Goal: Task Accomplishment & Management: Manage account settings

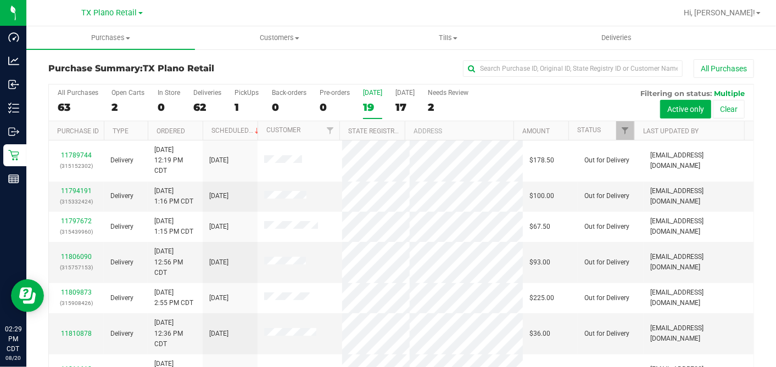
click at [368, 105] on div "19" at bounding box center [372, 107] width 19 height 13
click at [0, 0] on input "[DATE] 19" at bounding box center [0, 0] width 0 height 0
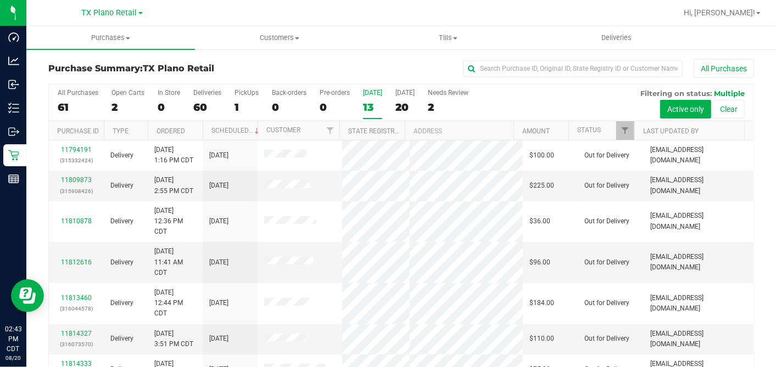
click at [376, 101] on div "13" at bounding box center [372, 107] width 19 height 13
click at [0, 0] on input "[DATE] 13" at bounding box center [0, 0] width 0 height 0
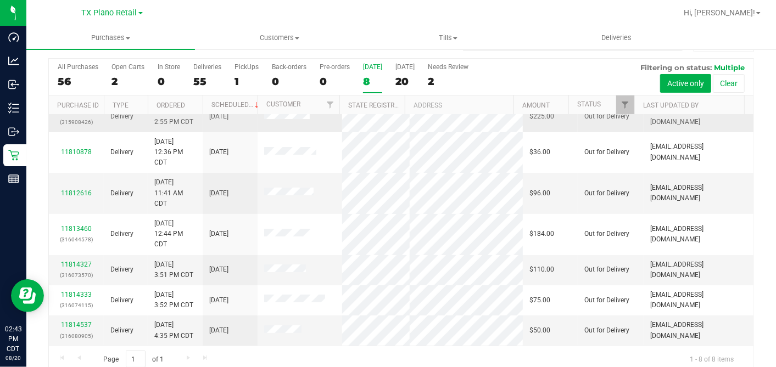
scroll to position [41, 0]
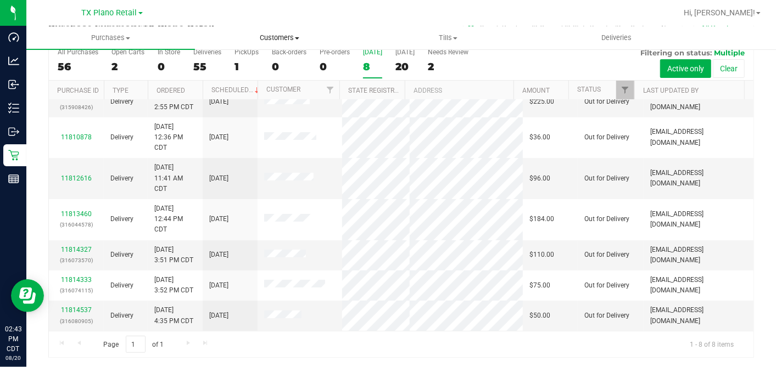
click at [272, 37] on span "Customers" at bounding box center [278, 38] width 167 height 10
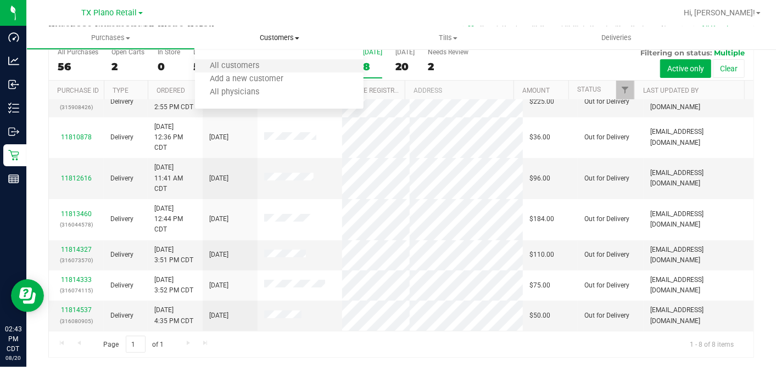
click at [260, 60] on li "All customers" at bounding box center [279, 66] width 169 height 13
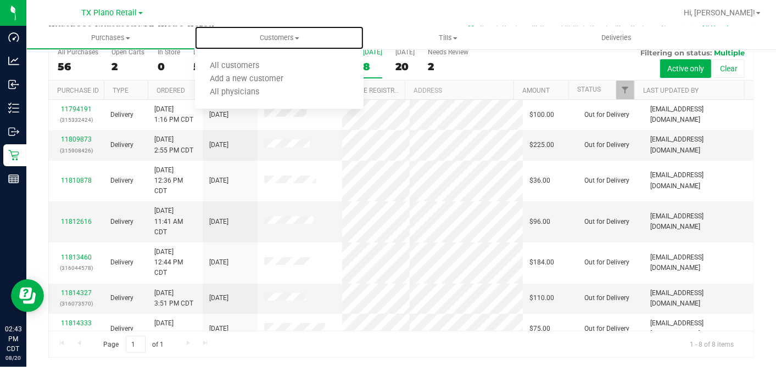
scroll to position [0, 0]
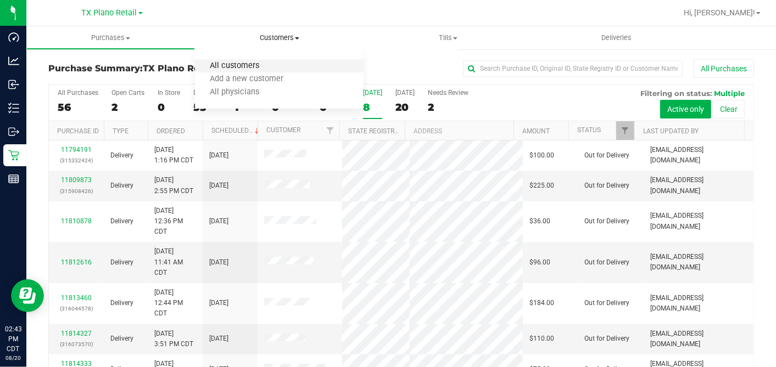
click at [241, 64] on span "All customers" at bounding box center [234, 65] width 79 height 9
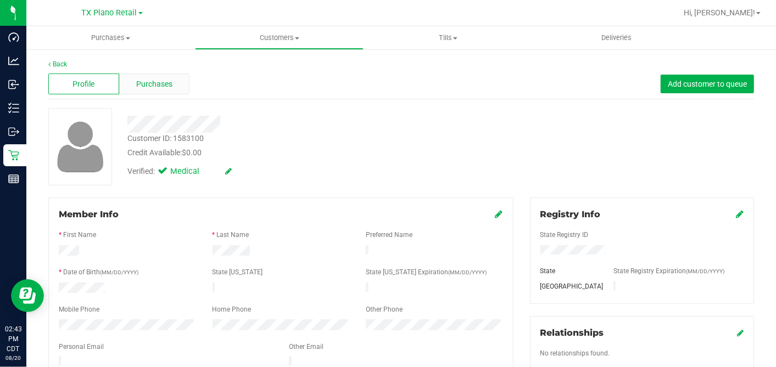
click at [177, 77] on div "Purchases" at bounding box center [154, 84] width 71 height 21
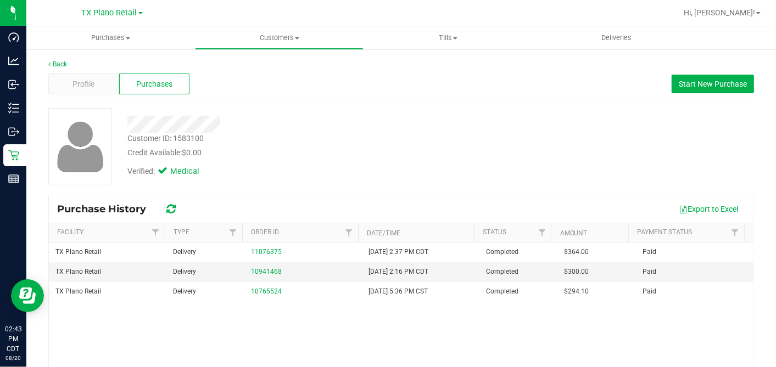
click at [364, 165] on div "Verified: Medical" at bounding box center [299, 171] width 361 height 24
click at [93, 83] on span "Profile" at bounding box center [83, 85] width 22 height 12
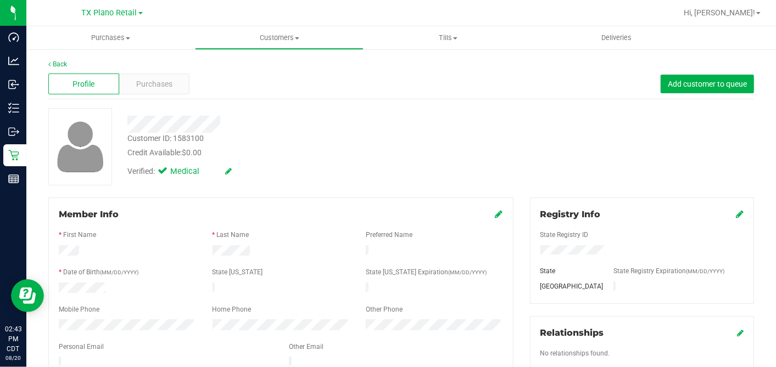
click at [264, 147] on div "Credit Available: $0.00" at bounding box center [299, 153] width 345 height 12
click at [166, 82] on span "Purchases" at bounding box center [154, 85] width 36 height 12
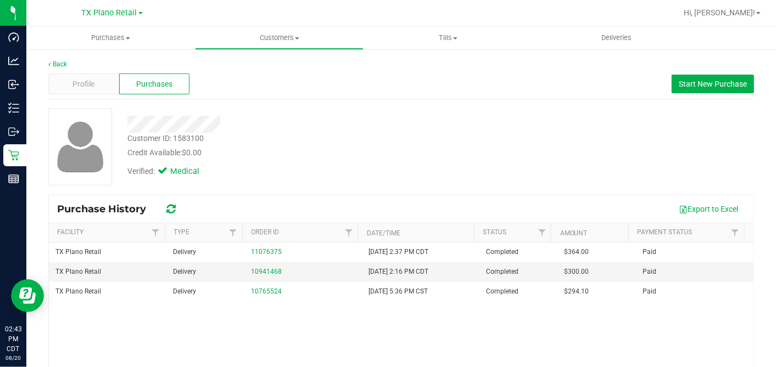
click at [440, 162] on div "Verified: Medical" at bounding box center [299, 171] width 361 height 24
click at [693, 83] on span "Start New Purchase" at bounding box center [713, 84] width 68 height 9
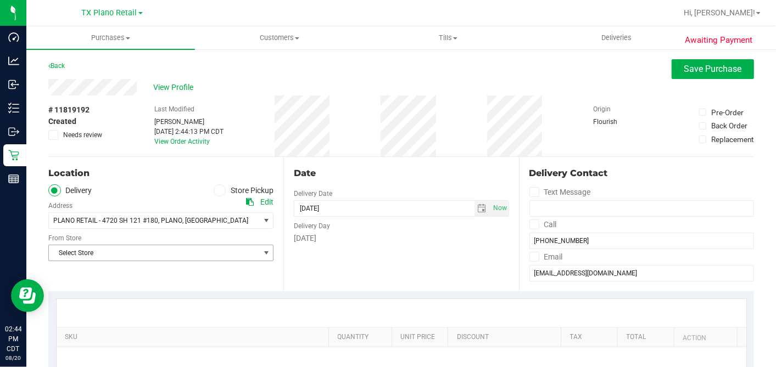
click at [151, 254] on span "Select Store" at bounding box center [154, 252] width 210 height 15
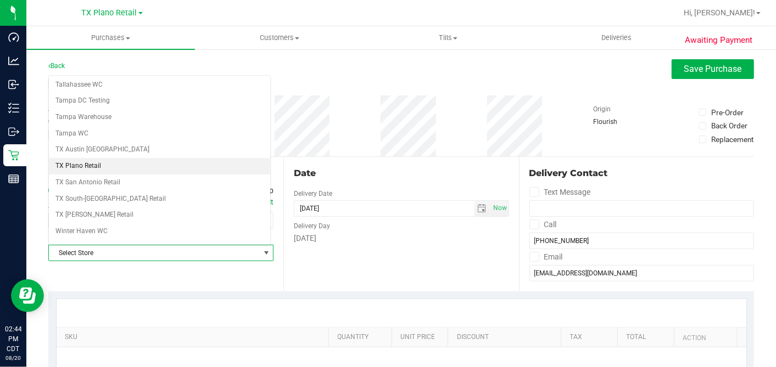
scroll to position [781, 0]
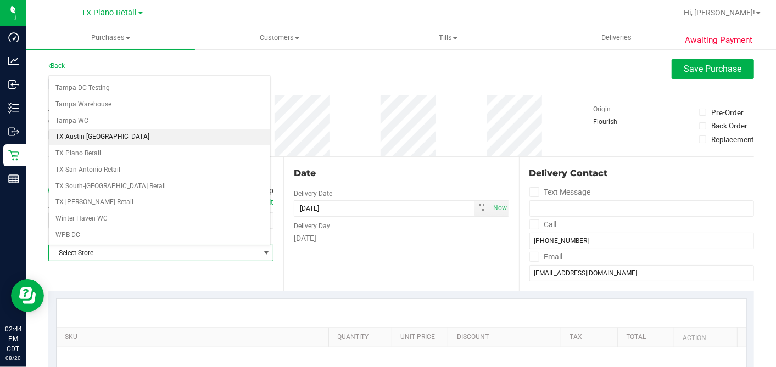
click at [97, 130] on li "TX Austin [GEOGRAPHIC_DATA]" at bounding box center [159, 137] width 221 height 16
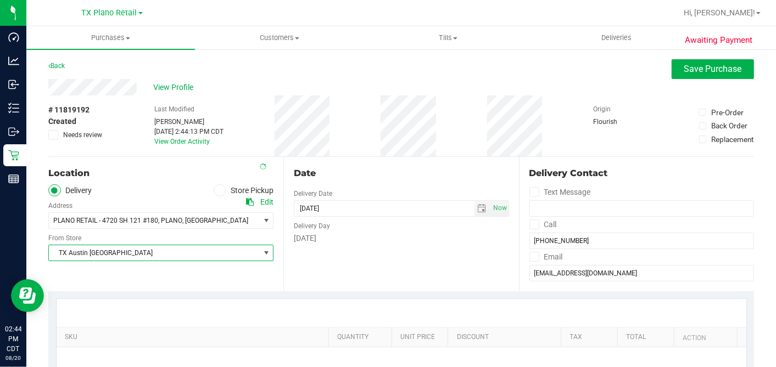
click at [103, 246] on span "TX Austin [GEOGRAPHIC_DATA]" at bounding box center [154, 252] width 210 height 15
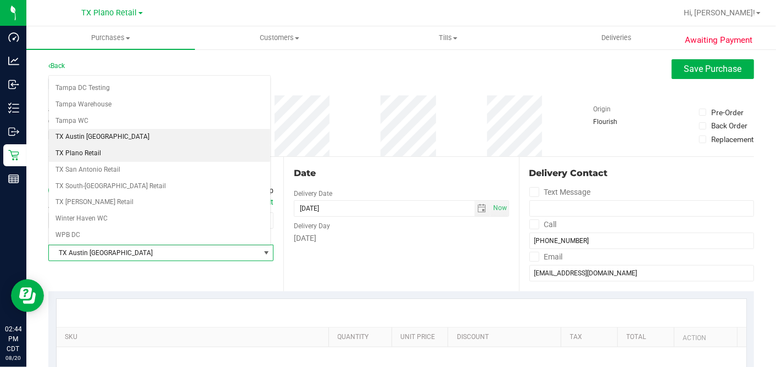
click at [89, 145] on li "TX Plano Retail" at bounding box center [159, 153] width 221 height 16
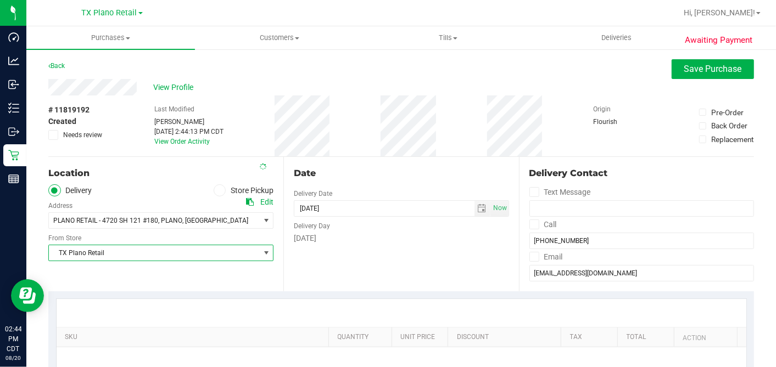
click at [390, 189] on div "Date Delivery Date [DATE] Now [DATE] 02:44 PM Now Delivery Day [DATE]" at bounding box center [400, 224] width 235 height 134
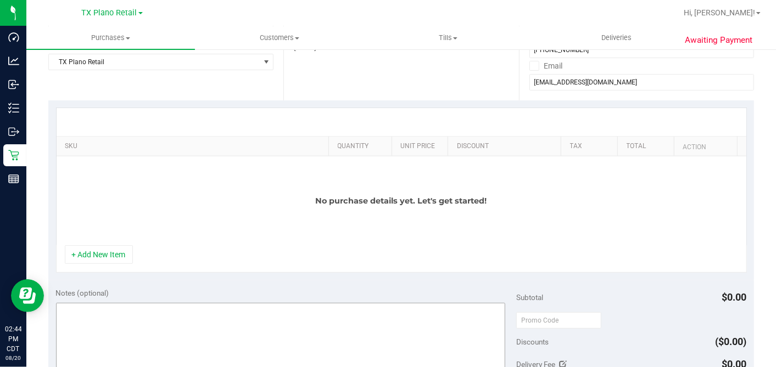
scroll to position [305, 0]
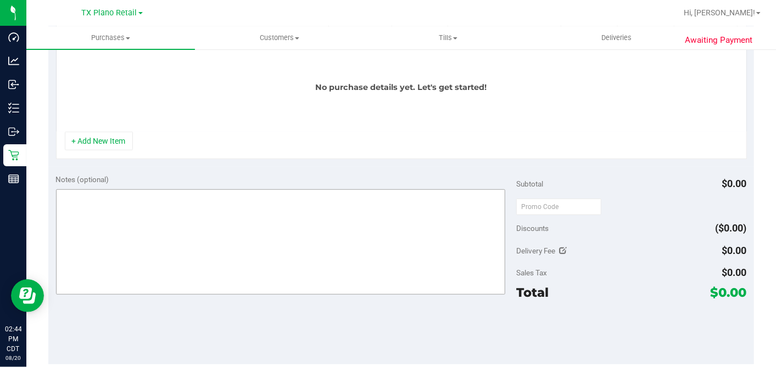
click at [103, 141] on button "+ Add New Item" at bounding box center [99, 141] width 68 height 19
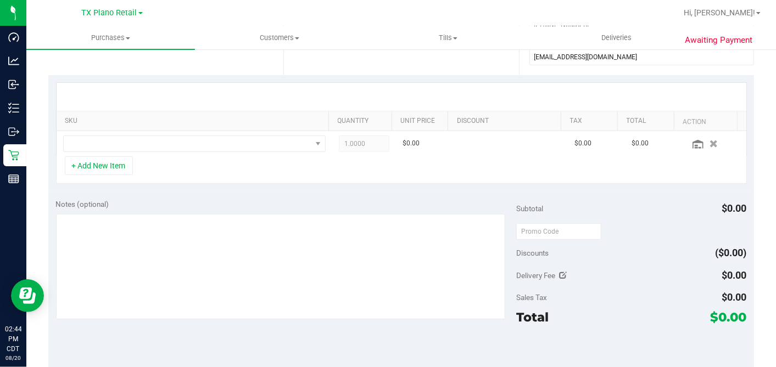
scroll to position [183, 0]
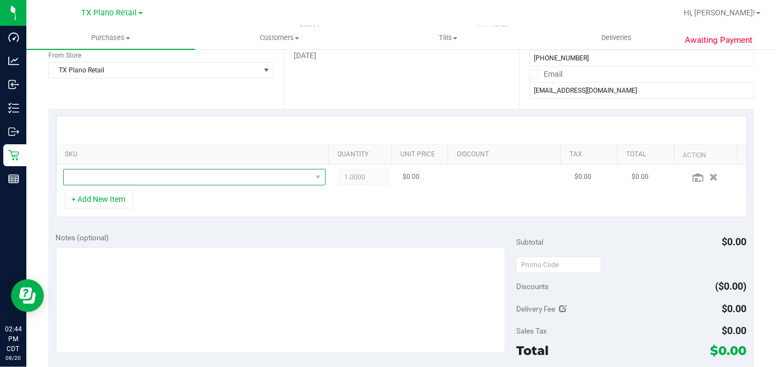
click at [147, 176] on span "NO DATA FOUND" at bounding box center [188, 177] width 248 height 15
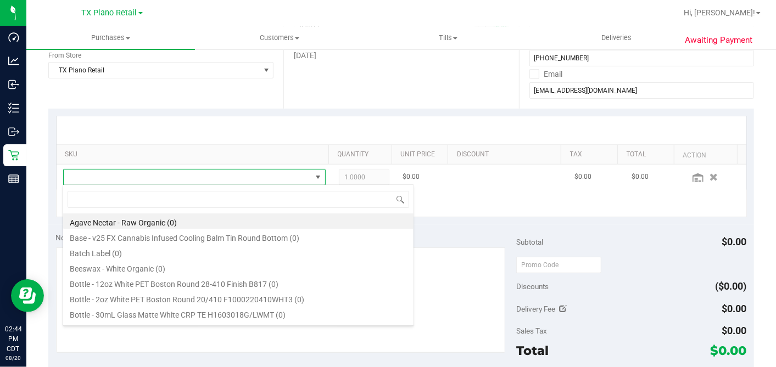
scroll to position [16, 251]
type input "green dream"
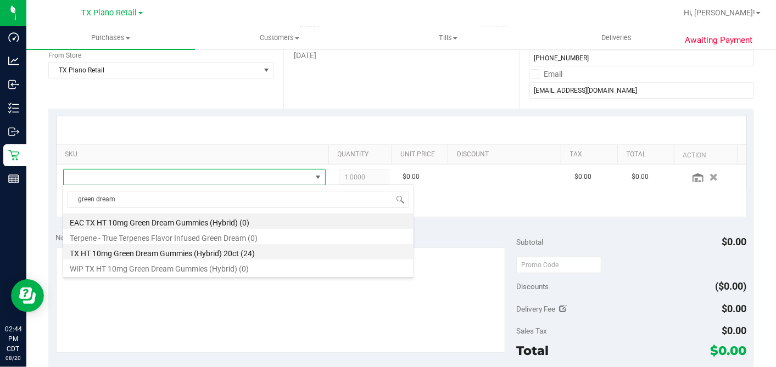
click at [159, 251] on li "TX HT 10mg Green Dream Gummies (Hybrid) 20ct (24)" at bounding box center [238, 251] width 350 height 15
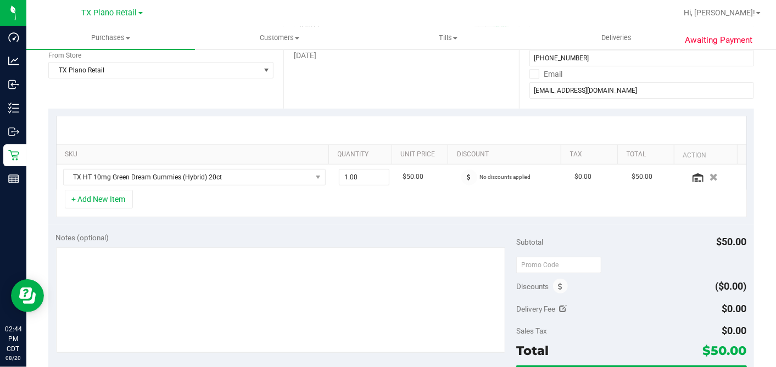
click at [341, 199] on div "+ Add New Item" at bounding box center [401, 203] width 691 height 27
click at [339, 198] on div "+ Add New Item" at bounding box center [401, 203] width 691 height 27
click at [348, 182] on span "1.00 1" at bounding box center [364, 177] width 51 height 16
drag, startPoint x: 355, startPoint y: 176, endPoint x: 196, endPoint y: 176, distance: 158.7
click at [227, 176] on tr "TX HT 10mg Green Dream Gummies (Hybrid) 20ct 1.00 1 $50.00 No discounts applied…" at bounding box center [402, 177] width 690 height 25
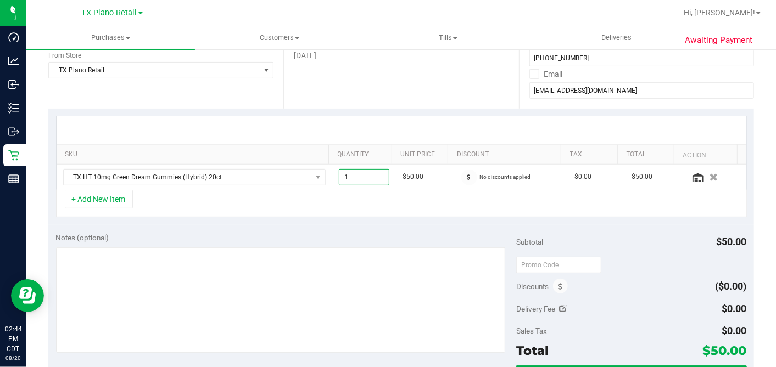
click at [317, 192] on div "+ Add New Item" at bounding box center [401, 203] width 691 height 27
click at [322, 202] on div "+ Add New Item" at bounding box center [401, 203] width 691 height 27
click at [304, 207] on div "+ Add New Item" at bounding box center [401, 203] width 691 height 27
click at [299, 209] on div "+ Add New Item" at bounding box center [401, 203] width 691 height 27
click at [373, 225] on div "Notes (optional) Subtotal $50.00 Discounts ($0.00) Delivery Fee $0.00 Sales Tax…" at bounding box center [400, 324] width 705 height 198
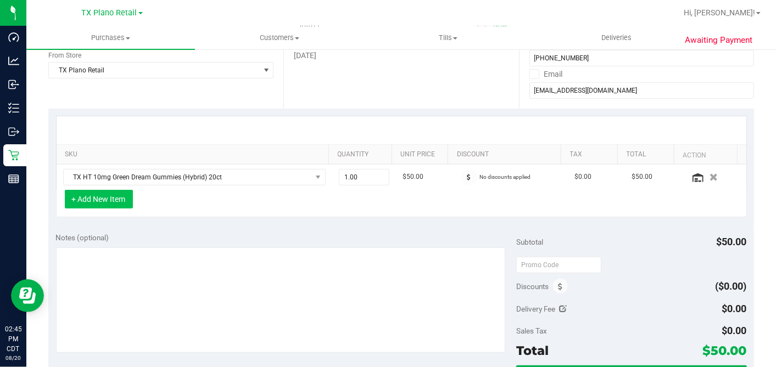
click at [113, 197] on button "+ Add New Item" at bounding box center [99, 199] width 68 height 19
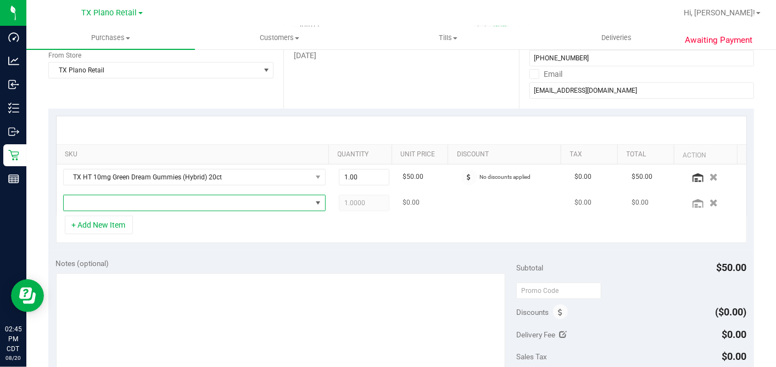
click at [147, 200] on span "NO DATA FOUND" at bounding box center [188, 202] width 248 height 15
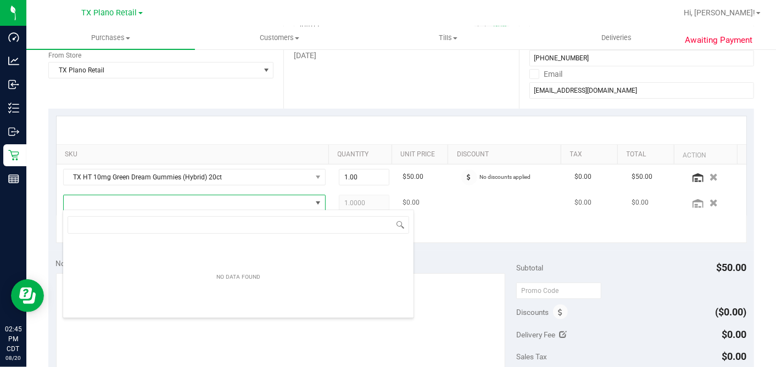
scroll to position [54881, 54642]
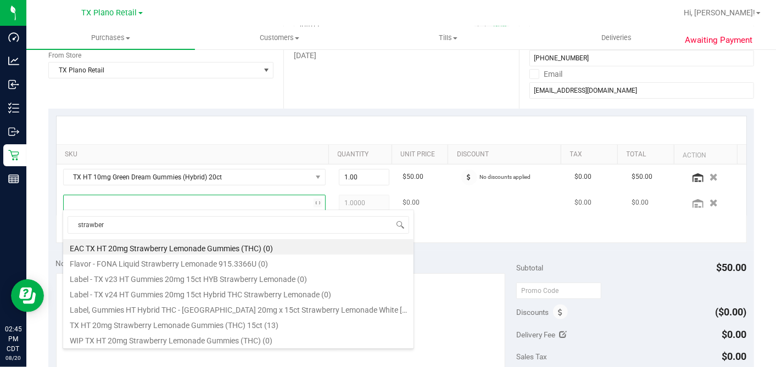
type input "strawberr"
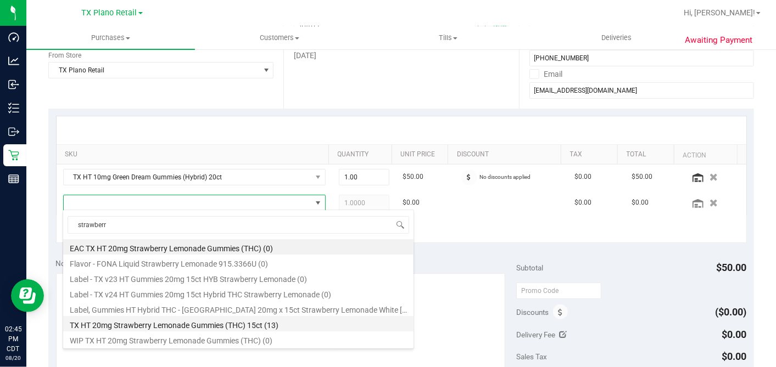
click at [180, 326] on li "TX HT 20mg Strawberry Lemonade Gummies (THC) 15ct (13)" at bounding box center [238, 323] width 350 height 15
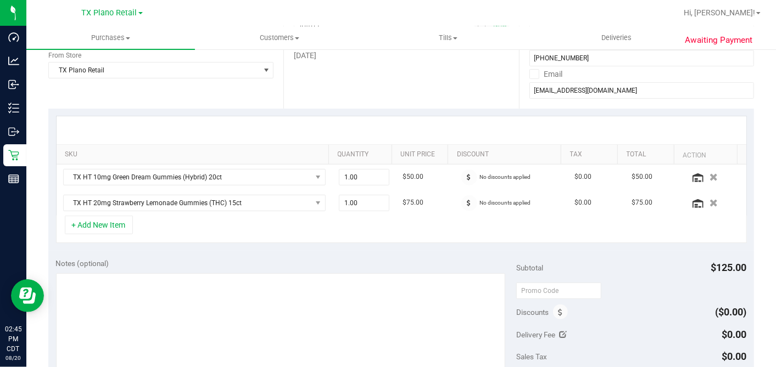
click at [304, 231] on div "+ Add New Item" at bounding box center [401, 229] width 691 height 27
click at [306, 229] on div "+ Add New Item" at bounding box center [401, 229] width 691 height 27
click at [319, 220] on div "+ Add New Item" at bounding box center [401, 229] width 691 height 27
click at [122, 226] on button "+ Add New Item" at bounding box center [99, 225] width 68 height 19
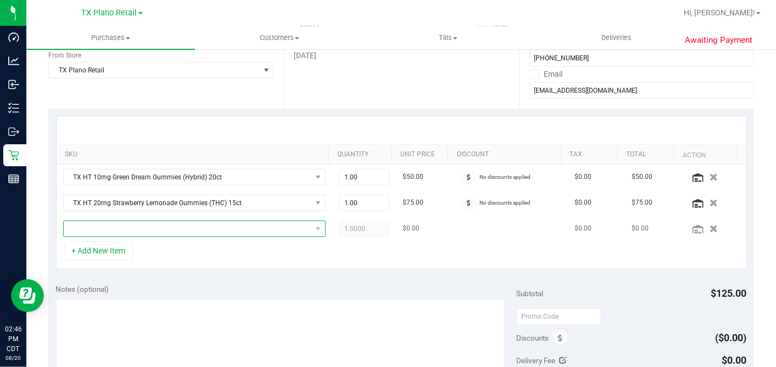
click at [159, 221] on span "NO DATA FOUND" at bounding box center [188, 228] width 248 height 15
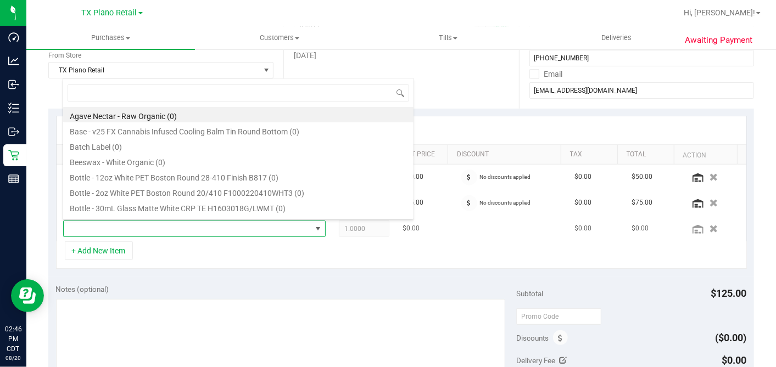
scroll to position [16, 251]
type input "fruit punch"
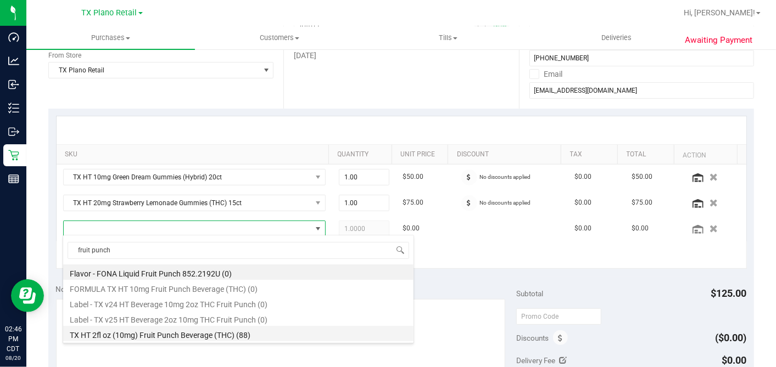
click at [177, 335] on li "TX HT 2fl oz (10mg) Fruit Punch Beverage (THC) (88)" at bounding box center [238, 333] width 350 height 15
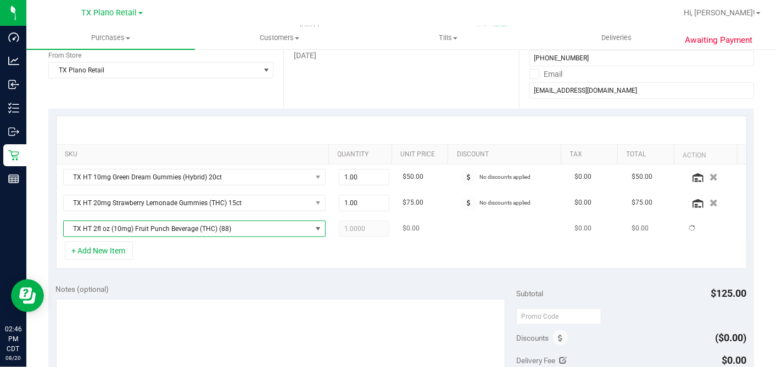
click at [356, 228] on span "1.0000 1" at bounding box center [364, 229] width 51 height 16
click at [351, 228] on span "1.0000 1" at bounding box center [364, 229] width 51 height 16
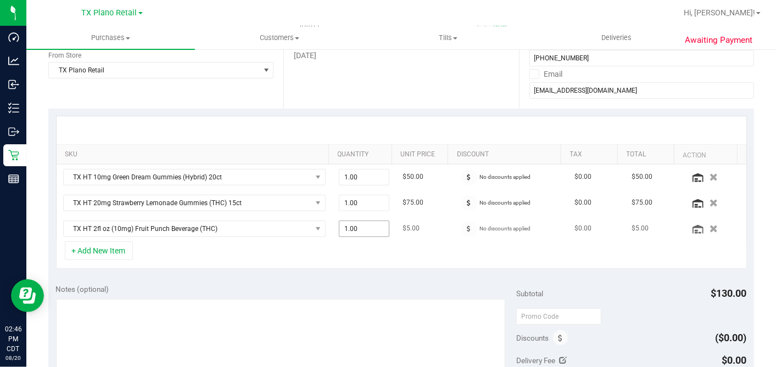
click at [349, 229] on span "1.00 1" at bounding box center [364, 229] width 51 height 16
drag, startPoint x: 351, startPoint y: 228, endPoint x: 295, endPoint y: 228, distance: 56.0
click at [295, 228] on tr "TX HT 2fl oz (10mg) Fruit Punch Beverage (THC) 1.00 1 $5.00 No discounts applie…" at bounding box center [402, 228] width 690 height 25
type input "2"
type input "2.00"
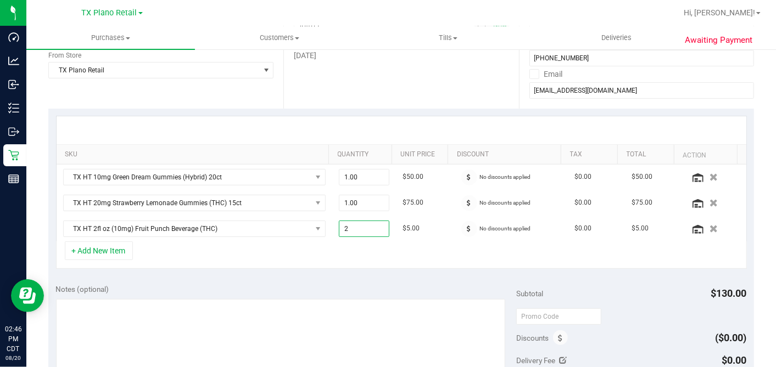
click at [221, 250] on div "+ Add New Item" at bounding box center [401, 255] width 691 height 27
click at [117, 250] on button "+ Add New Item" at bounding box center [99, 251] width 68 height 19
click at [141, 249] on div "+ Add New Item" at bounding box center [401, 255] width 691 height 27
click at [115, 249] on button "+ Add New Item" at bounding box center [99, 251] width 68 height 19
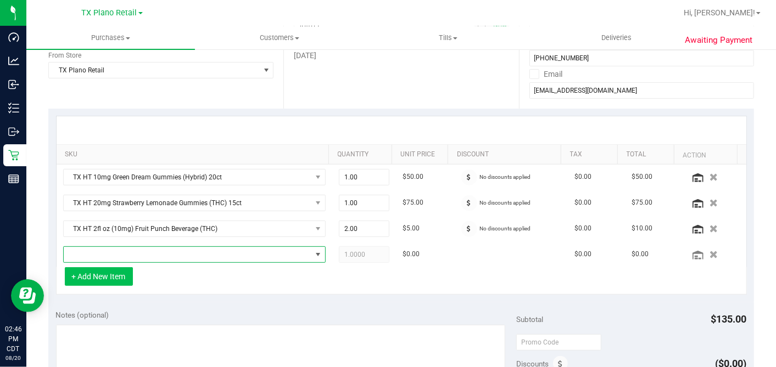
click at [126, 260] on span "NO DATA FOUND" at bounding box center [188, 254] width 248 height 15
click at [166, 254] on span "NO DATA FOUND" at bounding box center [188, 254] width 248 height 15
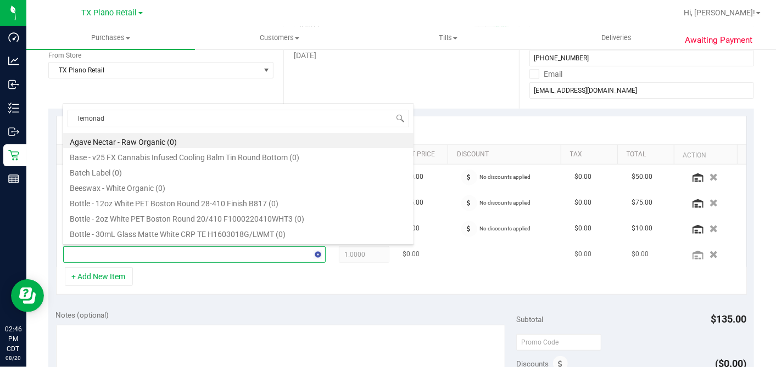
type input "lemonade"
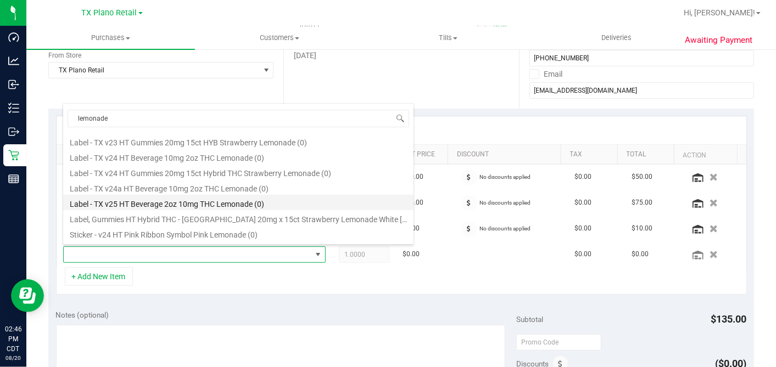
scroll to position [121, 0]
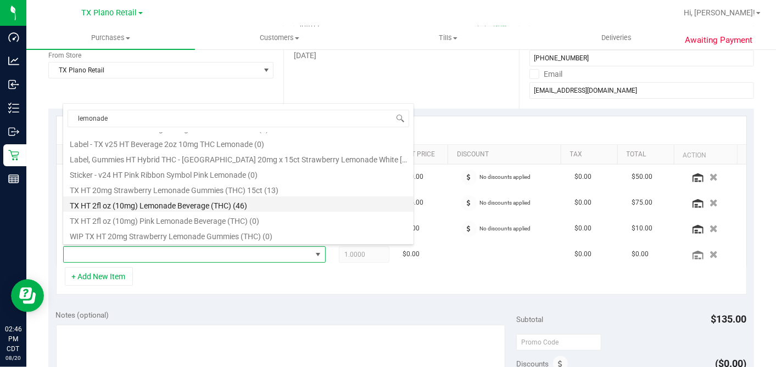
click at [205, 206] on li "TX HT 2fl oz (10mg) Lemonade Beverage (THC) (46)" at bounding box center [238, 204] width 350 height 15
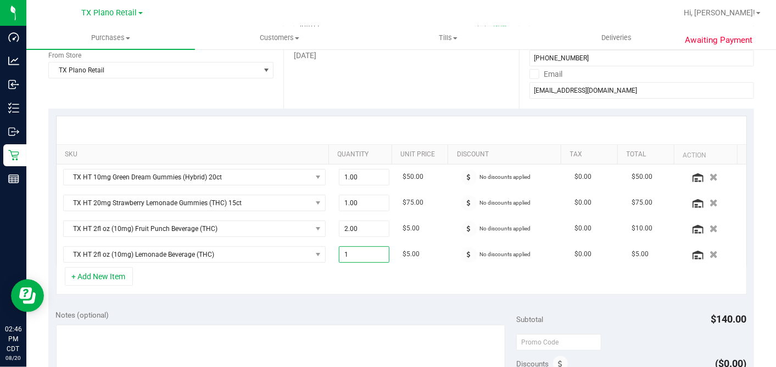
click at [357, 255] on span "1.00 1" at bounding box center [364, 254] width 51 height 16
drag, startPoint x: 350, startPoint y: 253, endPoint x: 287, endPoint y: 253, distance: 63.7
click at [290, 253] on tr "TX HT 2fl oz (10mg) Lemonade Beverage (THC) 1.00 1 $5.00 No discounts applied $…" at bounding box center [402, 254] width 690 height 25
type input "2"
type input "2.00"
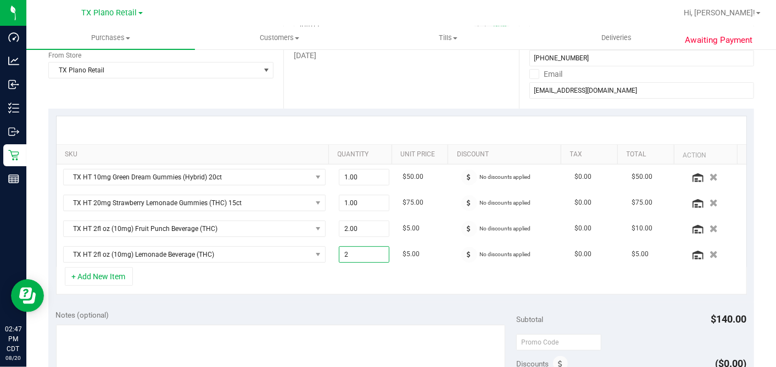
click at [318, 277] on div "+ Add New Item" at bounding box center [401, 280] width 691 height 27
click at [120, 274] on button "+ Add New Item" at bounding box center [99, 276] width 68 height 19
click at [118, 279] on button "+ Add New Item" at bounding box center [99, 276] width 68 height 19
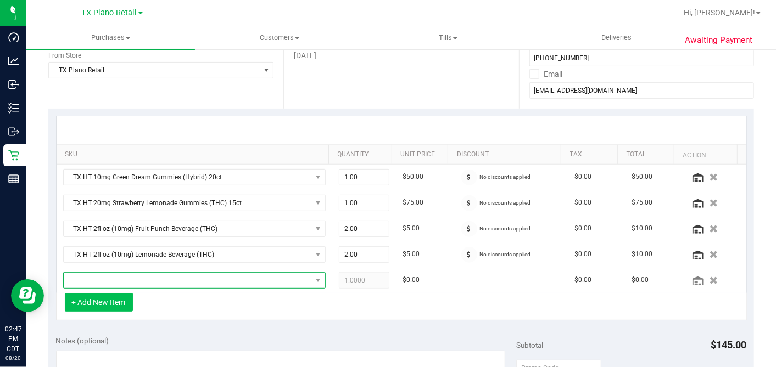
click at [128, 280] on span "NO DATA FOUND" at bounding box center [188, 280] width 248 height 15
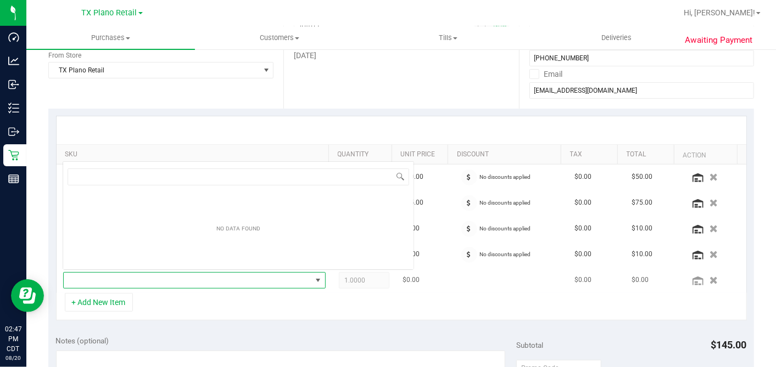
scroll to position [16, 251]
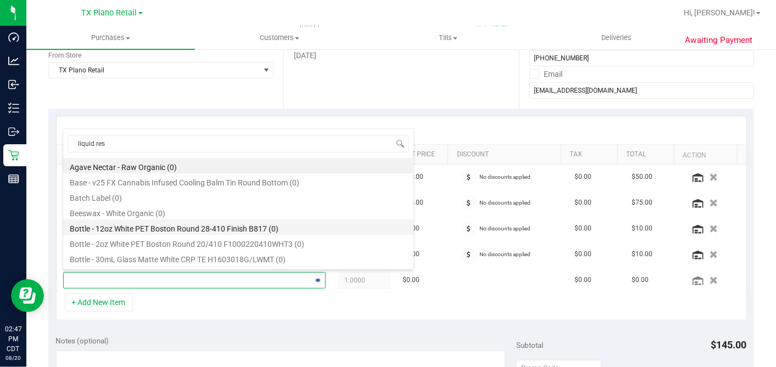
type input "liquid rest"
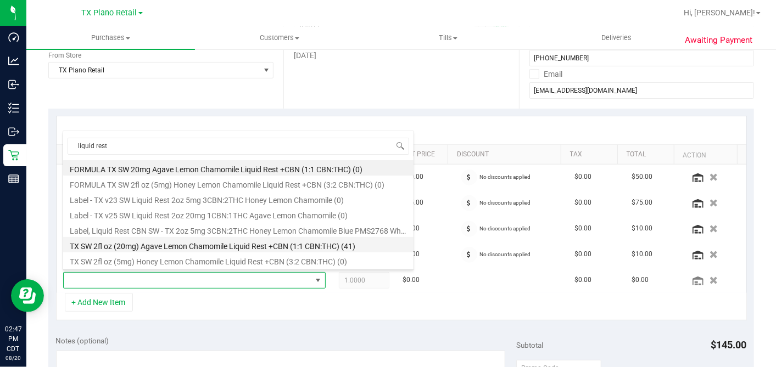
click at [197, 243] on li "TX SW 2fl oz (20mg) Agave Lemon Chamomile Liquid Rest +CBN (1:1 CBN:THC) (41)" at bounding box center [238, 244] width 350 height 15
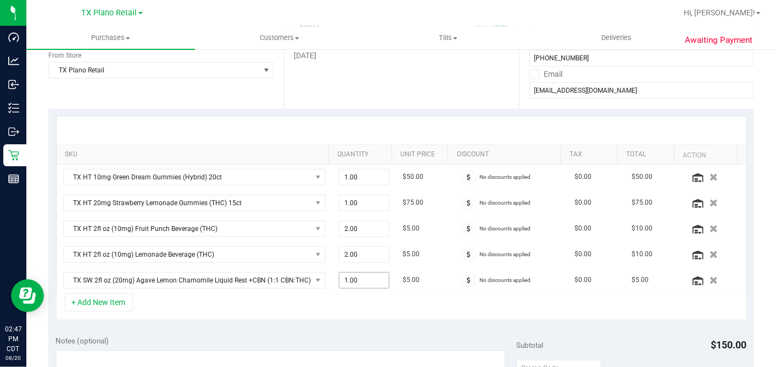
click at [354, 279] on span "1.00 1" at bounding box center [364, 280] width 51 height 16
click at [296, 278] on tr "TX SW 2fl oz (20mg) Agave Lemon Chamomile Liquid Rest +CBN (1:1 CBN:THC) 1.00 1…" at bounding box center [402, 280] width 690 height 25
type input "2"
type input "2.00"
click at [337, 296] on div "+ Add New Item" at bounding box center [401, 306] width 691 height 27
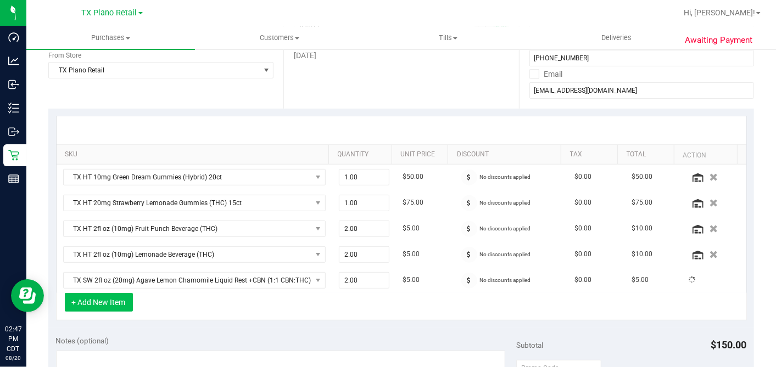
click at [105, 299] on button "+ Add New Item" at bounding box center [99, 302] width 68 height 19
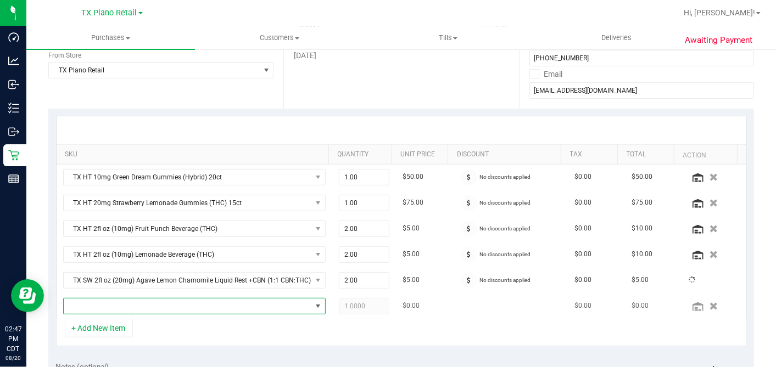
click at [134, 302] on span "NO DATA FOUND" at bounding box center [188, 306] width 248 height 15
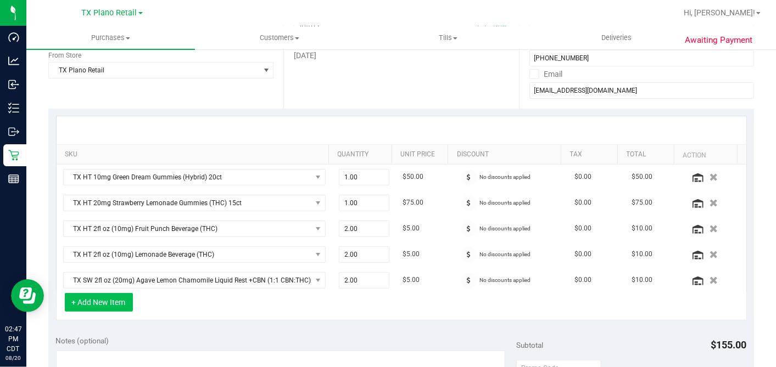
click at [110, 302] on button "+ Add New Item" at bounding box center [99, 302] width 68 height 19
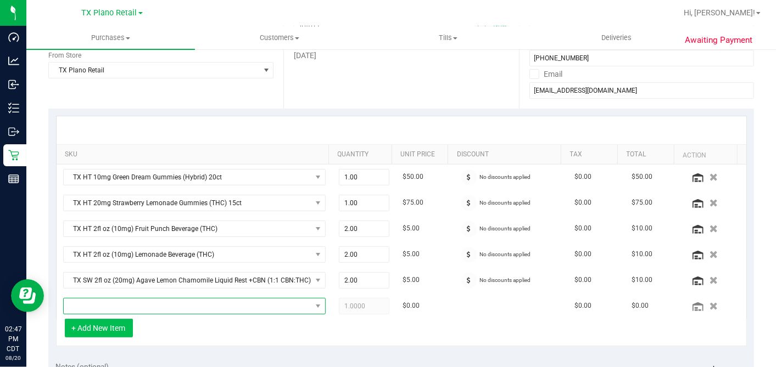
click at [159, 299] on span "NO DATA FOUND" at bounding box center [188, 306] width 248 height 15
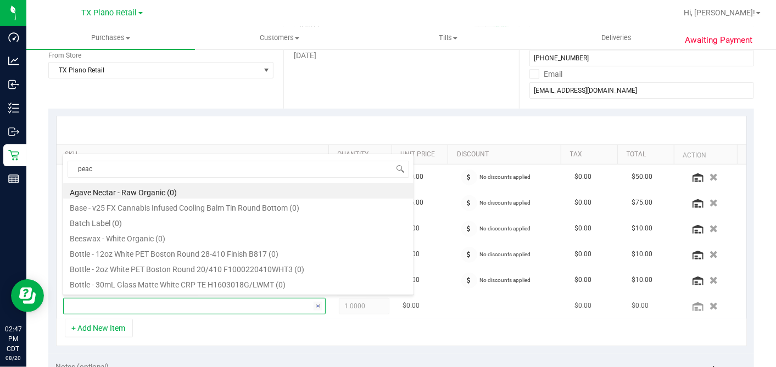
type input "peach"
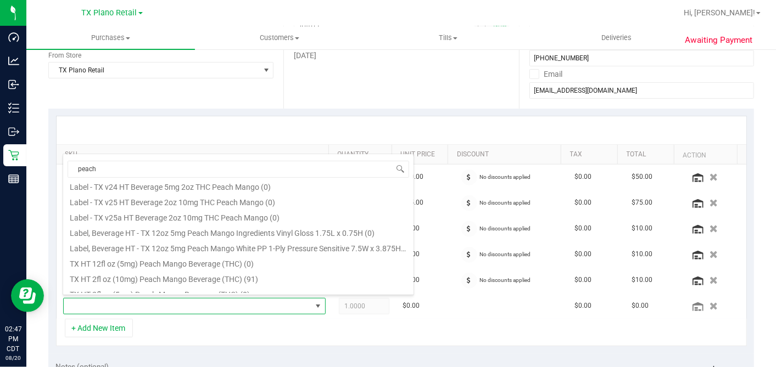
scroll to position [151, 0]
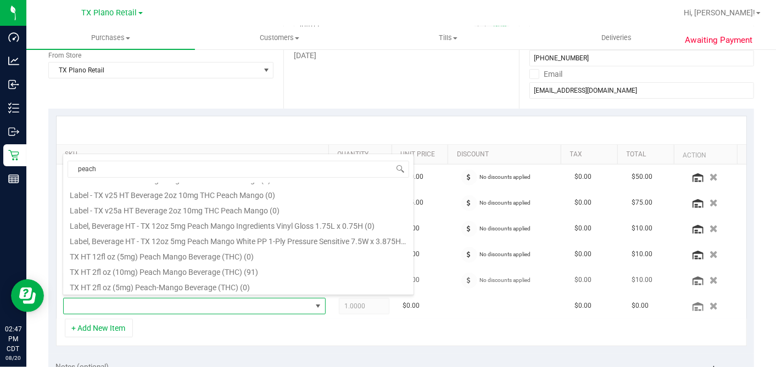
click at [194, 274] on li "TX HT 2fl oz (10mg) Peach Mango Beverage (THC) (91)" at bounding box center [238, 270] width 350 height 15
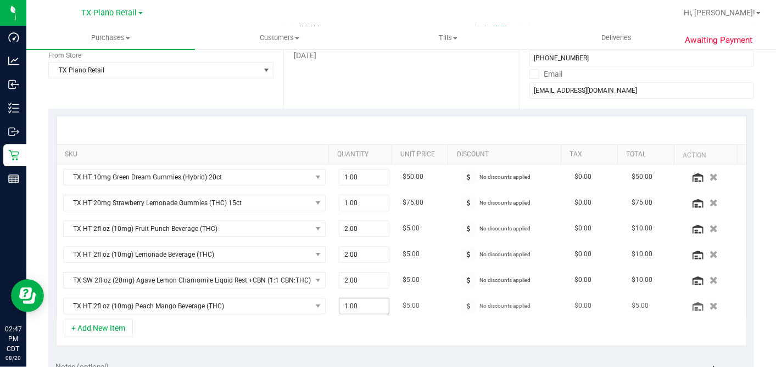
click at [357, 303] on span "1.00 1" at bounding box center [364, 306] width 51 height 16
drag, startPoint x: 355, startPoint y: 302, endPoint x: 318, endPoint y: 302, distance: 36.8
click at [332, 302] on td "1.00 1" at bounding box center [364, 306] width 64 height 25
type input "2"
type input "2.00"
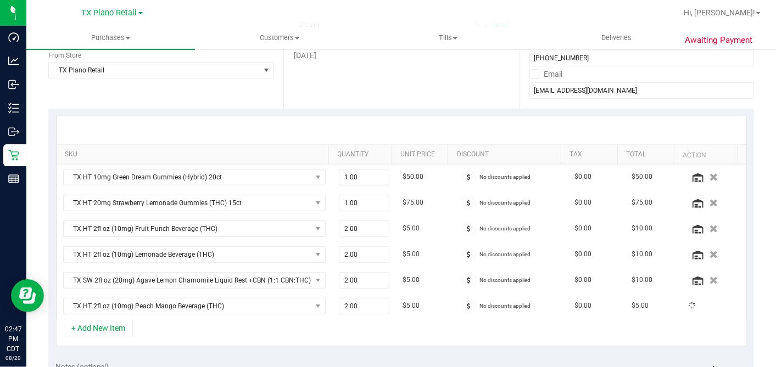
click at [360, 332] on div "+ Add New Item" at bounding box center [401, 332] width 691 height 27
click at [354, 319] on div "+ Add New Item" at bounding box center [401, 332] width 691 height 27
click at [298, 320] on div "+ Add New Item" at bounding box center [401, 332] width 691 height 27
click at [313, 321] on div "+ Add New Item" at bounding box center [401, 332] width 691 height 27
click at [321, 319] on div "+ Add New Item" at bounding box center [401, 332] width 691 height 27
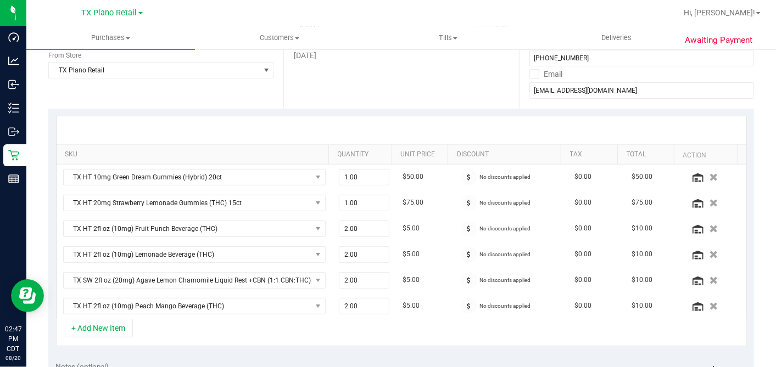
click at [373, 326] on div "+ Add New Item" at bounding box center [401, 332] width 691 height 27
click at [351, 329] on div "+ Add New Item" at bounding box center [401, 332] width 691 height 27
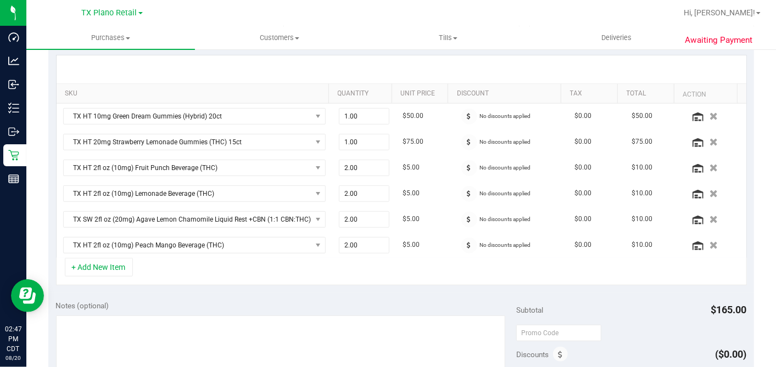
scroll to position [183, 0]
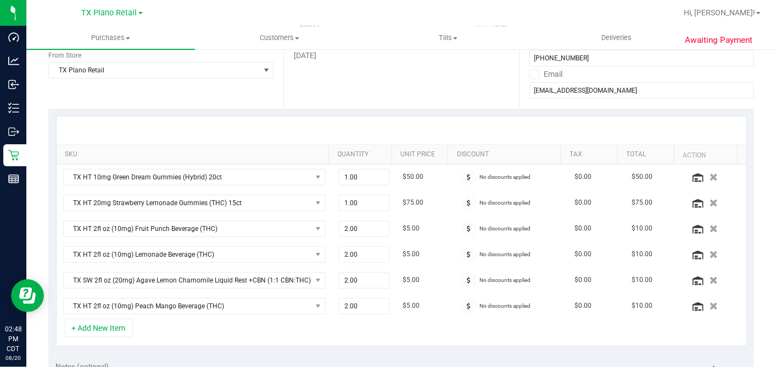
click at [330, 321] on div "+ Add New Item" at bounding box center [401, 332] width 691 height 27
click at [332, 329] on div "+ Add New Item" at bounding box center [401, 332] width 691 height 27
click at [324, 320] on div "+ Add New Item" at bounding box center [401, 332] width 691 height 27
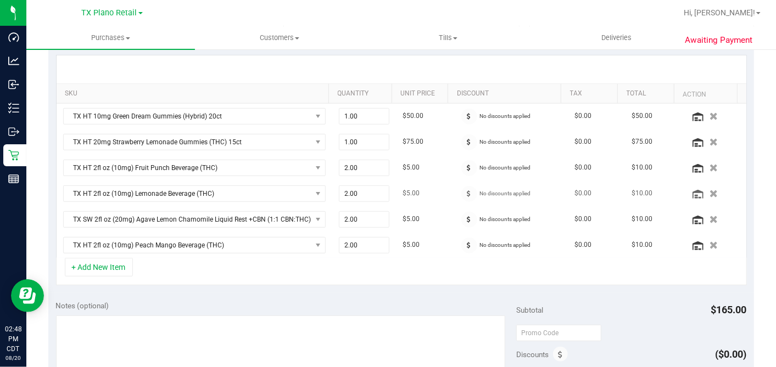
scroll to position [305, 0]
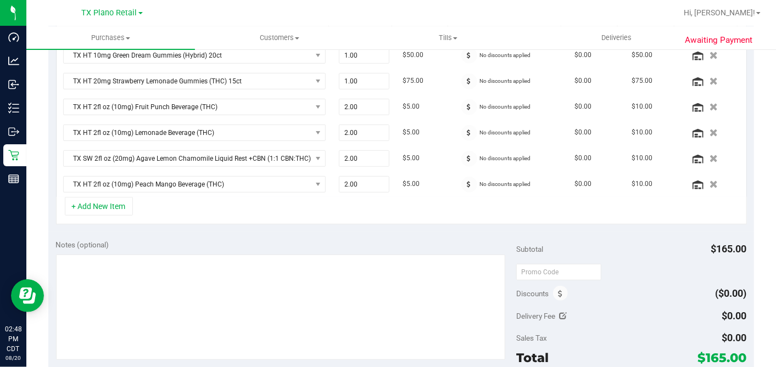
click at [279, 205] on div "+ Add New Item" at bounding box center [401, 210] width 691 height 27
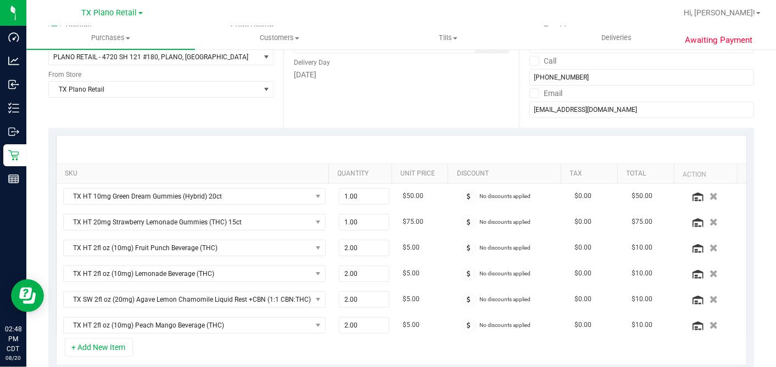
scroll to position [0, 0]
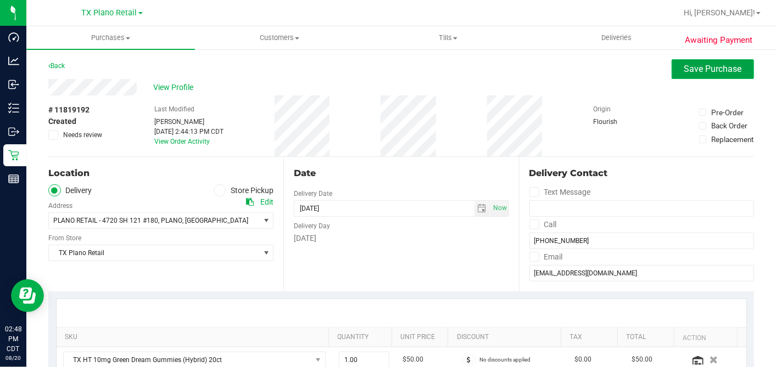
click at [684, 70] on span "Save Purchase" at bounding box center [713, 69] width 58 height 10
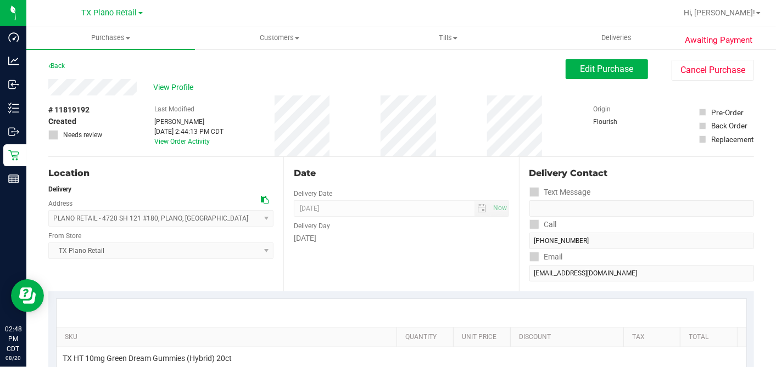
click at [357, 141] on div "# 11819192 Created Needs review Last Modified [PERSON_NAME] [DATE] 2:44:13 PM C…" at bounding box center [400, 126] width 705 height 61
click at [335, 178] on div "Date" at bounding box center [401, 173] width 215 height 13
click at [340, 177] on div "Date" at bounding box center [401, 173] width 215 height 13
click at [345, 164] on div "Date Delivery Date [DATE] Now [DATE] 07:00 AM Now Delivery Day [DATE]" at bounding box center [400, 224] width 235 height 134
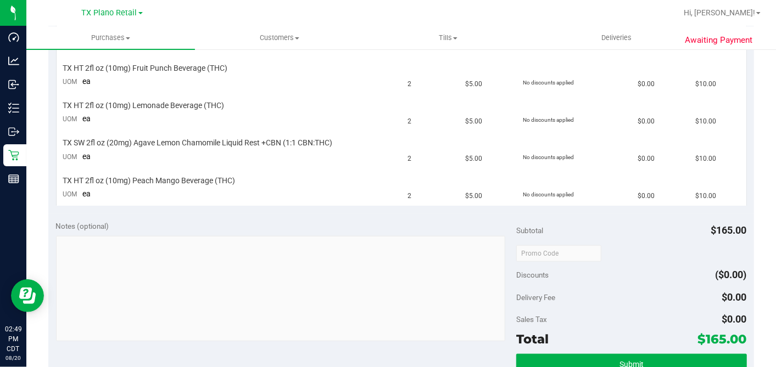
scroll to position [305, 0]
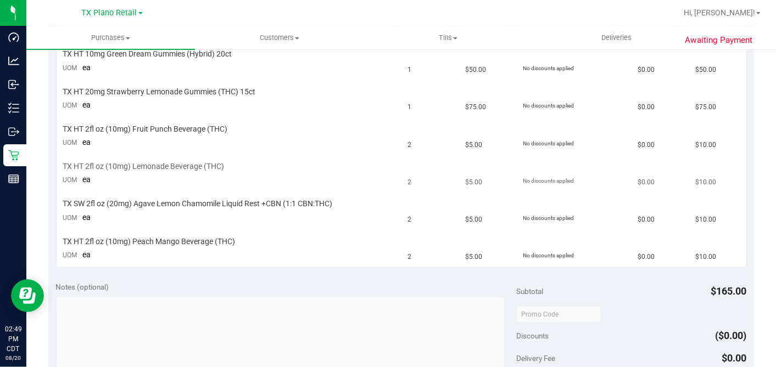
click at [345, 176] on td "TX HT 2fl oz (10mg) Lemonade Beverage (THC) UOM ea" at bounding box center [229, 173] width 345 height 37
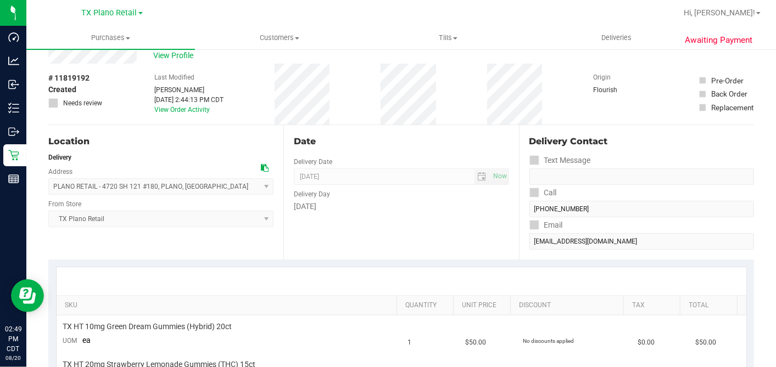
scroll to position [0, 0]
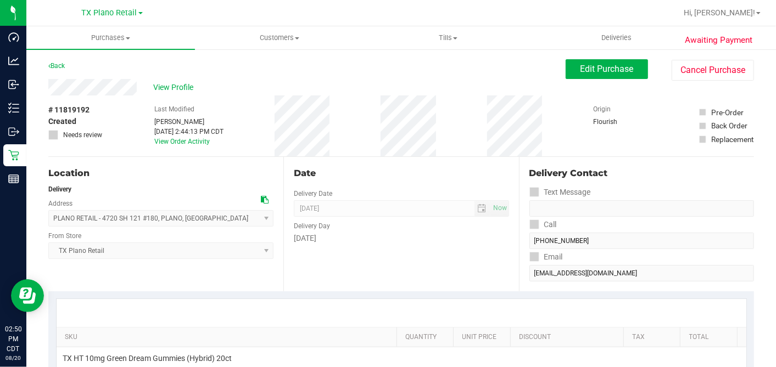
click at [485, 177] on div "Date" at bounding box center [401, 173] width 215 height 13
click at [580, 65] on span "Edit Purchase" at bounding box center [606, 69] width 53 height 10
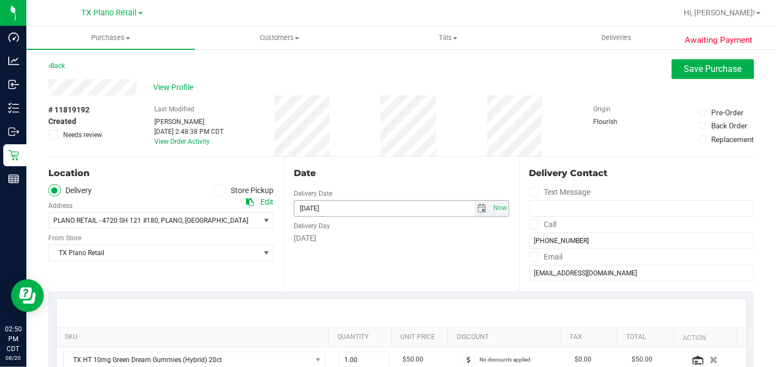
drag, startPoint x: 474, startPoint y: 207, endPoint x: 466, endPoint y: 213, distance: 10.2
click at [478, 207] on span "select" at bounding box center [482, 208] width 9 height 9
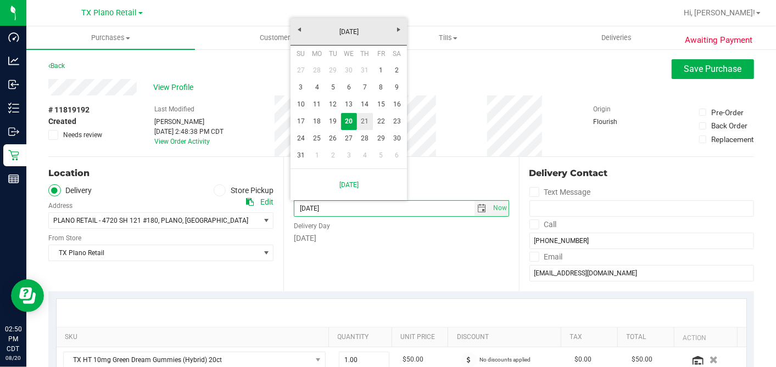
drag, startPoint x: 368, startPoint y: 126, endPoint x: 381, endPoint y: 162, distance: 39.1
click at [368, 127] on link "21" at bounding box center [365, 121] width 16 height 17
type input "[DATE]"
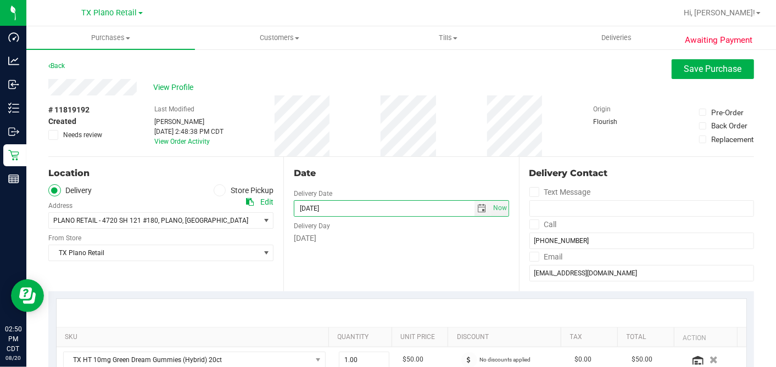
click at [373, 166] on div "Date Delivery Date [DATE] Now [DATE] 07:00 AM Now Delivery Day [DATE]" at bounding box center [400, 224] width 235 height 134
click at [471, 142] on div "# 11819192 Created Needs review Last Modified [PERSON_NAME] [DATE] 2:48:38 PM C…" at bounding box center [400, 126] width 705 height 61
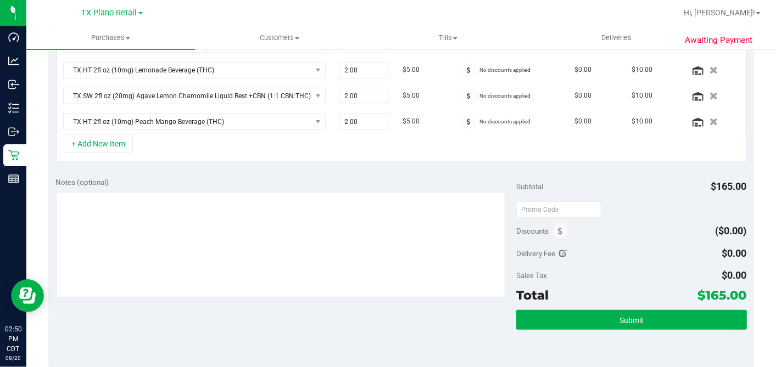
scroll to position [427, 0]
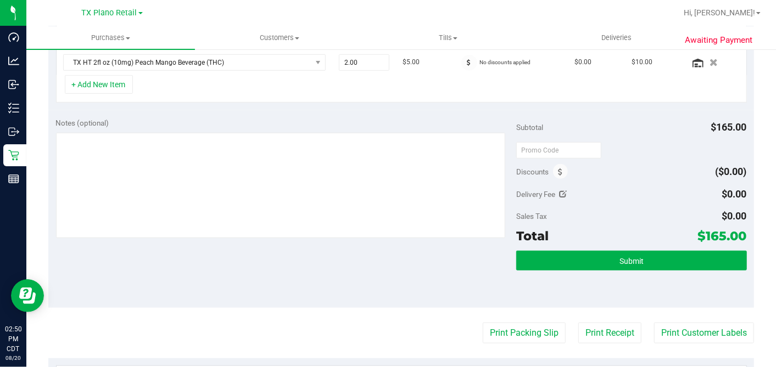
drag, startPoint x: 422, startPoint y: 98, endPoint x: 444, endPoint y: 117, distance: 28.8
drag, startPoint x: 606, startPoint y: 184, endPoint x: 607, endPoint y: 194, distance: 9.4
click at [606, 184] on div "Delivery Fee $0.00" at bounding box center [631, 194] width 230 height 20
click at [596, 113] on div "Notes (optional) Subtotal $165.00 Discounts ($0.00) Delivery Fee $0.00 Sales Ta…" at bounding box center [400, 209] width 705 height 198
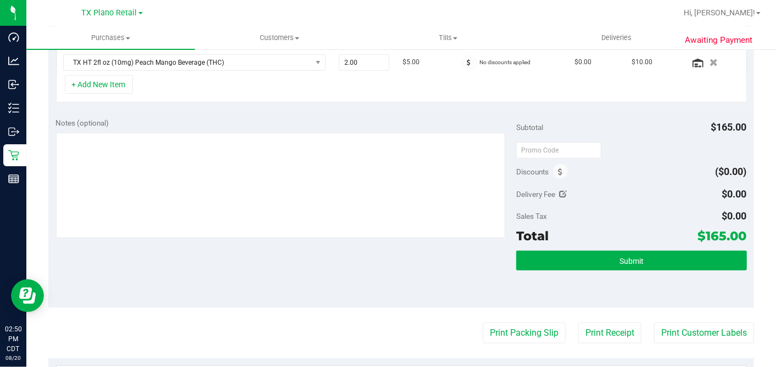
click at [596, 113] on div "Notes (optional) Subtotal $165.00 Discounts ($0.00) Delivery Fee $0.00 Sales Ta…" at bounding box center [400, 209] width 705 height 198
click at [615, 120] on div "Subtotal $165.00" at bounding box center [631, 127] width 230 height 20
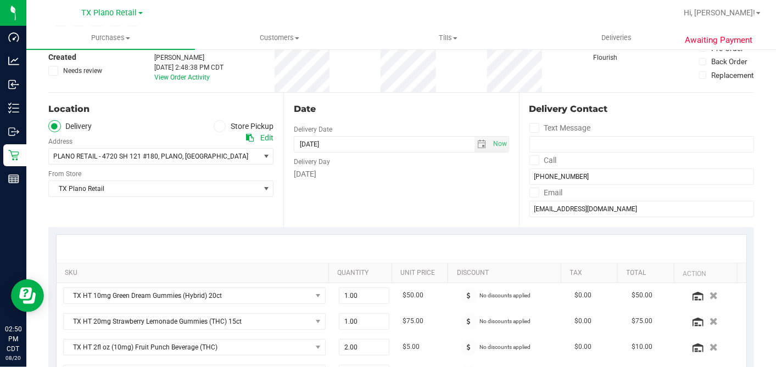
scroll to position [0, 0]
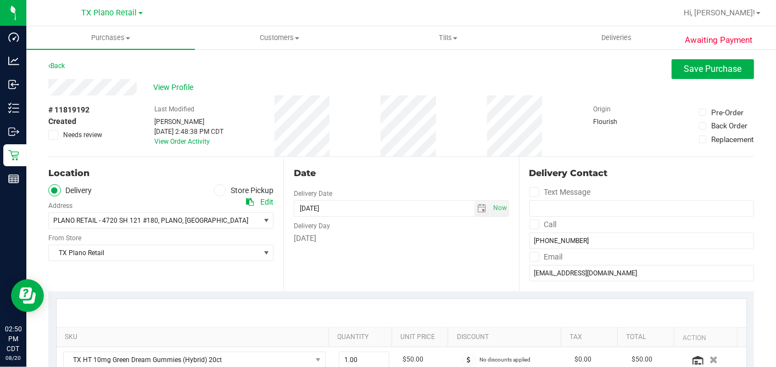
click at [411, 171] on div "Date" at bounding box center [401, 173] width 215 height 13
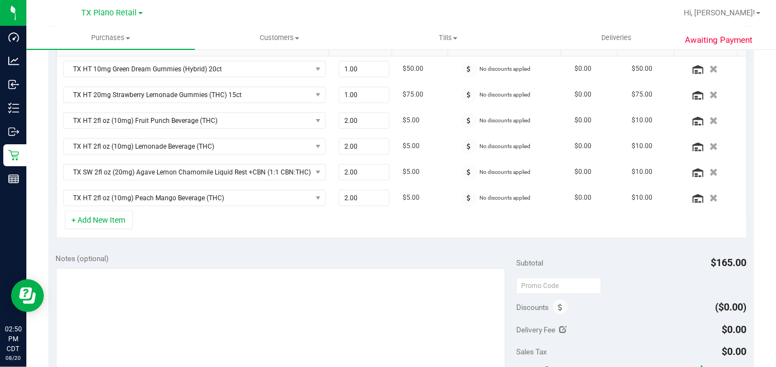
scroll to position [366, 0]
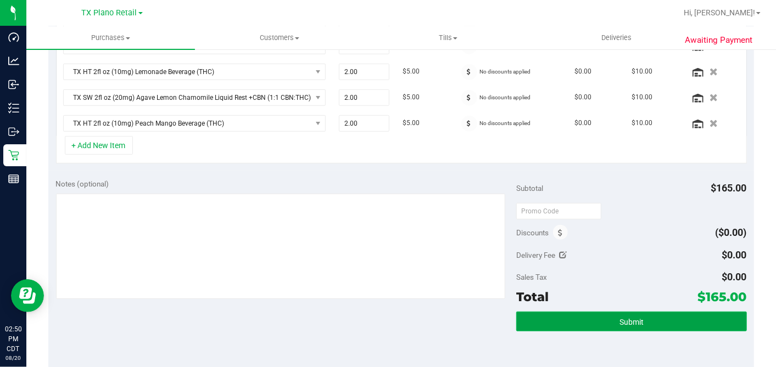
click at [592, 312] on button "Submit" at bounding box center [631, 322] width 230 height 20
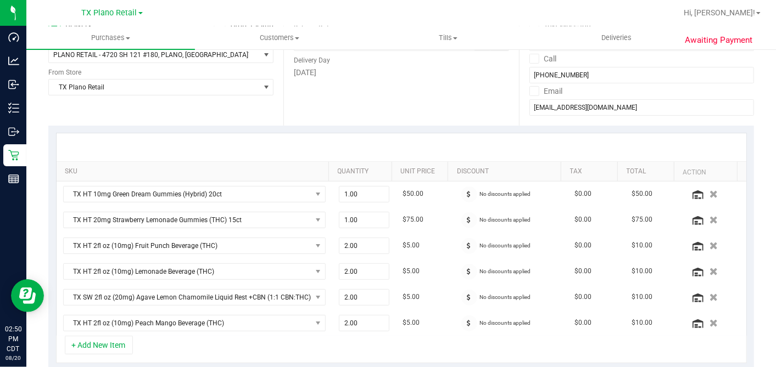
scroll to position [0, 0]
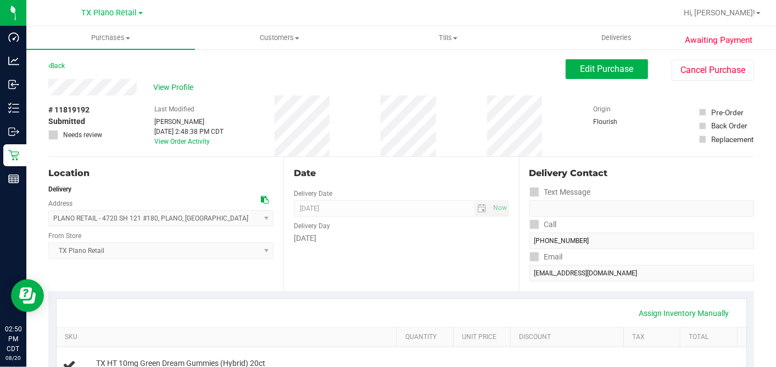
click at [341, 121] on div "# 11819192 Submitted Needs review Last Modified [PERSON_NAME] [DATE] 2:48:38 PM…" at bounding box center [400, 126] width 705 height 61
click at [595, 66] on span "Edit Purchase" at bounding box center [606, 69] width 53 height 10
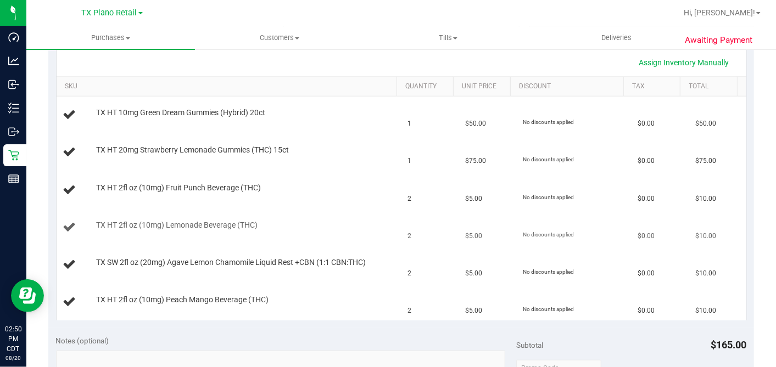
scroll to position [305, 0]
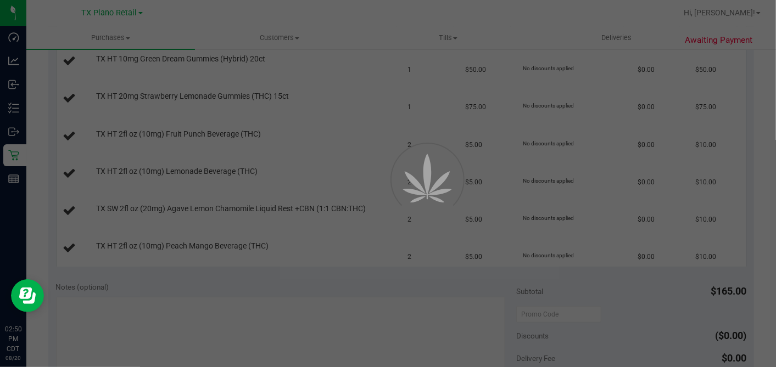
click at [142, 300] on div at bounding box center [388, 183] width 776 height 367
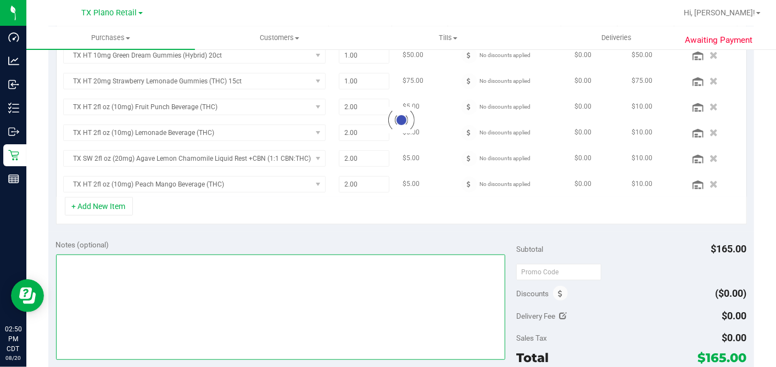
click at [138, 306] on textarea at bounding box center [281, 307] width 450 height 105
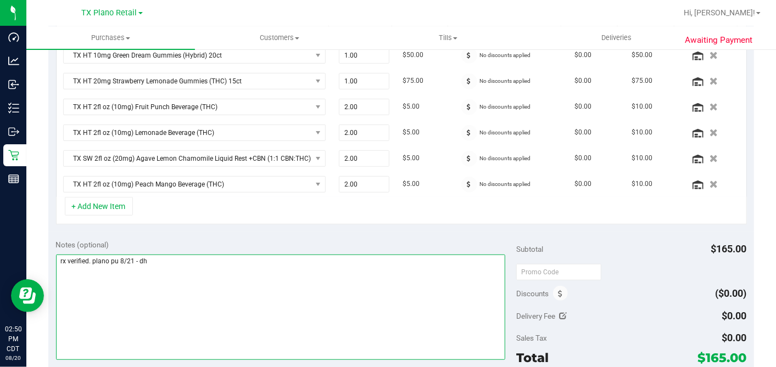
type textarea "rx verified. plano pu 8/21 - dh"
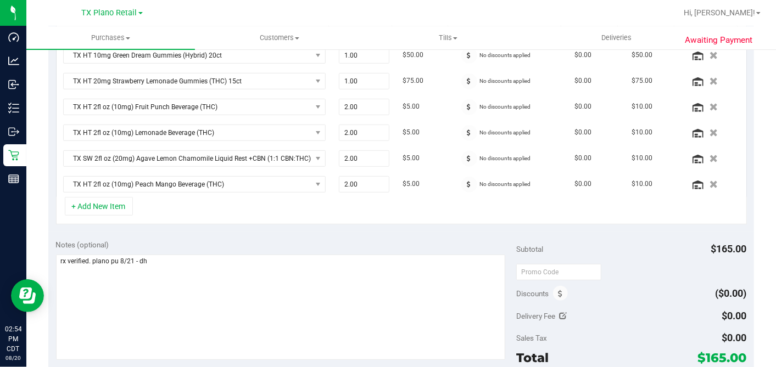
scroll to position [427, 0]
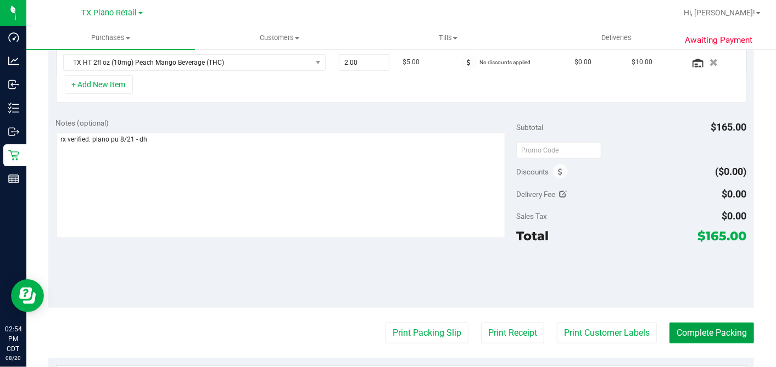
drag, startPoint x: 699, startPoint y: 326, endPoint x: 691, endPoint y: 320, distance: 10.2
click at [699, 326] on button "Complete Packing" at bounding box center [711, 333] width 85 height 21
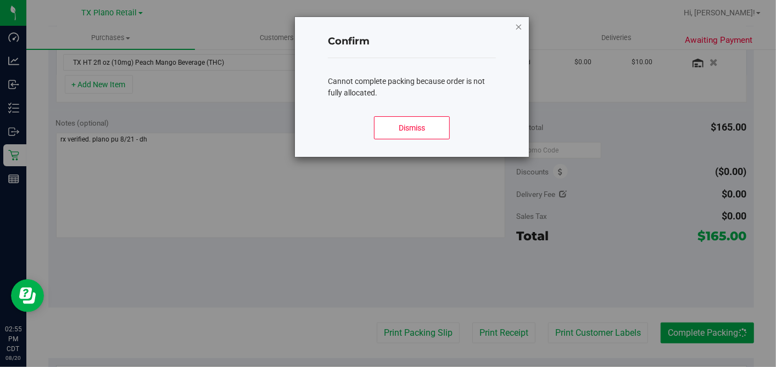
click at [518, 25] on icon "Close modal" at bounding box center [519, 26] width 8 height 13
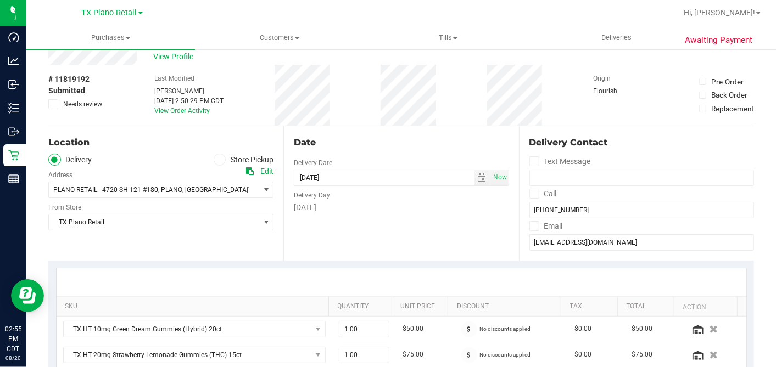
scroll to position [0, 0]
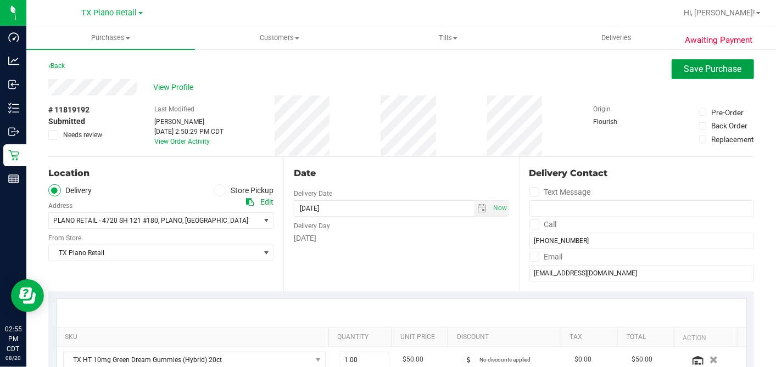
click at [697, 75] on button "Save Purchase" at bounding box center [712, 69] width 82 height 20
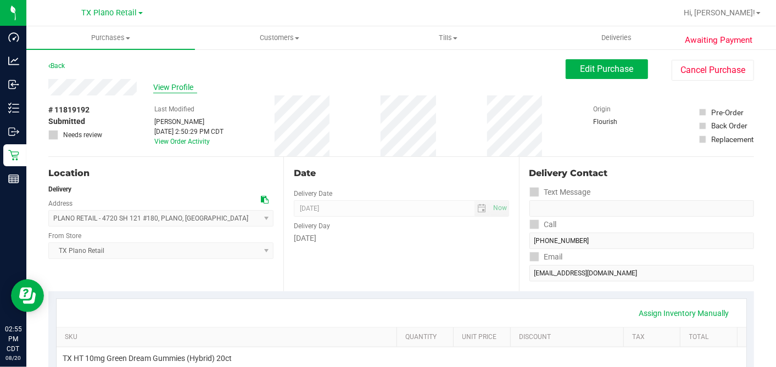
click at [180, 89] on span "View Profile" at bounding box center [175, 88] width 44 height 12
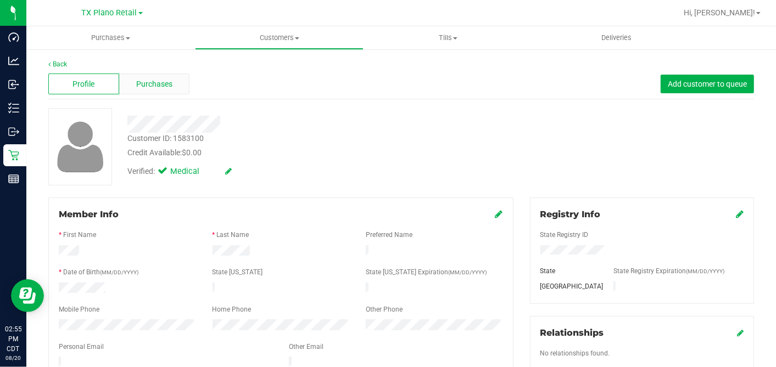
click at [154, 82] on span "Purchases" at bounding box center [154, 85] width 36 height 12
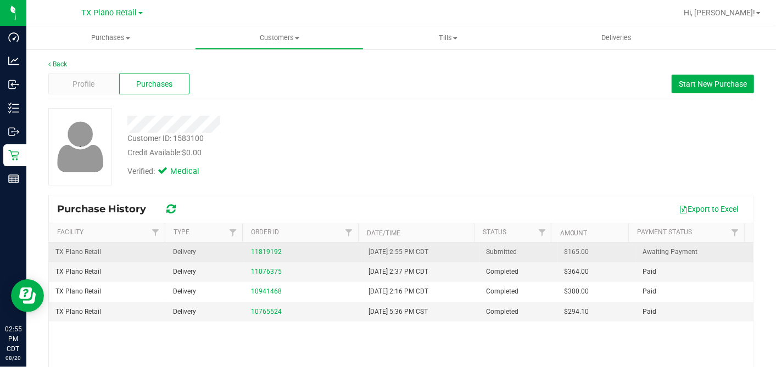
click at [564, 252] on span "$165.00" at bounding box center [576, 252] width 25 height 10
copy span "165.00"
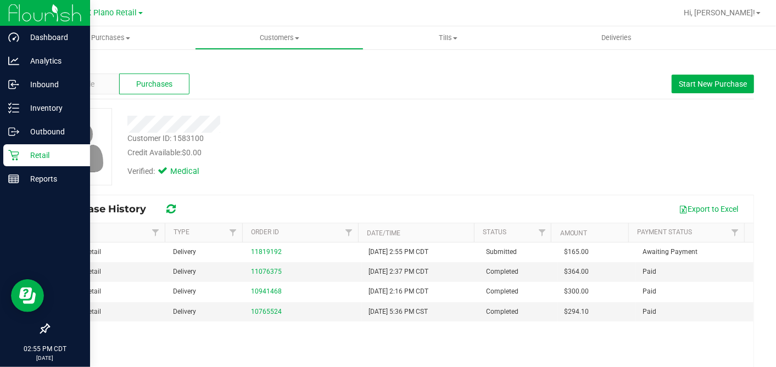
click at [23, 153] on p "Retail" at bounding box center [52, 155] width 66 height 13
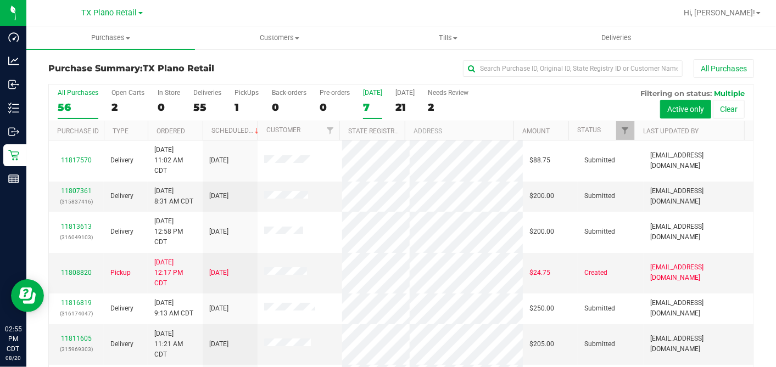
click at [373, 103] on div "7" at bounding box center [372, 107] width 19 height 13
click at [0, 0] on input "[DATE] 7" at bounding box center [0, 0] width 0 height 0
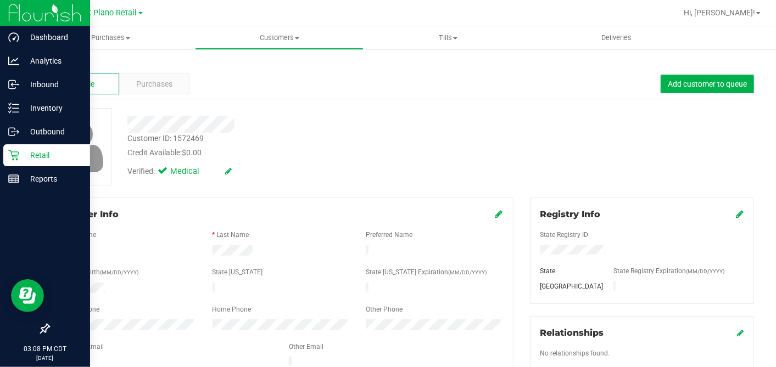
drag, startPoint x: 30, startPoint y: 154, endPoint x: 46, endPoint y: 148, distance: 17.0
click at [30, 154] on p "Retail" at bounding box center [52, 155] width 66 height 13
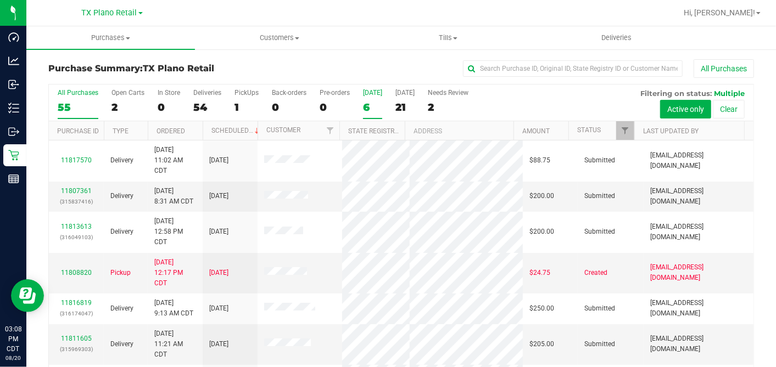
click at [367, 103] on div "6" at bounding box center [372, 107] width 19 height 13
click at [0, 0] on input "[DATE] 6" at bounding box center [0, 0] width 0 height 0
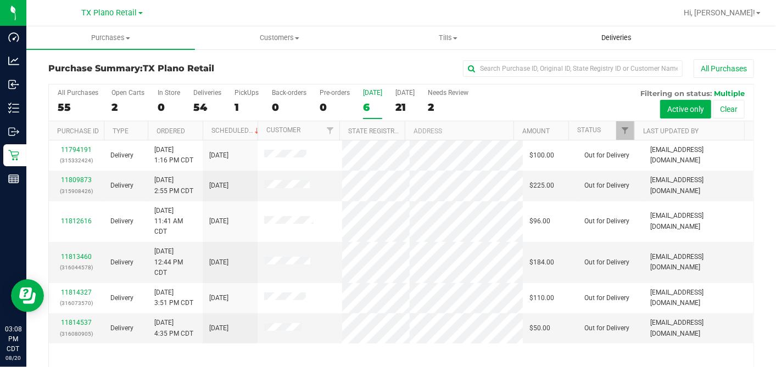
click at [612, 41] on span "Deliveries" at bounding box center [616, 38] width 60 height 10
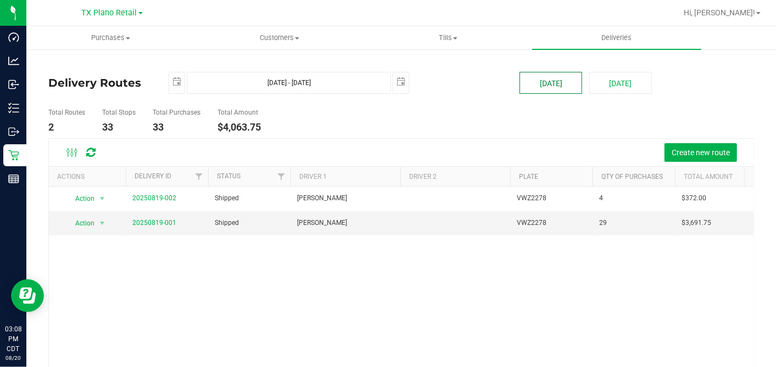
click at [550, 82] on button "[DATE]" at bounding box center [550, 83] width 63 height 22
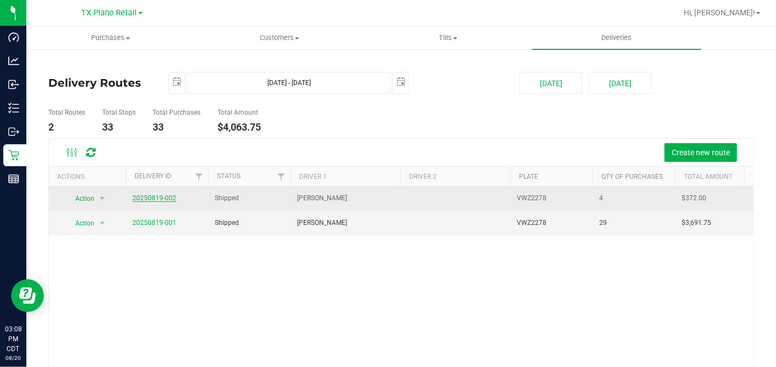
click at [156, 198] on link "20250819-002" at bounding box center [154, 198] width 44 height 8
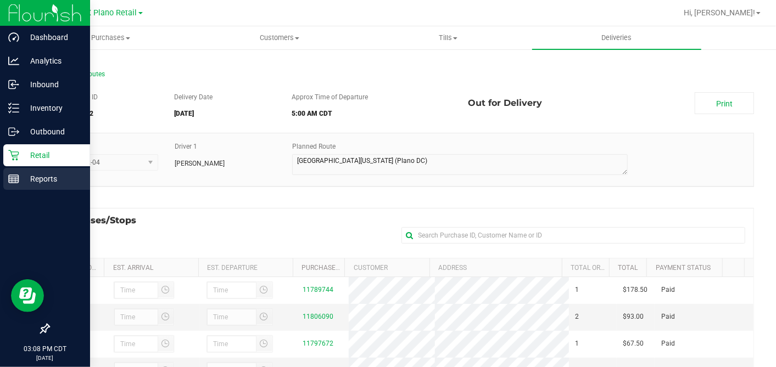
click at [14, 177] on line at bounding box center [14, 177] width 10 height 0
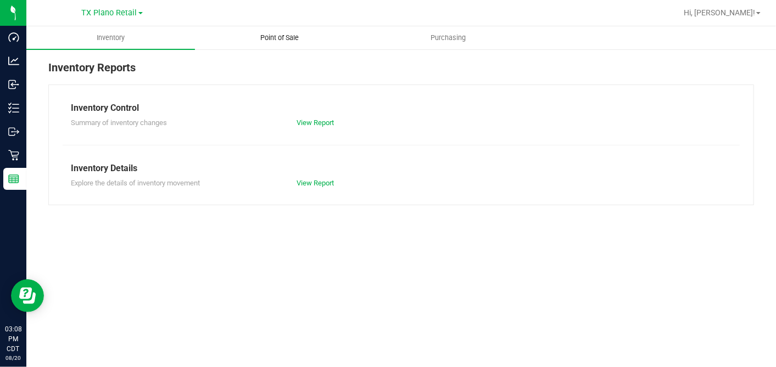
click at [288, 32] on uib-tab-heading "Point of Sale" at bounding box center [278, 38] width 167 height 22
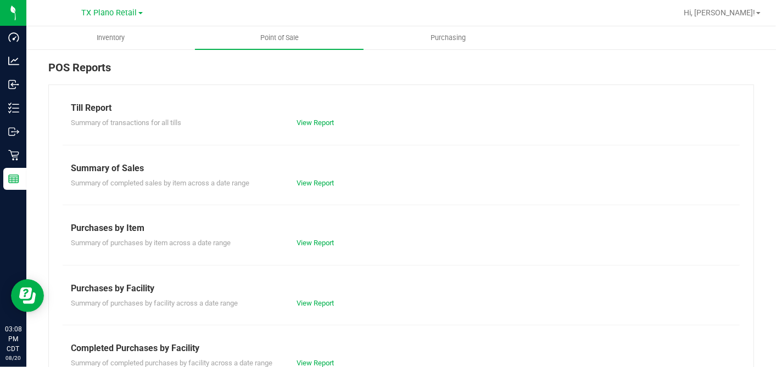
click at [301, 116] on div "Summary of transactions for all tills View Report" at bounding box center [401, 122] width 677 height 14
click at [320, 124] on link "View Report" at bounding box center [314, 123] width 37 height 8
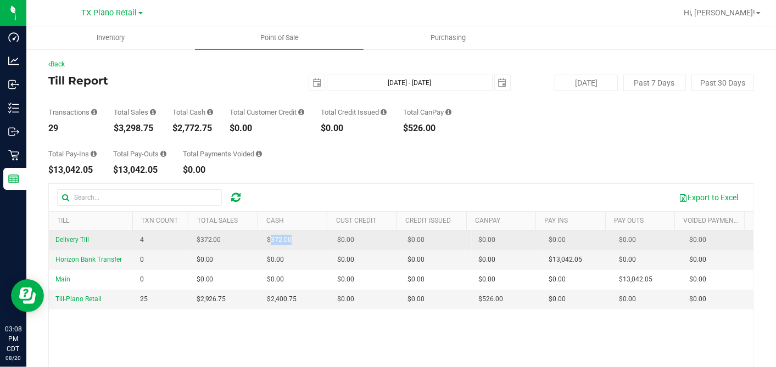
drag, startPoint x: 296, startPoint y: 239, endPoint x: 266, endPoint y: 239, distance: 30.2
click at [266, 239] on td "$372.00" at bounding box center [295, 241] width 70 height 20
copy span "372.00"
drag, startPoint x: 228, startPoint y: 239, endPoint x: 197, endPoint y: 240, distance: 30.8
click at [197, 240] on td "$372.00" at bounding box center [225, 241] width 70 height 20
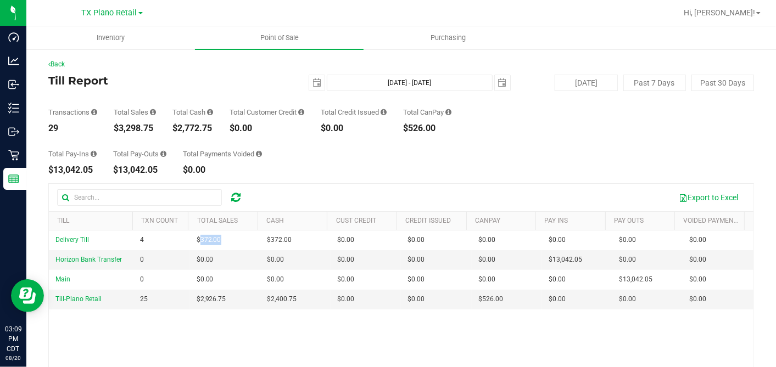
copy span "372.00"
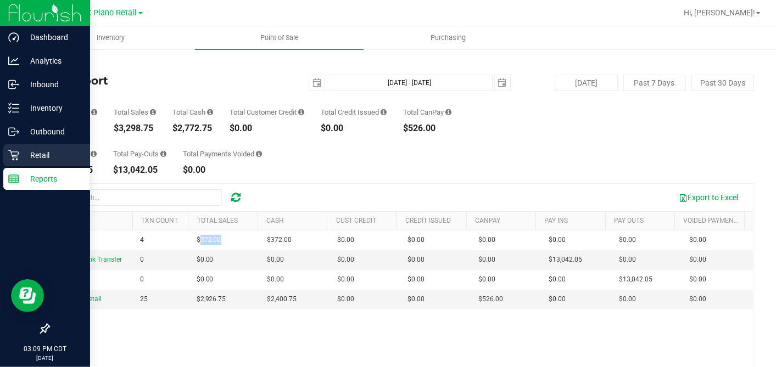
click at [48, 156] on p "Retail" at bounding box center [52, 155] width 66 height 13
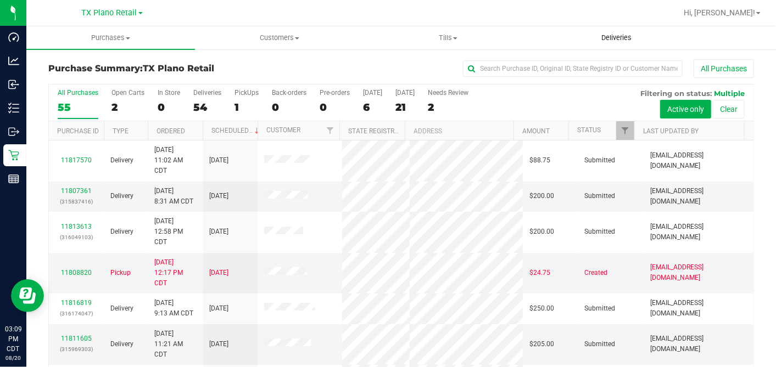
click at [614, 41] on span "Deliveries" at bounding box center [616, 38] width 60 height 10
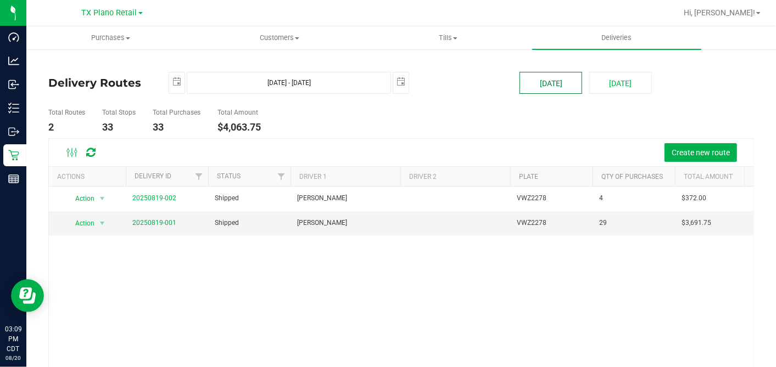
click at [535, 87] on button "[DATE]" at bounding box center [550, 83] width 63 height 22
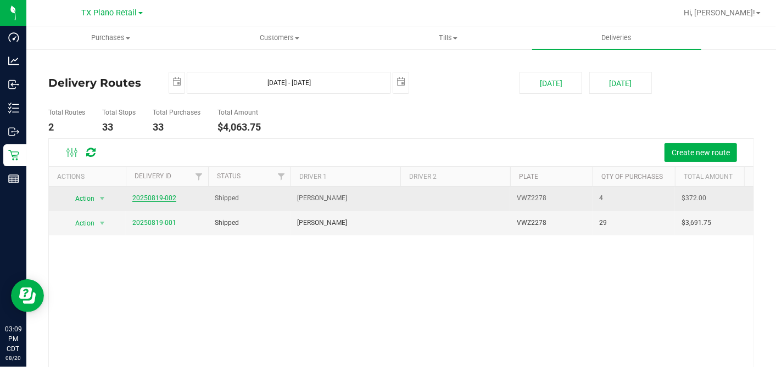
click at [160, 198] on link "20250819-002" at bounding box center [154, 198] width 44 height 8
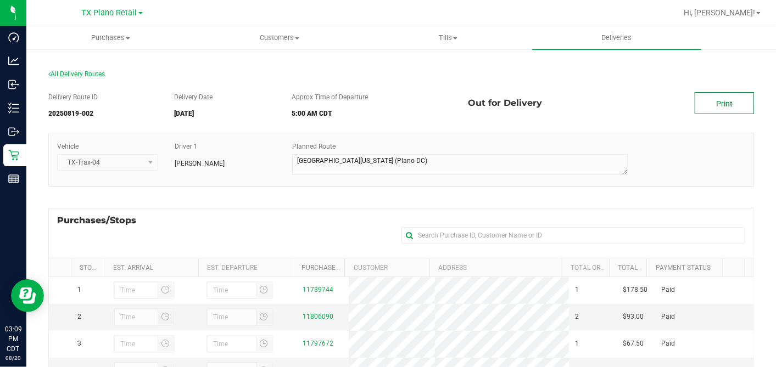
click at [736, 95] on link "Print" at bounding box center [723, 103] width 59 height 22
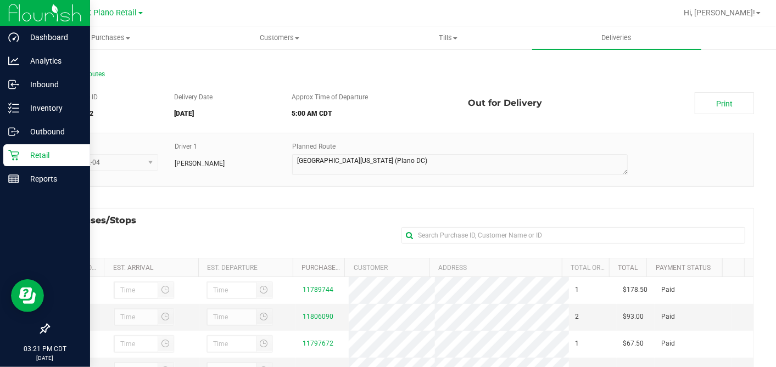
click at [20, 150] on p "Retail" at bounding box center [52, 155] width 66 height 13
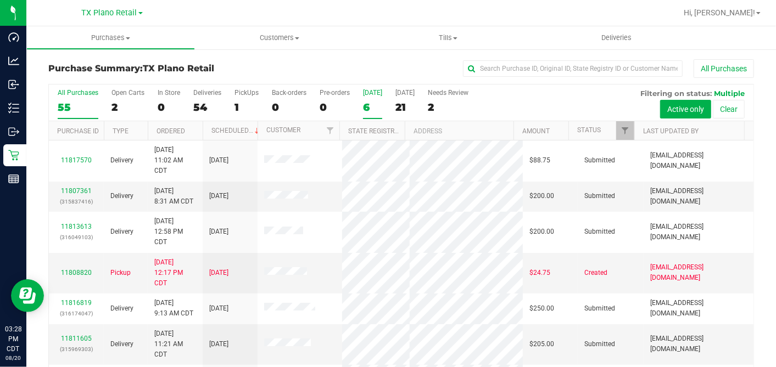
click at [375, 109] on div "6" at bounding box center [372, 107] width 19 height 13
click at [0, 0] on input "[DATE] 6" at bounding box center [0, 0] width 0 height 0
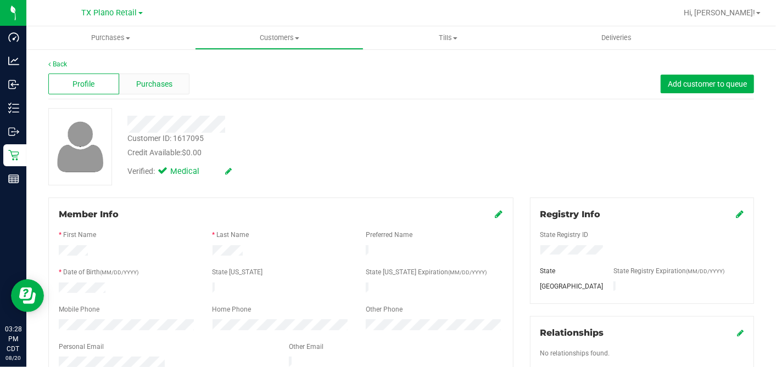
click at [154, 82] on span "Purchases" at bounding box center [154, 85] width 36 height 12
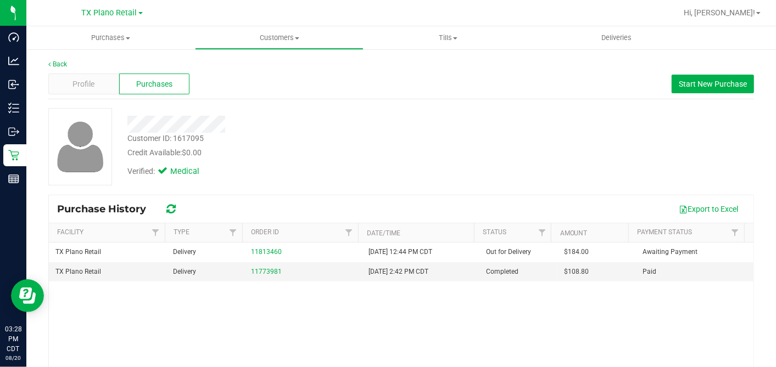
click at [389, 157] on div "Credit Available: $0.00" at bounding box center [299, 153] width 345 height 12
click at [251, 272] on link "11773981" at bounding box center [266, 272] width 31 height 8
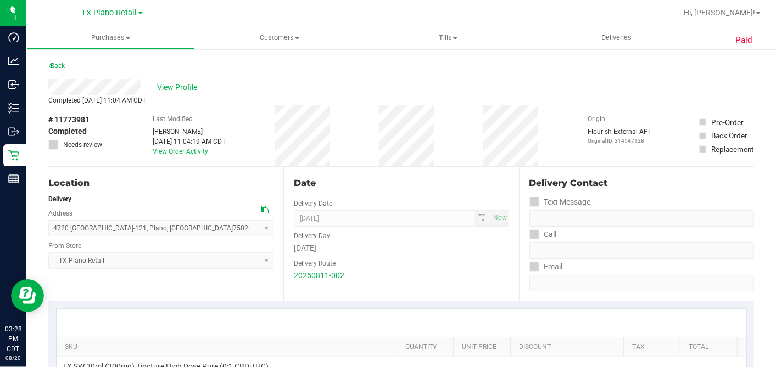
click at [416, 180] on div "Date" at bounding box center [401, 183] width 215 height 13
click at [372, 106] on div "# 11773981 Completed Needs review Last Modified [PERSON_NAME] [DATE] 11:04:19 A…" at bounding box center [400, 135] width 705 height 61
click at [350, 121] on div "# 11773981 Completed Needs review Last Modified [PERSON_NAME] [DATE] 11:04:19 A…" at bounding box center [400, 135] width 705 height 61
click at [351, 115] on div "# 11773981 Completed Needs review Last Modified [PERSON_NAME] [DATE] 11:04:19 A…" at bounding box center [400, 135] width 705 height 61
click at [351, 106] on div "# 11773981 Completed Needs review Last Modified [PERSON_NAME] [DATE] 11:04:19 A…" at bounding box center [400, 135] width 705 height 61
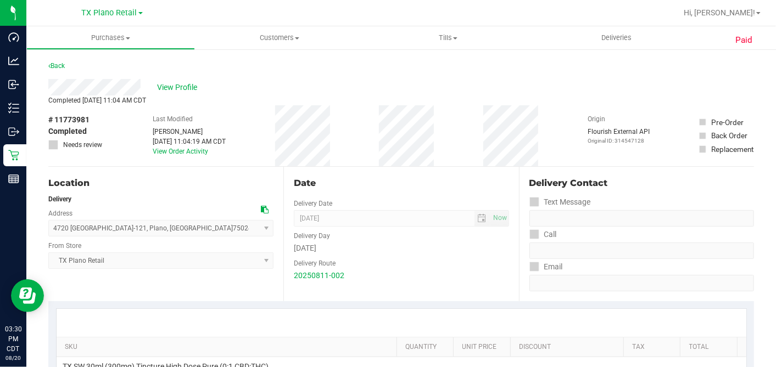
click at [346, 122] on div "# 11773981 Completed Needs review Last Modified [PERSON_NAME] [DATE] 11:04:19 A…" at bounding box center [400, 135] width 705 height 61
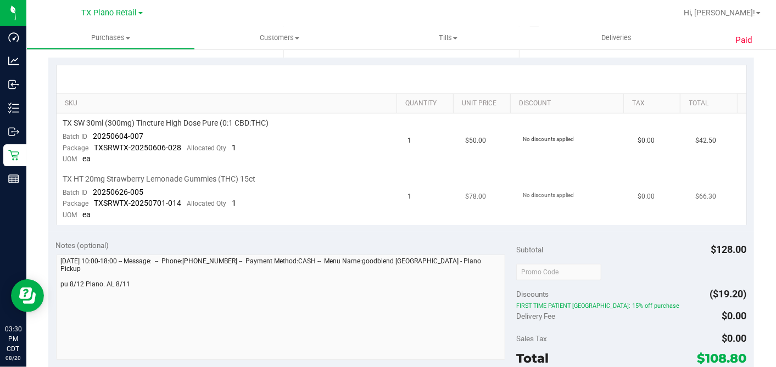
click at [351, 178] on div "TX HT 20mg Strawberry Lemonade Gummies (THC) 15ct" at bounding box center [229, 179] width 332 height 10
click at [348, 176] on div "TX HT 20mg Strawberry Lemonade Gummies (THC) 15ct" at bounding box center [229, 179] width 332 height 10
click at [348, 166] on td "TX SW 30ml (300mg) Tincture High Dose Pure (0:1 CBD:THC) Batch ID 20250604-007 …" at bounding box center [229, 142] width 345 height 56
click at [455, 240] on div "Notes (optional)" at bounding box center [286, 245] width 461 height 11
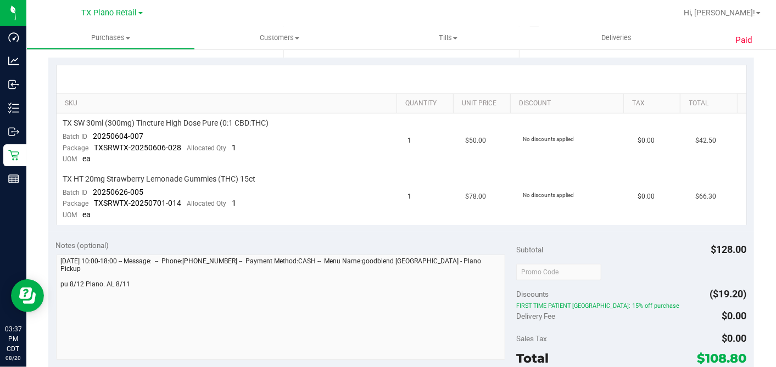
scroll to position [0, 0]
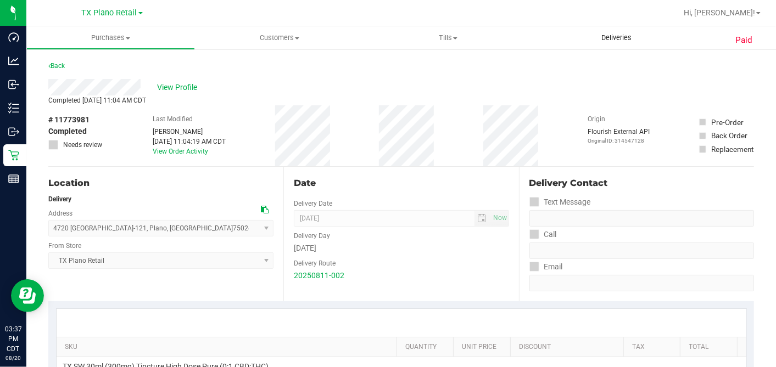
click at [610, 36] on span "Deliveries" at bounding box center [616, 38] width 60 height 10
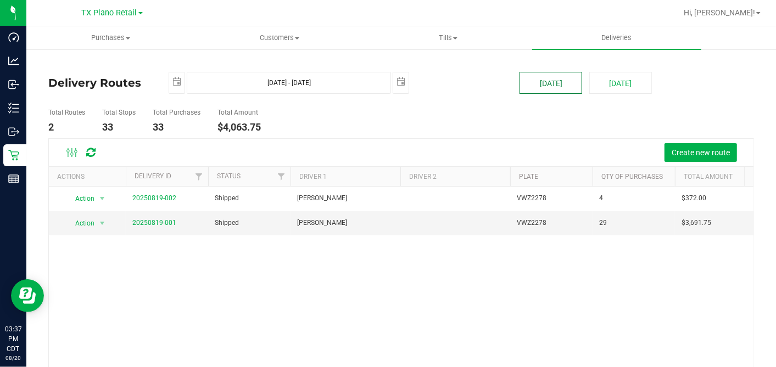
click at [558, 80] on button "[DATE]" at bounding box center [550, 83] width 63 height 22
click at [161, 223] on link "20250819-001" at bounding box center [154, 223] width 44 height 8
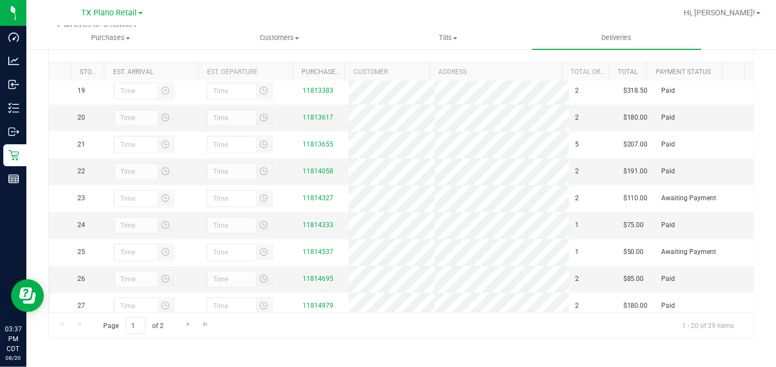
scroll to position [613, 0]
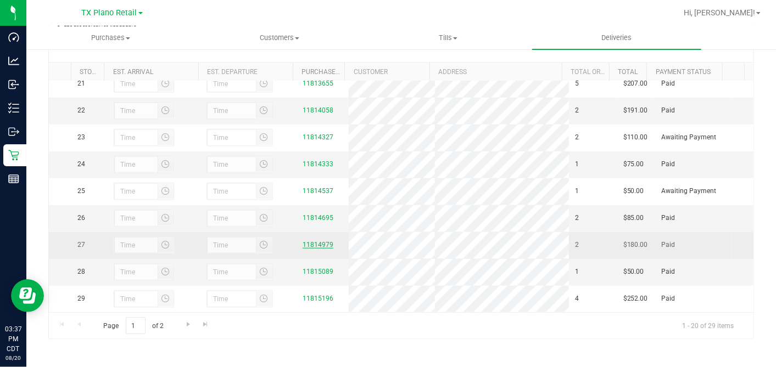
click at [311, 241] on link "11814979" at bounding box center [317, 245] width 31 height 8
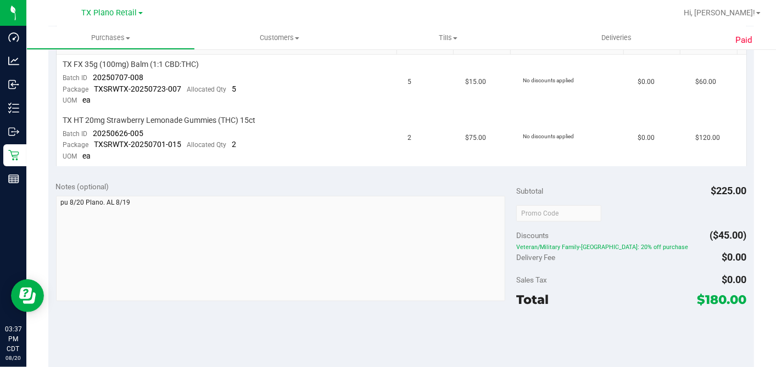
scroll to position [560, 0]
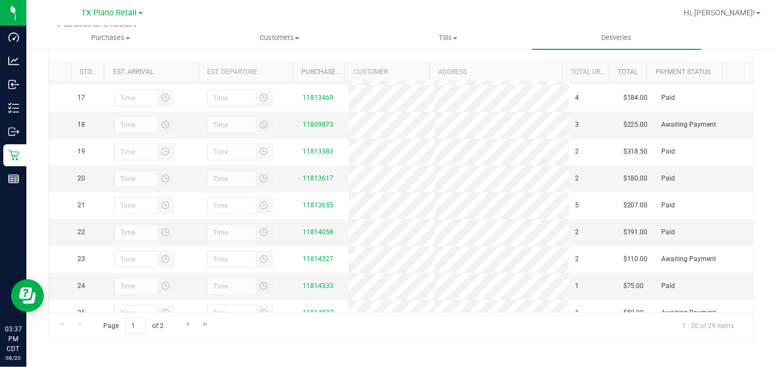
scroll to position [613, 0]
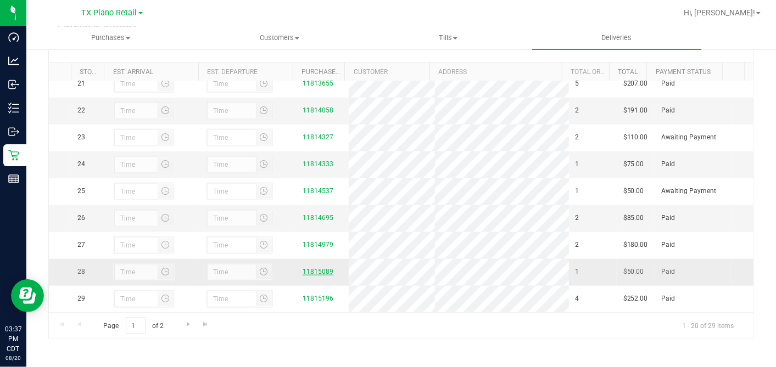
click at [320, 268] on link "11815089" at bounding box center [317, 272] width 31 height 8
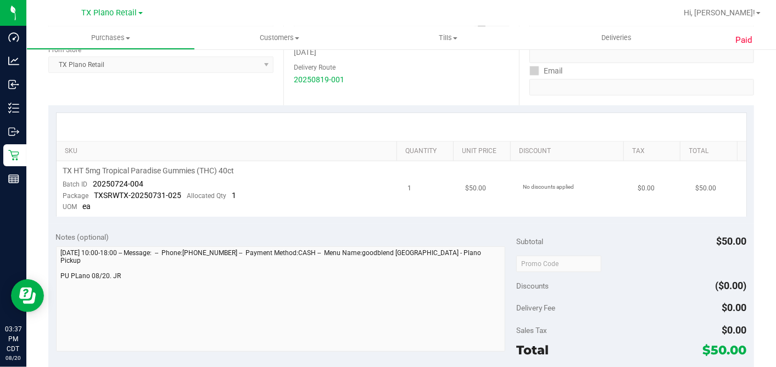
scroll to position [505, 0]
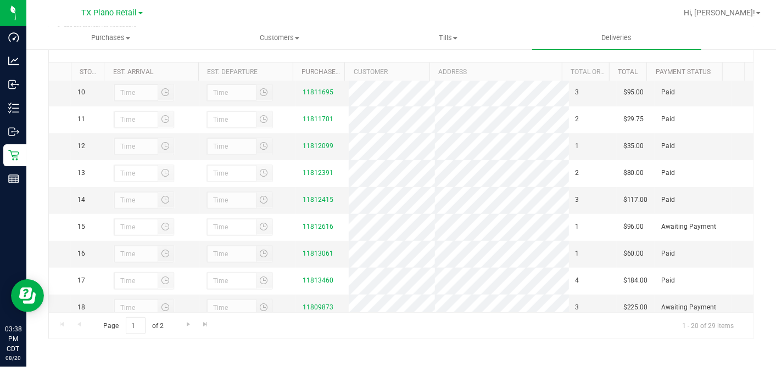
scroll to position [122, 0]
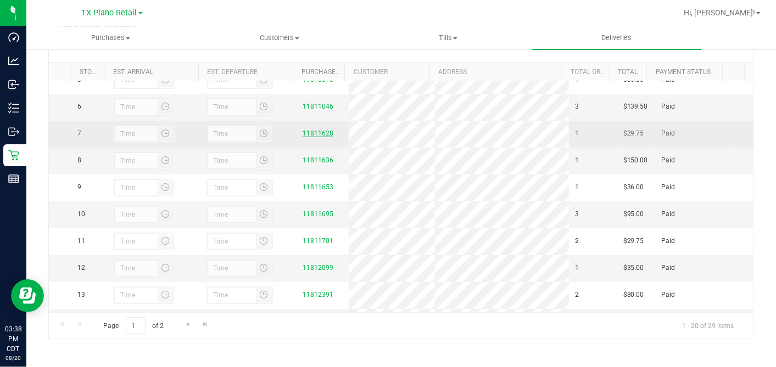
click at [314, 137] on link "11811628" at bounding box center [317, 134] width 31 height 8
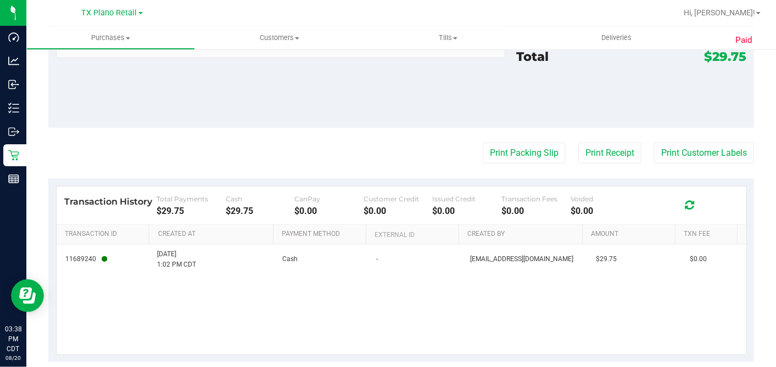
scroll to position [505, 0]
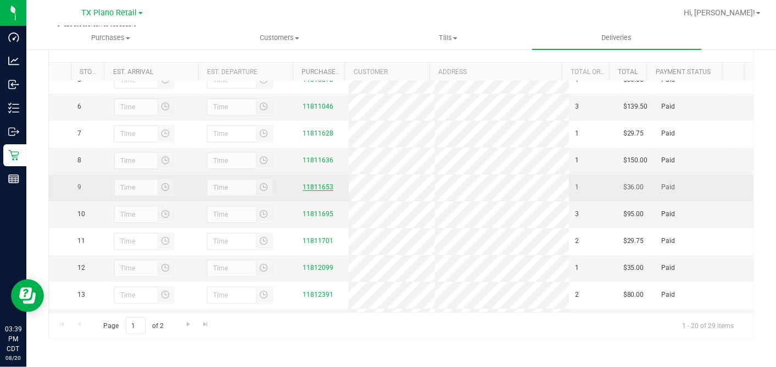
scroll to position [183, 0]
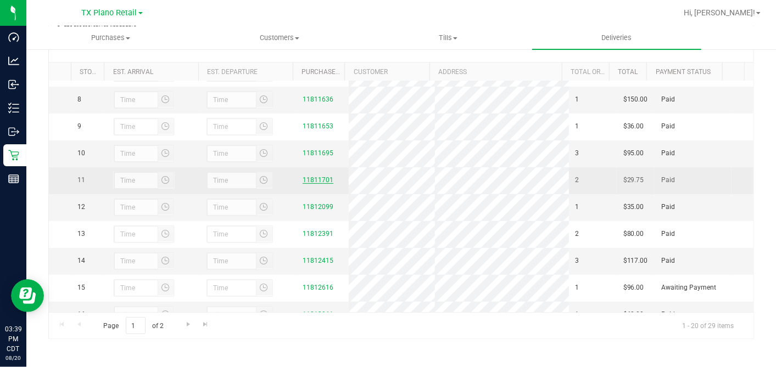
click at [304, 184] on link "11811701" at bounding box center [317, 180] width 31 height 8
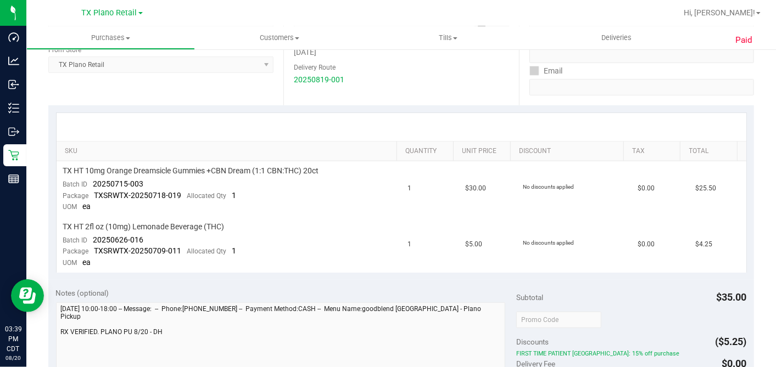
scroll to position [560, 0]
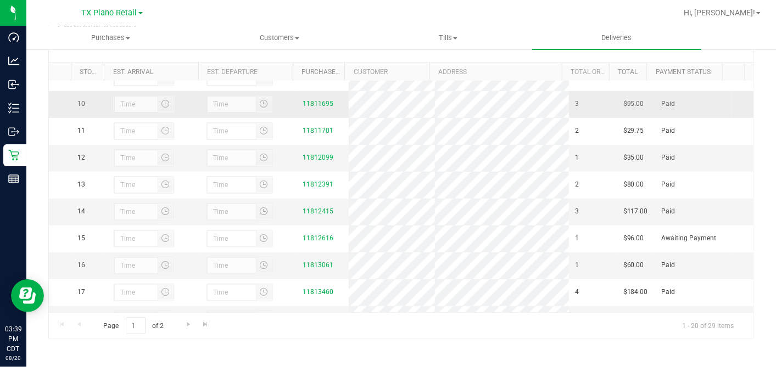
scroll to position [244, 0]
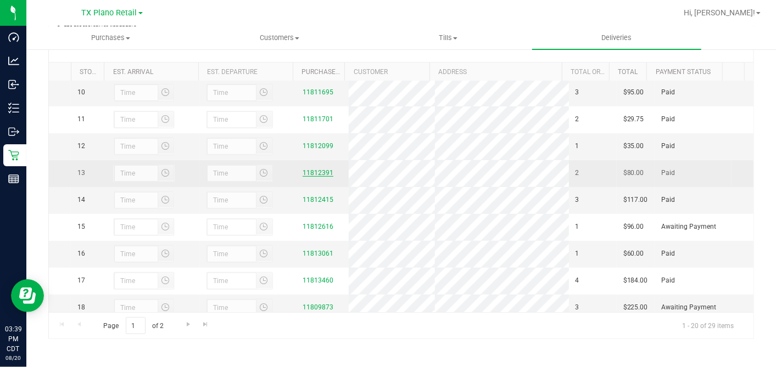
click at [309, 177] on link "11812391" at bounding box center [317, 173] width 31 height 8
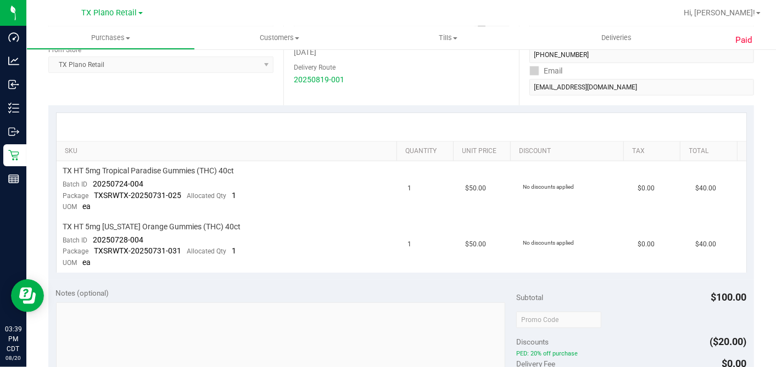
scroll to position [560, 0]
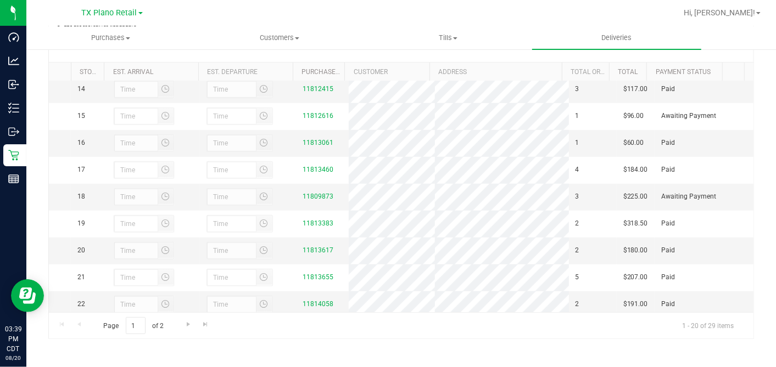
scroll to position [366, 0]
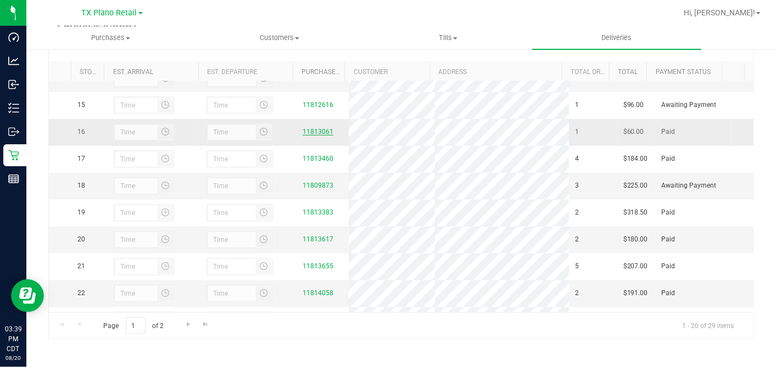
click at [307, 136] on link "11813061" at bounding box center [317, 132] width 31 height 8
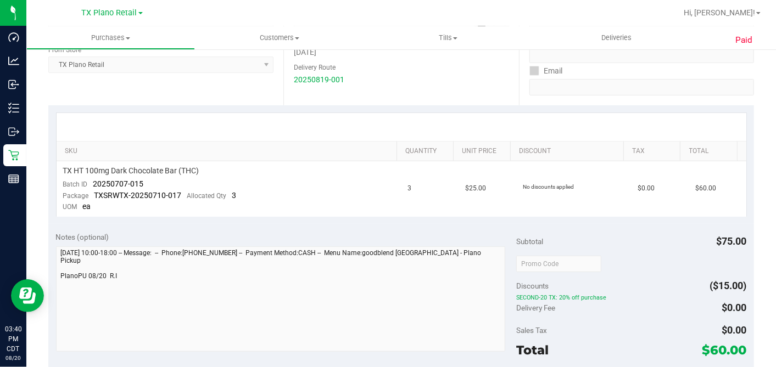
scroll to position [505, 0]
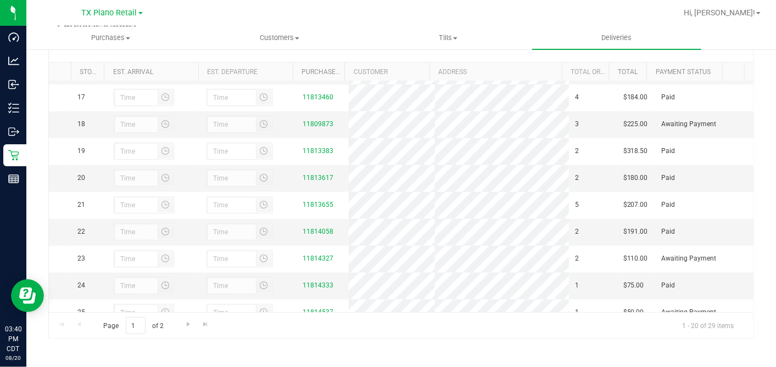
scroll to position [427, 0]
click at [315, 182] on link "11813617" at bounding box center [317, 179] width 31 height 8
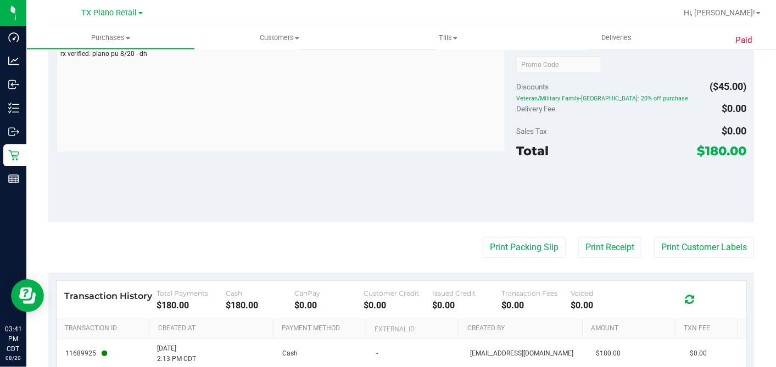
scroll to position [560, 0]
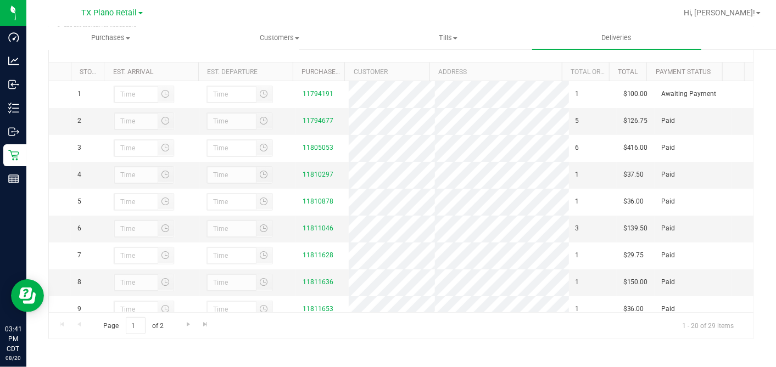
scroll to position [487, 0]
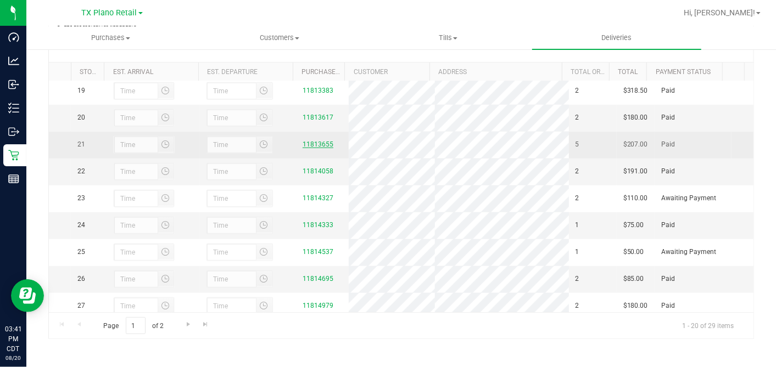
click at [318, 148] on link "11813655" at bounding box center [317, 145] width 31 height 8
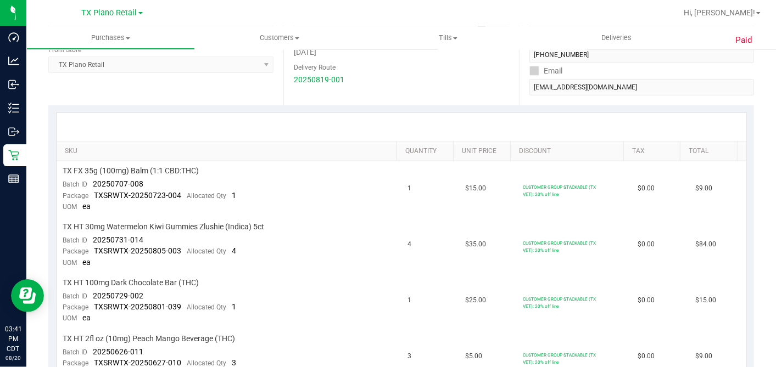
scroll to position [726, 0]
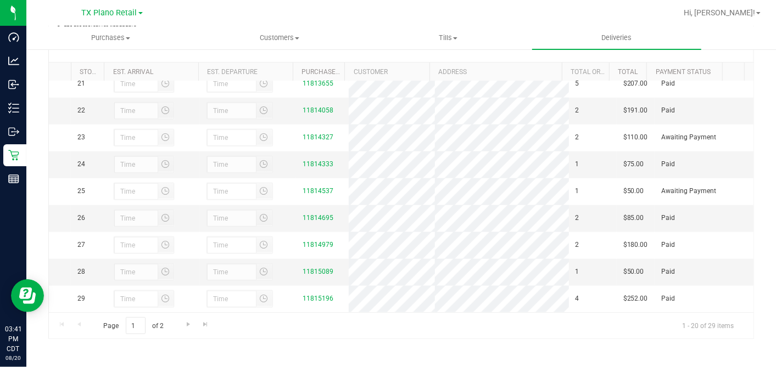
scroll to position [610, 0]
click at [313, 214] on link "11814695" at bounding box center [317, 218] width 31 height 8
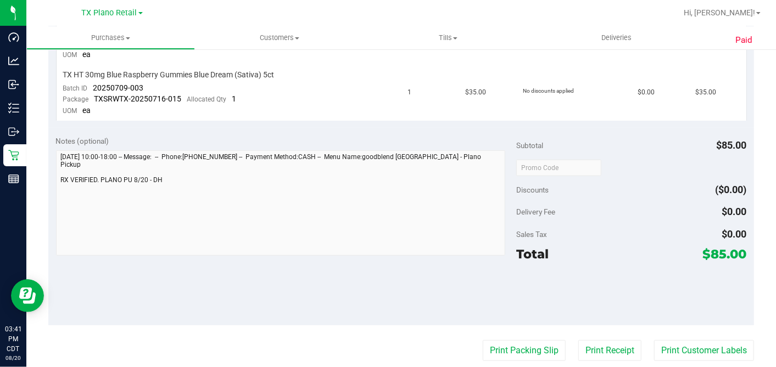
scroll to position [560, 0]
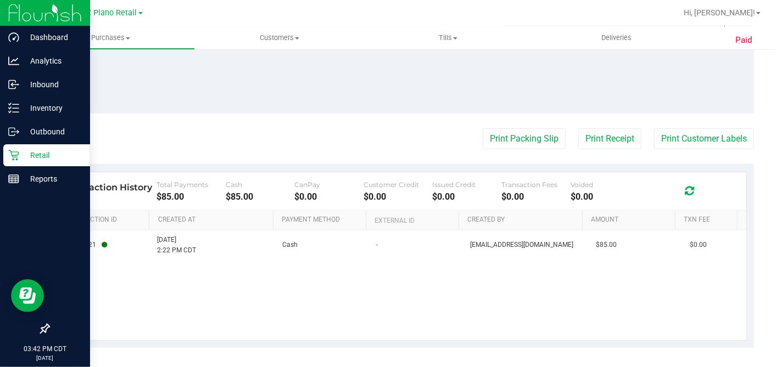
click at [18, 158] on icon at bounding box center [13, 155] width 11 height 11
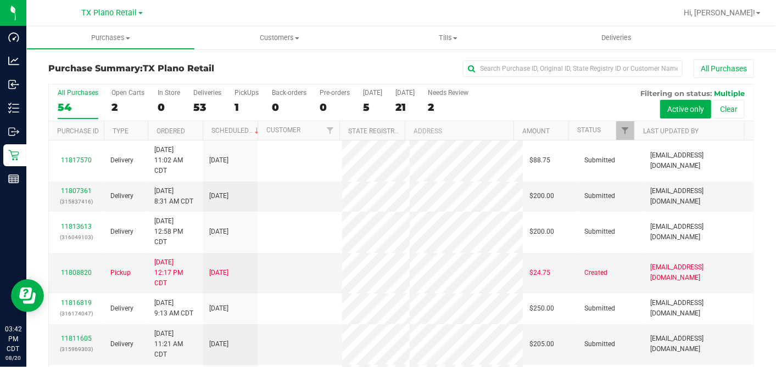
click at [365, 104] on div "5" at bounding box center [372, 107] width 19 height 13
click at [0, 0] on input "[DATE] 5" at bounding box center [0, 0] width 0 height 0
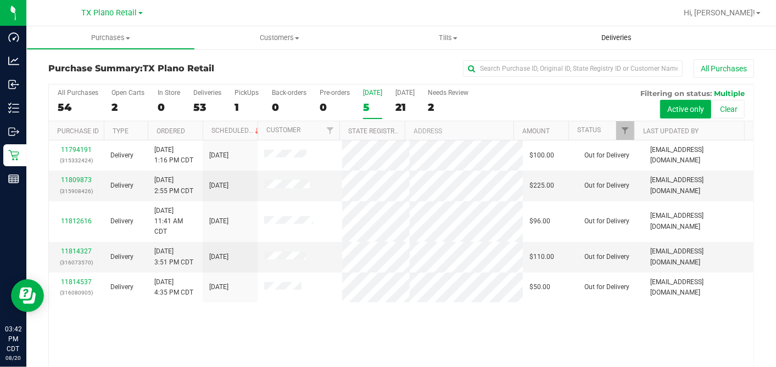
click at [614, 34] on span "Deliveries" at bounding box center [616, 38] width 60 height 10
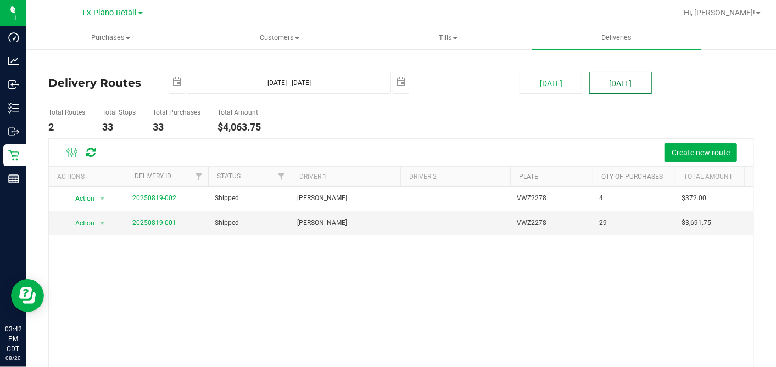
click at [620, 83] on button "[DATE]" at bounding box center [620, 83] width 63 height 22
type input "[DATE] - [DATE]"
type input "[DATE]"
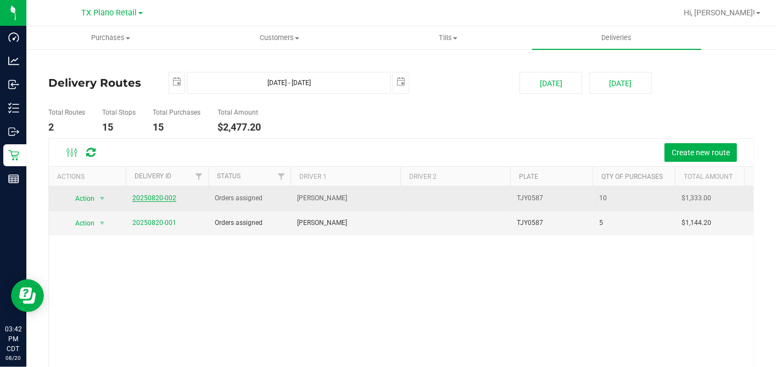
click at [162, 197] on link "20250820-002" at bounding box center [154, 198] width 44 height 8
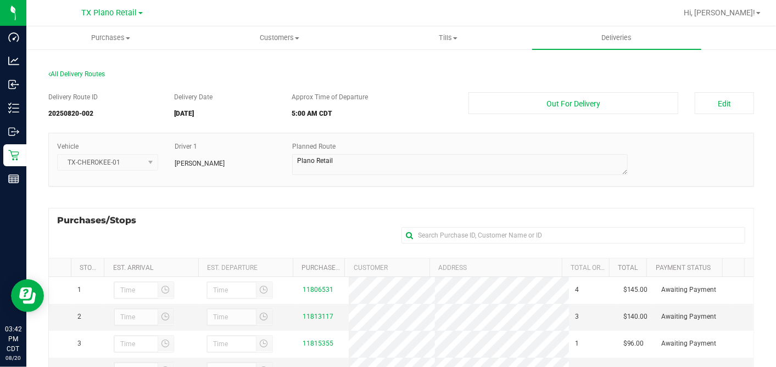
scroll to position [122, 0]
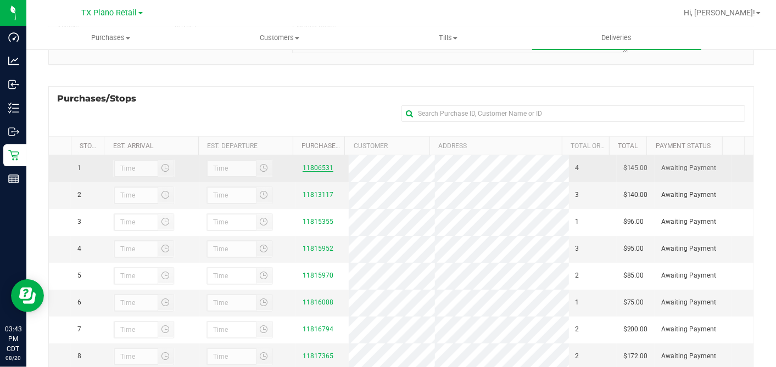
click at [310, 168] on link "11806531" at bounding box center [317, 168] width 31 height 8
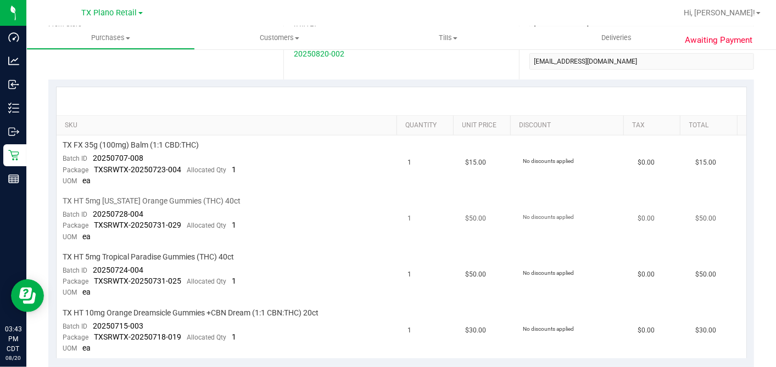
scroll to position [244, 0]
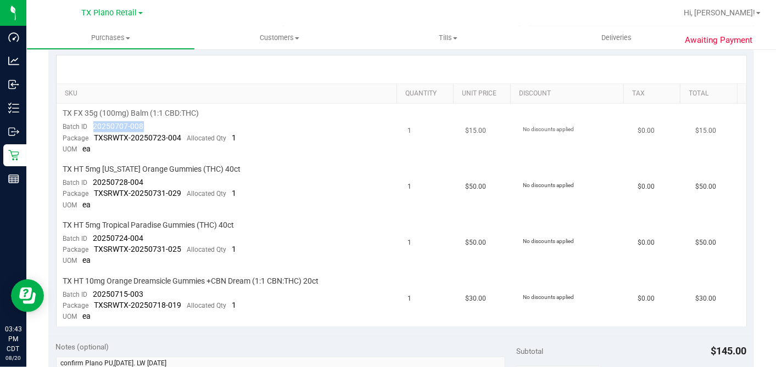
drag, startPoint x: 145, startPoint y: 126, endPoint x: 94, endPoint y: 126, distance: 51.1
click at [94, 126] on td "TX FX 35g (100mg) Balm (1:1 CBD:THC) Batch ID 20250707-008 Package TXSRWTX-2025…" at bounding box center [229, 132] width 345 height 56
copy span "20250707-008"
drag, startPoint x: 147, startPoint y: 178, endPoint x: 92, endPoint y: 180, distance: 55.5
click at [92, 180] on td "TX HT 5mg [US_STATE] Orange Gummies (THC) 40ct Batch ID 20250728-004 Package TX…" at bounding box center [229, 188] width 345 height 56
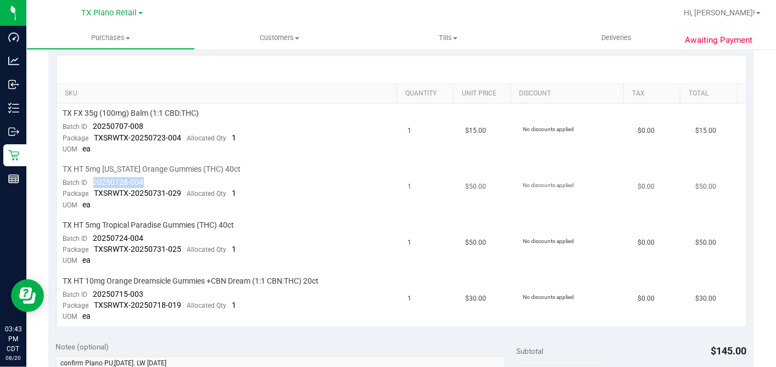
copy span "20250728-004"
drag, startPoint x: 152, startPoint y: 235, endPoint x: 94, endPoint y: 237, distance: 57.7
click at [94, 237] on td "TX HT 5mg Tropical Paradise Gummies (THC) 40ct Batch ID 20250724-004 Package TX…" at bounding box center [229, 244] width 345 height 56
copy span "20250724-004"
drag, startPoint x: 144, startPoint y: 290, endPoint x: 91, endPoint y: 289, distance: 52.7
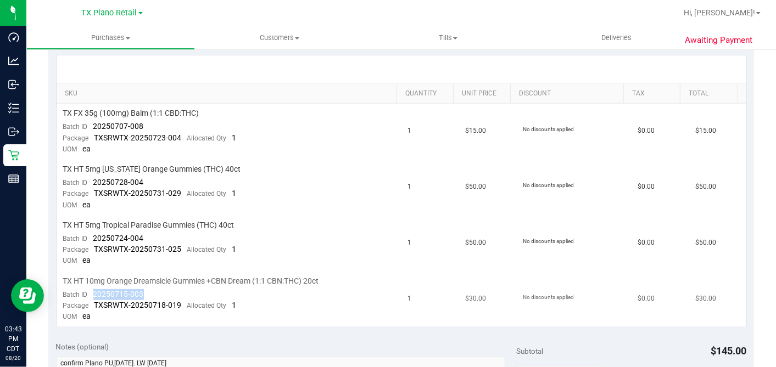
click at [91, 289] on td "TX HT 10mg Orange Dreamsicle Gummies +CBN Dream (1:1 CBN:THC) 20ct Batch ID 202…" at bounding box center [229, 299] width 345 height 55
copy span "20250715-003"
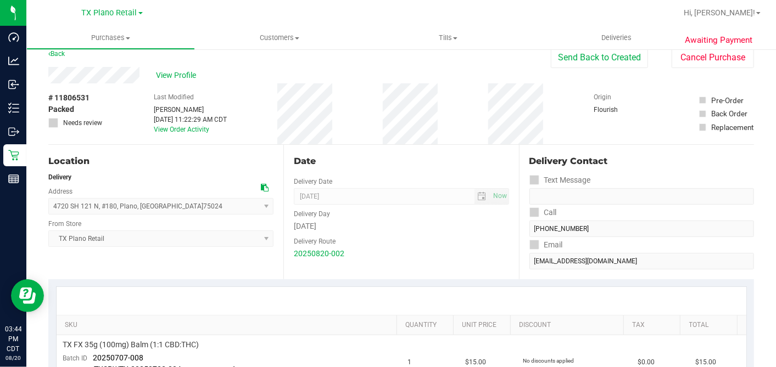
scroll to position [0, 0]
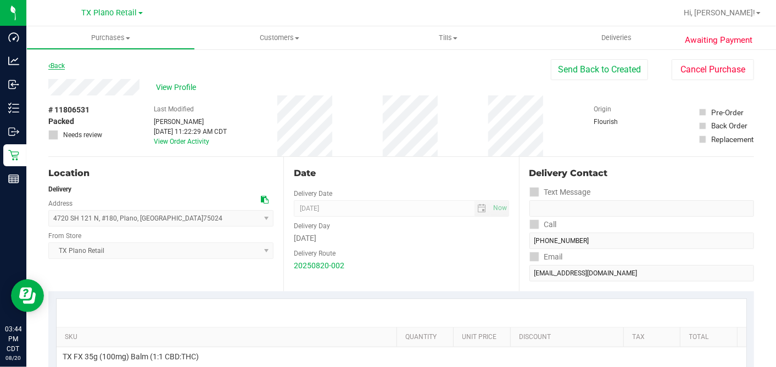
click at [61, 66] on link "Back" at bounding box center [56, 66] width 16 height 8
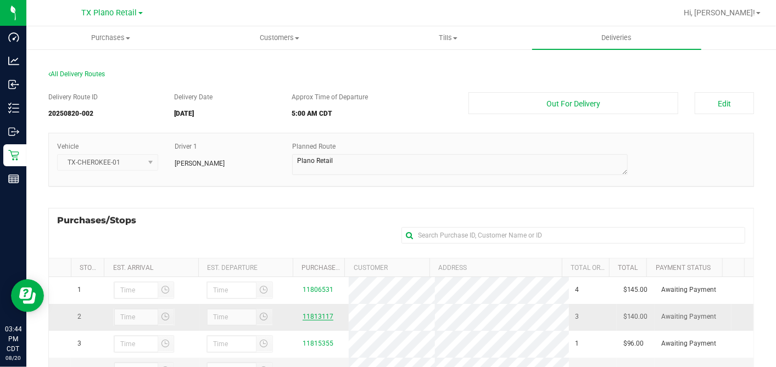
click at [319, 317] on link "11813117" at bounding box center [317, 317] width 31 height 8
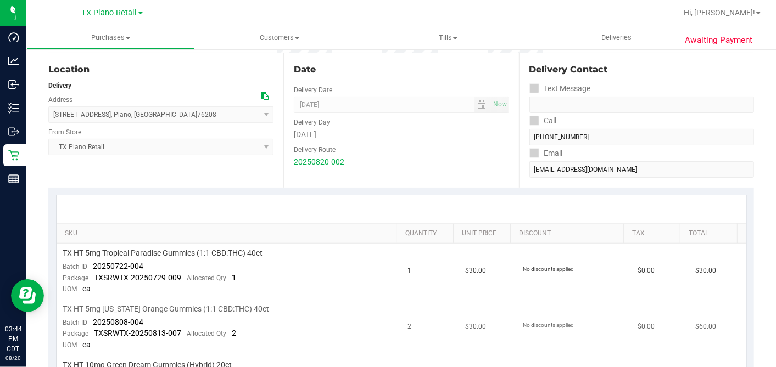
scroll to position [244, 0]
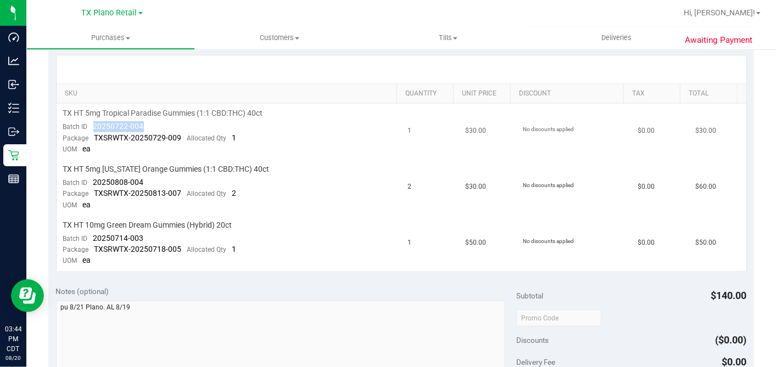
drag, startPoint x: 150, startPoint y: 124, endPoint x: 94, endPoint y: 123, distance: 56.0
click at [94, 123] on td "TX HT 5mg Tropical Paradise Gummies (1:1 CBD:THC) 40ct Batch ID 20250722-004 Pa…" at bounding box center [229, 132] width 345 height 56
copy span "20250722-004"
drag, startPoint x: 150, startPoint y: 180, endPoint x: 92, endPoint y: 180, distance: 58.2
click at [92, 180] on td "TX HT 5mg [US_STATE] Orange Gummies (1:1 CBD:THC) 40ct Batch ID 20250808-004 Pa…" at bounding box center [229, 188] width 345 height 56
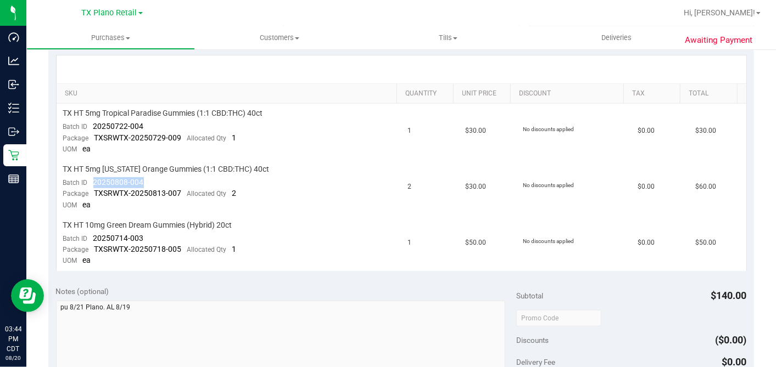
copy span "20250808-004"
drag, startPoint x: 131, startPoint y: 238, endPoint x: 93, endPoint y: 238, distance: 37.9
click at [91, 238] on td "TX HT 10mg Green Dream Gummies (Hybrid) 20ct Batch ID 20250714-003 Package TXSR…" at bounding box center [229, 243] width 345 height 55
copy span "20250714-003"
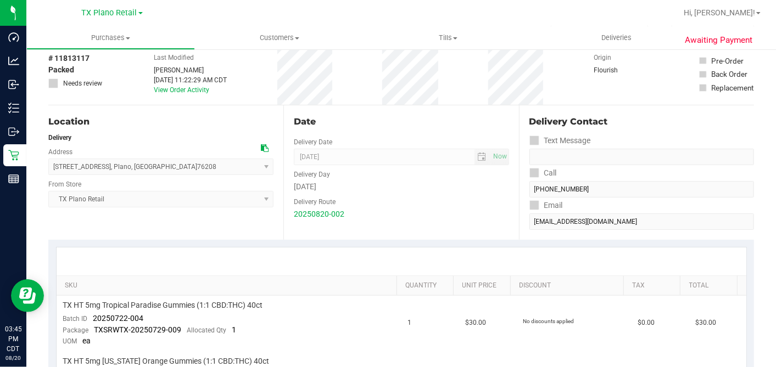
scroll to position [0, 0]
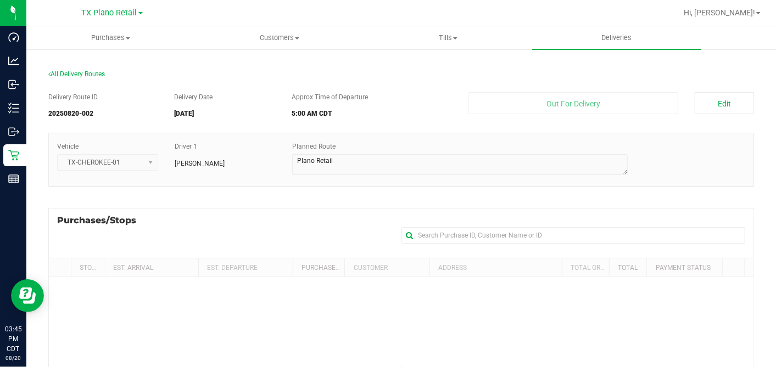
scroll to position [162, 0]
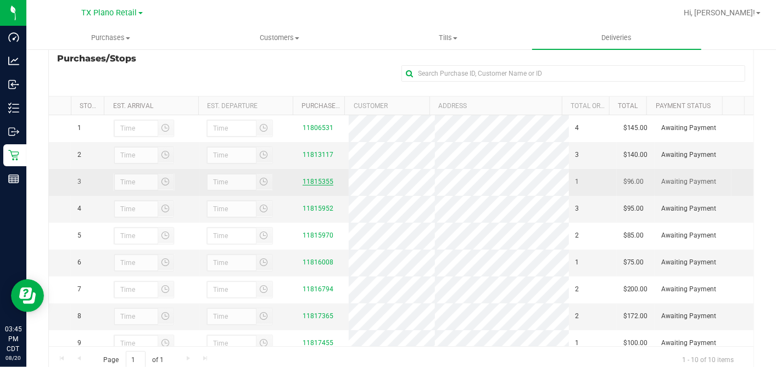
click at [321, 181] on link "11815355" at bounding box center [317, 182] width 31 height 8
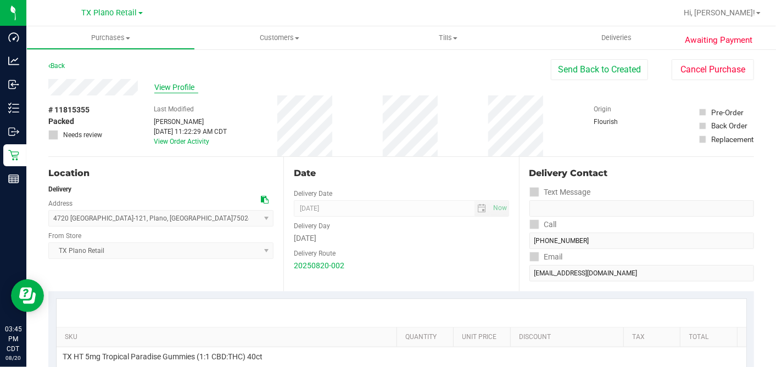
click at [167, 91] on span "View Profile" at bounding box center [176, 88] width 44 height 12
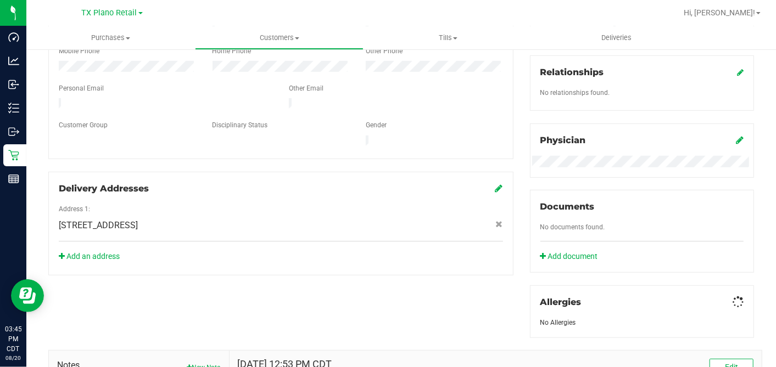
scroll to position [442, 0]
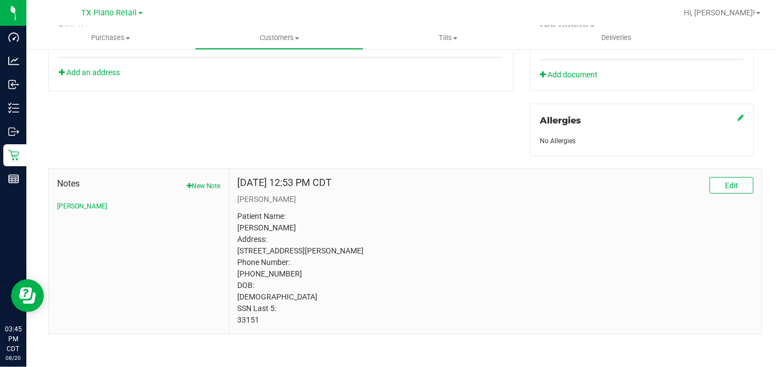
click at [244, 326] on p "Patient Name: [PERSON_NAME] Address: [STREET_ADDRESS][PERSON_NAME] Phone Number…" at bounding box center [495, 268] width 515 height 115
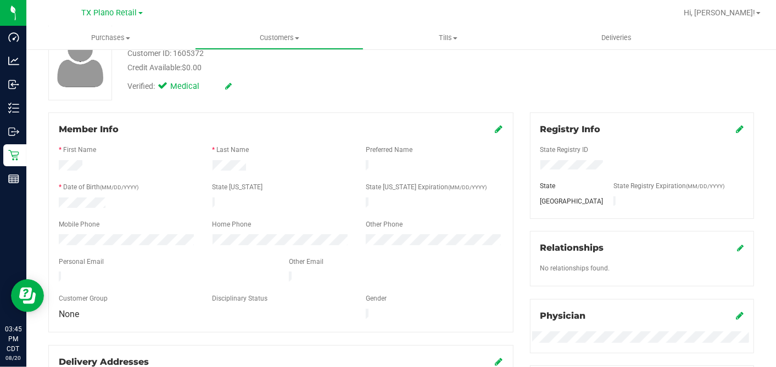
scroll to position [15, 0]
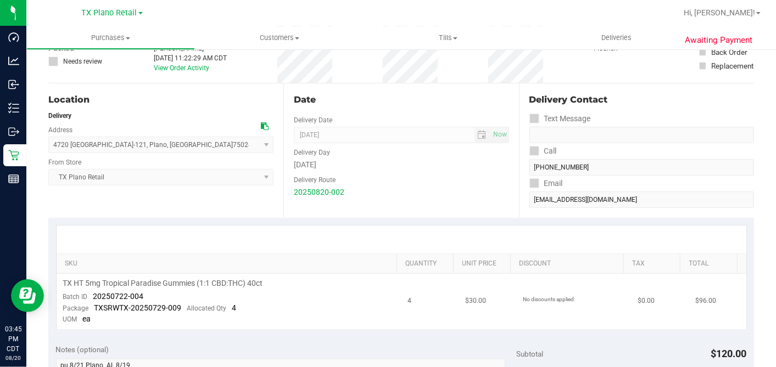
scroll to position [199, 0]
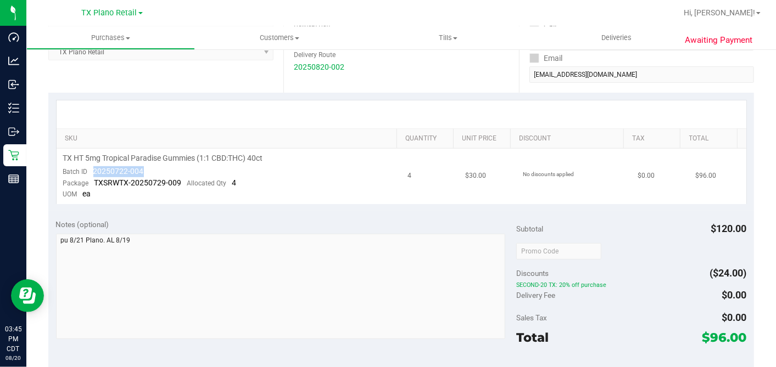
drag, startPoint x: 146, startPoint y: 167, endPoint x: 90, endPoint y: 167, distance: 56.0
click at [90, 167] on td "TX HT 5mg Tropical Paradise Gummies (1:1 CBD:THC) 40ct Batch ID 20250722-004 Pa…" at bounding box center [229, 176] width 345 height 55
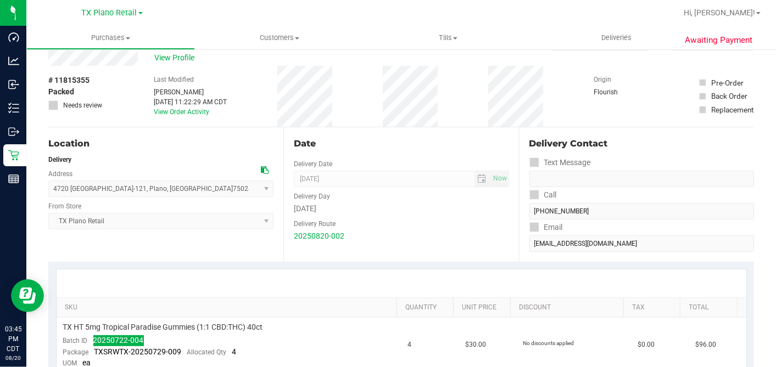
scroll to position [0, 0]
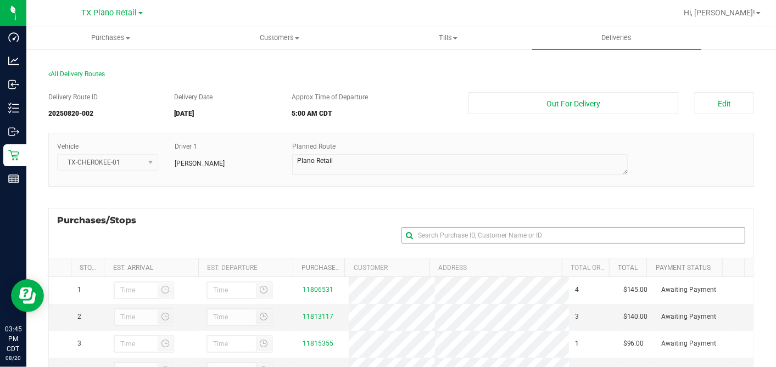
scroll to position [183, 0]
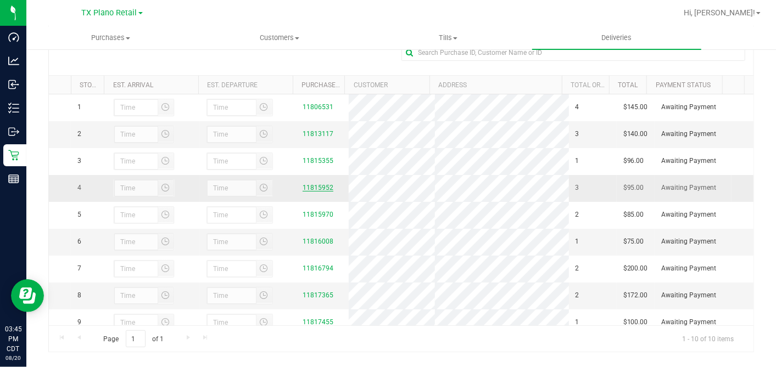
click at [307, 189] on link "11815952" at bounding box center [317, 188] width 31 height 8
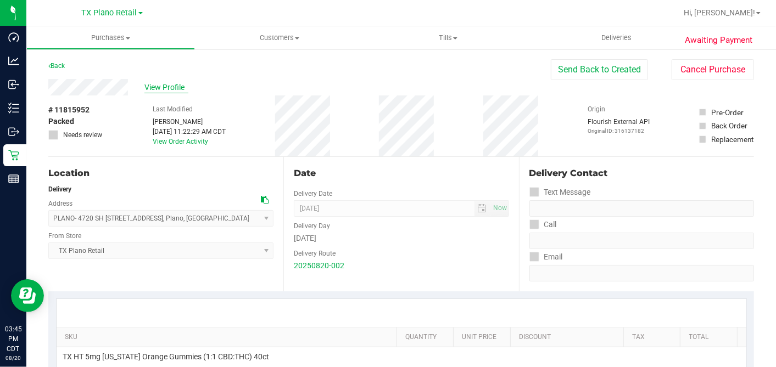
click at [169, 88] on span "View Profile" at bounding box center [166, 88] width 44 height 12
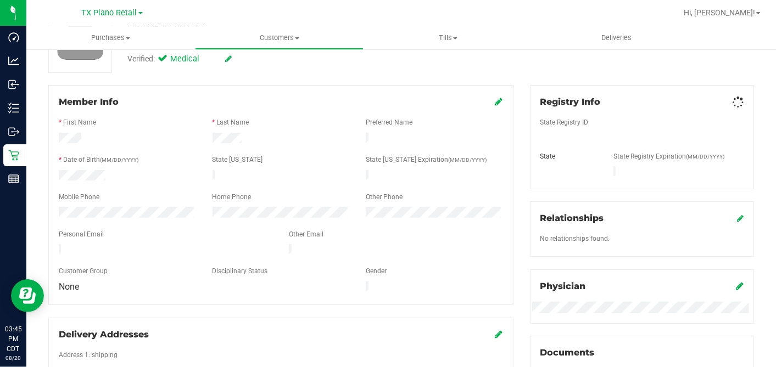
scroll to position [453, 0]
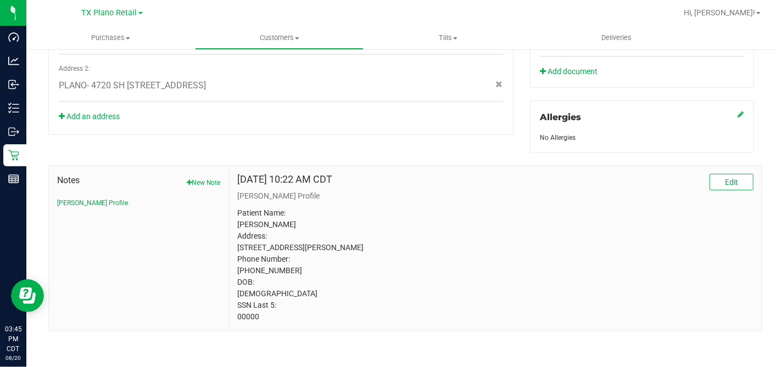
click at [249, 316] on p "Patient Name: [PERSON_NAME] Address: [STREET_ADDRESS][PERSON_NAME] Phone Number…" at bounding box center [495, 265] width 515 height 115
drag, startPoint x: 249, startPoint y: 316, endPoint x: 464, endPoint y: 311, distance: 214.7
click at [249, 316] on p "Patient Name: [PERSON_NAME] Address: [STREET_ADDRESS][PERSON_NAME] Phone Number…" at bounding box center [495, 265] width 515 height 115
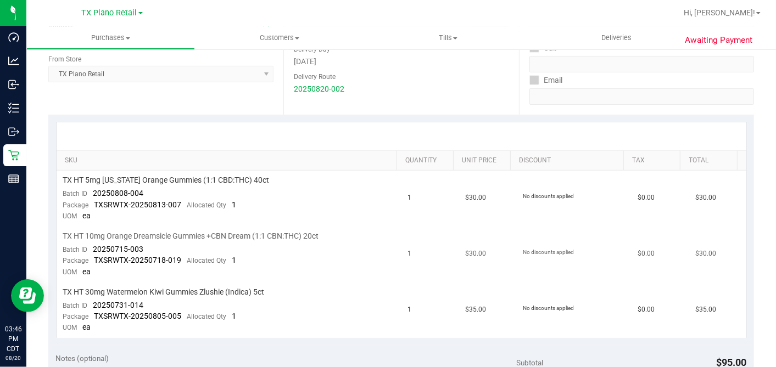
scroll to position [210, 0]
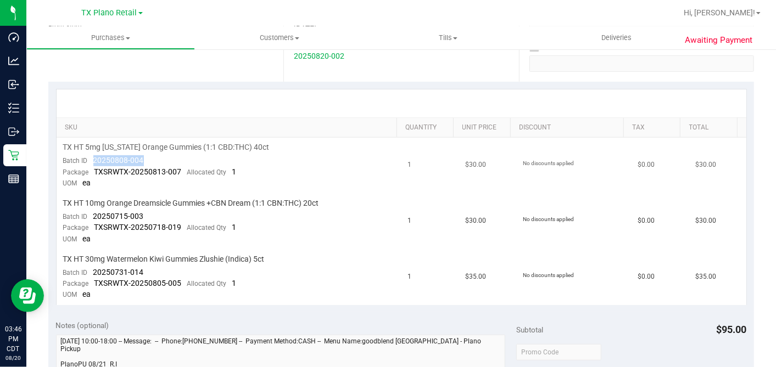
drag, startPoint x: 147, startPoint y: 157, endPoint x: 93, endPoint y: 158, distance: 53.8
click at [93, 158] on td "TX HT 5mg [US_STATE] Orange Gummies (1:1 CBD:THC) 40ct Batch ID 20250808-004 Pa…" at bounding box center [229, 166] width 345 height 56
drag, startPoint x: 145, startPoint y: 217, endPoint x: 89, endPoint y: 217, distance: 56.5
click at [89, 217] on td "TX HT 10mg Orange Dreamsicle Gummies +CBN Dream (1:1 CBN:THC) 20ct Batch ID 202…" at bounding box center [229, 222] width 345 height 56
drag, startPoint x: 147, startPoint y: 270, endPoint x: 94, endPoint y: 268, distance: 53.3
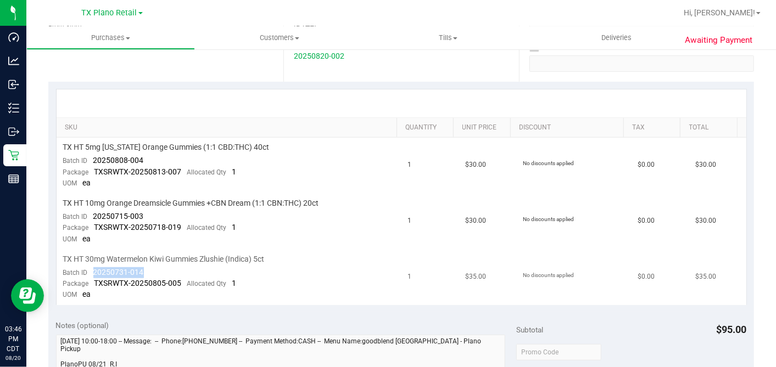
click at [94, 268] on td "TX HT 30mg Watermelon Kiwi Gummies Zlushie (Indica) 5ct Batch ID 20250731-014 P…" at bounding box center [229, 277] width 345 height 55
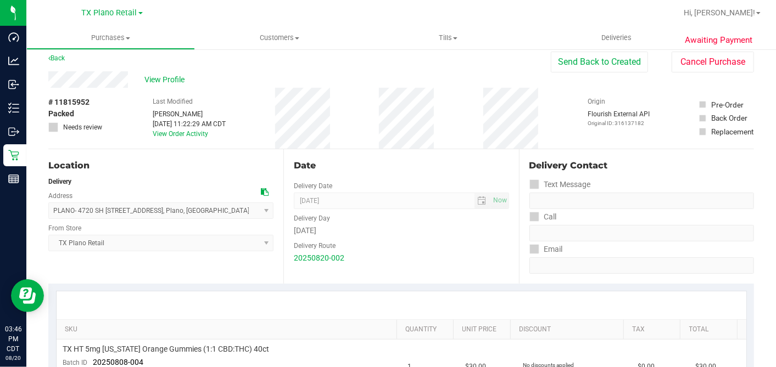
scroll to position [0, 0]
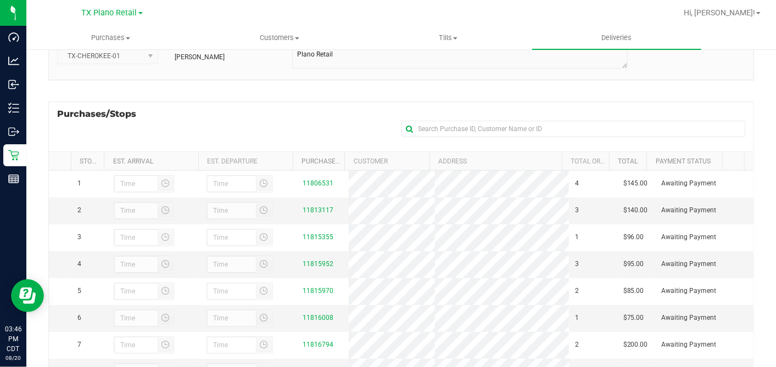
scroll to position [162, 0]
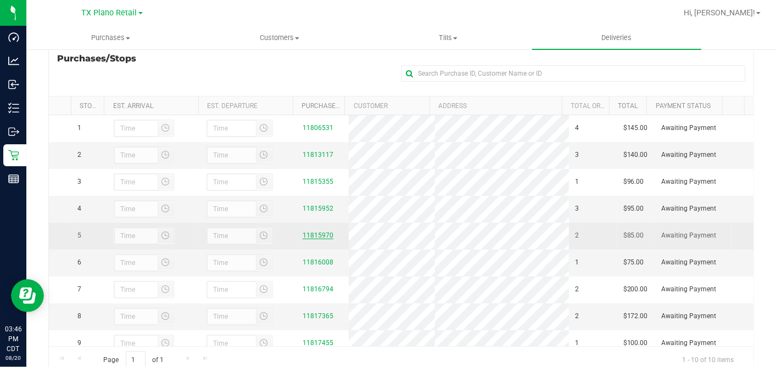
click at [316, 238] on link "11815970" at bounding box center [317, 236] width 31 height 8
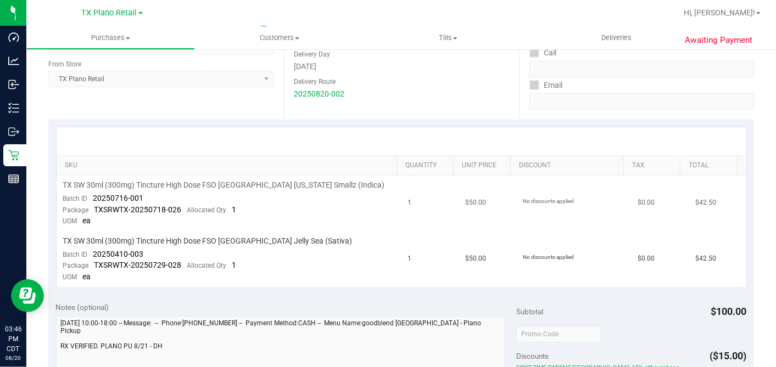
scroll to position [122, 0]
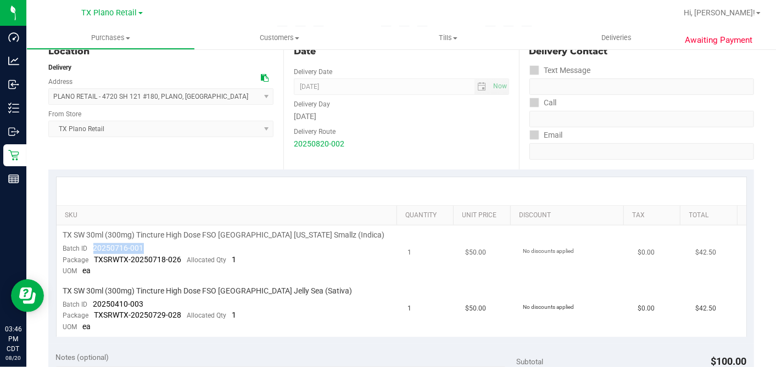
drag, startPoint x: 148, startPoint y: 246, endPoint x: 93, endPoint y: 246, distance: 54.4
click at [93, 246] on td "TX SW 30ml (300mg) Tincture High Dose FSO [GEOGRAPHIC_DATA] [US_STATE] Smallz (…" at bounding box center [229, 254] width 345 height 56
drag, startPoint x: 141, startPoint y: 302, endPoint x: 92, endPoint y: 299, distance: 48.9
click at [92, 299] on div "Batch ID 20250410-003" at bounding box center [103, 304] width 81 height 11
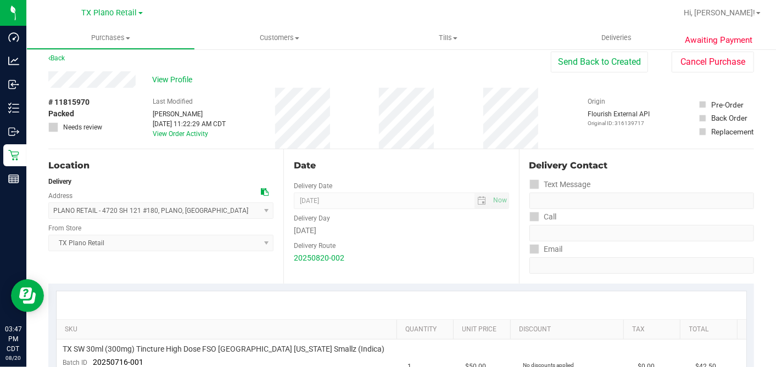
scroll to position [0, 0]
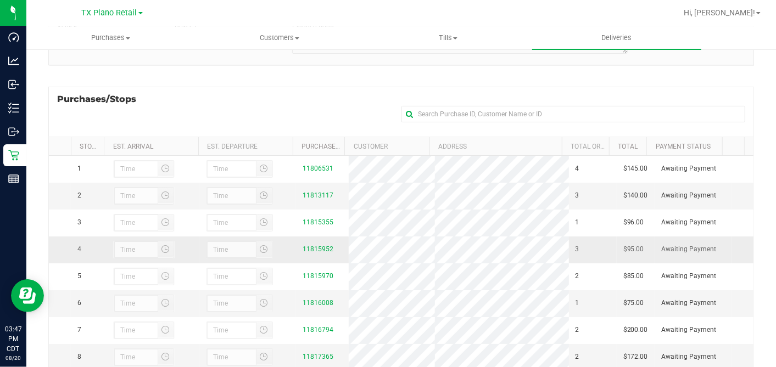
scroll to position [122, 0]
click at [315, 306] on link "11816008" at bounding box center [317, 303] width 31 height 8
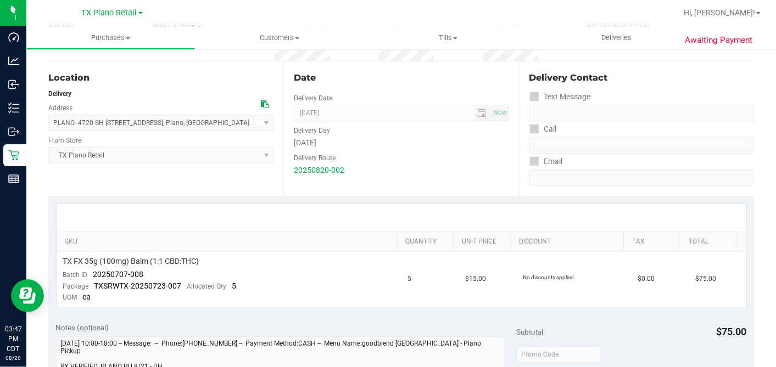
scroll to position [183, 0]
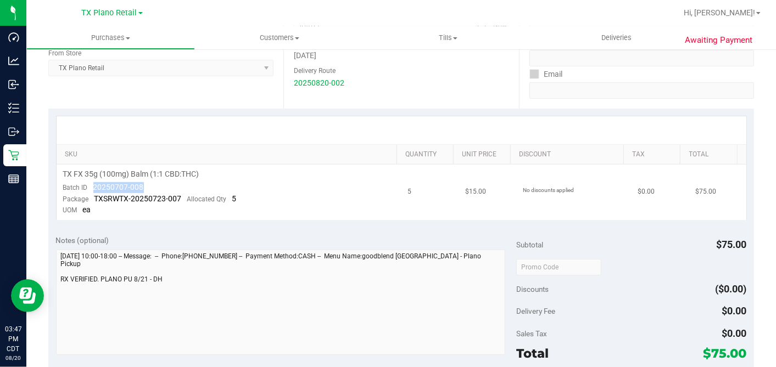
drag, startPoint x: 144, startPoint y: 188, endPoint x: 93, endPoint y: 186, distance: 50.5
click at [93, 186] on td "TX FX 35g (100mg) Balm (1:1 CBD:THC) Batch ID 20250707-008 Package TXSRWTX-2025…" at bounding box center [229, 192] width 345 height 55
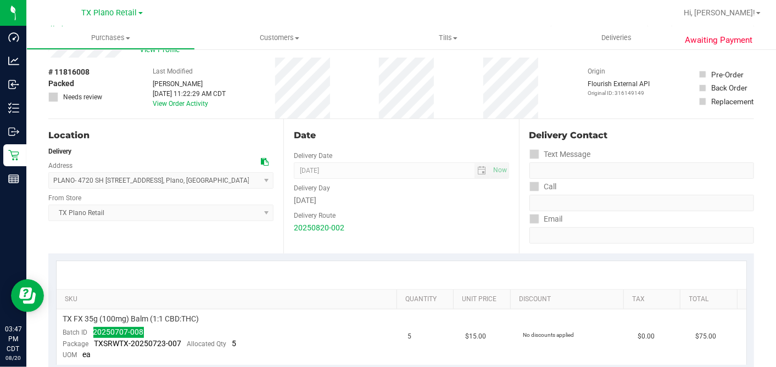
scroll to position [0, 0]
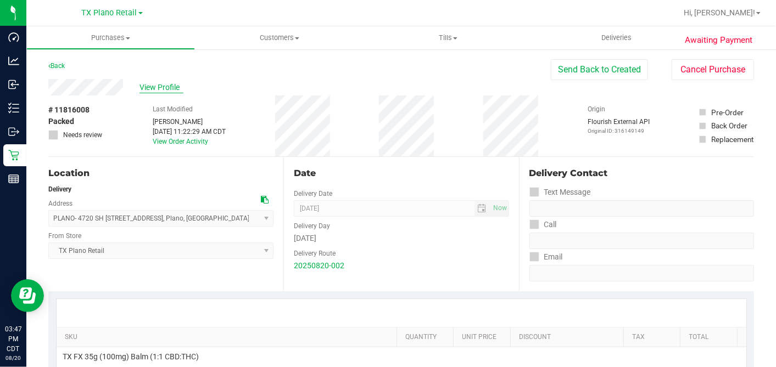
click at [159, 86] on span "View Profile" at bounding box center [161, 88] width 44 height 12
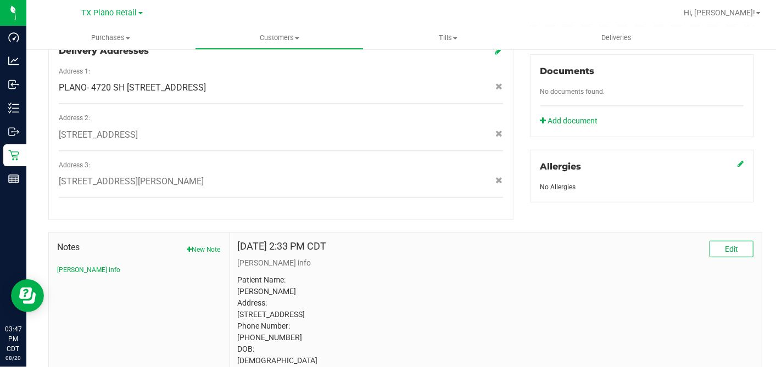
scroll to position [464, 0]
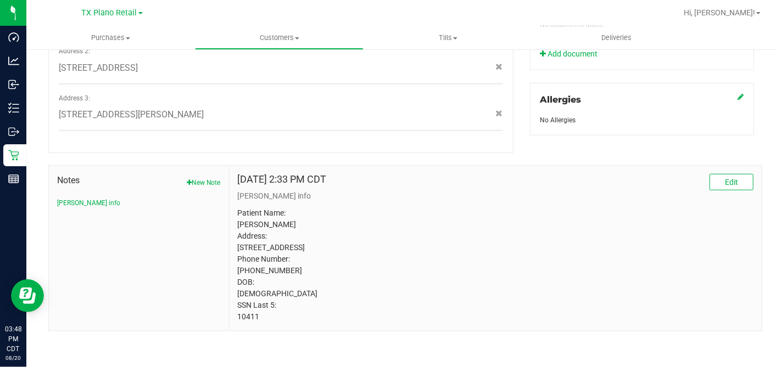
click at [239, 315] on p "Patient Name: [PERSON_NAME] Address: [STREET_ADDRESS] Phone Number: [PHONE_NUMB…" at bounding box center [495, 265] width 515 height 115
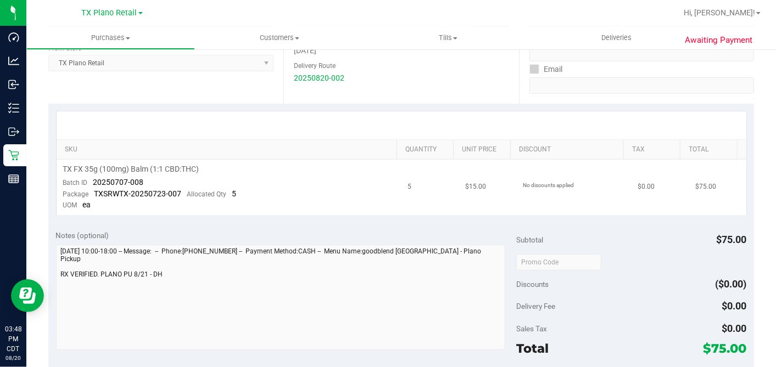
scroll to position [159, 0]
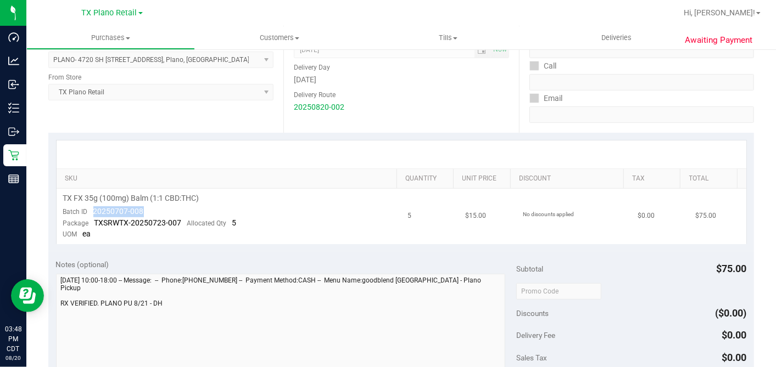
drag, startPoint x: 153, startPoint y: 211, endPoint x: 90, endPoint y: 213, distance: 63.2
click at [90, 213] on td "TX FX 35g (100mg) Balm (1:1 CBD:THC) Batch ID 20250707-008 Package TXSRWTX-2025…" at bounding box center [229, 216] width 345 height 55
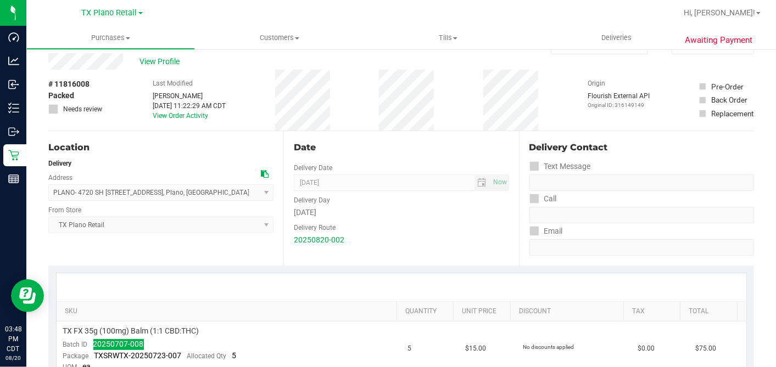
scroll to position [0, 0]
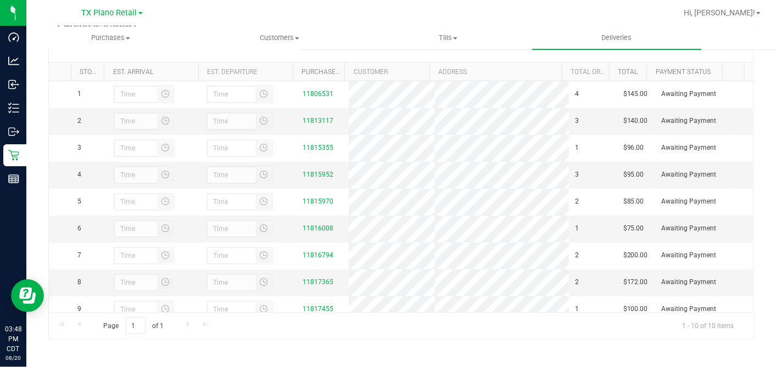
scroll to position [58, 0]
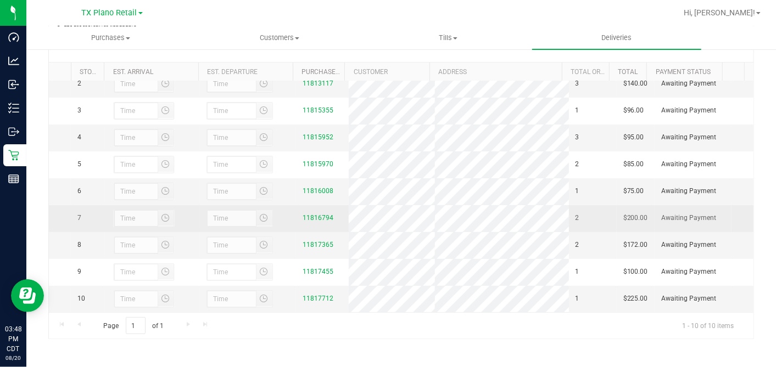
click at [296, 205] on td "11816794" at bounding box center [322, 218] width 53 height 27
click at [305, 214] on link "11816794" at bounding box center [317, 218] width 31 height 8
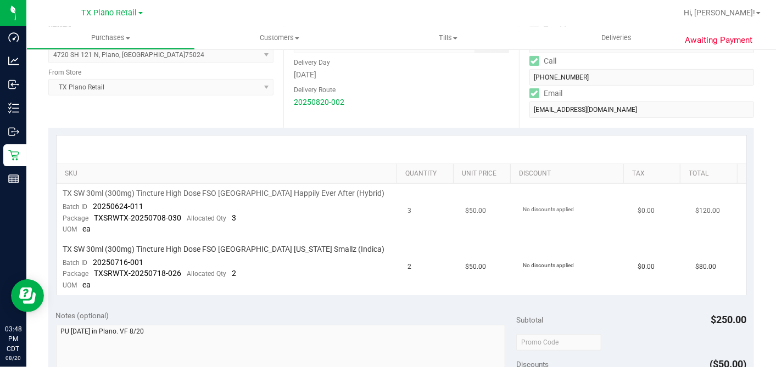
scroll to position [183, 0]
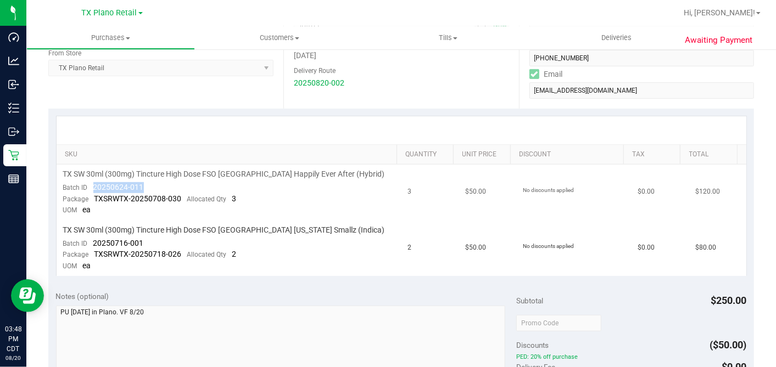
drag, startPoint x: 142, startPoint y: 186, endPoint x: 88, endPoint y: 188, distance: 54.4
click at [88, 188] on div "Batch ID 20250624-011" at bounding box center [103, 187] width 81 height 11
drag, startPoint x: 147, startPoint y: 240, endPoint x: 94, endPoint y: 241, distance: 52.7
click at [94, 241] on td "TX SW 30ml (300mg) Tincture High Dose FSO [GEOGRAPHIC_DATA] [US_STATE] Smallz (…" at bounding box center [229, 248] width 345 height 55
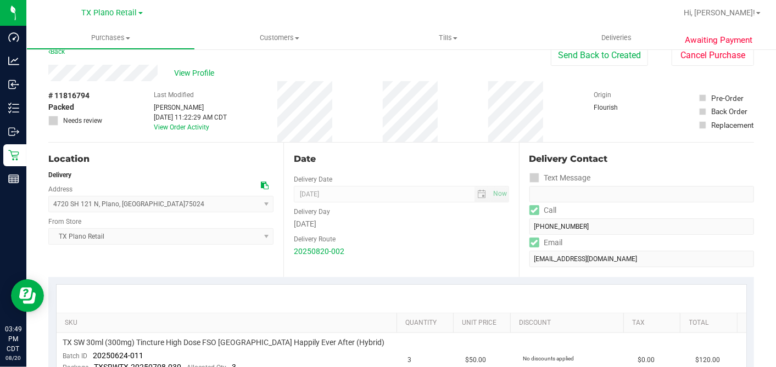
scroll to position [0, 0]
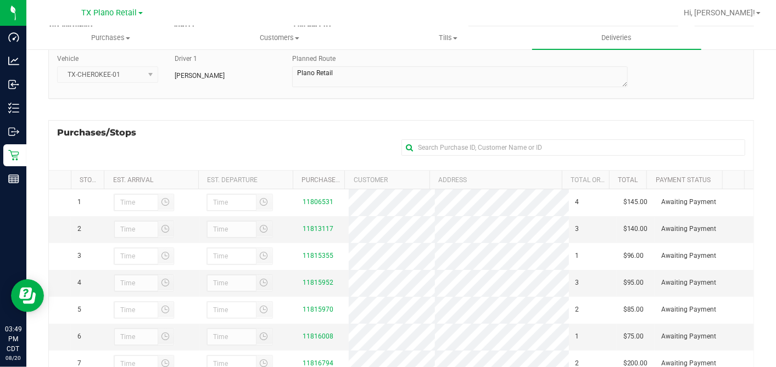
scroll to position [196, 0]
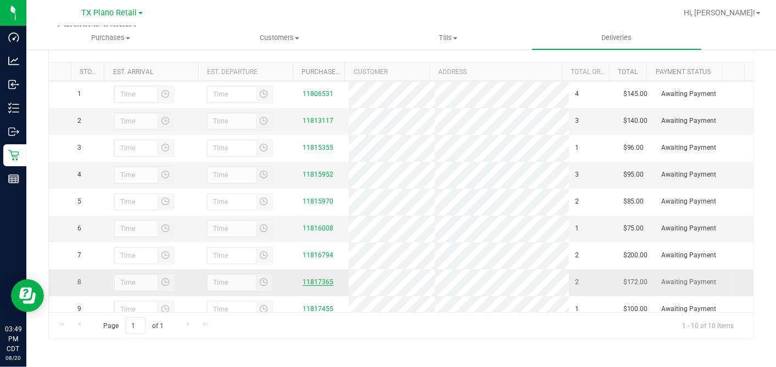
click at [302, 286] on link "11817365" at bounding box center [317, 282] width 31 height 8
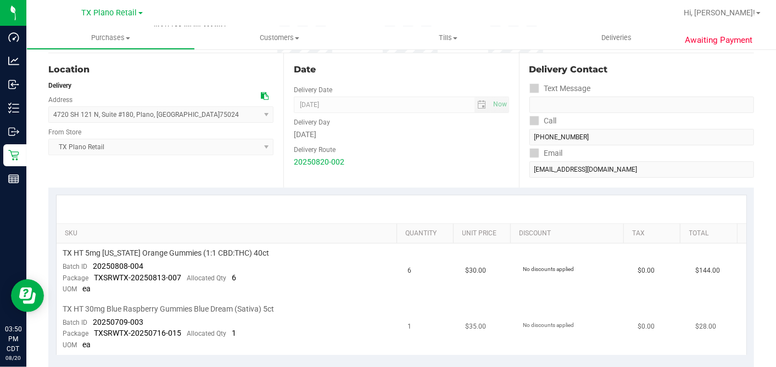
scroll to position [183, 0]
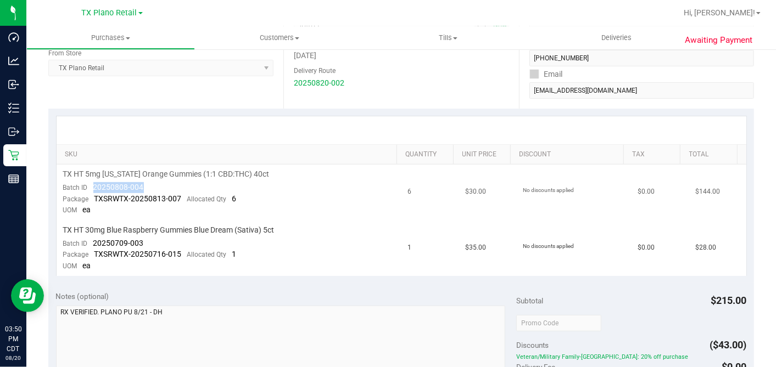
drag, startPoint x: 144, startPoint y: 186, endPoint x: 92, endPoint y: 187, distance: 51.6
click at [92, 187] on td "TX HT 5mg [US_STATE] Orange Gummies (1:1 CBD:THC) 40ct Batch ID 20250808-004 Pa…" at bounding box center [229, 193] width 345 height 56
drag, startPoint x: 147, startPoint y: 240, endPoint x: 92, endPoint y: 240, distance: 54.9
click at [92, 240] on td "TX HT 30mg Blue Raspberry Gummies Blue Dream (Sativa) 5ct Batch ID 20250709-003…" at bounding box center [229, 248] width 345 height 55
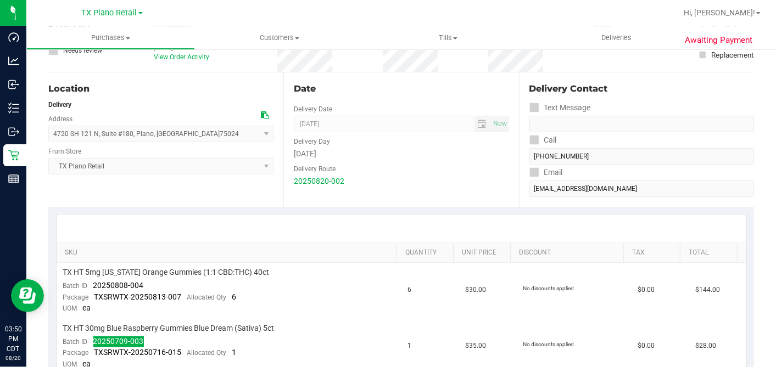
scroll to position [0, 0]
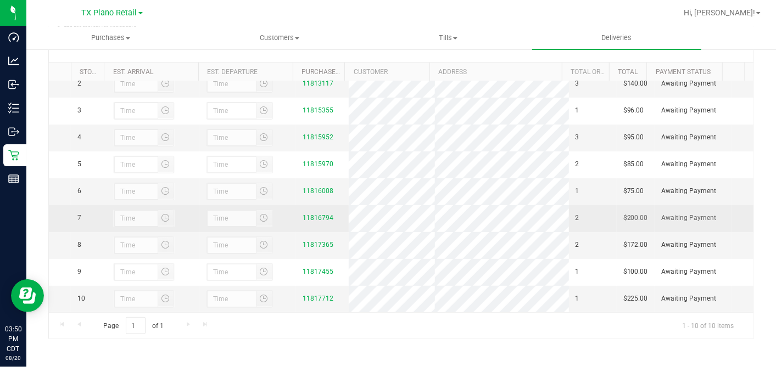
scroll to position [58, 0]
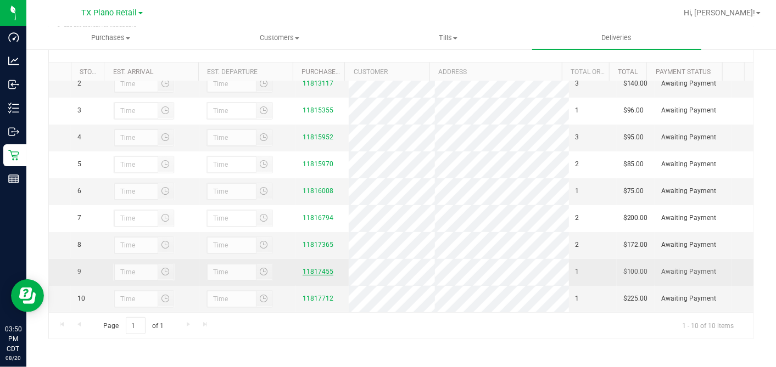
click at [320, 268] on link "11817455" at bounding box center [317, 272] width 31 height 8
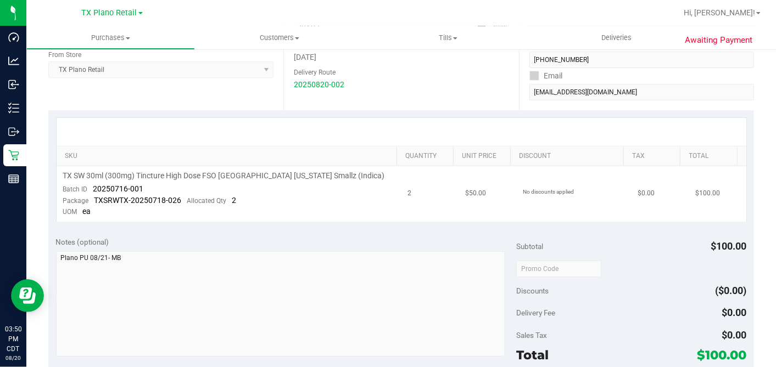
scroll to position [183, 0]
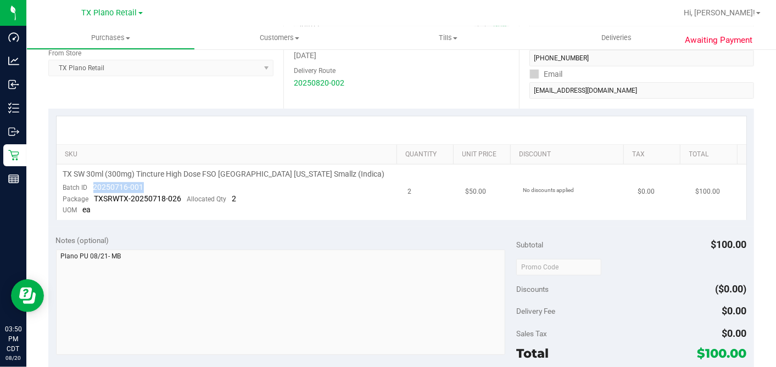
drag, startPoint x: 144, startPoint y: 188, endPoint x: 98, endPoint y: 189, distance: 45.6
click at [92, 188] on td "TX SW 30ml (300mg) Tincture High Dose FSO [GEOGRAPHIC_DATA] [US_STATE] Smallz (…" at bounding box center [229, 192] width 345 height 55
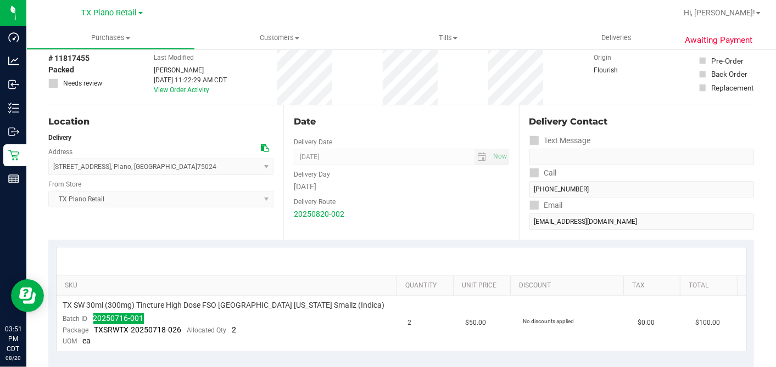
scroll to position [0, 0]
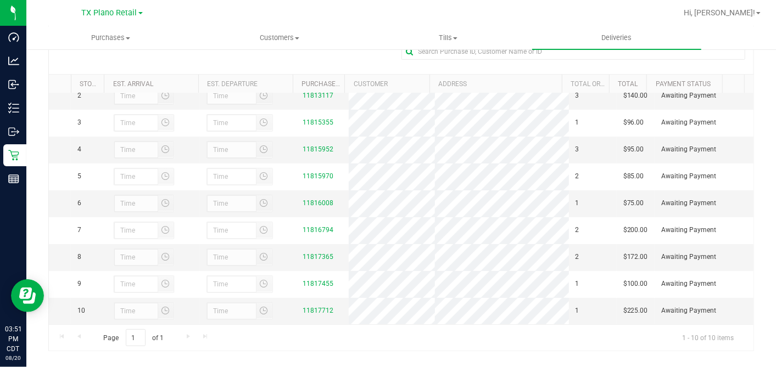
scroll to position [196, 0]
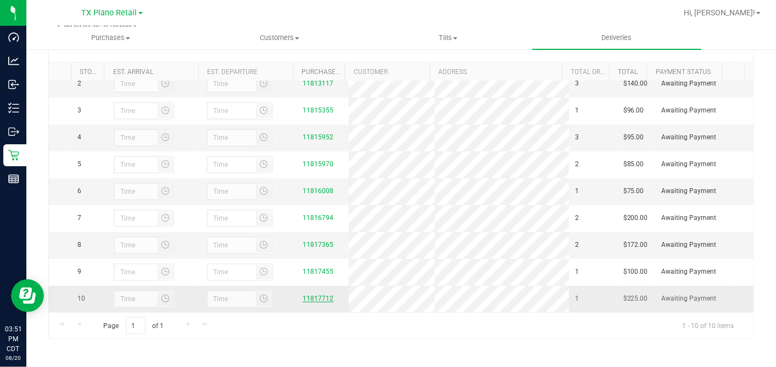
click at [310, 298] on link "11817712" at bounding box center [317, 299] width 31 height 8
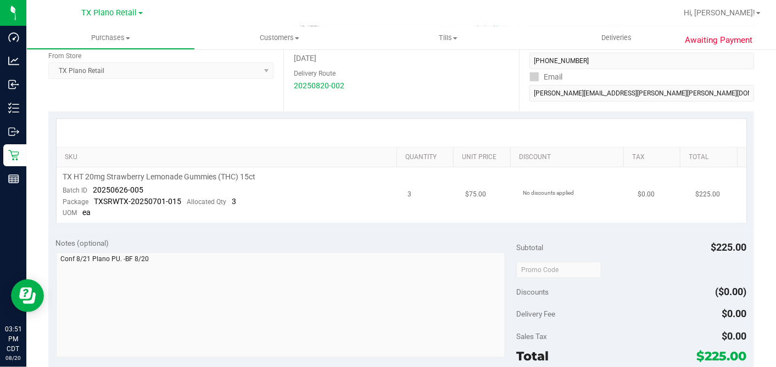
scroll to position [183, 0]
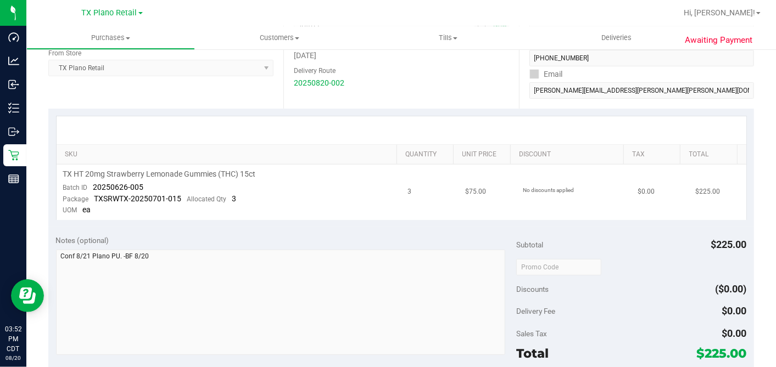
click at [359, 190] on td "TX HT 20mg Strawberry Lemonade Gummies (THC) 15ct Batch ID 20250626-005 Package…" at bounding box center [229, 192] width 345 height 55
drag, startPoint x: 149, startPoint y: 185, endPoint x: 91, endPoint y: 182, distance: 58.3
click at [91, 182] on td "TX HT 20mg Strawberry Lemonade Gummies (THC) 15ct Batch ID 20250626-005 Package…" at bounding box center [229, 192] width 345 height 55
click at [249, 218] on td "TX HT 20mg Strawberry Lemonade Gummies (THC) 15ct Batch ID 20250626-005 Package…" at bounding box center [229, 192] width 345 height 55
click at [385, 227] on div "Notes (optional) Subtotal $225.00 Discounts ($0.00) Delivery Fee $0.00 Sales Ta…" at bounding box center [400, 326] width 705 height 198
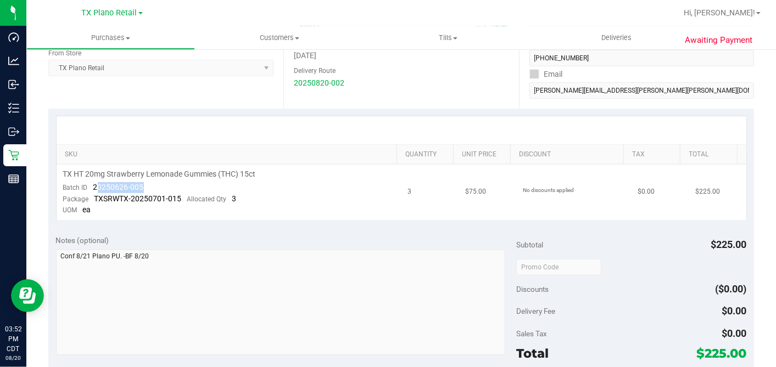
drag, startPoint x: 152, startPoint y: 184, endPoint x: 96, endPoint y: 184, distance: 56.0
click at [96, 184] on td "TX HT 20mg Strawberry Lemonade Gummies (THC) 15ct Batch ID 20250626-005 Package…" at bounding box center [229, 192] width 345 height 55
click at [169, 194] on span "TXSRWTX-20250701-015" at bounding box center [137, 198] width 87 height 9
drag, startPoint x: 147, startPoint y: 191, endPoint x: 92, endPoint y: 188, distance: 55.0
click at [92, 188] on td "TX HT 20mg Strawberry Lemonade Gummies (THC) 15ct Batch ID 20250626-005 Package…" at bounding box center [229, 192] width 345 height 55
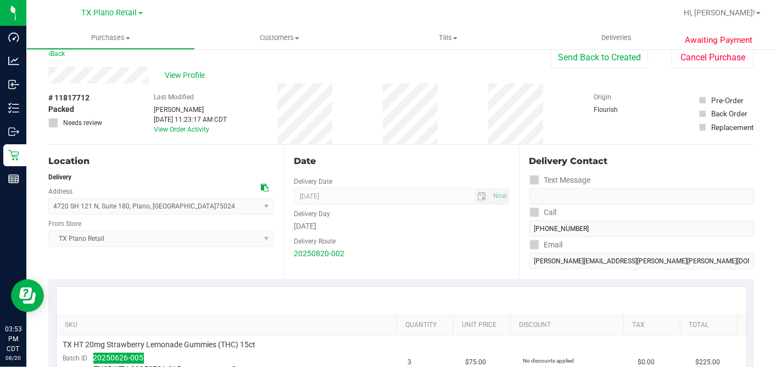
scroll to position [0, 0]
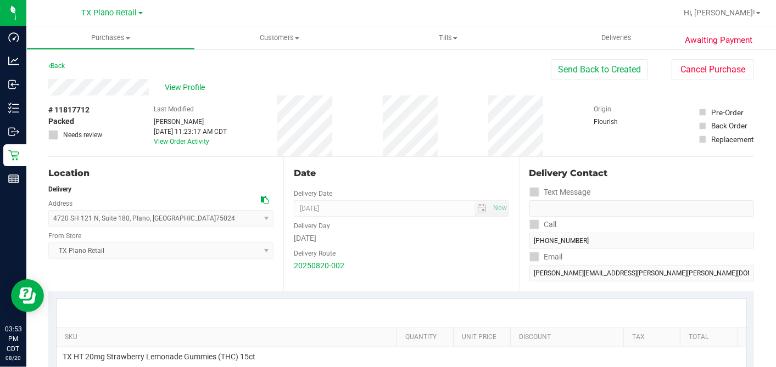
click at [61, 61] on div "Back" at bounding box center [56, 65] width 16 height 13
click at [269, 147] on div "# 11817712 Packed Needs review Last Modified [PERSON_NAME] [DATE] 11:23:17 AM C…" at bounding box center [400, 126] width 705 height 61
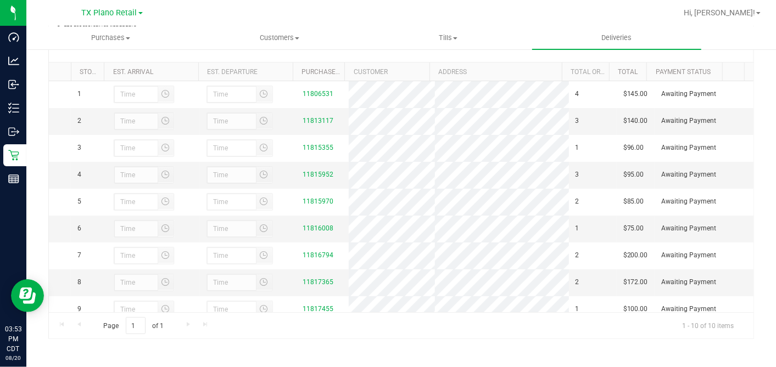
scroll to position [58, 0]
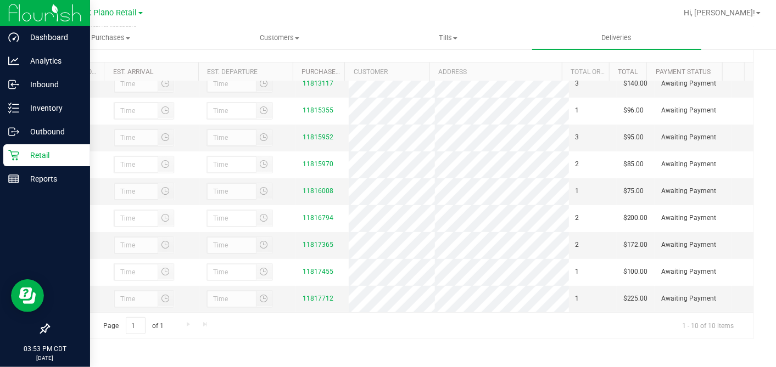
drag, startPoint x: 13, startPoint y: 156, endPoint x: 58, endPoint y: 154, distance: 45.1
click at [13, 155] on icon at bounding box center [13, 155] width 11 height 11
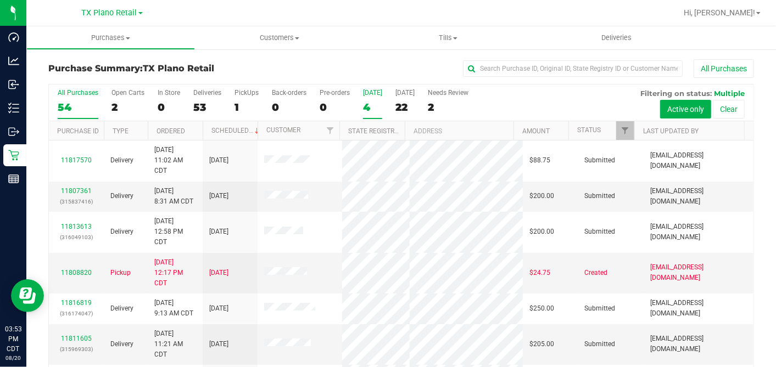
click at [363, 108] on div "4" at bounding box center [372, 107] width 19 height 13
click at [0, 0] on input "[DATE] 4" at bounding box center [0, 0] width 0 height 0
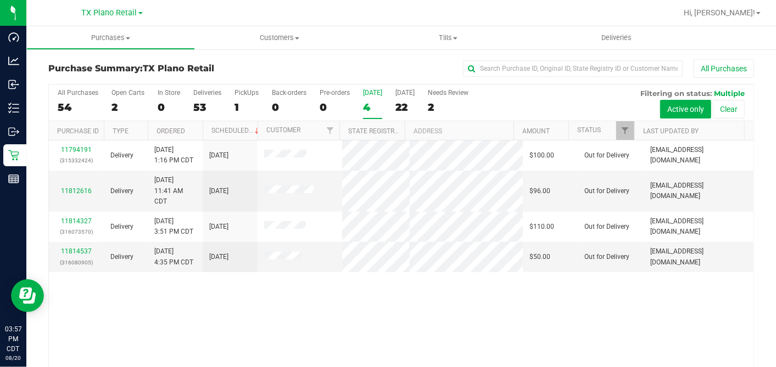
click at [365, 95] on div "[DATE]" at bounding box center [372, 93] width 19 height 8
click at [0, 0] on input "[DATE] 4" at bounding box center [0, 0] width 0 height 0
click at [408, 103] on div "22" at bounding box center [404, 107] width 19 height 13
click at [0, 0] on input "[DATE] 22" at bounding box center [0, 0] width 0 height 0
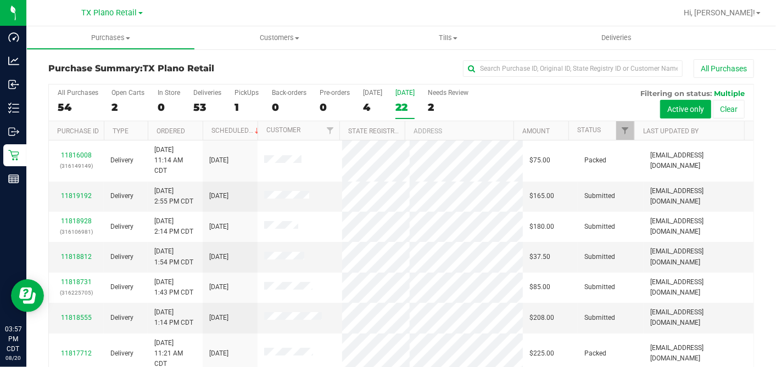
click at [403, 103] on div "22" at bounding box center [404, 107] width 19 height 13
click at [0, 0] on input "[DATE] 22" at bounding box center [0, 0] width 0 height 0
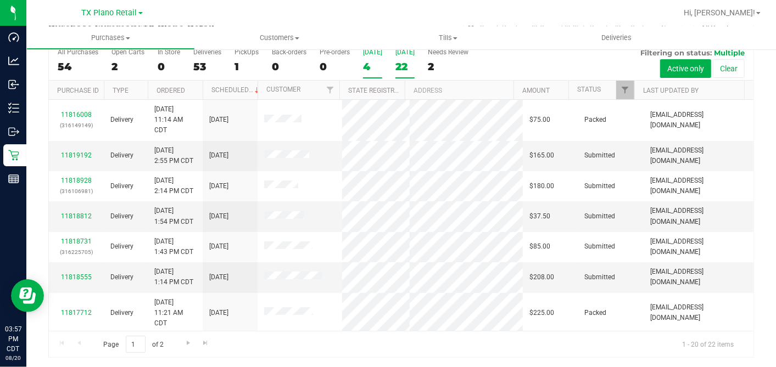
click at [372, 66] on div "4" at bounding box center [372, 66] width 19 height 13
click at [0, 0] on input "[DATE] 4" at bounding box center [0, 0] width 0 height 0
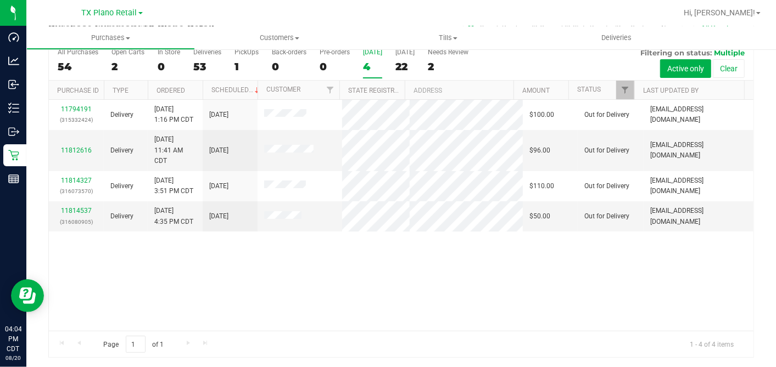
click at [375, 64] on div "4" at bounding box center [372, 66] width 19 height 13
click at [0, 0] on input "[DATE] 4" at bounding box center [0, 0] width 0 height 0
click at [363, 293] on div "11794191 (315332424) Delivery [DATE] 1:16 PM CDT 8/20/2025 $100.00 Out for Deli…" at bounding box center [401, 215] width 704 height 231
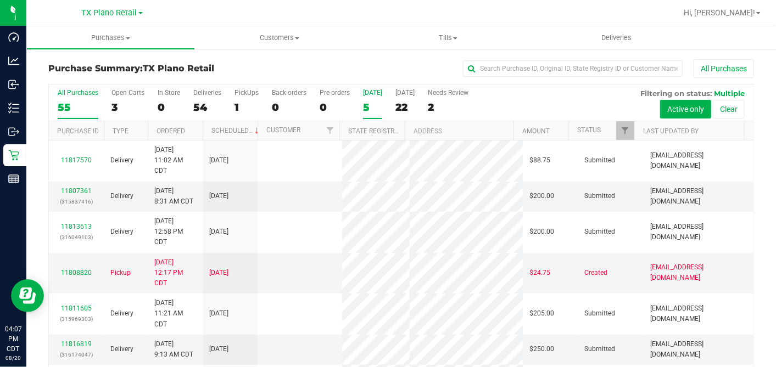
click at [368, 103] on div "5" at bounding box center [372, 107] width 19 height 13
click at [0, 0] on input "[DATE] 5" at bounding box center [0, 0] width 0 height 0
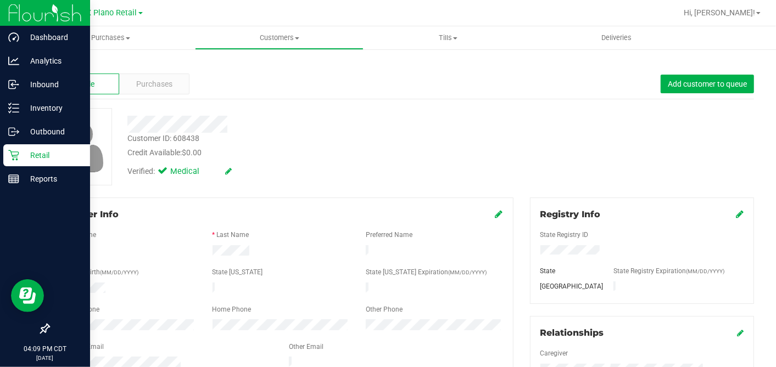
drag, startPoint x: 16, startPoint y: 152, endPoint x: 76, endPoint y: 164, distance: 60.5
click at [17, 153] on icon at bounding box center [13, 155] width 11 height 11
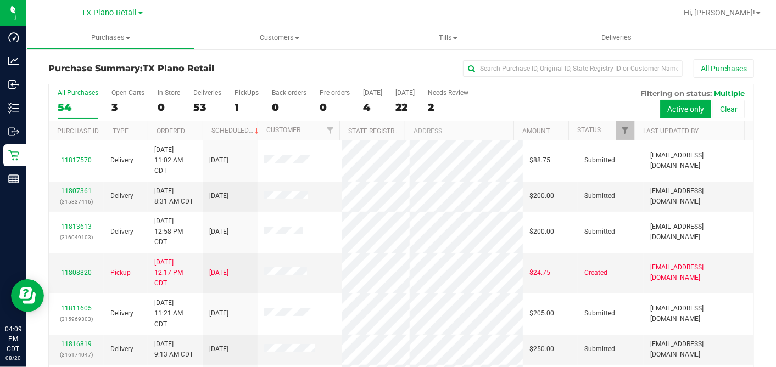
click at [361, 107] on div "All Purchases 54 Open Carts 3 In Store 0 Deliveries 53 PickUps 1 Back-orders 0 …" at bounding box center [401, 103] width 704 height 37
click at [367, 107] on div "4" at bounding box center [372, 107] width 19 height 13
click at [0, 0] on input "[DATE] 4" at bounding box center [0, 0] width 0 height 0
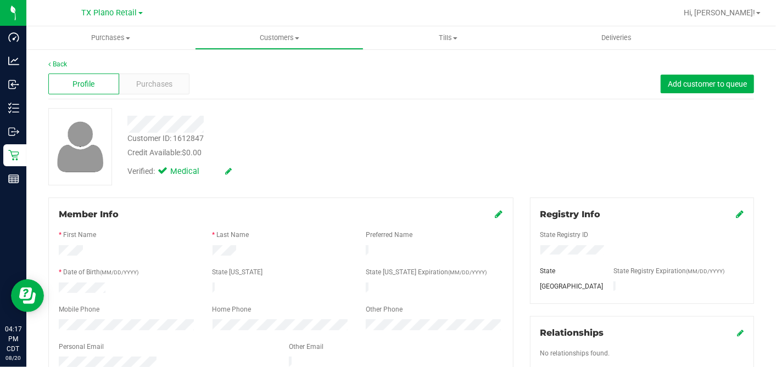
scroll to position [305, 0]
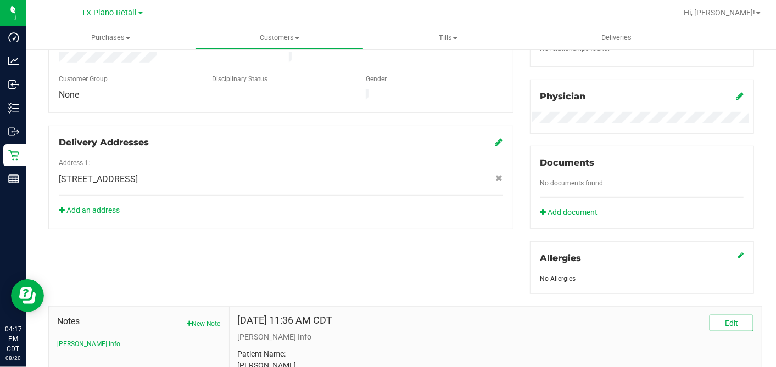
click at [736, 94] on icon at bounding box center [740, 96] width 8 height 9
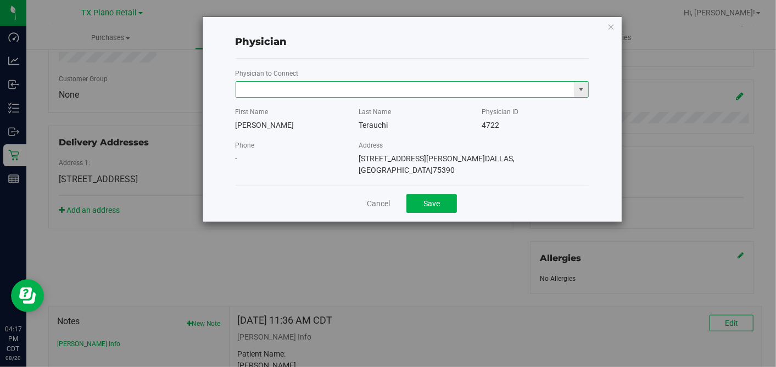
click at [315, 90] on input "text" at bounding box center [405, 89] width 338 height 15
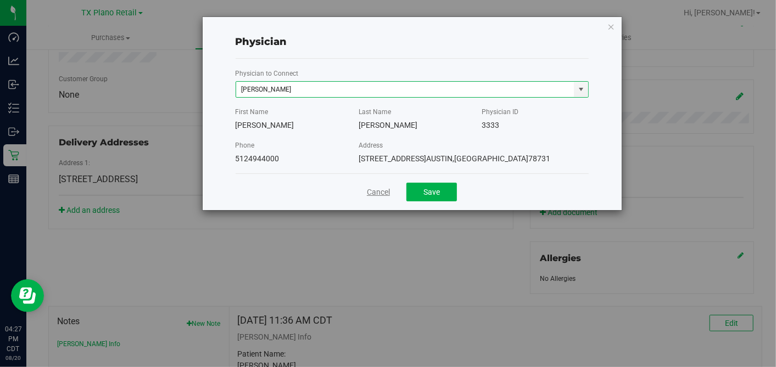
type input "[PERSON_NAME]"
click at [382, 190] on link "Cancel" at bounding box center [378, 193] width 23 height 12
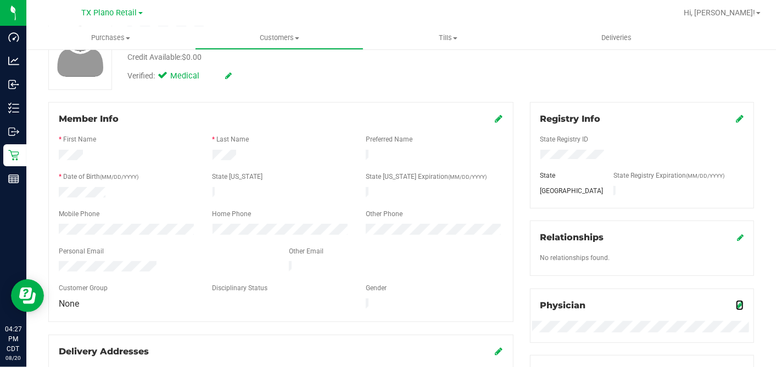
scroll to position [0, 0]
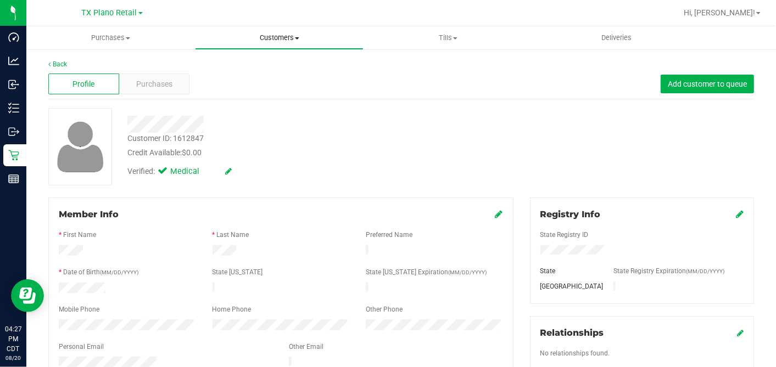
click at [268, 34] on span "Customers" at bounding box center [278, 38] width 167 height 10
click at [254, 64] on span "All customers" at bounding box center [234, 65] width 79 height 9
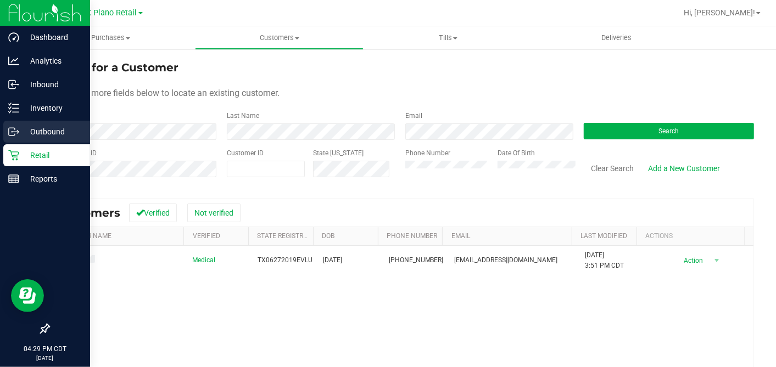
click at [23, 130] on p "Outbound" at bounding box center [52, 131] width 66 height 13
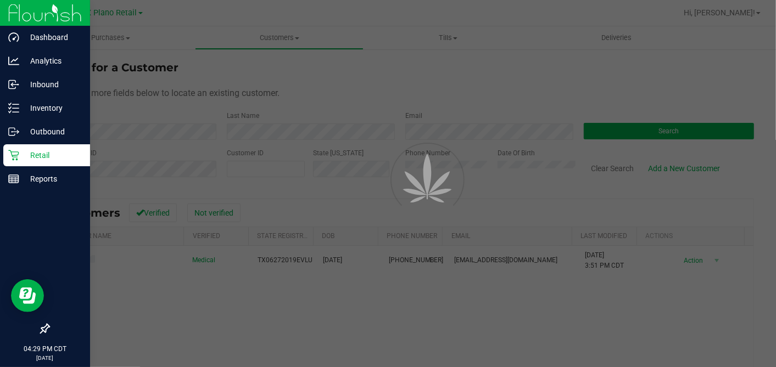
click at [37, 157] on p "Retail" at bounding box center [52, 155] width 66 height 13
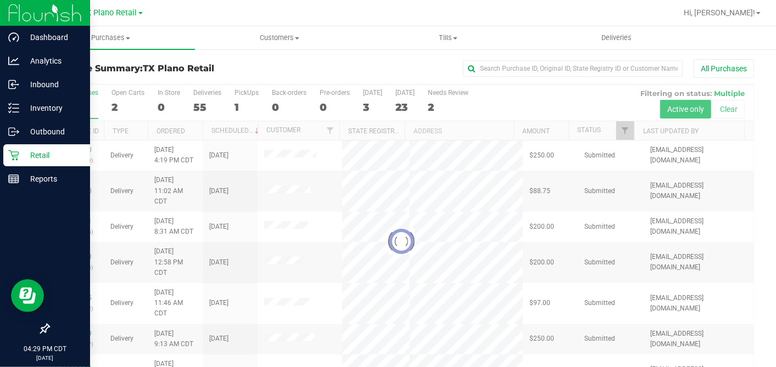
click at [366, 101] on div at bounding box center [401, 241] width 704 height 313
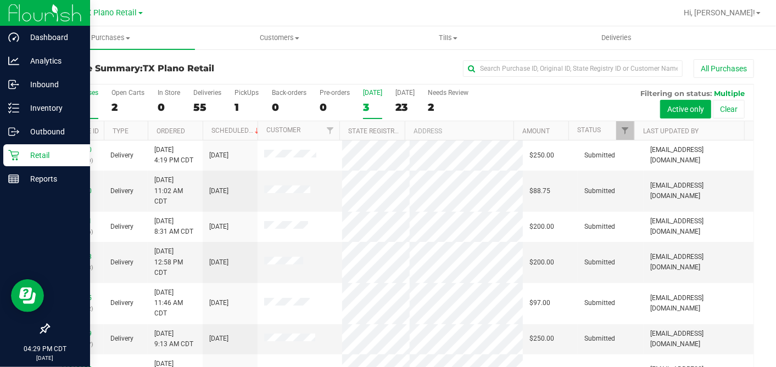
click at [365, 101] on div "3" at bounding box center [372, 107] width 19 height 13
click at [0, 0] on input "[DATE] 3" at bounding box center [0, 0] width 0 height 0
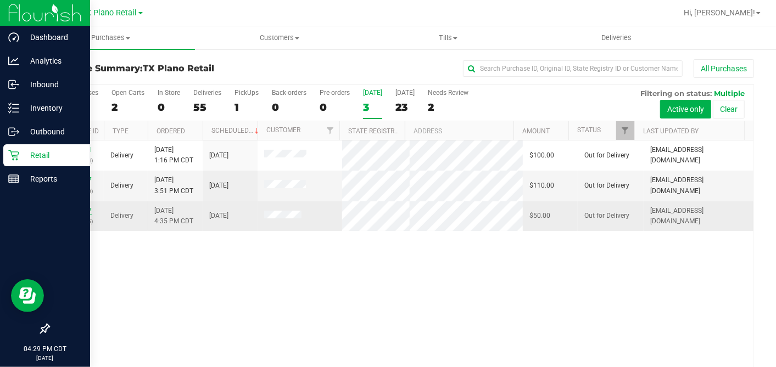
click at [64, 215] on link "11814537" at bounding box center [76, 211] width 31 height 8
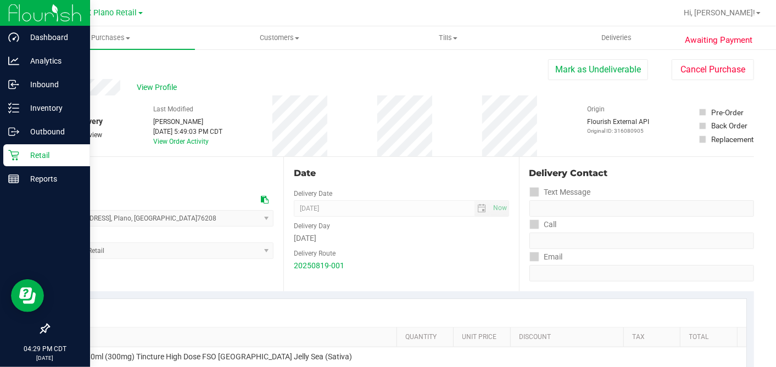
drag, startPoint x: 567, startPoint y: 69, endPoint x: 440, endPoint y: 91, distance: 128.6
click at [567, 69] on button "Mark as Undeliverable" at bounding box center [598, 69] width 100 height 21
click at [580, 65] on button "Mark as Packed" at bounding box center [606, 69] width 82 height 21
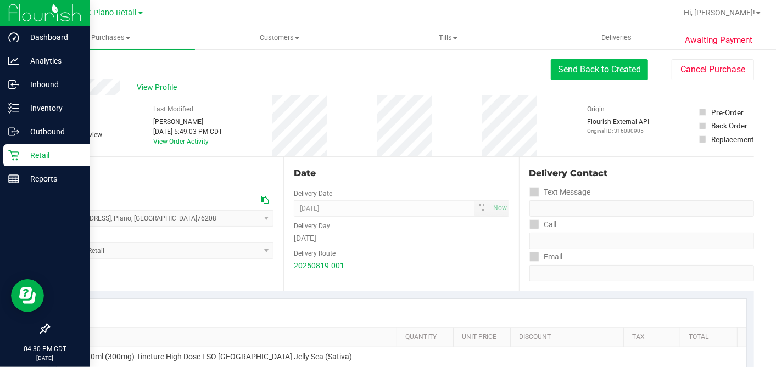
drag, startPoint x: 575, startPoint y: 66, endPoint x: 569, endPoint y: 75, distance: 10.4
click at [575, 66] on button "Send Back to Created" at bounding box center [599, 69] width 97 height 21
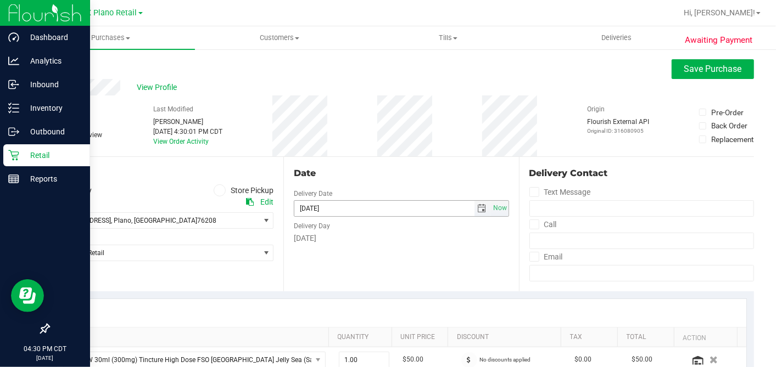
click at [478, 210] on span "select" at bounding box center [482, 208] width 9 height 9
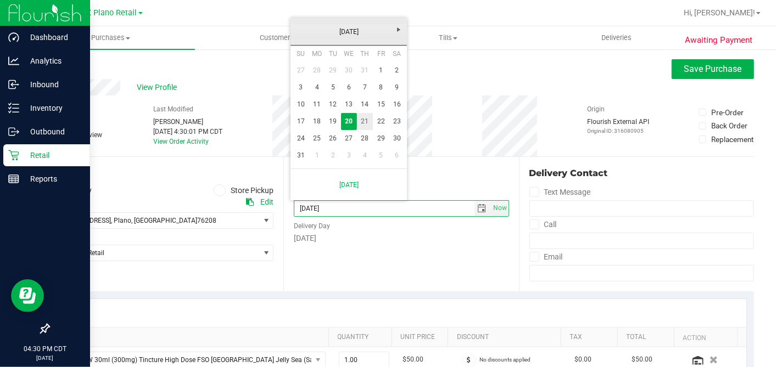
click at [367, 122] on link "21" at bounding box center [365, 121] width 16 height 17
type input "[DATE]"
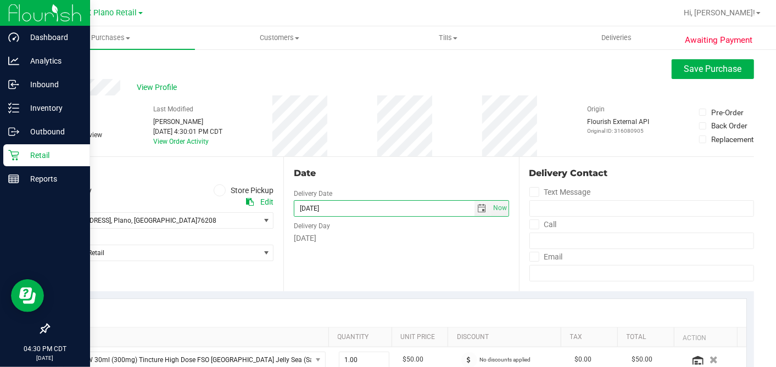
click at [451, 165] on div "Date Delivery Date [DATE] Now [DATE] 07:00 AM Now Delivery Day [DATE]" at bounding box center [400, 224] width 235 height 134
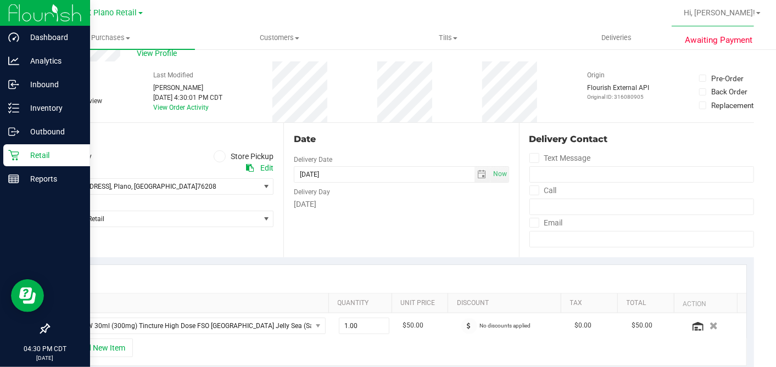
scroll to position [244, 0]
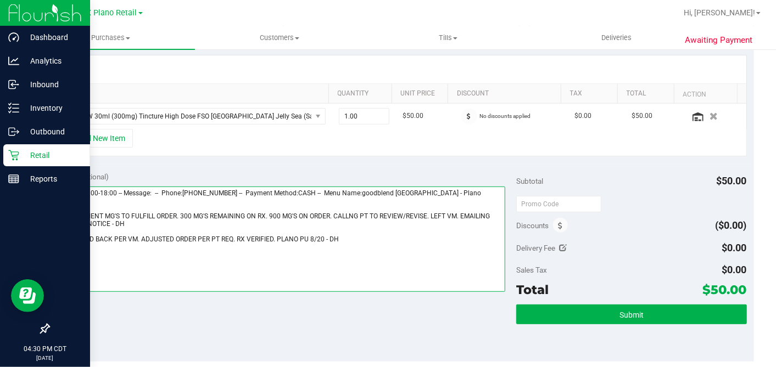
click at [392, 225] on textarea at bounding box center [281, 239] width 450 height 105
click at [348, 231] on textarea at bounding box center [281, 239] width 450 height 105
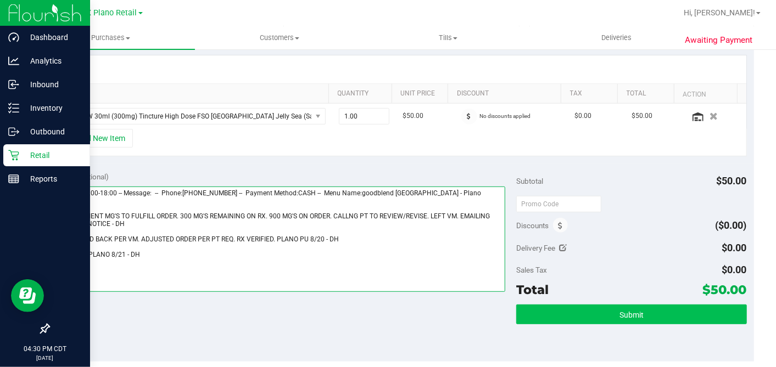
type textarea "[DATE] 10:00-18:00 -- Message: -- Phone:[PHONE_NUMBER] -- Payment Method:CASH -…"
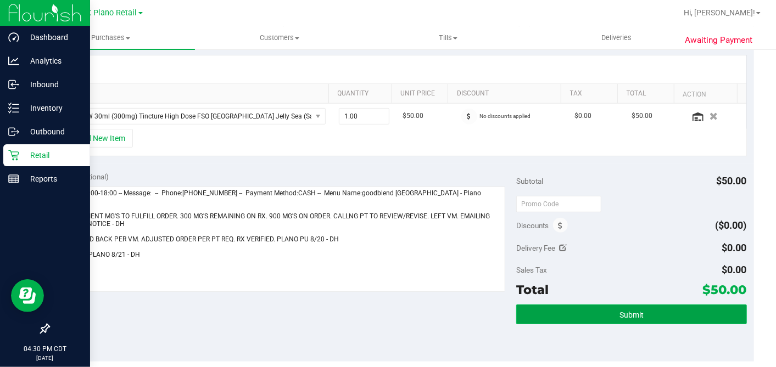
click at [619, 311] on span "Submit" at bounding box center [631, 315] width 24 height 9
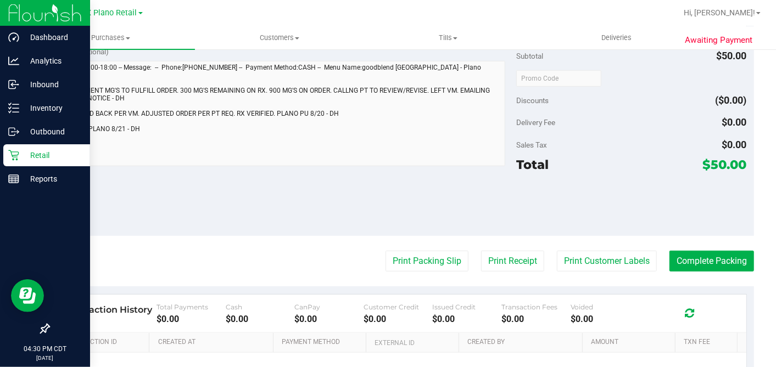
scroll to position [427, 0]
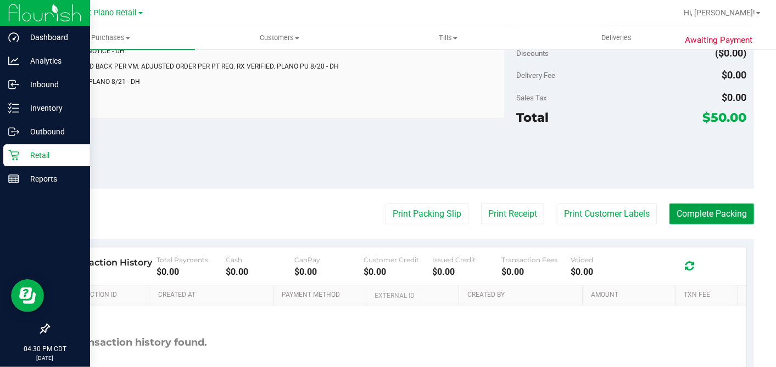
click at [696, 205] on button "Complete Packing" at bounding box center [711, 214] width 85 height 21
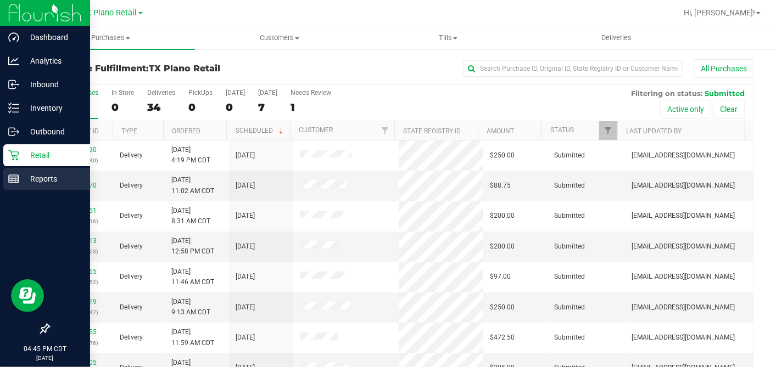
click at [16, 181] on line at bounding box center [14, 181] width 10 height 0
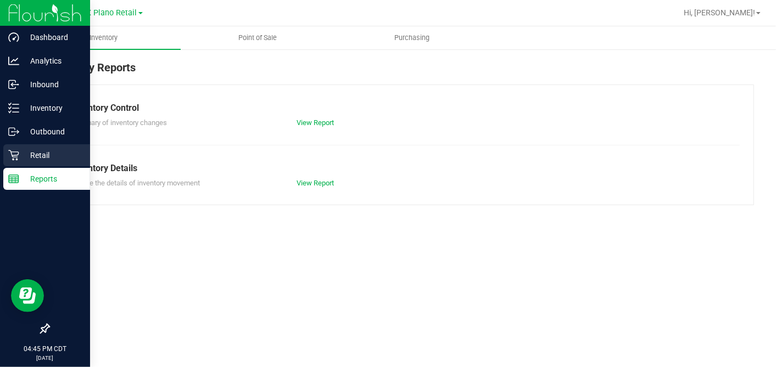
click at [43, 150] on p "Retail" at bounding box center [52, 155] width 66 height 13
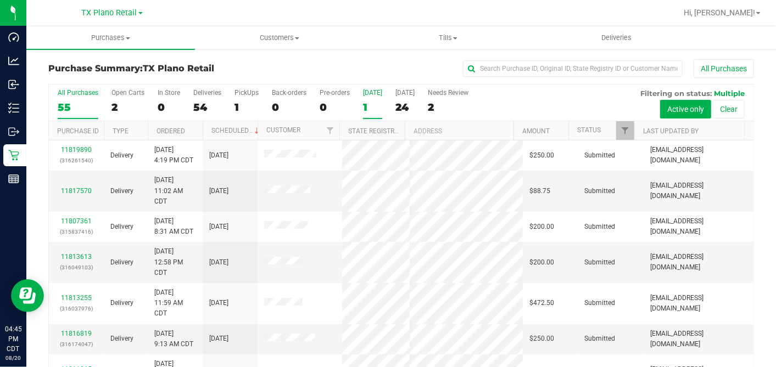
click at [366, 102] on div "1" at bounding box center [372, 107] width 19 height 13
click at [0, 0] on input "[DATE] 1" at bounding box center [0, 0] width 0 height 0
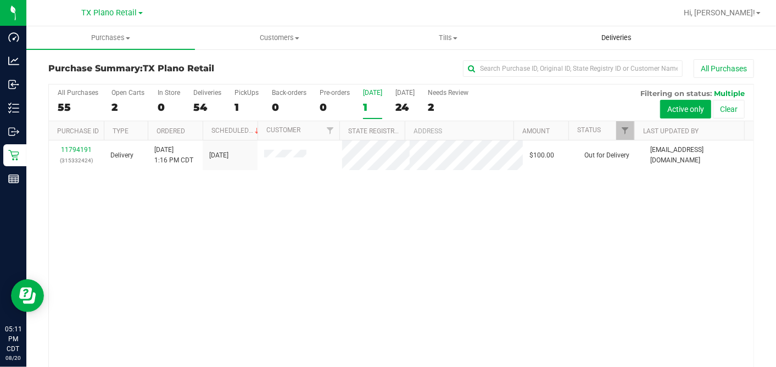
click at [610, 43] on uib-tab-heading "Deliveries" at bounding box center [616, 38] width 167 height 22
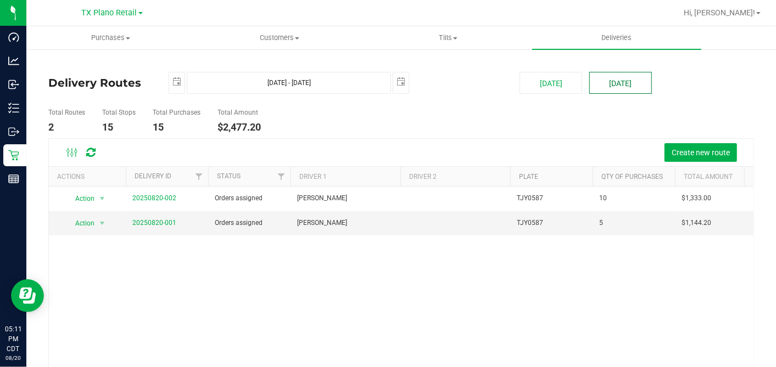
click at [609, 83] on button "[DATE]" at bounding box center [620, 83] width 63 height 22
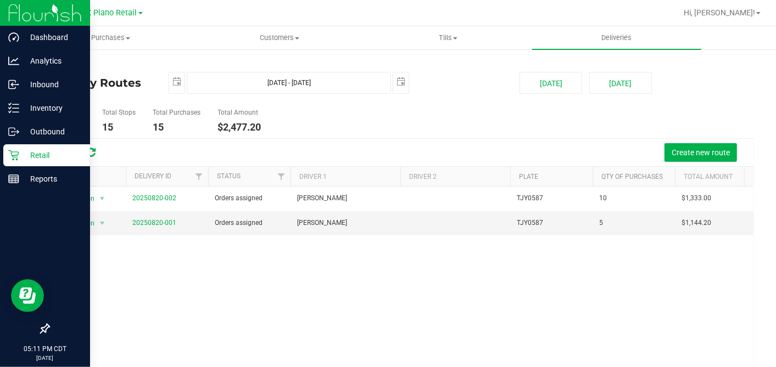
click at [23, 154] on p "Retail" at bounding box center [52, 155] width 66 height 13
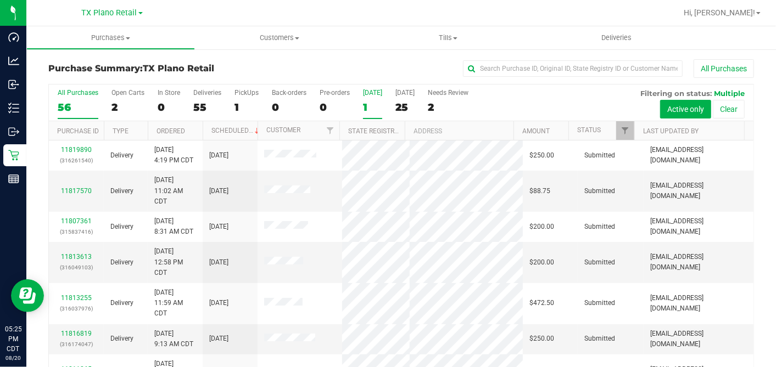
click at [365, 102] on div "1" at bounding box center [372, 107] width 19 height 13
click at [0, 0] on input "[DATE] 1" at bounding box center [0, 0] width 0 height 0
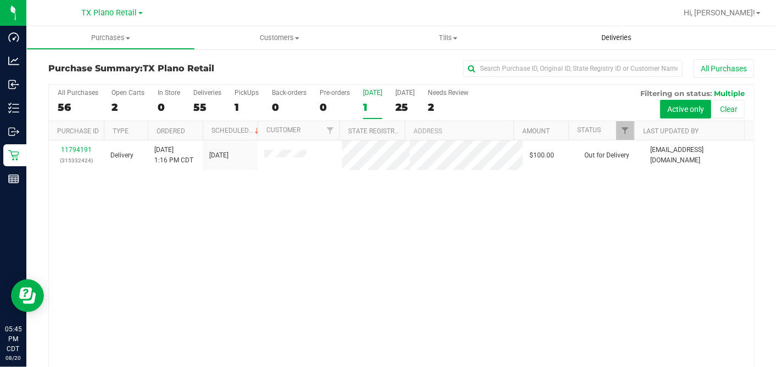
click at [617, 38] on span "Deliveries" at bounding box center [616, 38] width 60 height 10
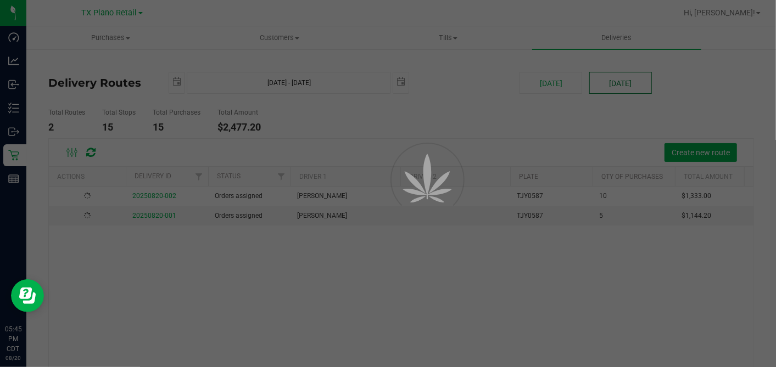
click at [610, 85] on button "[DATE]" at bounding box center [620, 83] width 63 height 22
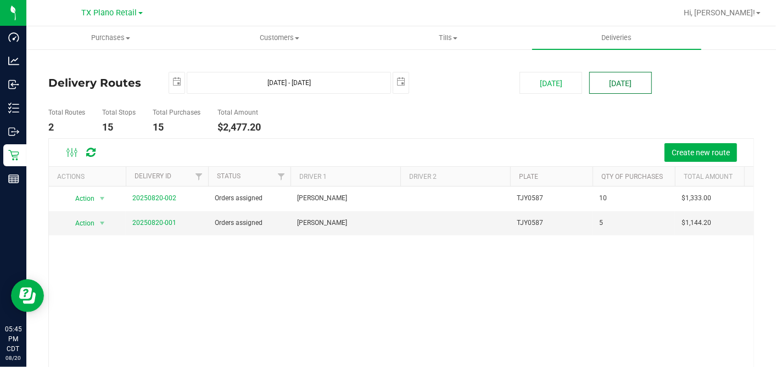
click at [626, 86] on button "[DATE]" at bounding box center [620, 83] width 63 height 22
click at [552, 84] on button "[DATE]" at bounding box center [550, 83] width 63 height 22
click at [657, 91] on div "[DATE] [DATE]" at bounding box center [636, 83] width 251 height 22
click at [604, 83] on button "[DATE]" at bounding box center [620, 83] width 63 height 22
type input "[DATE] - [DATE]"
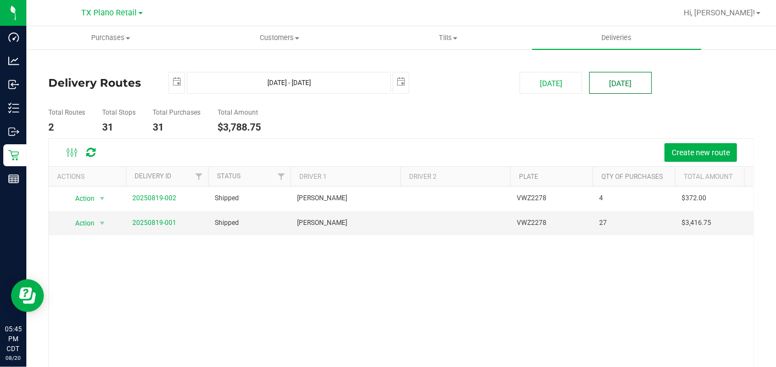
type input "[DATE]"
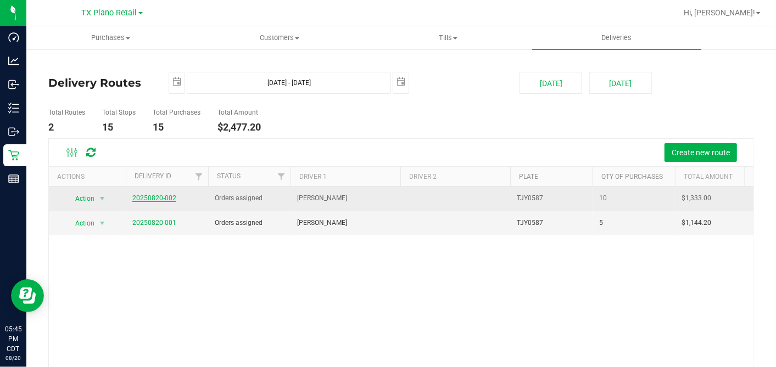
click at [161, 197] on link "20250820-002" at bounding box center [154, 198] width 44 height 8
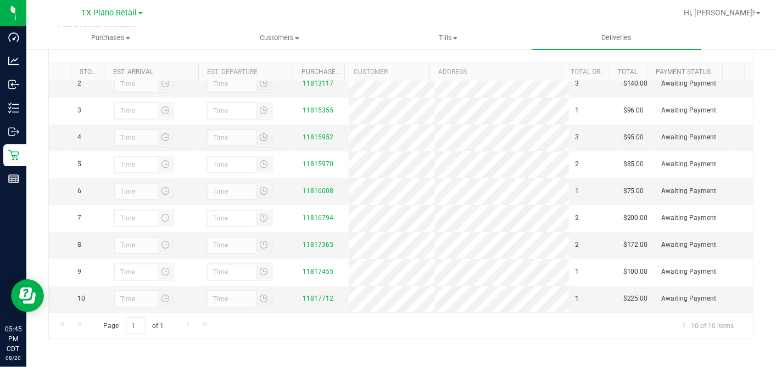
scroll to position [58, 0]
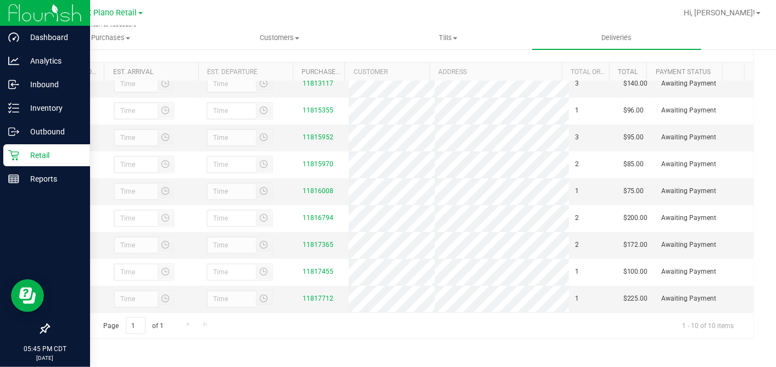
click at [23, 150] on p "Retail" at bounding box center [52, 155] width 66 height 13
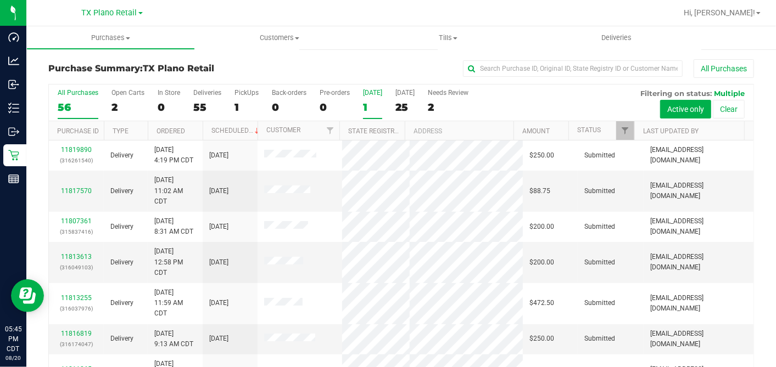
click at [368, 104] on div "1" at bounding box center [372, 107] width 19 height 13
click at [0, 0] on input "[DATE] 1" at bounding box center [0, 0] width 0 height 0
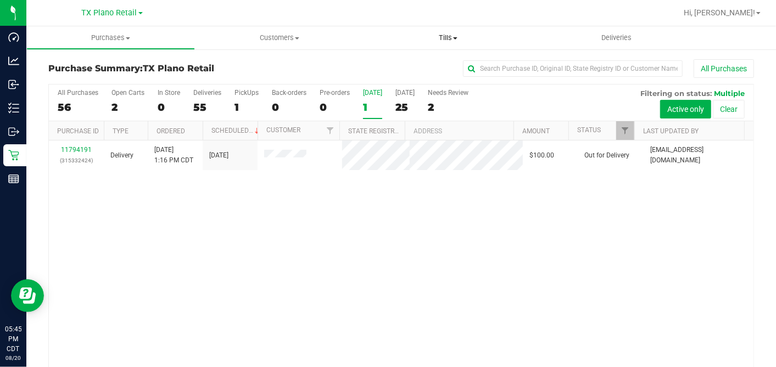
click at [449, 32] on uib-tab-heading "Tills Manage tills Reconcile e-payments" at bounding box center [447, 38] width 167 height 22
click at [407, 65] on span "Manage tills" at bounding box center [400, 65] width 74 height 9
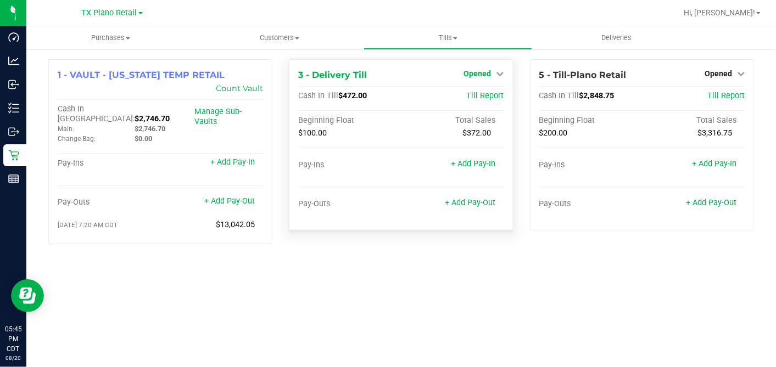
click at [481, 75] on span "Opened" at bounding box center [477, 73] width 27 height 9
click at [465, 102] on div "Close Till" at bounding box center [478, 97] width 81 height 14
click at [478, 99] on link "Close Till" at bounding box center [479, 96] width 30 height 9
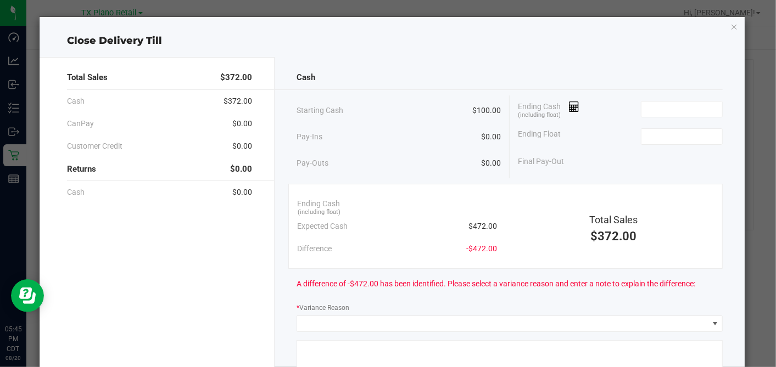
click at [627, 111] on div "Ending Cash (including float)" at bounding box center [620, 109] width 205 height 27
click at [647, 114] on input at bounding box center [681, 109] width 81 height 15
type input "$472.00"
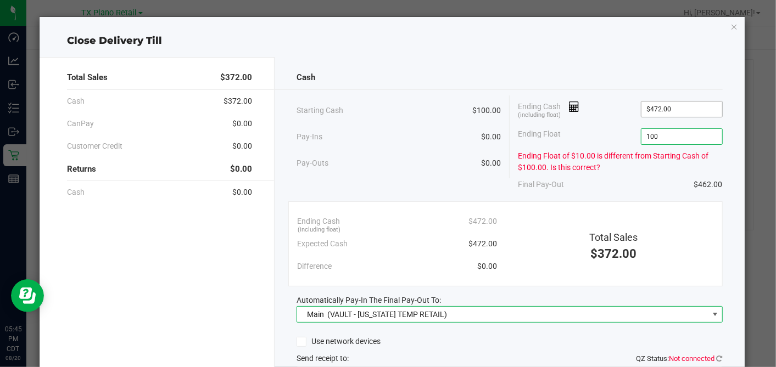
type input "$100.00"
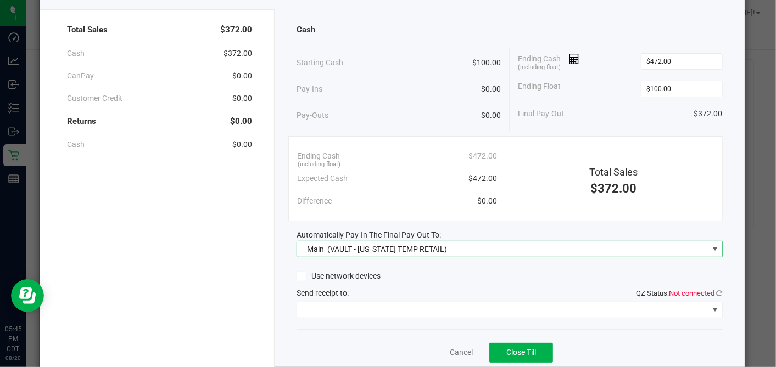
scroll to position [86, 0]
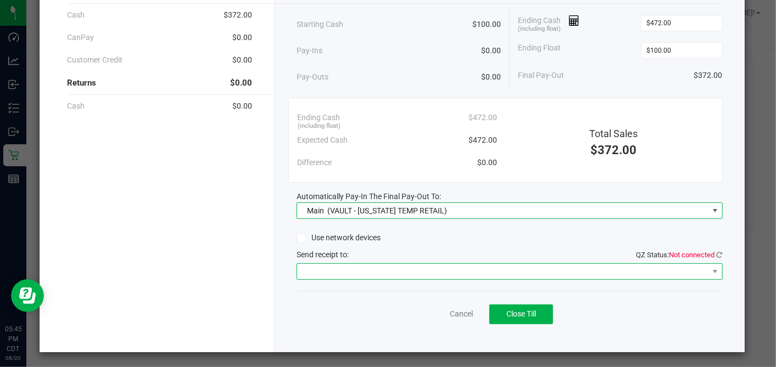
click at [374, 271] on span at bounding box center [502, 271] width 411 height 15
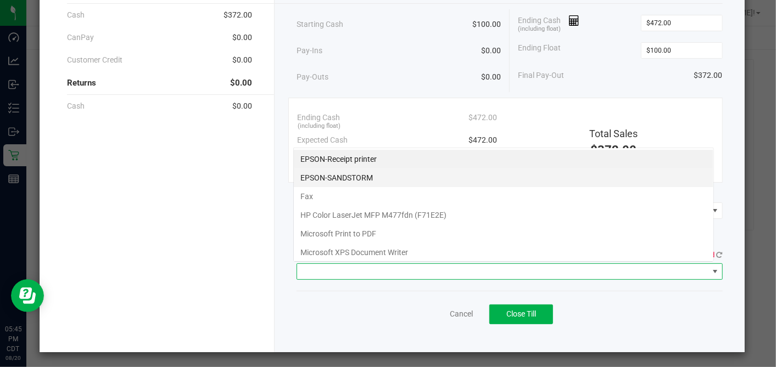
scroll to position [16, 420]
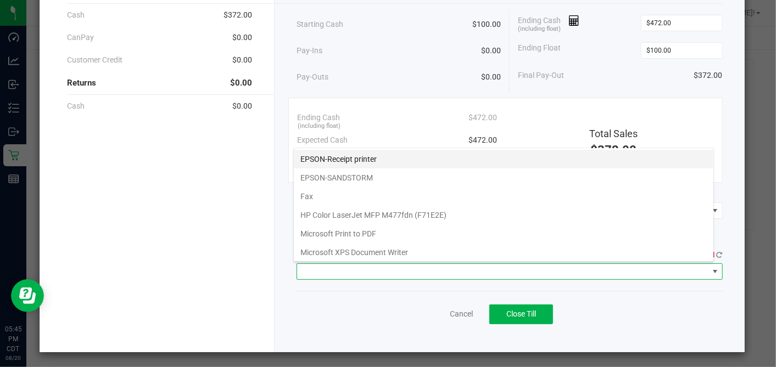
click at [345, 160] on printer "EPSON-Receipt printer" at bounding box center [503, 159] width 419 height 19
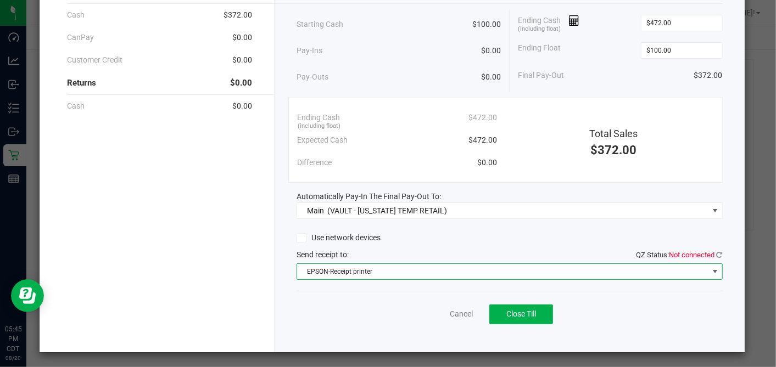
click at [624, 297] on div "Cancel Close Till" at bounding box center [508, 312] width 425 height 42
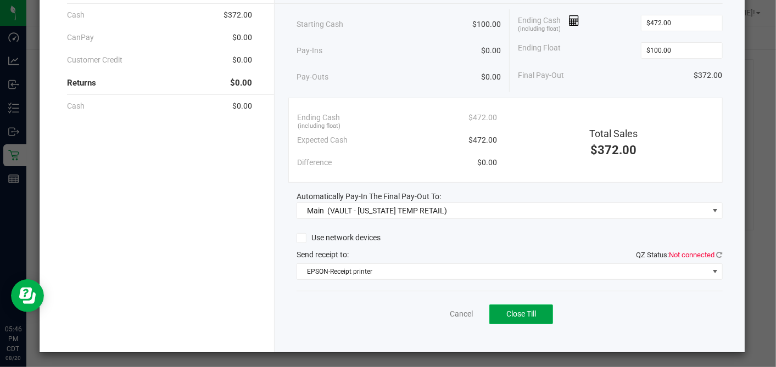
click at [523, 312] on span "Close Till" at bounding box center [521, 314] width 30 height 9
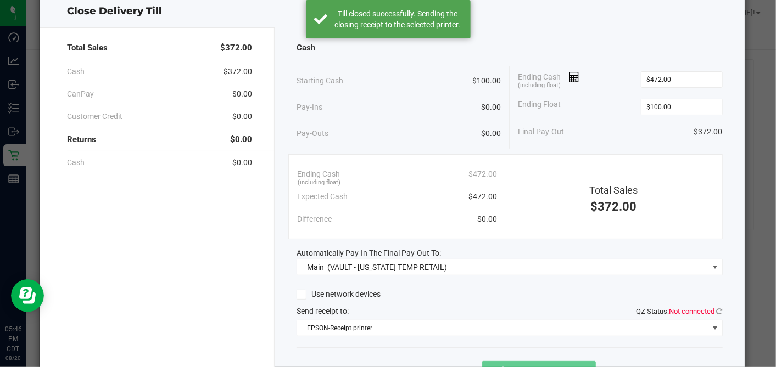
scroll to position [0, 0]
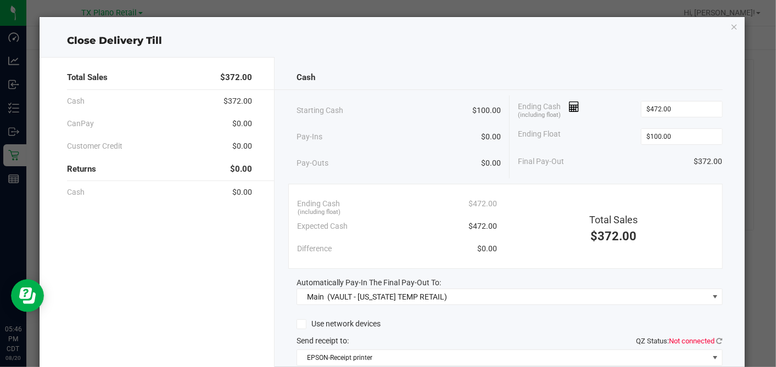
click at [730, 28] on icon "button" at bounding box center [734, 26] width 8 height 13
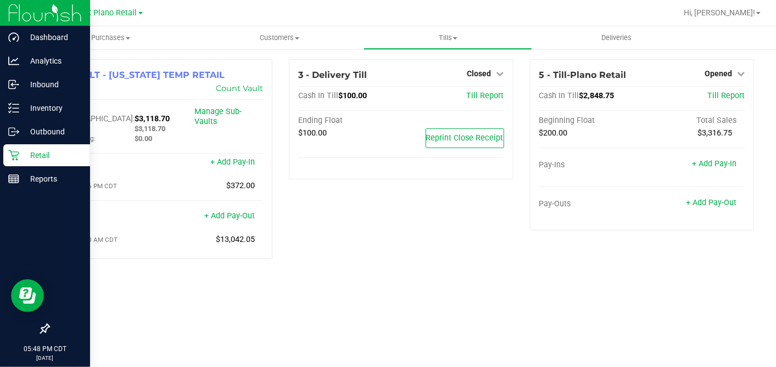
click at [23, 165] on div "Retail" at bounding box center [46, 155] width 87 height 22
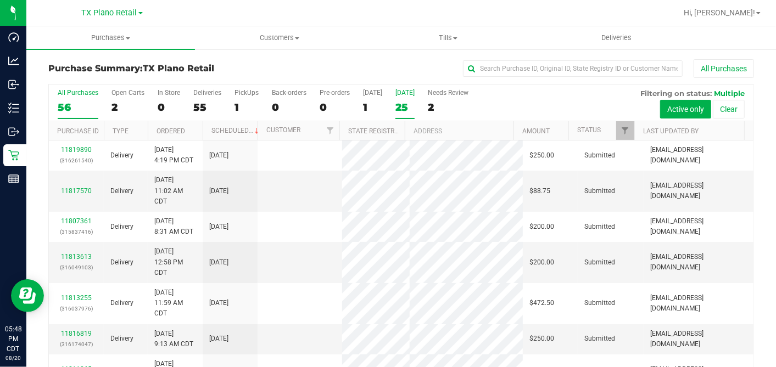
click at [400, 99] on label "[DATE] 25" at bounding box center [404, 104] width 19 height 30
click at [0, 0] on input "[DATE] 25" at bounding box center [0, 0] width 0 height 0
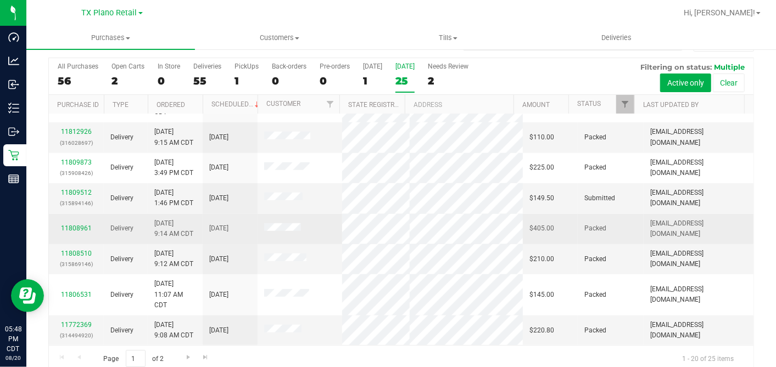
scroll to position [41, 0]
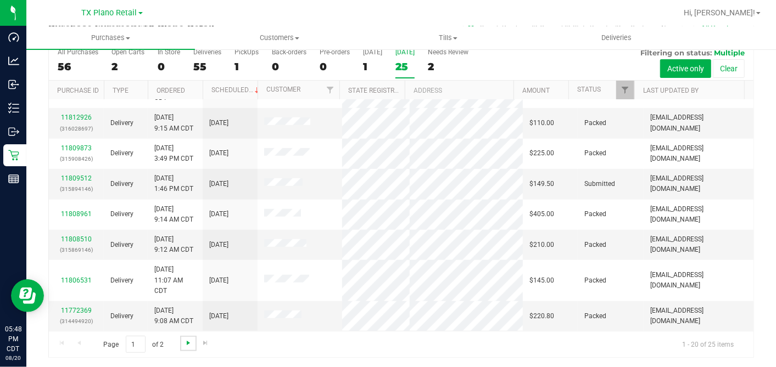
click at [184, 343] on span "Go to the next page" at bounding box center [188, 343] width 9 height 9
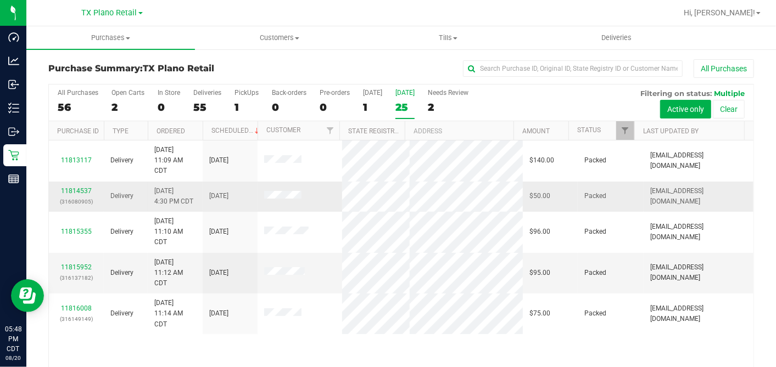
scroll to position [0, 0]
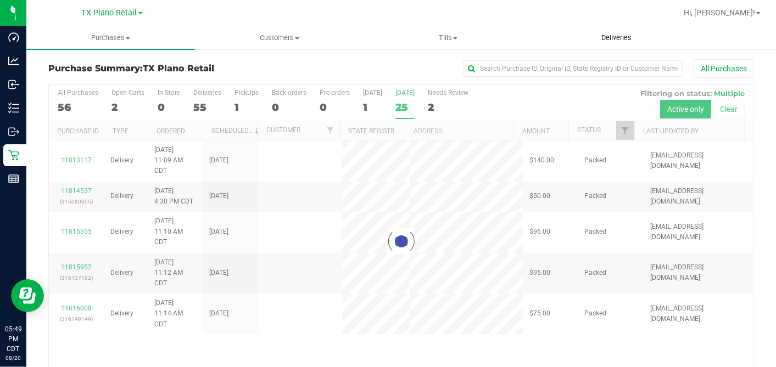
click at [633, 31] on uib-tab-heading "Deliveries" at bounding box center [616, 38] width 167 height 22
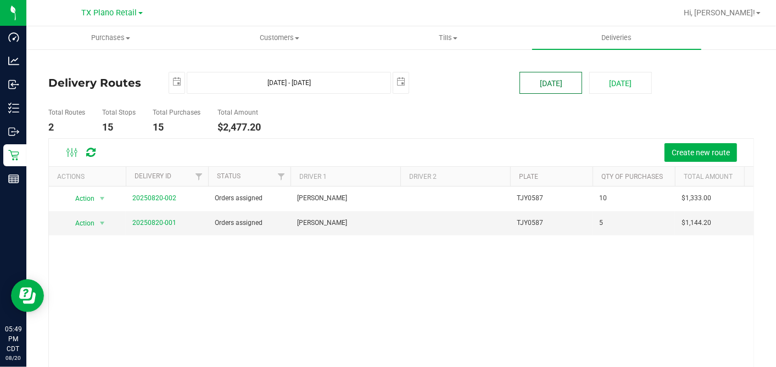
click at [552, 77] on button "[DATE]" at bounding box center [550, 83] width 63 height 22
type input "[DATE] - [DATE]"
click at [147, 224] on link "20250819-001" at bounding box center [154, 223] width 44 height 8
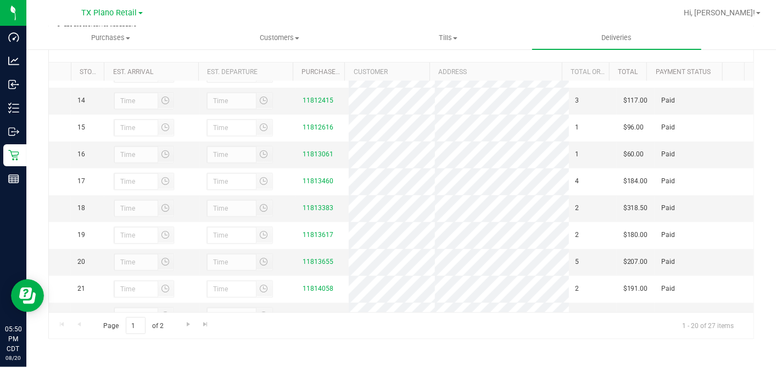
scroll to position [309, 0]
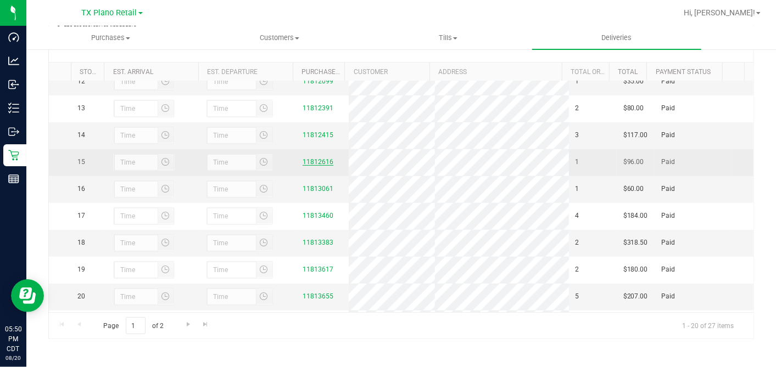
click at [313, 166] on link "11812616" at bounding box center [317, 162] width 31 height 8
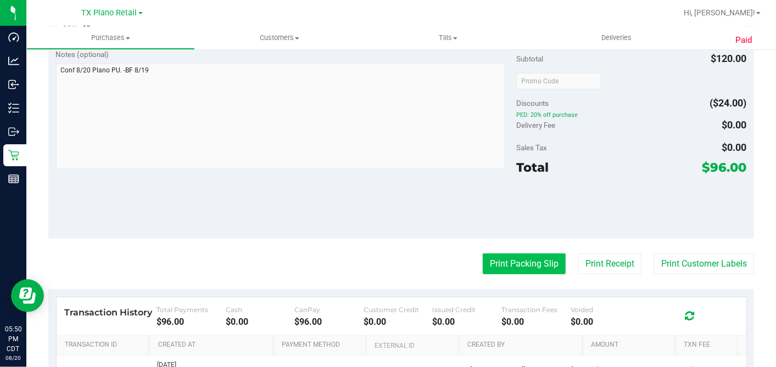
scroll to position [505, 0]
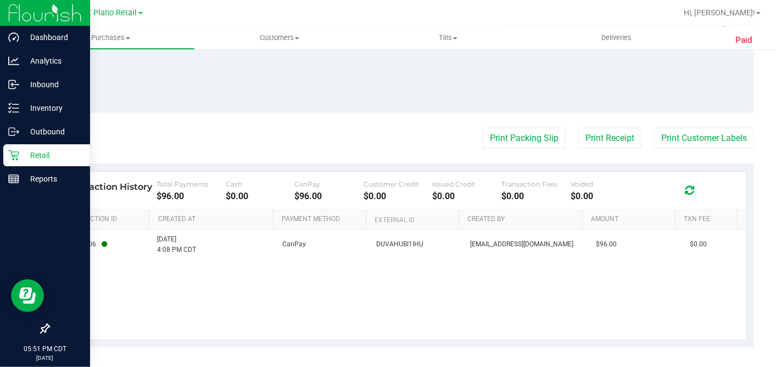
drag, startPoint x: 17, startPoint y: 150, endPoint x: 71, endPoint y: 154, distance: 54.0
click at [17, 150] on icon at bounding box center [13, 155] width 11 height 11
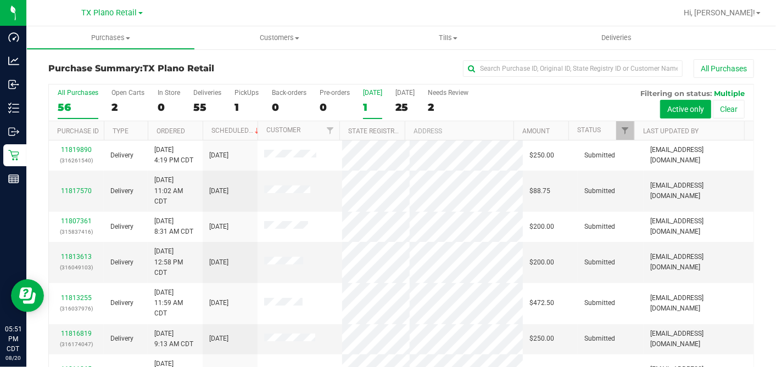
click at [368, 104] on div "1" at bounding box center [372, 107] width 19 height 13
click at [0, 0] on input "[DATE] 1" at bounding box center [0, 0] width 0 height 0
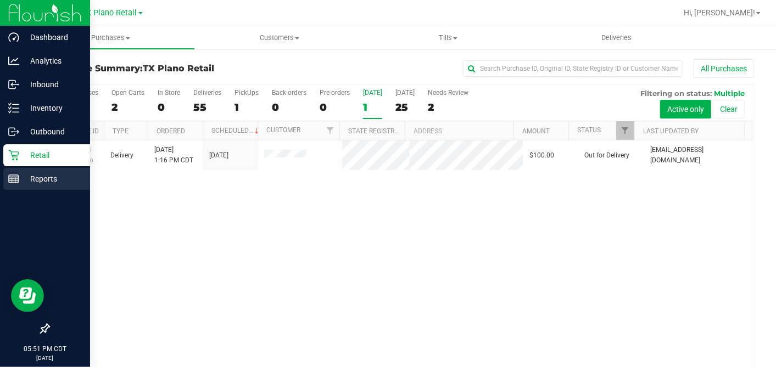
drag, startPoint x: 9, startPoint y: 177, endPoint x: 16, endPoint y: 177, distance: 7.7
click at [9, 178] on rect at bounding box center [14, 179] width 10 height 8
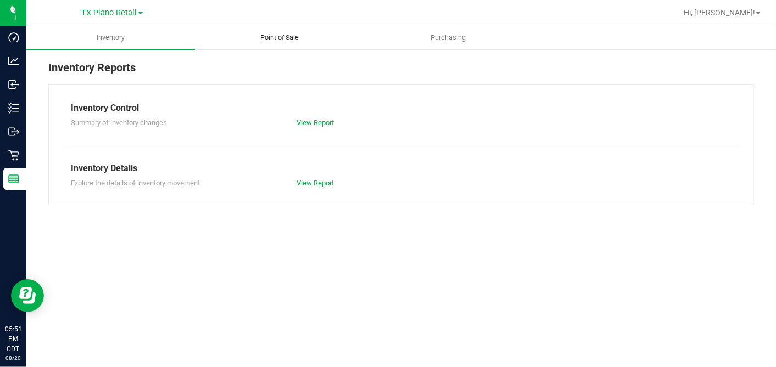
drag, startPoint x: 287, startPoint y: 33, endPoint x: 281, endPoint y: 46, distance: 14.0
click at [287, 33] on span "Point of Sale" at bounding box center [279, 38] width 68 height 10
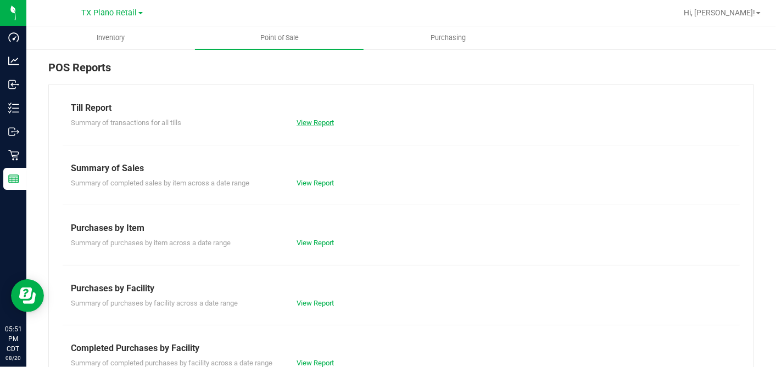
click at [300, 121] on link "View Report" at bounding box center [314, 123] width 37 height 8
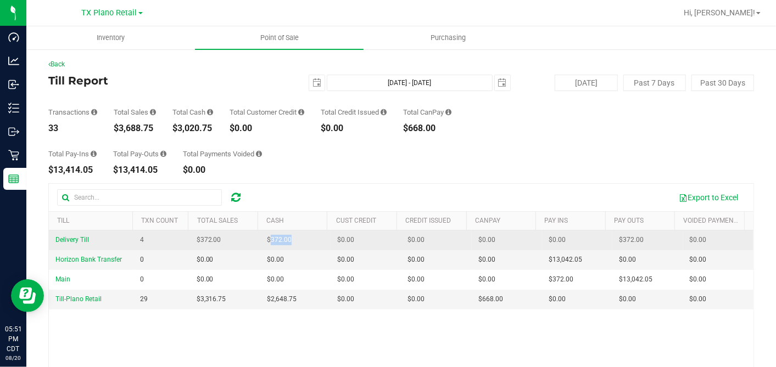
drag, startPoint x: 288, startPoint y: 242, endPoint x: 266, endPoint y: 240, distance: 21.5
click at [266, 240] on td "$372.00" at bounding box center [295, 241] width 70 height 20
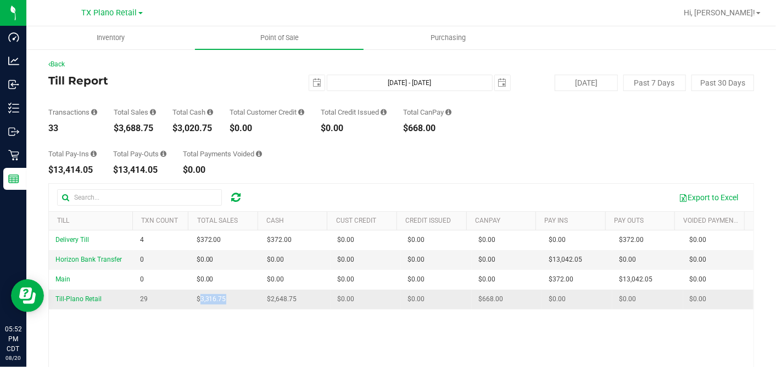
drag, startPoint x: 228, startPoint y: 301, endPoint x: 195, endPoint y: 298, distance: 33.1
click at [195, 298] on td "$3,316.75" at bounding box center [225, 299] width 70 height 19
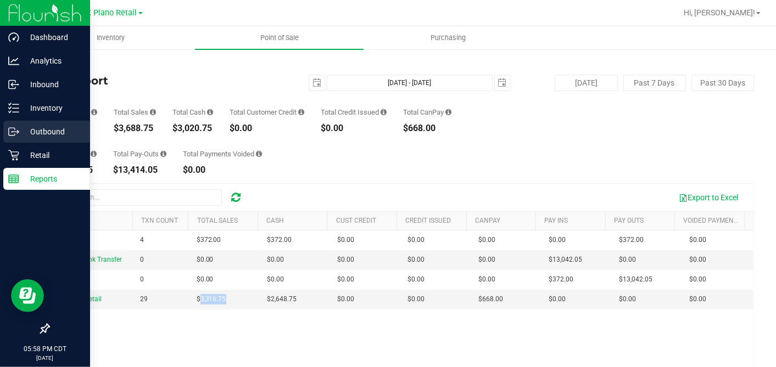
click at [13, 132] on line at bounding box center [16, 132] width 6 height 0
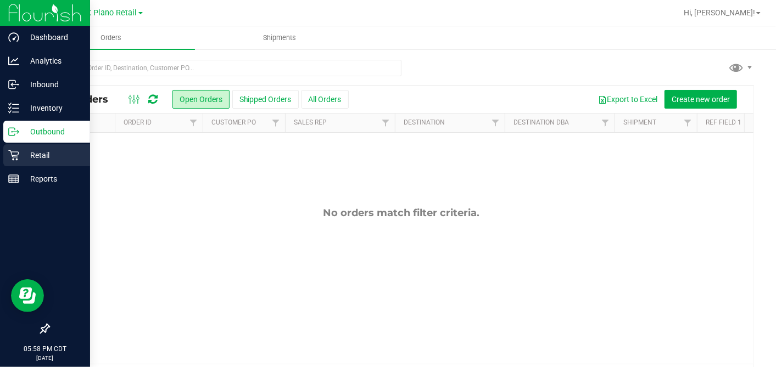
click at [27, 152] on p "Retail" at bounding box center [52, 155] width 66 height 13
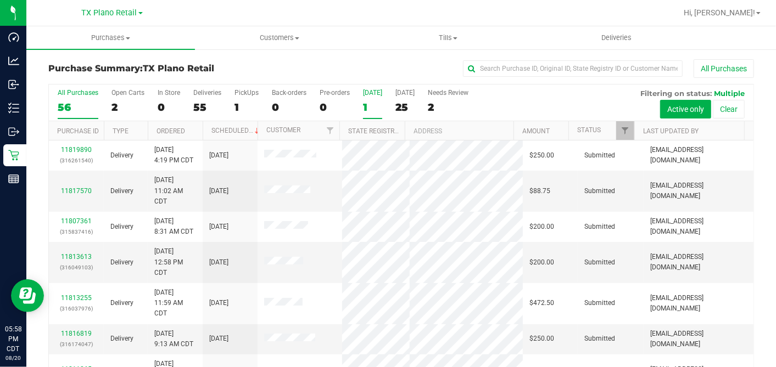
click at [371, 99] on label "[DATE] 1" at bounding box center [372, 104] width 19 height 30
click at [0, 0] on input "[DATE] 1" at bounding box center [0, 0] width 0 height 0
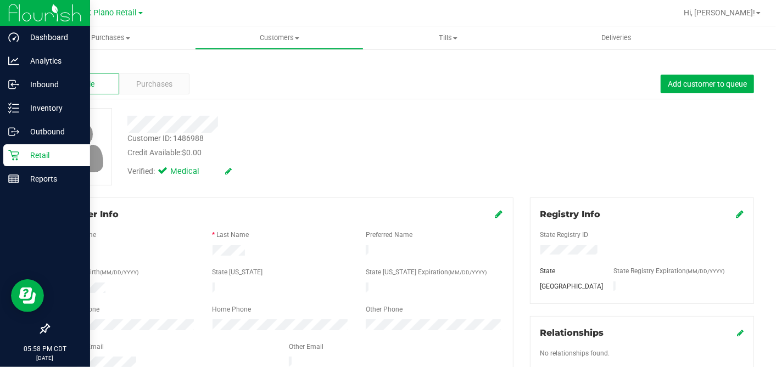
click at [20, 156] on p "Retail" at bounding box center [52, 155] width 66 height 13
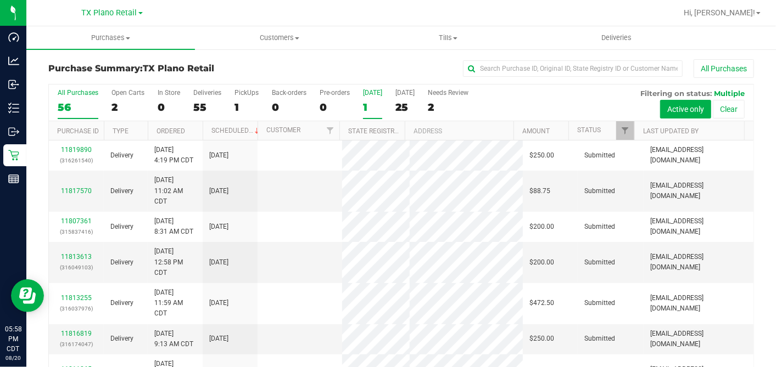
click at [363, 102] on div "1" at bounding box center [372, 107] width 19 height 13
click at [0, 0] on input "[DATE] 1" at bounding box center [0, 0] width 0 height 0
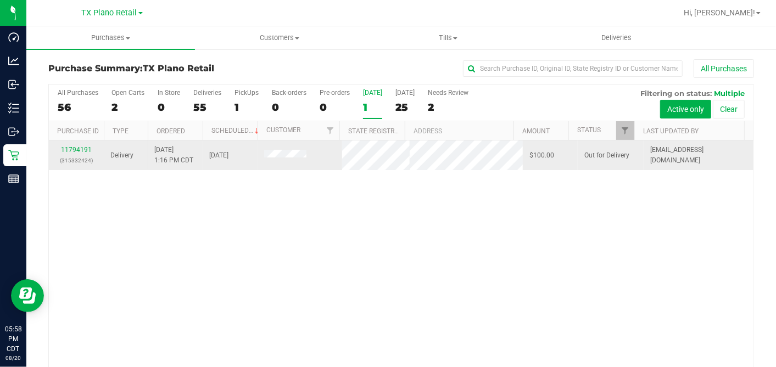
click at [296, 155] on span at bounding box center [285, 155] width 42 height 11
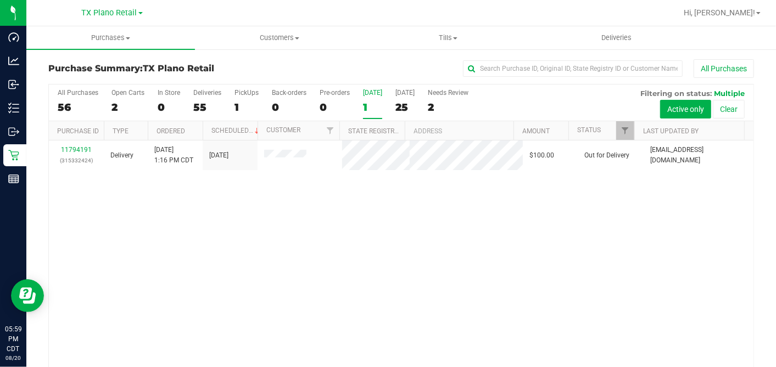
click at [304, 220] on div "11794191 (315332424) Delivery [DATE] 1:16 PM CDT 8/20/2025 $100.00 Out for Deli…" at bounding box center [401, 256] width 704 height 231
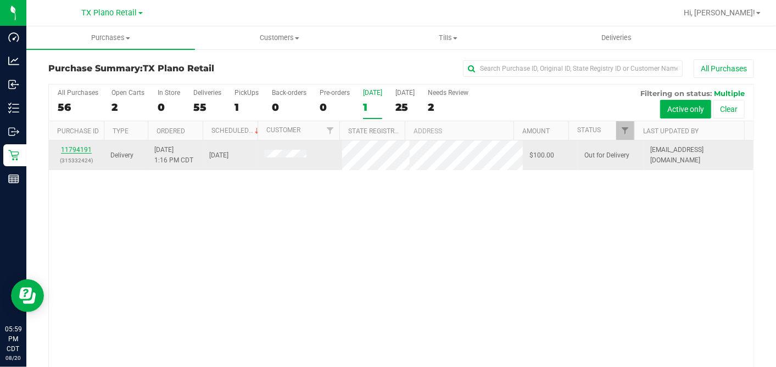
click at [82, 152] on link "11794191" at bounding box center [76, 150] width 31 height 8
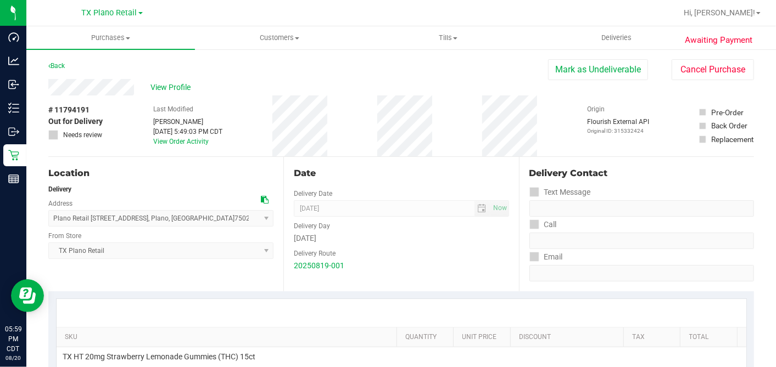
click at [83, 107] on span "# 11794191" at bounding box center [68, 110] width 41 height 12
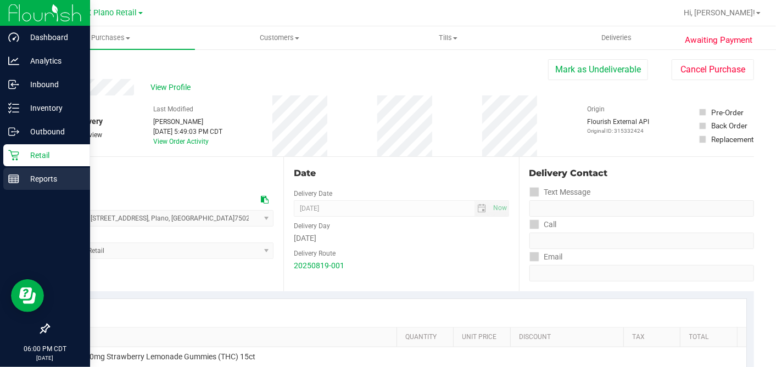
drag, startPoint x: 25, startPoint y: 183, endPoint x: 48, endPoint y: 188, distance: 24.1
click at [25, 183] on p "Reports" at bounding box center [52, 178] width 66 height 13
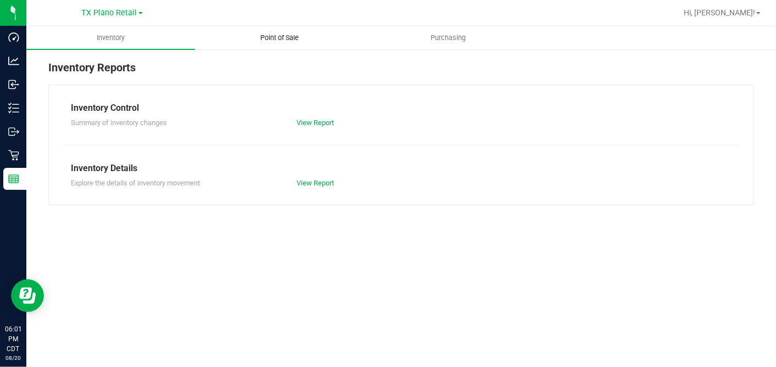
click at [257, 38] on span "Point of Sale" at bounding box center [279, 38] width 68 height 10
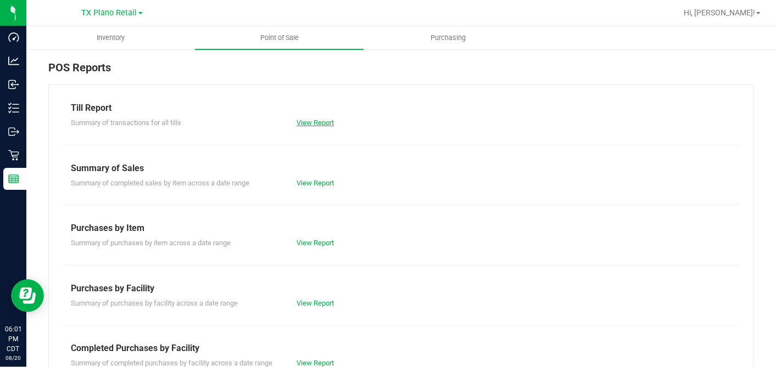
click at [307, 121] on link "View Report" at bounding box center [314, 123] width 37 height 8
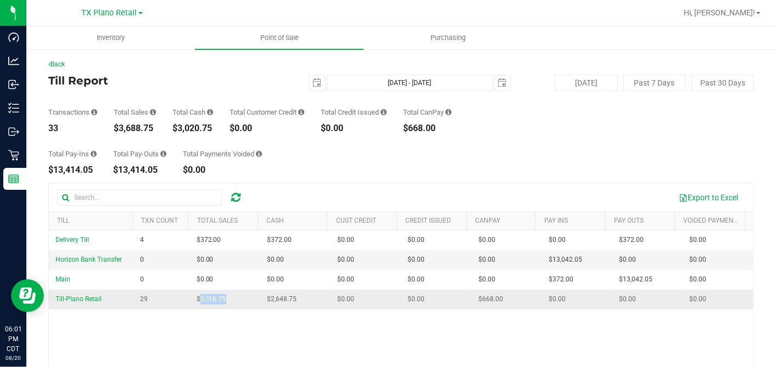
drag, startPoint x: 232, startPoint y: 297, endPoint x: 195, endPoint y: 298, distance: 37.3
click at [195, 298] on td "$3,316.75" at bounding box center [225, 299] width 70 height 19
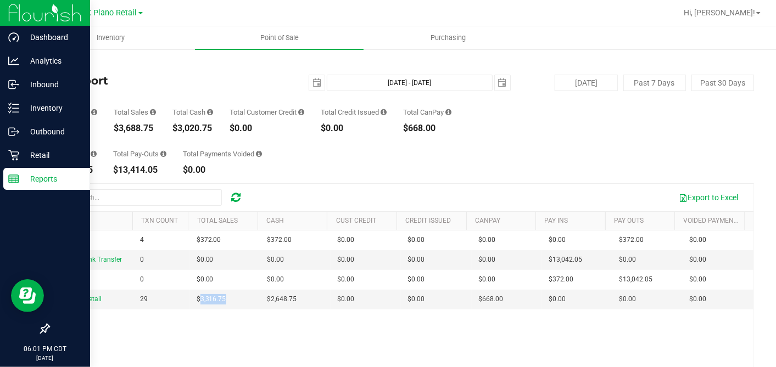
drag, startPoint x: 15, startPoint y: 177, endPoint x: 49, endPoint y: 175, distance: 34.6
click at [15, 177] on line at bounding box center [14, 177] width 10 height 0
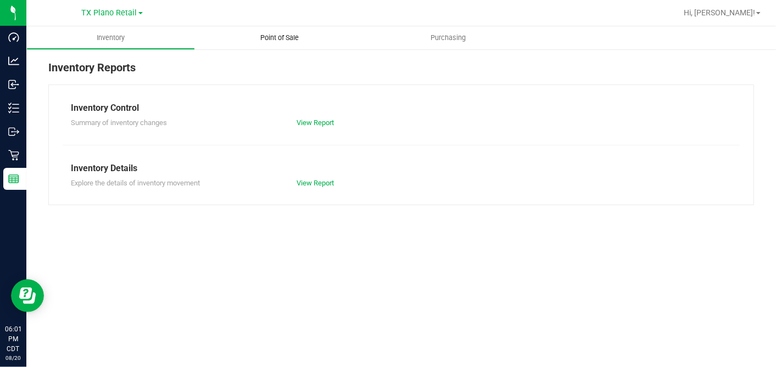
drag, startPoint x: 284, startPoint y: 33, endPoint x: 283, endPoint y: 48, distance: 15.4
click at [284, 33] on span "Point of Sale" at bounding box center [279, 38] width 68 height 10
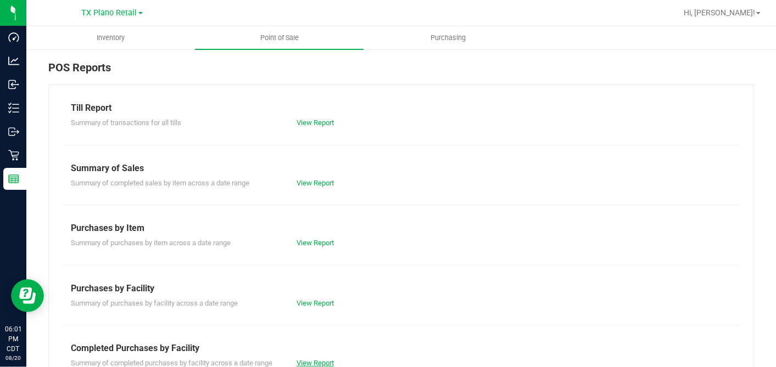
click at [314, 359] on link "View Report" at bounding box center [314, 363] width 37 height 8
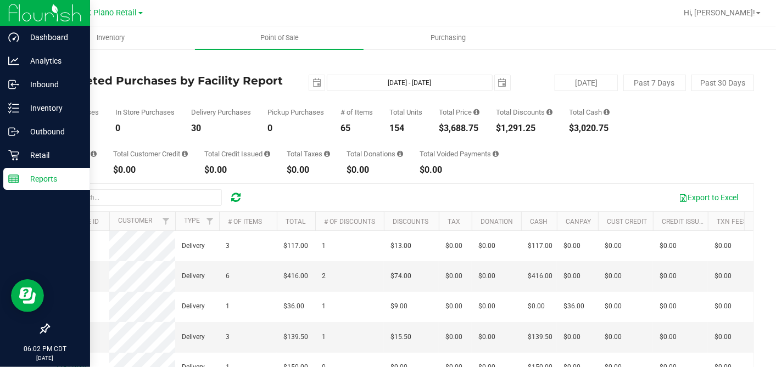
drag, startPoint x: 23, startPoint y: 179, endPoint x: 61, endPoint y: 180, distance: 37.9
click at [24, 180] on p "Reports" at bounding box center [52, 178] width 66 height 13
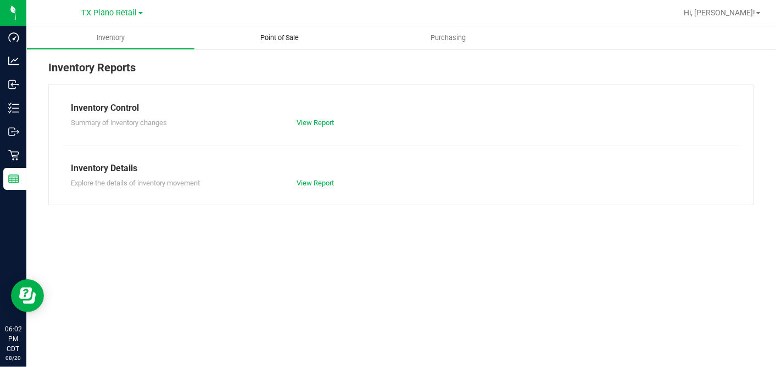
click at [293, 45] on uib-tab-heading "Point of Sale" at bounding box center [279, 37] width 169 height 23
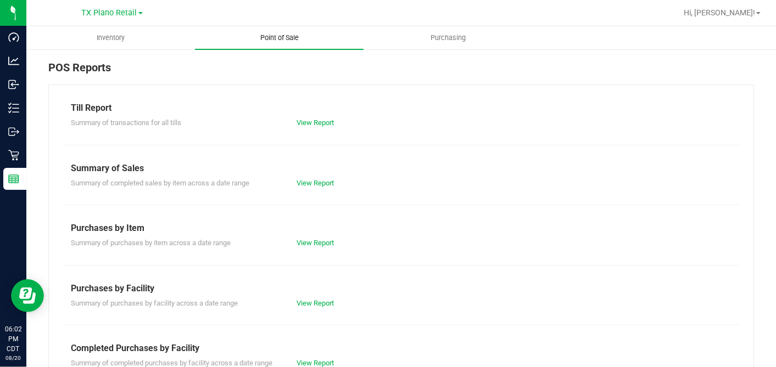
drag, startPoint x: 284, startPoint y: 37, endPoint x: 284, endPoint y: 44, distance: 6.6
click at [284, 38] on span "Point of Sale" at bounding box center [279, 38] width 68 height 10
click at [314, 108] on div "Till Report" at bounding box center [401, 108] width 660 height 13
click at [313, 119] on link "View Report" at bounding box center [314, 123] width 37 height 8
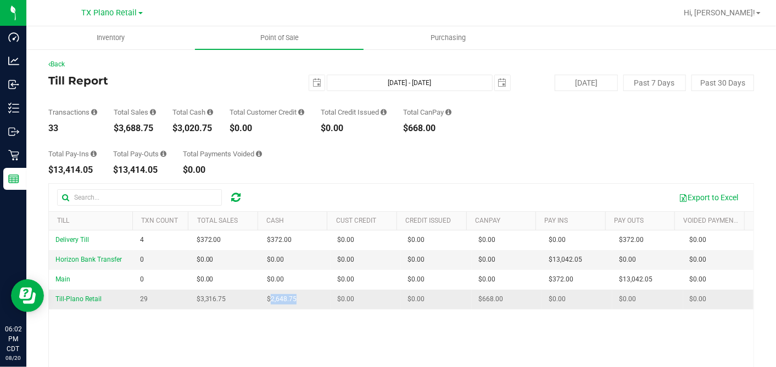
drag, startPoint x: 294, startPoint y: 301, endPoint x: 266, endPoint y: 302, distance: 28.0
click at [266, 302] on td "$2,648.75" at bounding box center [295, 299] width 70 height 19
drag, startPoint x: 513, startPoint y: 299, endPoint x: 469, endPoint y: 298, distance: 44.5
click at [472, 298] on td "$668.00" at bounding box center [507, 299] width 70 height 19
click at [29, 156] on div "Back Till Report [DATE] [DATE] - [DATE] [DATE] [DATE] Past 7 Days Past 30 Days …" at bounding box center [400, 273] width 749 height 451
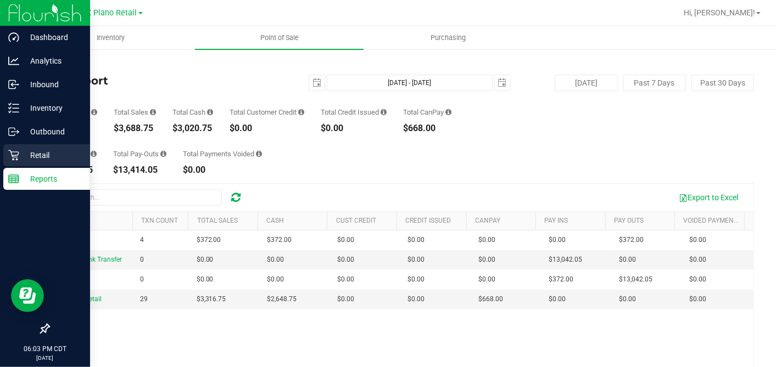
drag, startPoint x: 16, startPoint y: 152, endPoint x: 68, endPoint y: 161, distance: 52.5
click at [16, 152] on icon at bounding box center [13, 155] width 10 height 10
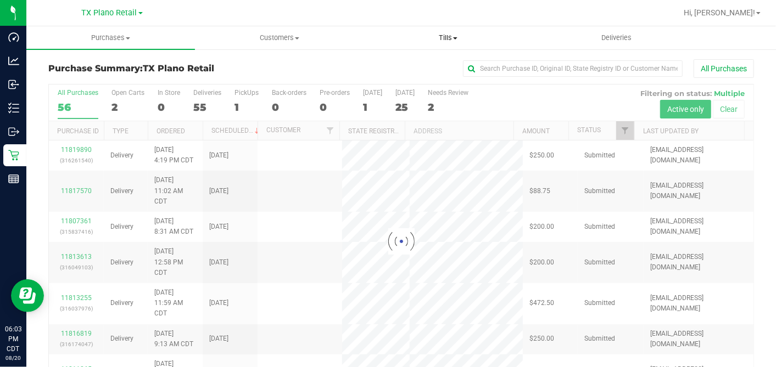
drag, startPoint x: 450, startPoint y: 36, endPoint x: 440, endPoint y: 61, distance: 27.4
click at [450, 36] on span "Tills" at bounding box center [447, 38] width 167 height 10
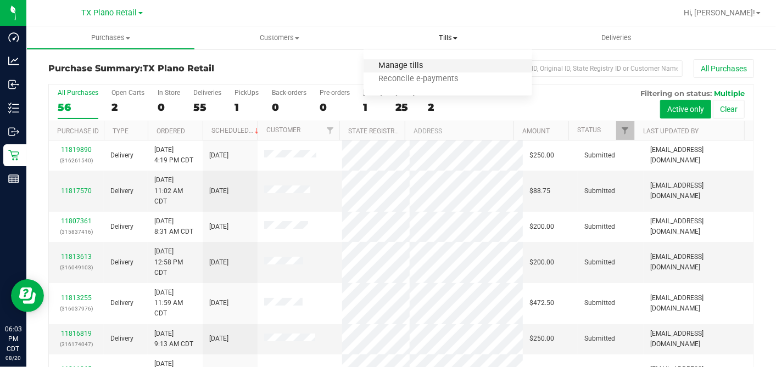
click at [415, 64] on span "Manage tills" at bounding box center [400, 65] width 74 height 9
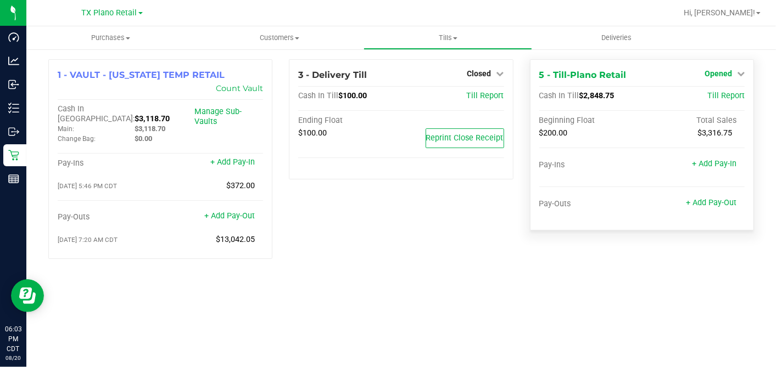
click at [719, 77] on span "Opened" at bounding box center [717, 73] width 27 height 9
click at [718, 96] on link "Close Till" at bounding box center [719, 96] width 30 height 9
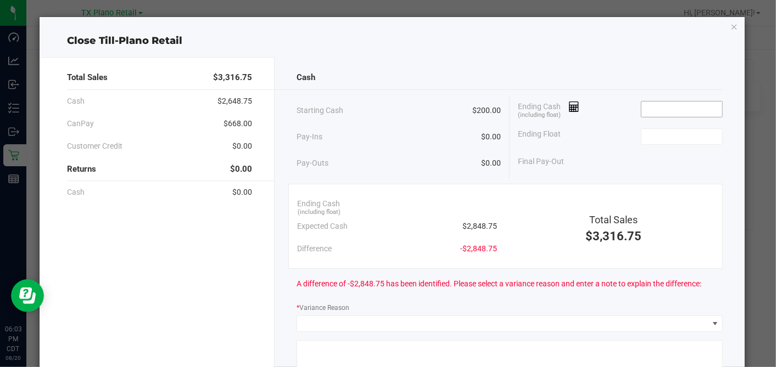
click at [647, 105] on input at bounding box center [681, 109] width 81 height 15
type input "$2,848.75"
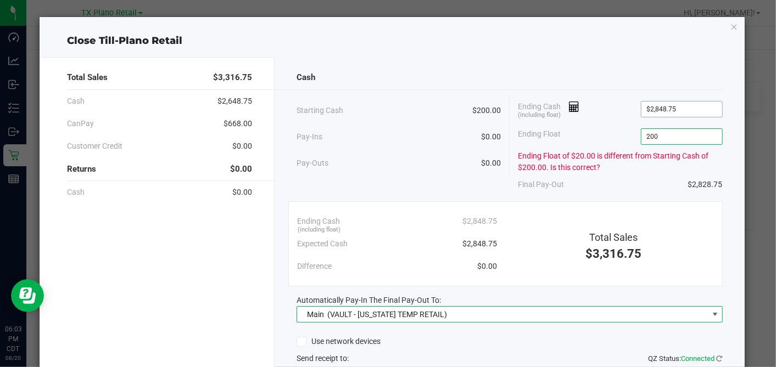
type input "$200.00"
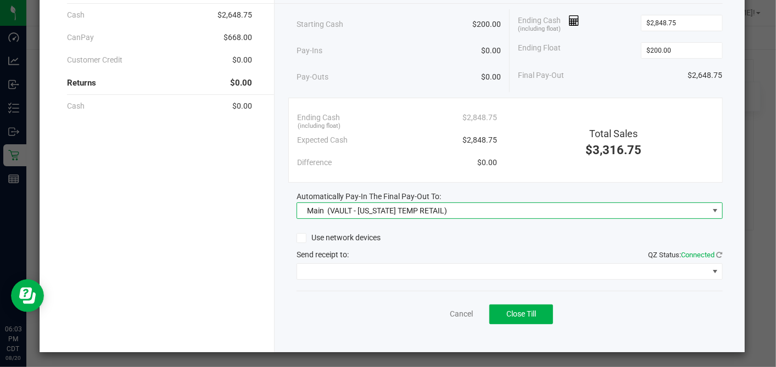
scroll to position [86, 0]
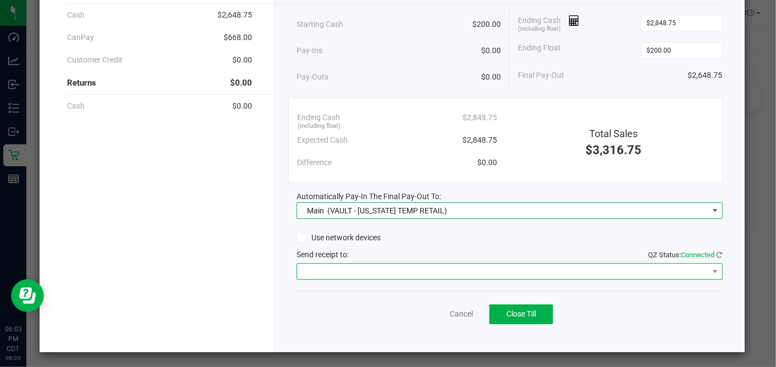
click at [335, 266] on span at bounding box center [502, 271] width 411 height 15
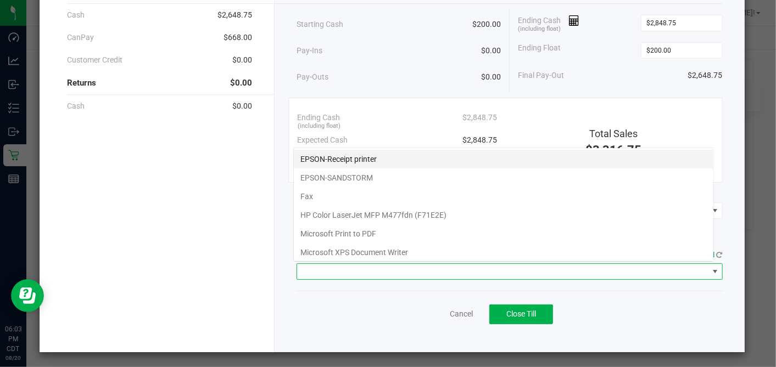
scroll to position [16, 420]
click at [337, 155] on printer "EPSON-Receipt printer" at bounding box center [503, 159] width 419 height 19
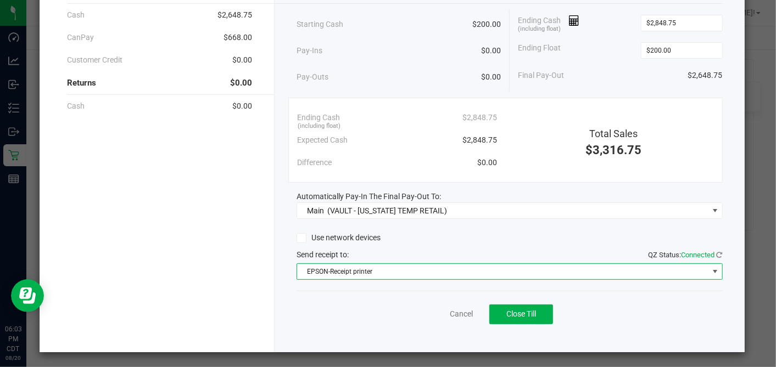
click at [399, 304] on div "Cancel Close Till" at bounding box center [508, 312] width 425 height 42
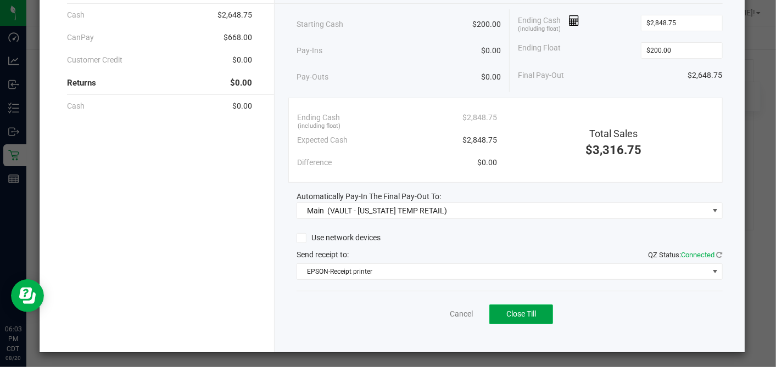
click at [513, 310] on span "Close Till" at bounding box center [521, 314] width 30 height 9
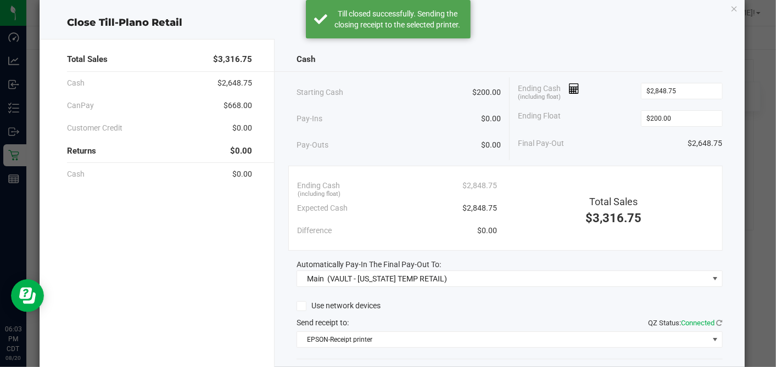
scroll to position [0, 0]
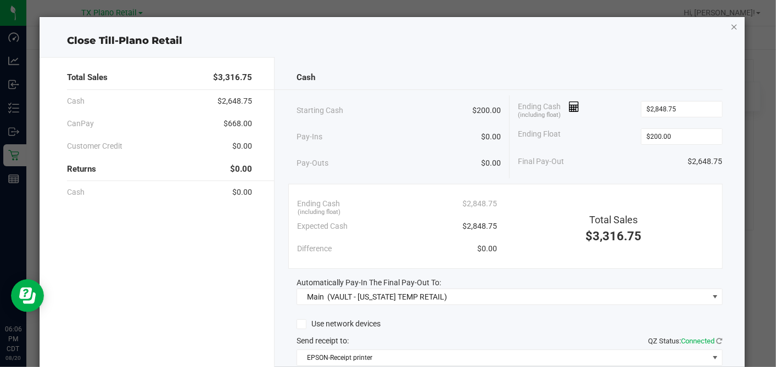
click at [730, 25] on icon "button" at bounding box center [734, 26] width 8 height 13
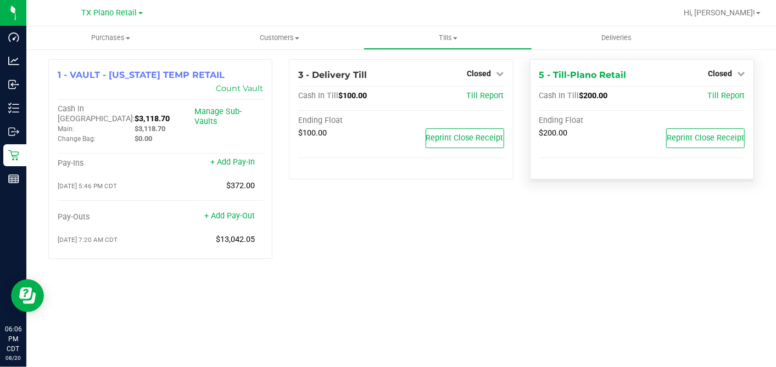
click at [732, 68] on div "Closed" at bounding box center [726, 73] width 37 height 13
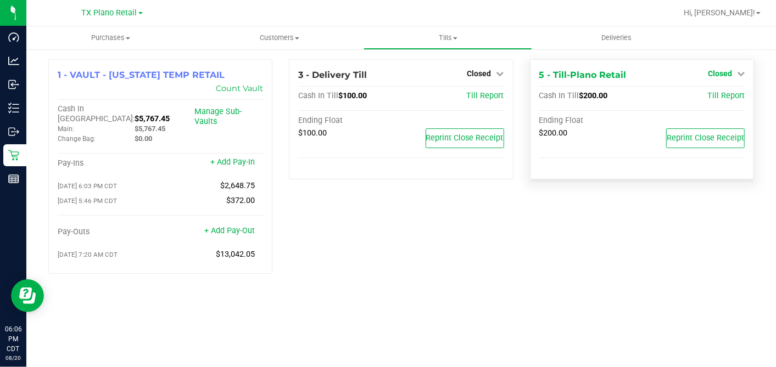
click at [721, 76] on span "Closed" at bounding box center [720, 73] width 24 height 9
click at [715, 93] on link "Open Till" at bounding box center [719, 96] width 29 height 9
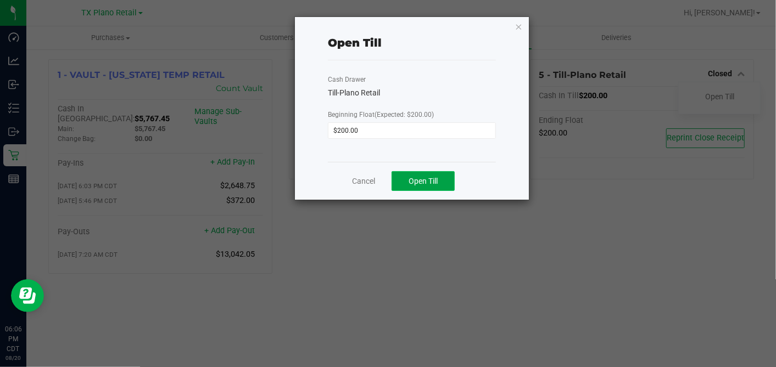
click at [443, 172] on button "Open Till" at bounding box center [422, 181] width 63 height 20
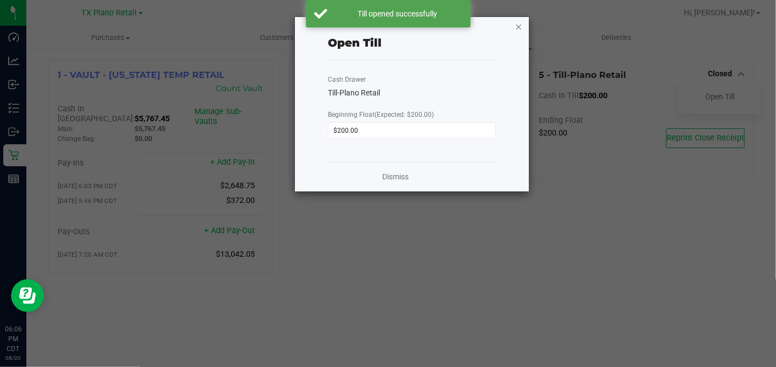
click at [521, 29] on icon "button" at bounding box center [519, 26] width 8 height 13
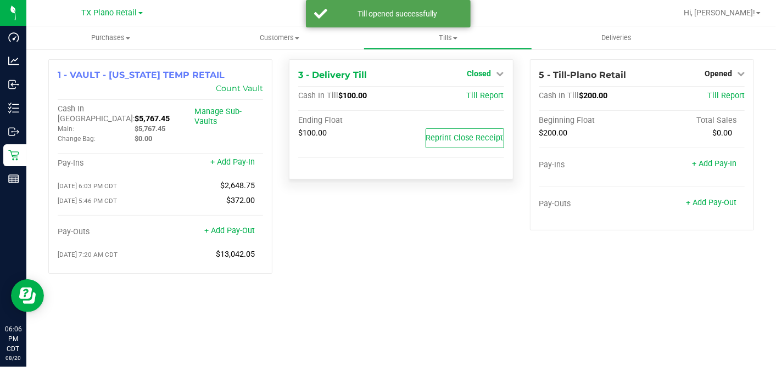
click at [480, 72] on span "Closed" at bounding box center [479, 73] width 24 height 9
click at [474, 93] on link "Open Till" at bounding box center [478, 96] width 29 height 9
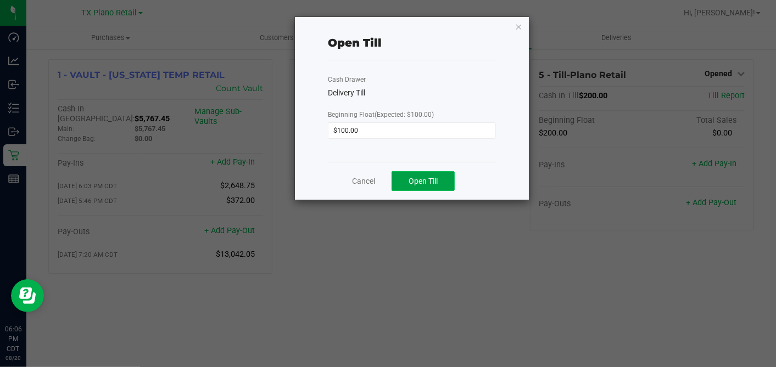
click at [416, 177] on span "Open Till" at bounding box center [422, 181] width 29 height 9
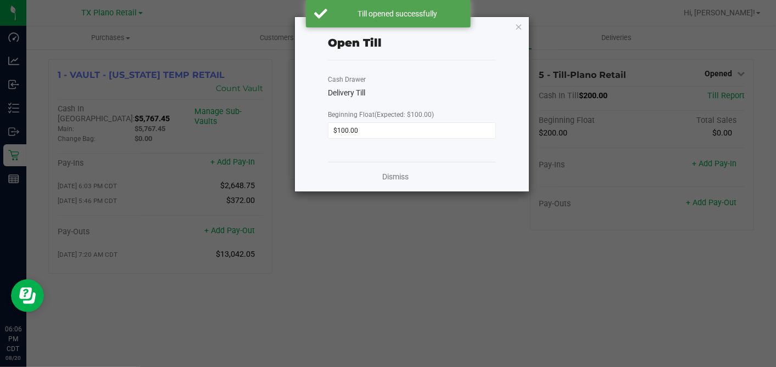
drag, startPoint x: 518, startPoint y: 26, endPoint x: 515, endPoint y: 35, distance: 8.9
click at [518, 26] on icon "button" at bounding box center [519, 26] width 8 height 13
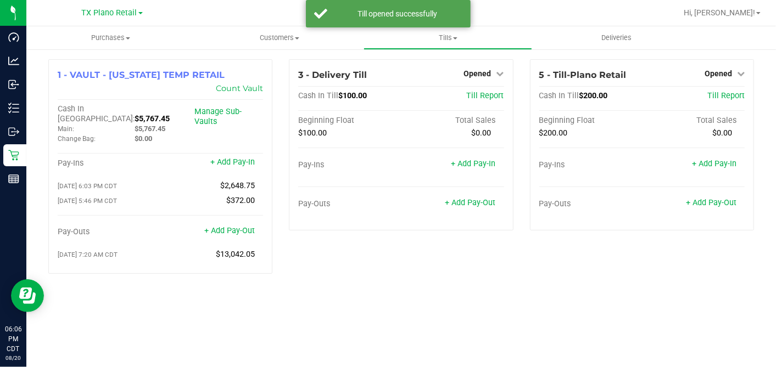
drag, startPoint x: 458, startPoint y: 264, endPoint x: 447, endPoint y: 264, distance: 10.4
click at [456, 264] on div "1 - VAULT - [US_STATE] TEMP RETAIL Count Vault Cash In Vault: $5,767.45 Main: $…" at bounding box center [400, 170] width 749 height 245
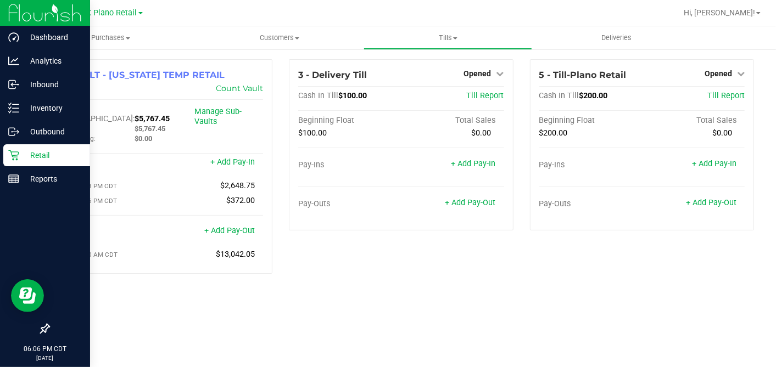
click at [17, 152] on icon at bounding box center [13, 155] width 11 height 11
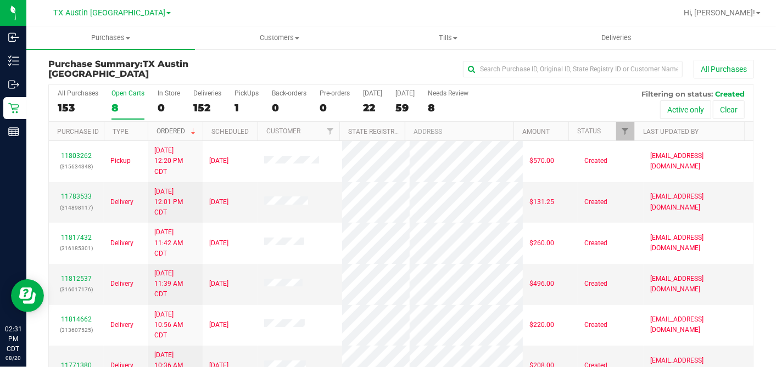
click at [193, 127] on span at bounding box center [193, 131] width 9 height 9
click at [194, 128] on th "Ordered" at bounding box center [175, 131] width 55 height 19
click at [195, 129] on span at bounding box center [193, 131] width 9 height 9
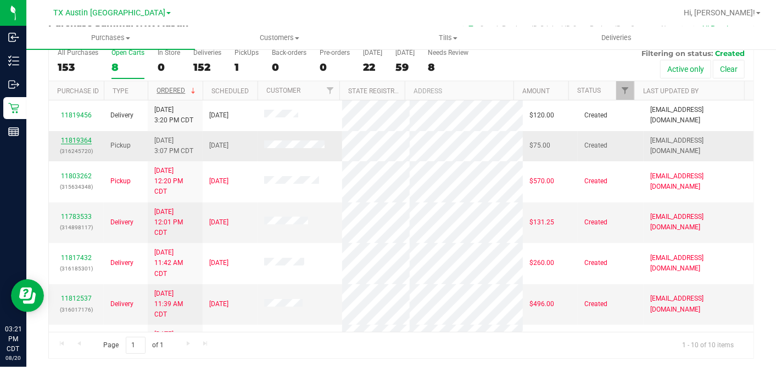
click at [72, 138] on link "11819364" at bounding box center [76, 141] width 31 height 8
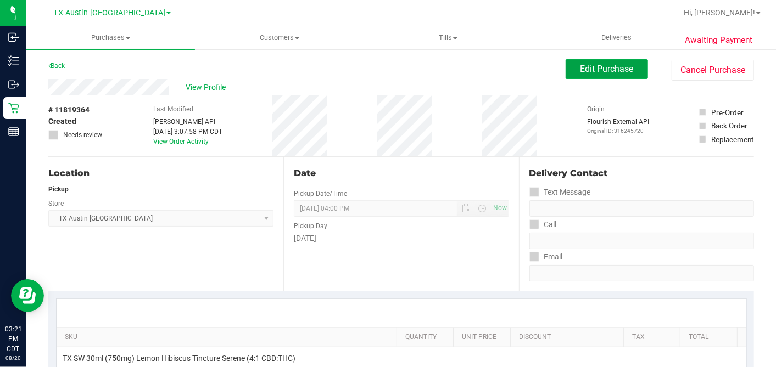
drag, startPoint x: 601, startPoint y: 66, endPoint x: 553, endPoint y: 91, distance: 53.3
click at [600, 66] on span "Edit Purchase" at bounding box center [606, 69] width 53 height 10
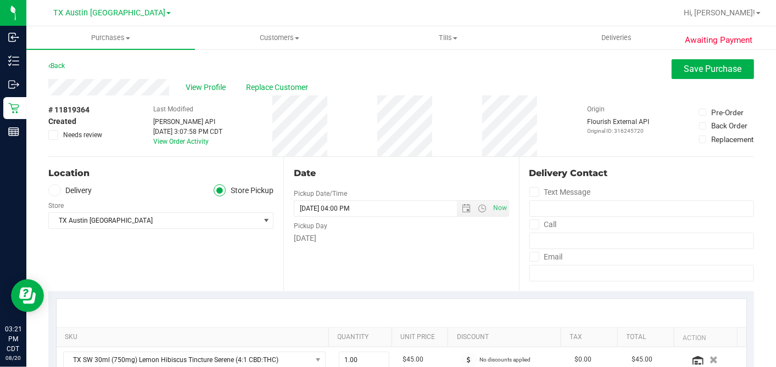
click at [62, 193] on label "Delivery" at bounding box center [70, 190] width 44 height 13
click at [0, 0] on input "Delivery" at bounding box center [0, 0] width 0 height 0
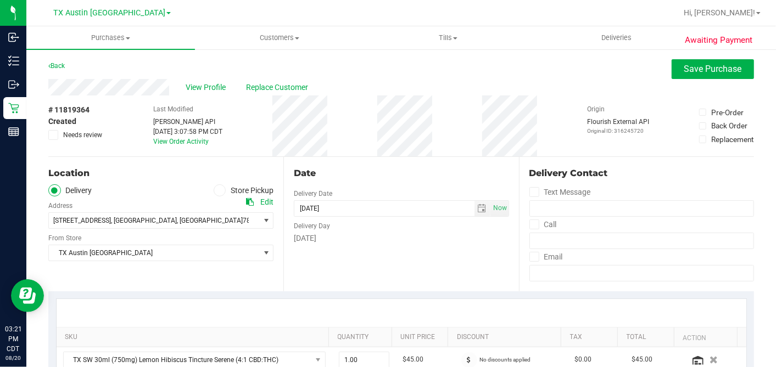
click at [189, 193] on ul "Delivery Store Pickup" at bounding box center [160, 190] width 225 height 13
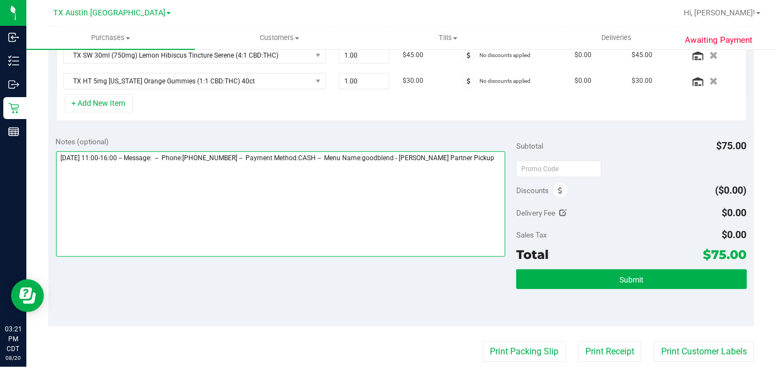
drag, startPoint x: 494, startPoint y: 159, endPoint x: 500, endPoint y: 157, distance: 5.7
click at [494, 158] on textarea at bounding box center [281, 204] width 450 height 105
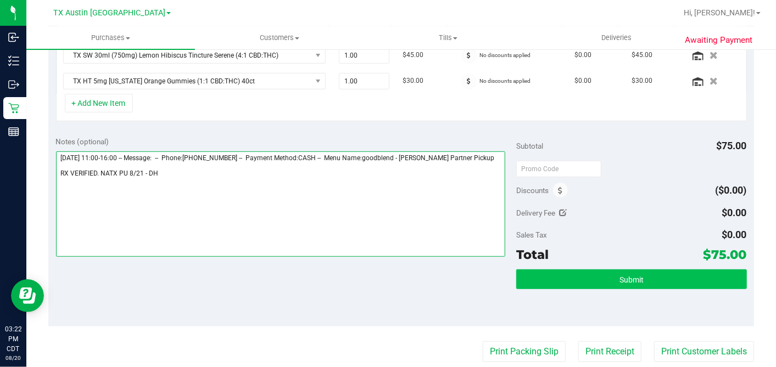
type textarea "Thursday 08/21/2025 11:00-16:00 -- Message: -- Phone:5129649031 -- Payment Meth…"
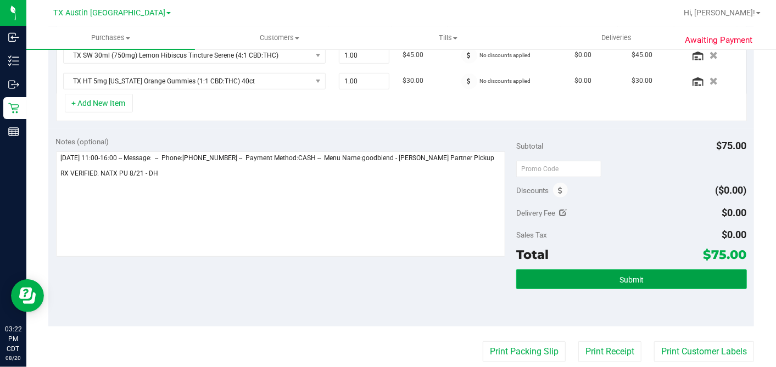
click at [644, 276] on button "Submit" at bounding box center [631, 280] width 230 height 20
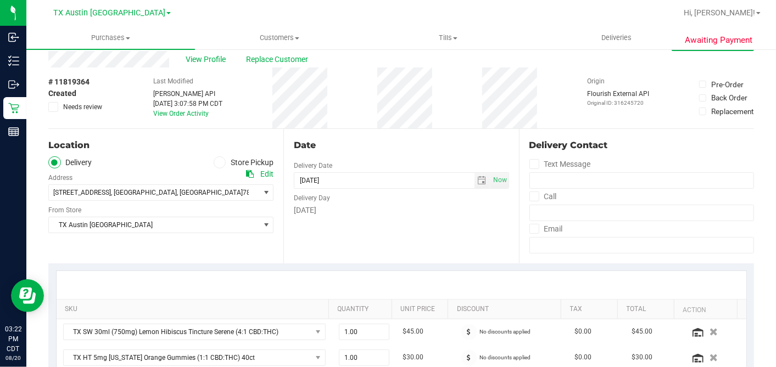
scroll to position [0, 0]
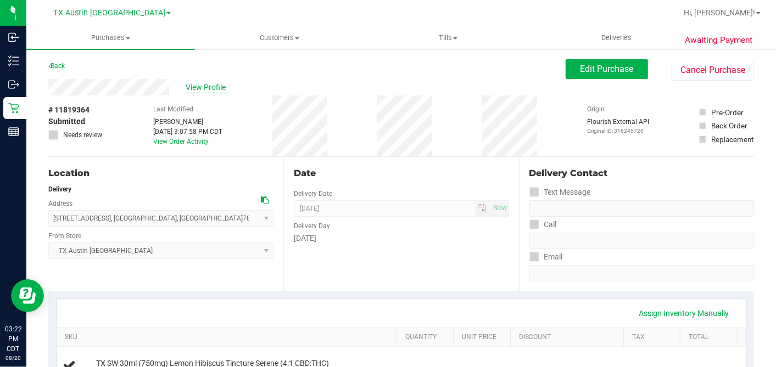
click at [198, 86] on span "View Profile" at bounding box center [208, 88] width 44 height 12
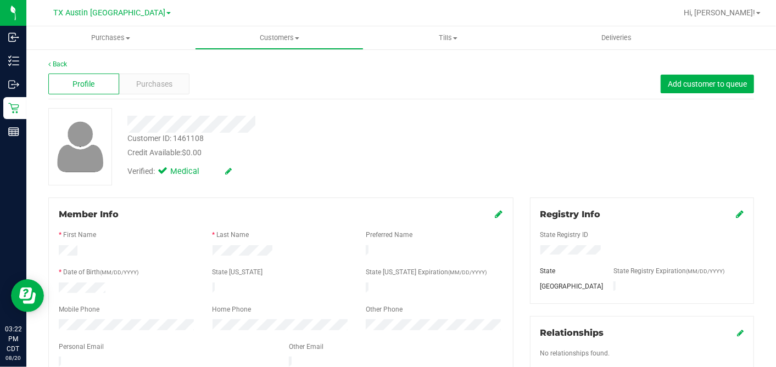
click at [105, 355] on div at bounding box center [281, 356] width 444 height 3
click at [157, 92] on div "Purchases" at bounding box center [154, 84] width 71 height 21
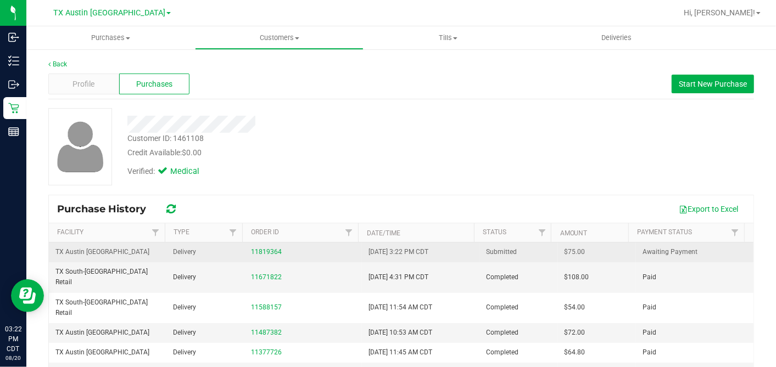
click at [564, 250] on span "$75.00" at bounding box center [574, 252] width 21 height 10
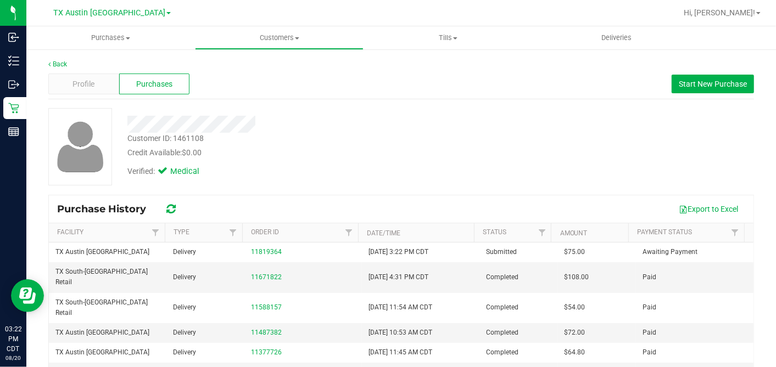
copy span "75.00"
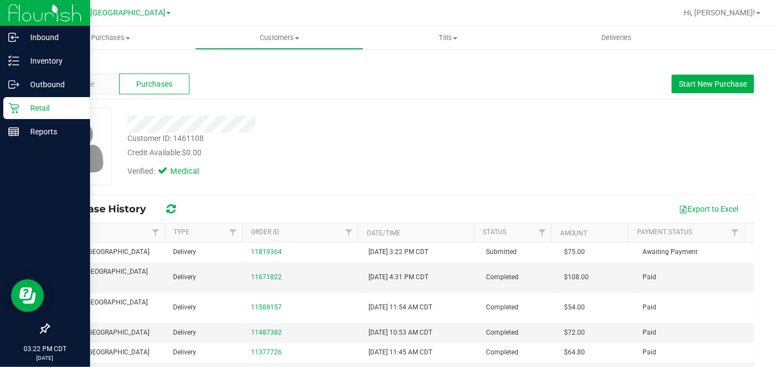
click at [17, 113] on icon at bounding box center [13, 108] width 10 height 10
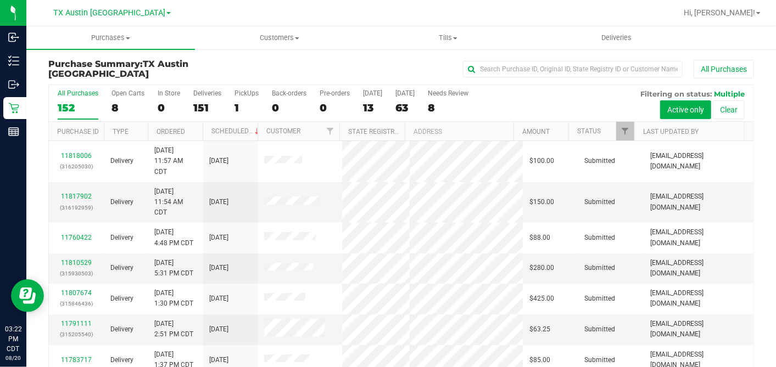
click at [119, 107] on div "8" at bounding box center [127, 108] width 33 height 13
click at [0, 0] on input "Open Carts 8" at bounding box center [0, 0] width 0 height 0
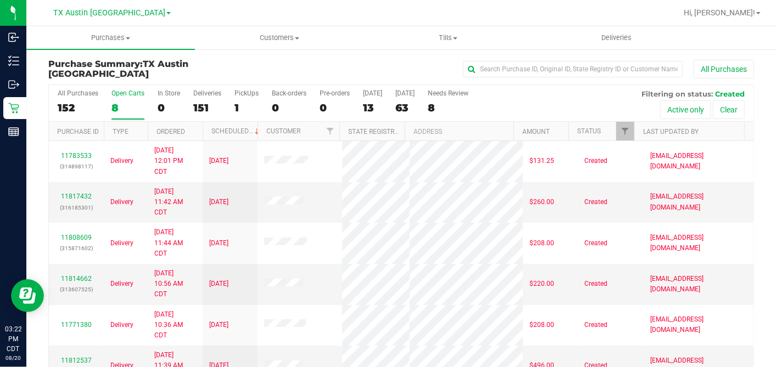
click at [198, 131] on th "Ordered" at bounding box center [175, 131] width 55 height 19
click at [197, 129] on span at bounding box center [193, 131] width 9 height 9
click at [408, 110] on div "63" at bounding box center [404, 108] width 19 height 13
click at [0, 0] on input "Tomorrow 63" at bounding box center [0, 0] width 0 height 0
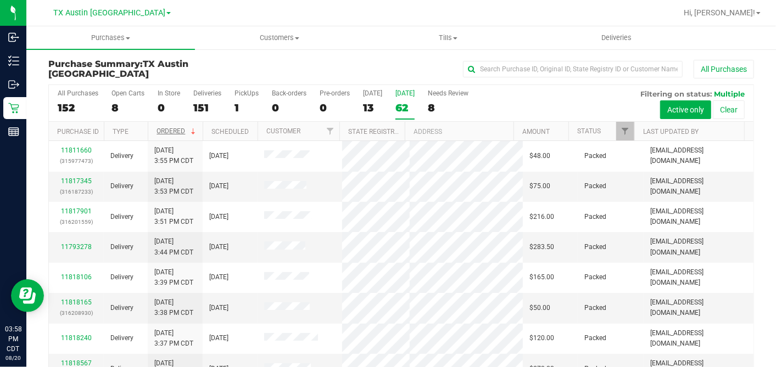
click at [380, 66] on div "All Purchases" at bounding box center [518, 69] width 470 height 19
click at [372, 61] on div "All Purchases" at bounding box center [518, 69] width 470 height 19
click at [110, 102] on div "All Purchases 152 Open Carts 8 In Store 0 Deliveries 151 PickUps 1 Back-orders …" at bounding box center [401, 103] width 704 height 37
click at [112, 104] on div "8" at bounding box center [127, 108] width 33 height 13
click at [0, 0] on input "Open Carts 8" at bounding box center [0, 0] width 0 height 0
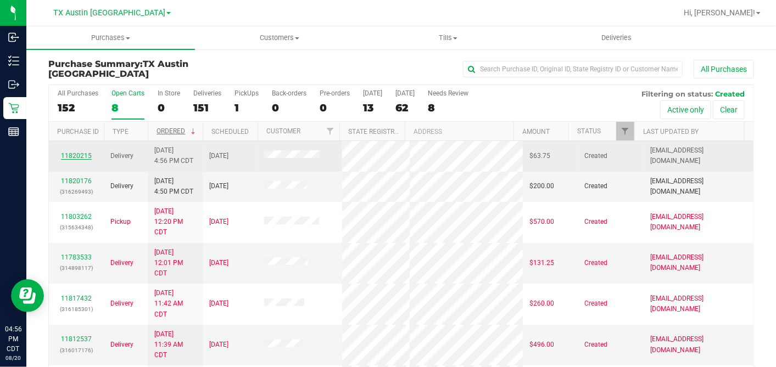
click at [82, 154] on link "11820215" at bounding box center [76, 156] width 31 height 8
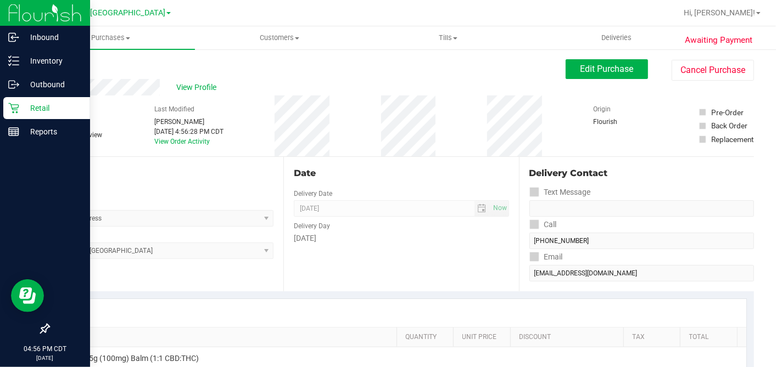
drag, startPoint x: 20, startPoint y: 108, endPoint x: 27, endPoint y: 110, distance: 7.1
click at [20, 108] on p "Retail" at bounding box center [52, 108] width 66 height 13
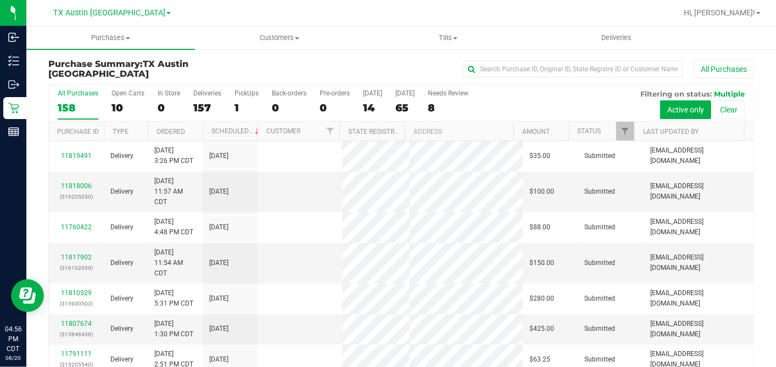
click at [122, 105] on div "10" at bounding box center [127, 108] width 33 height 13
click at [0, 0] on input "Open Carts 10" at bounding box center [0, 0] width 0 height 0
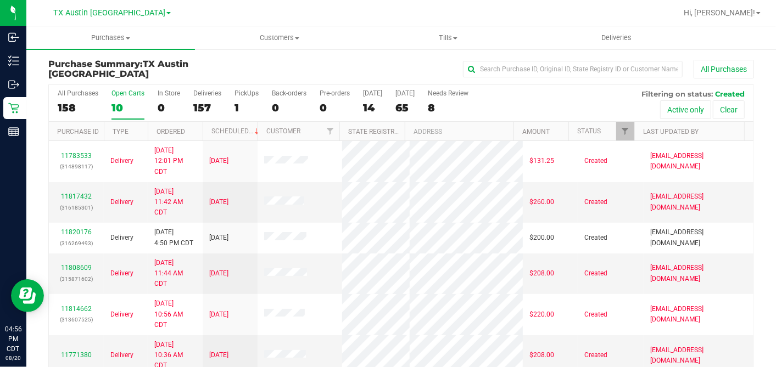
click at [189, 125] on th "Ordered" at bounding box center [175, 131] width 55 height 19
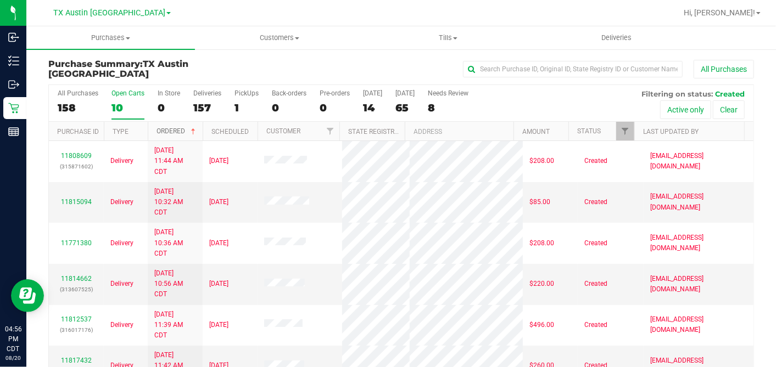
click at [191, 127] on span at bounding box center [193, 131] width 9 height 9
click at [419, 72] on div "All Purchases" at bounding box center [518, 69] width 470 height 19
click at [425, 66] on div "All Purchases" at bounding box center [518, 69] width 470 height 19
click at [440, 71] on div "All Purchases" at bounding box center [518, 69] width 470 height 19
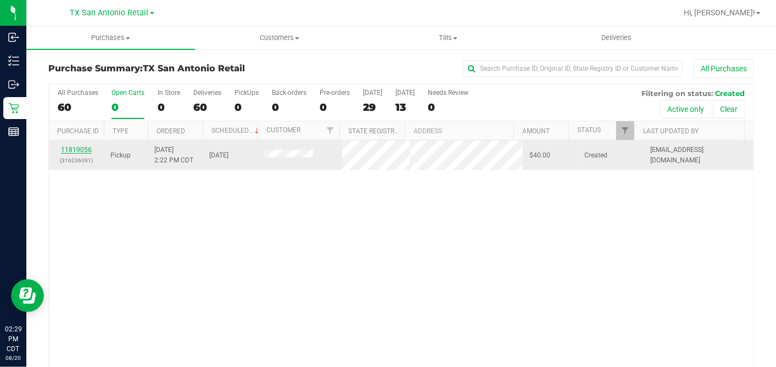
click at [83, 147] on link "11819056" at bounding box center [76, 150] width 31 height 8
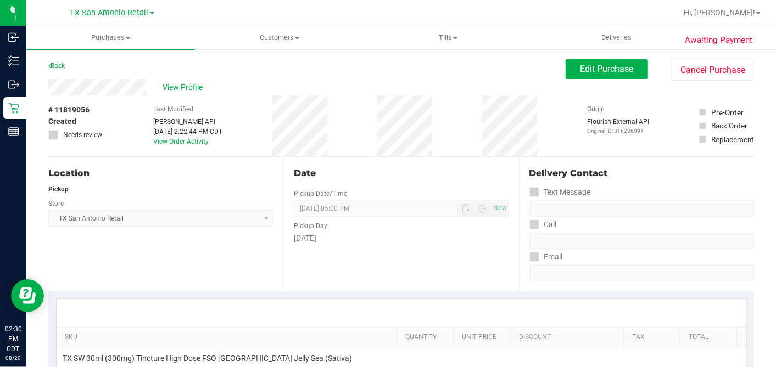
click at [165, 80] on div "View Profile" at bounding box center [306, 87] width 517 height 16
click at [167, 94] on div "View Profile" at bounding box center [306, 87] width 517 height 16
click at [170, 88] on span "View Profile" at bounding box center [184, 88] width 44 height 12
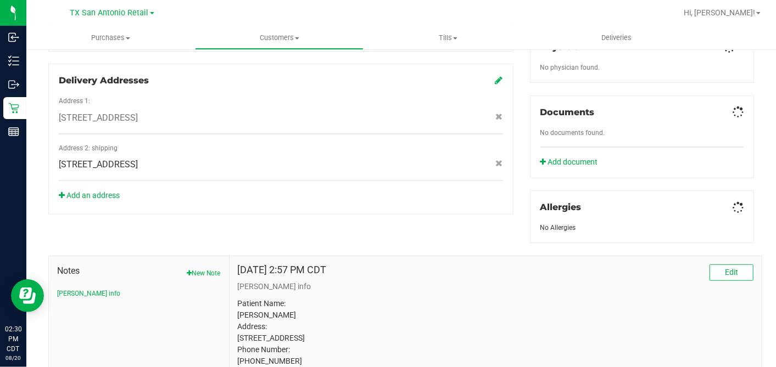
scroll to position [441, 0]
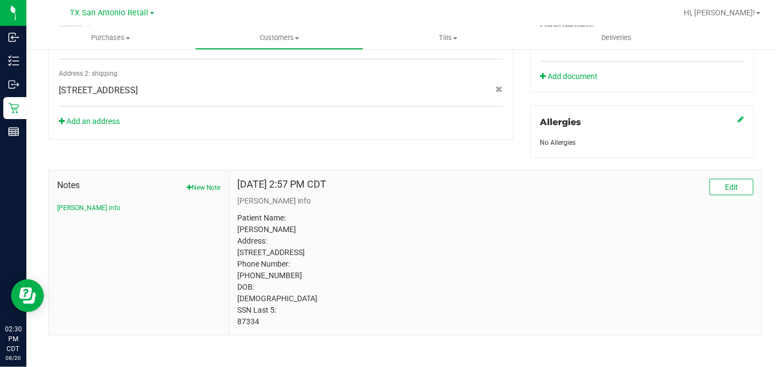
click at [248, 328] on p "Patient Name: Lorry D Henderson Address: 8000 Oakdell way Apt 16071 san antonio…" at bounding box center [495, 269] width 515 height 115
copy p "87334"
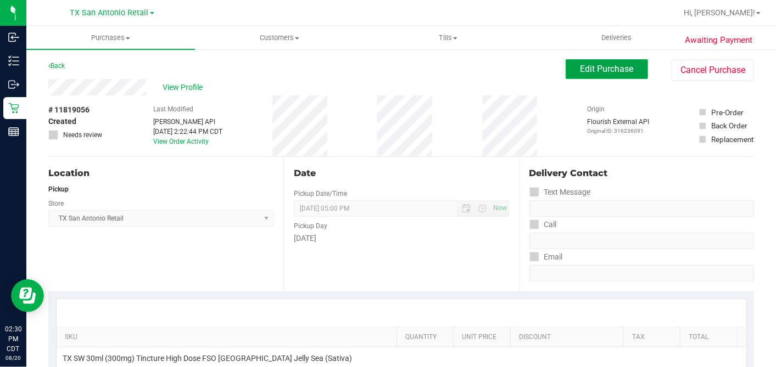
click at [569, 79] on button "Edit Purchase" at bounding box center [606, 69] width 82 height 20
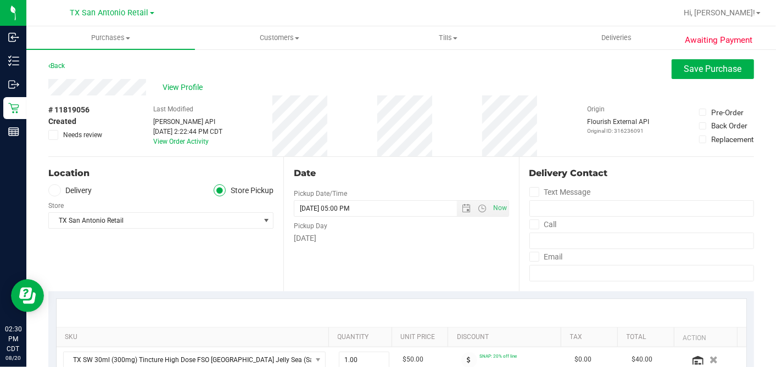
click at [54, 194] on span at bounding box center [54, 190] width 13 height 13
click at [0, 0] on input "Delivery" at bounding box center [0, 0] width 0 height 0
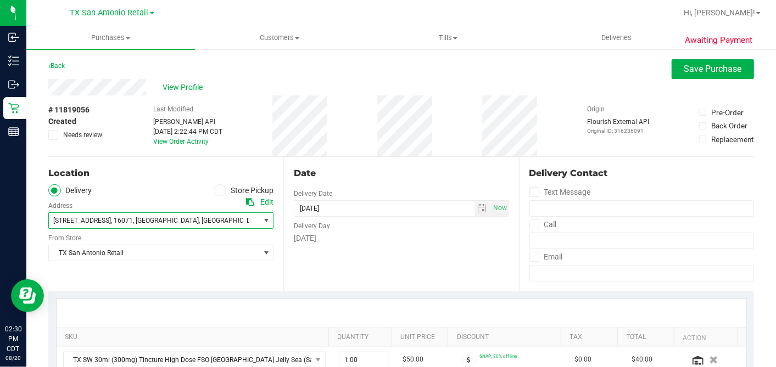
click at [211, 222] on span "8000 Oakdell Way , 16071 , San Antonio , TX 78240" at bounding box center [149, 220] width 200 height 15
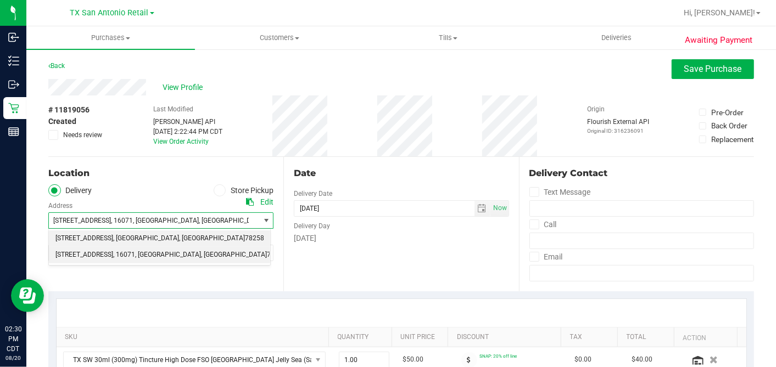
click at [113, 239] on span "18720 Stone Oak Pkwy suite 107" at bounding box center [84, 239] width 58 height 14
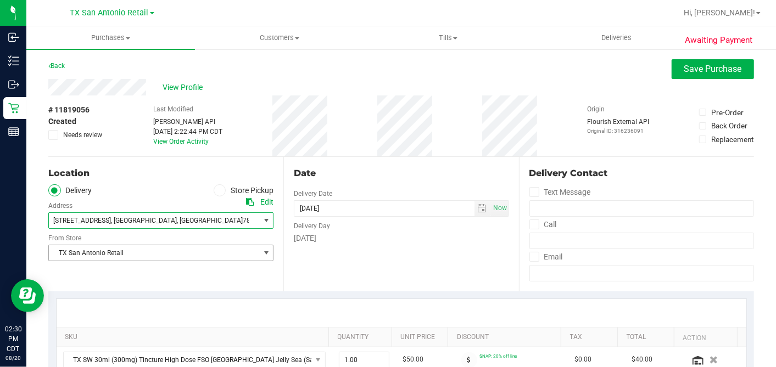
click at [416, 260] on div "Date Delivery Date 08/21/2025 Now 08/21/2025 05:00 PM Now Delivery Day Thursday" at bounding box center [400, 224] width 235 height 134
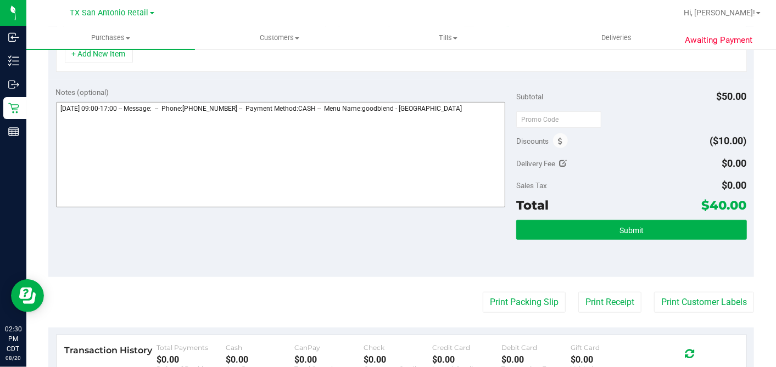
scroll to position [244, 0]
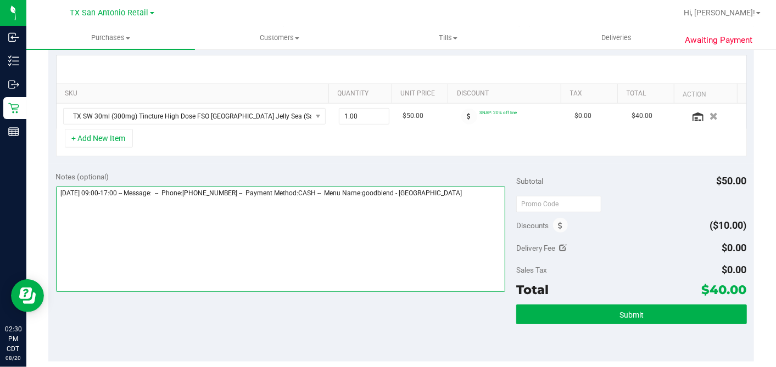
click at [469, 193] on textarea at bounding box center [281, 239] width 450 height 105
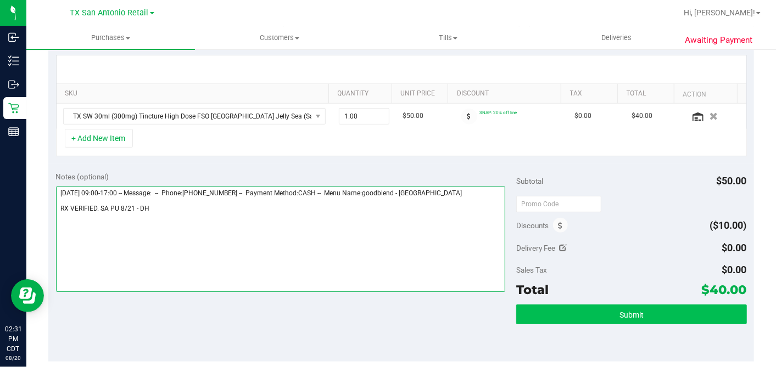
type textarea "Thursday 08/21/2025 09:00-17:00 -- Message: -- Phone:2109654321 -- Payment Meth…"
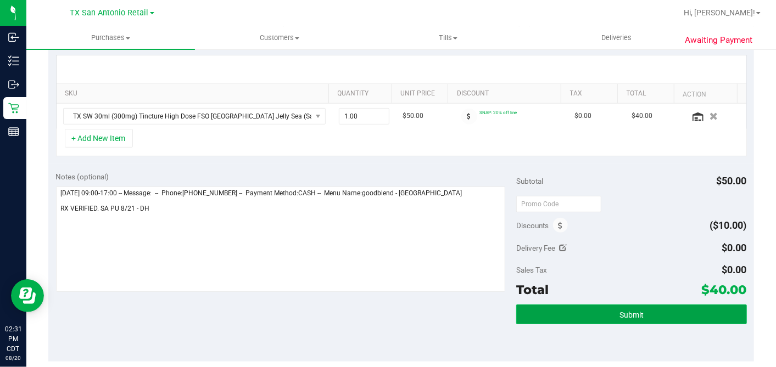
click at [599, 309] on button "Submit" at bounding box center [631, 315] width 230 height 20
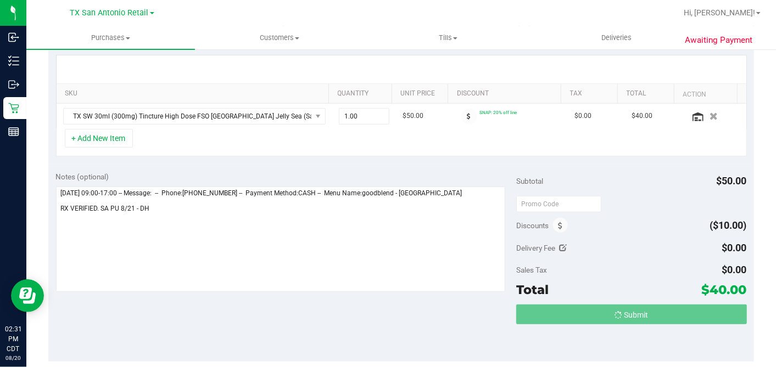
scroll to position [0, 0]
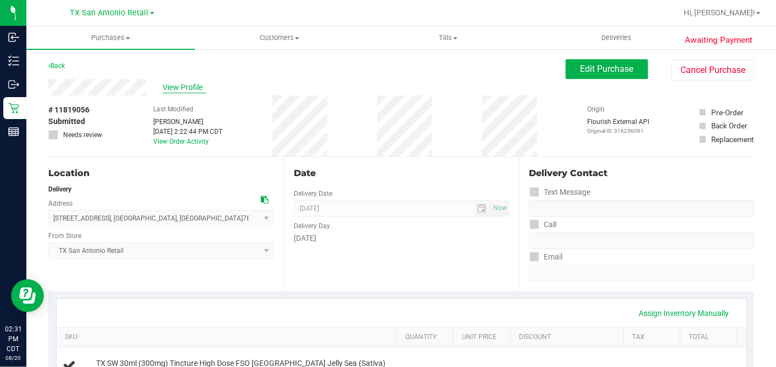
click at [183, 88] on span "View Profile" at bounding box center [184, 88] width 44 height 12
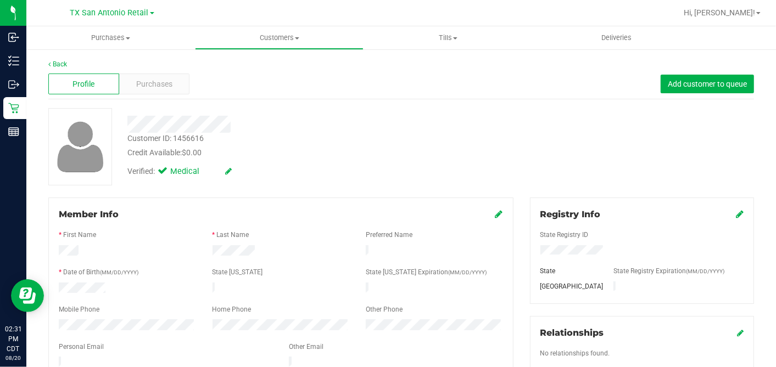
click at [163, 70] on div "Profile Purchases Add customer to queue" at bounding box center [400, 84] width 705 height 30
click at [188, 80] on div "Profile Purchases Add customer to queue" at bounding box center [400, 84] width 705 height 30
click at [157, 91] on div "Purchases" at bounding box center [154, 84] width 71 height 21
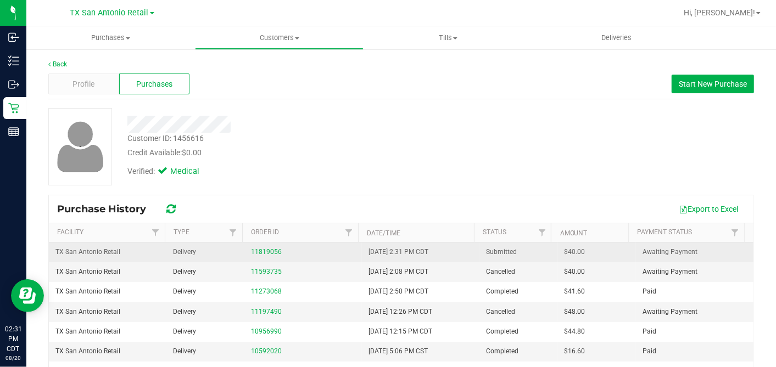
click at [564, 253] on span "$40.00" at bounding box center [574, 252] width 21 height 10
copy span "40.00"
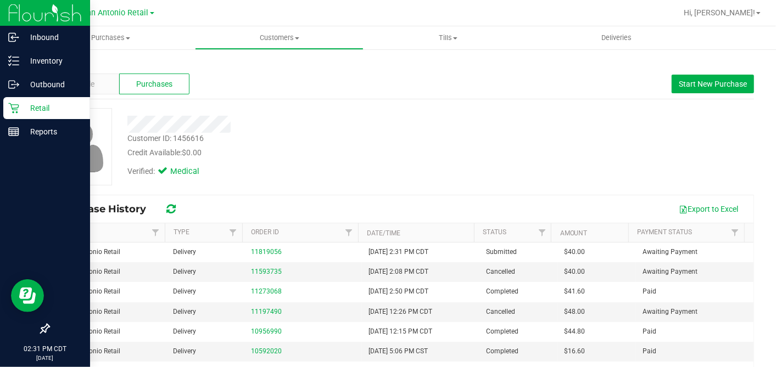
click at [19, 107] on icon at bounding box center [13, 108] width 11 height 11
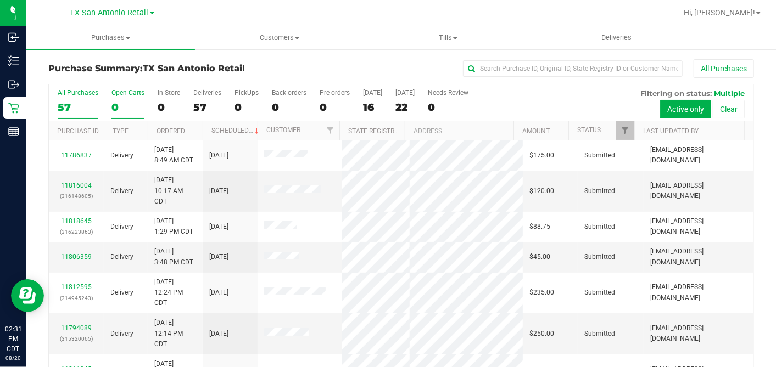
click at [119, 103] on div "0" at bounding box center [127, 107] width 33 height 13
click at [0, 0] on input "Open Carts 0" at bounding box center [0, 0] width 0 height 0
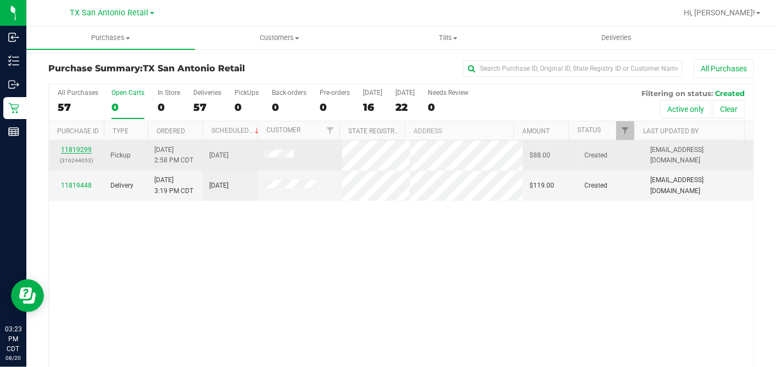
click at [81, 146] on link "11819299" at bounding box center [76, 150] width 31 height 8
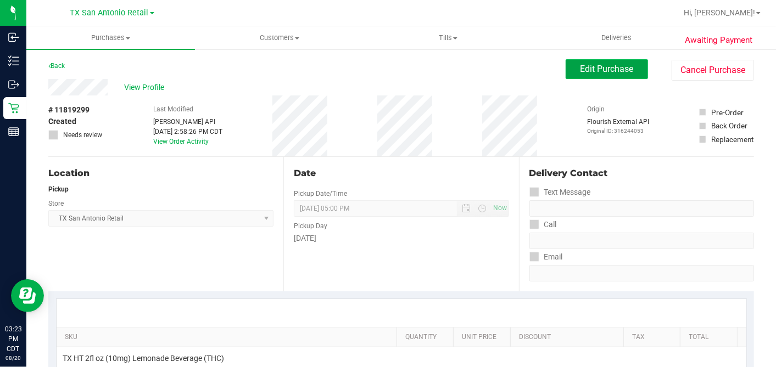
click at [590, 78] on button "Edit Purchase" at bounding box center [606, 69] width 82 height 20
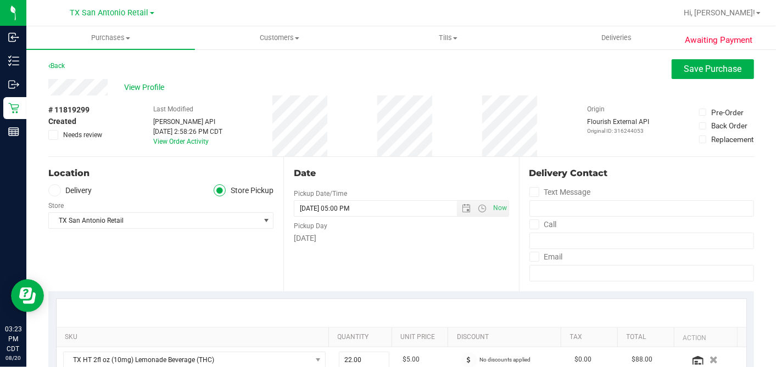
click at [65, 189] on label "Delivery" at bounding box center [70, 190] width 44 height 13
click at [0, 0] on input "Delivery" at bounding box center [0, 0] width 0 height 0
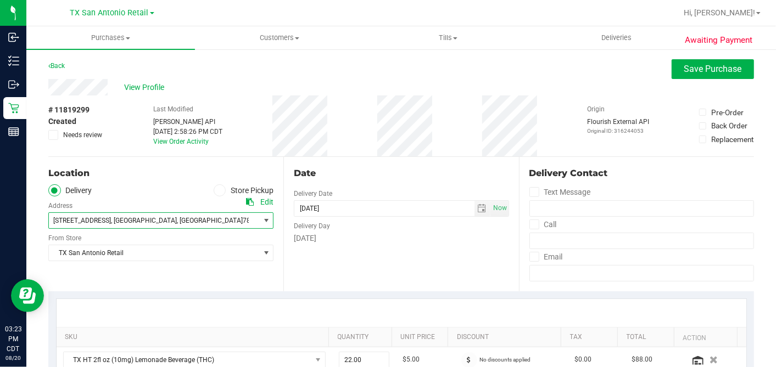
click at [177, 222] on span ", [GEOGRAPHIC_DATA]" at bounding box center [210, 221] width 66 height 8
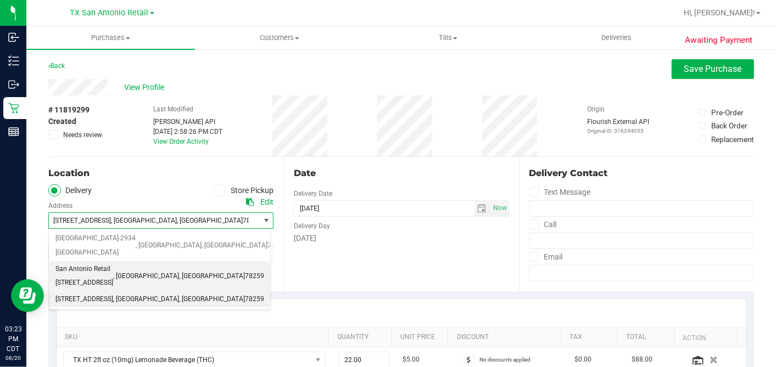
click at [113, 262] on span "San Antonio Retail 18720 Stone Oak Pkwy suite 107, San Antonio, TX 78258" at bounding box center [84, 276] width 58 height 28
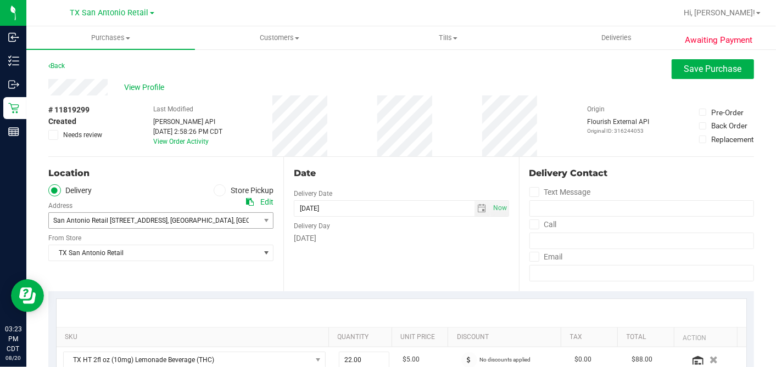
drag, startPoint x: 395, startPoint y: 265, endPoint x: 410, endPoint y: 198, distance: 68.6
click at [395, 265] on div "Date Delivery Date 08/21/2025 Now 08/21/2025 05:00 PM Now Delivery Day Thursday" at bounding box center [400, 224] width 235 height 134
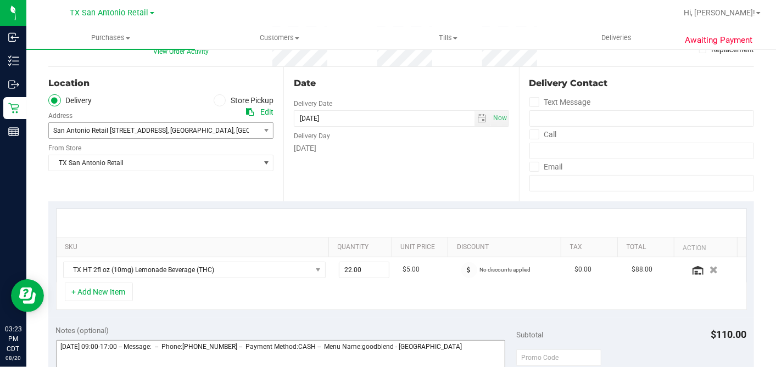
scroll to position [305, 0]
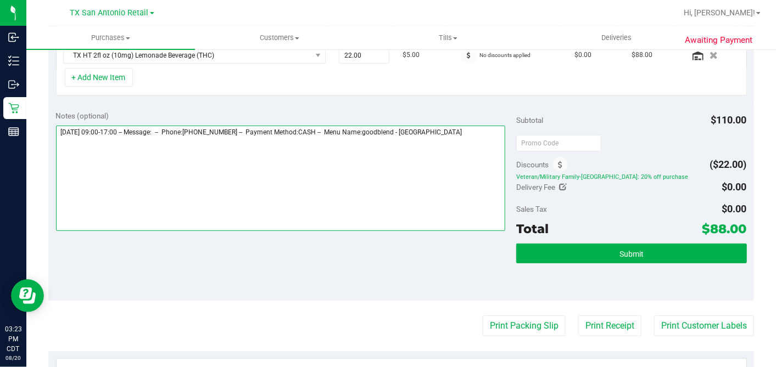
click at [469, 134] on textarea at bounding box center [281, 178] width 450 height 105
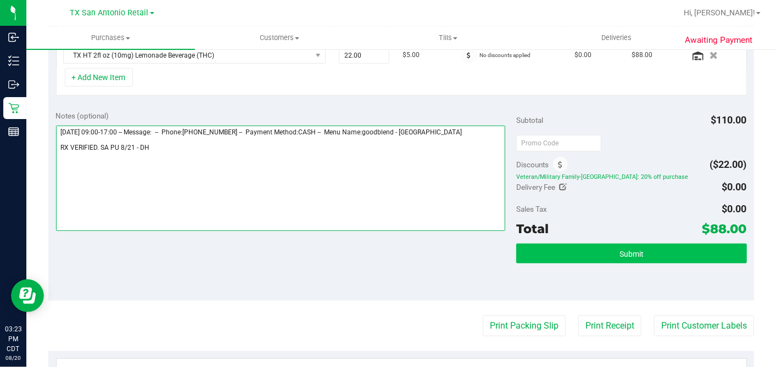
type textarea "Thursday 08/21/2025 09:00-17:00 -- Message: -- Phone:2104229578 -- Payment Meth…"
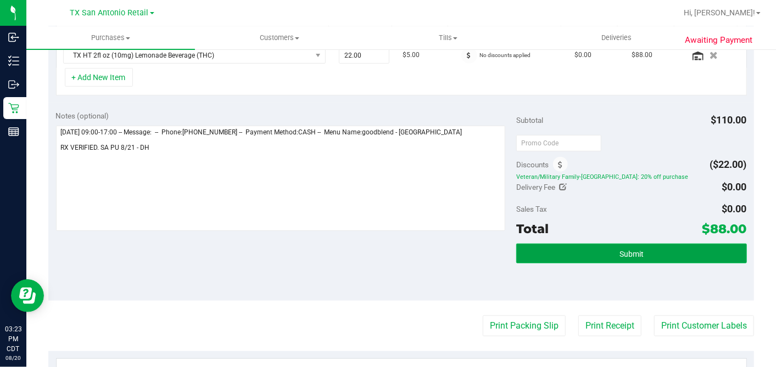
click at [593, 255] on button "Submit" at bounding box center [631, 254] width 230 height 20
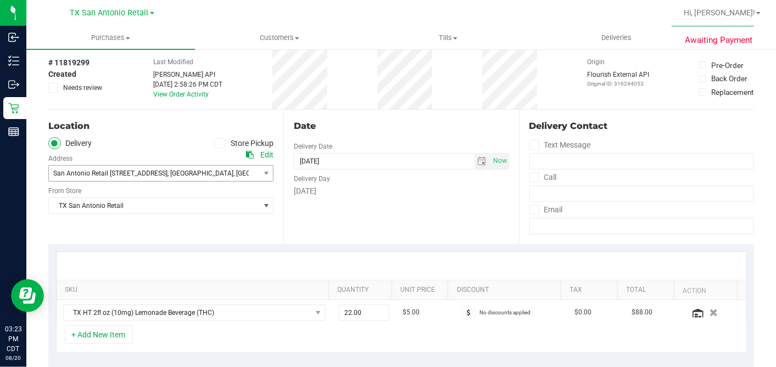
scroll to position [0, 0]
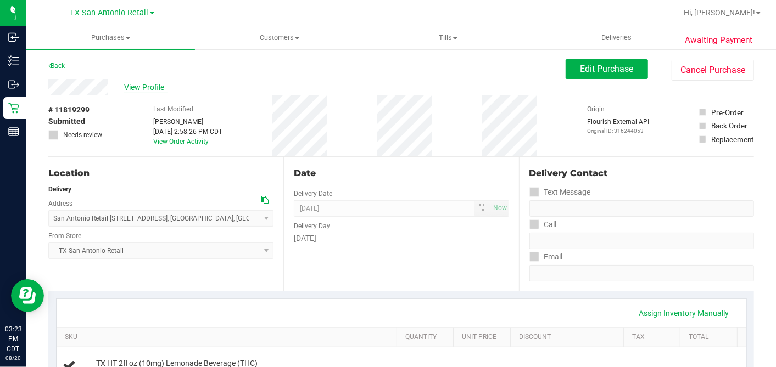
click at [148, 89] on span "View Profile" at bounding box center [146, 88] width 44 height 12
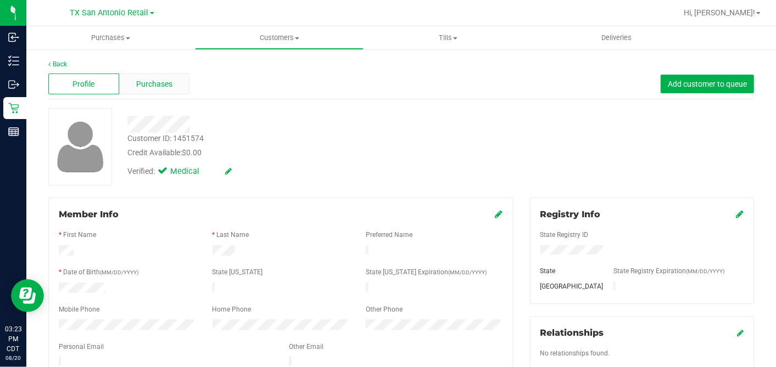
click at [158, 91] on div "Purchases" at bounding box center [154, 84] width 71 height 21
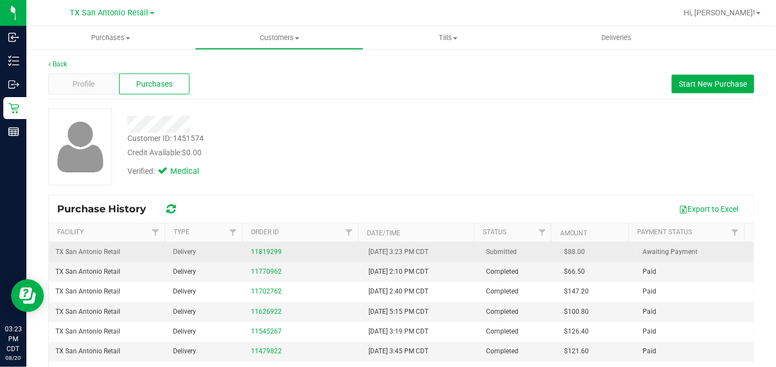
click at [564, 253] on span "$88.00" at bounding box center [574, 252] width 21 height 10
copy span "88.00"
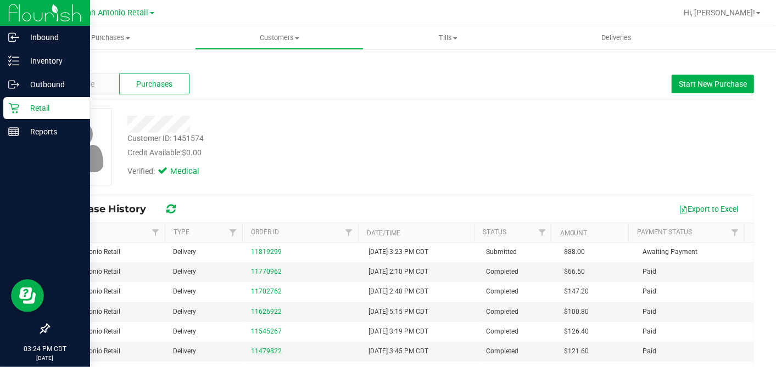
click at [14, 108] on icon at bounding box center [13, 108] width 10 height 10
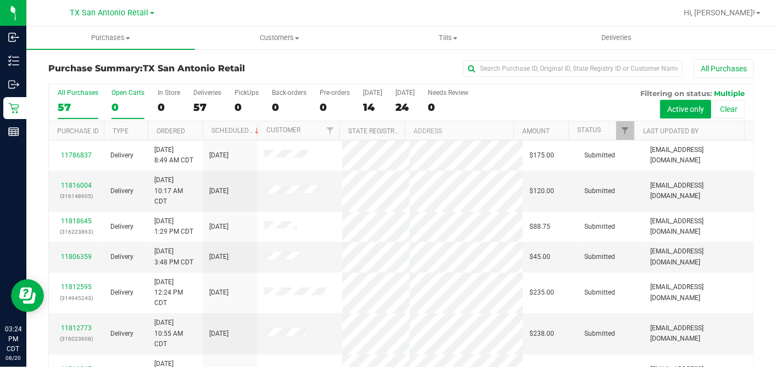
click at [117, 103] on div "0" at bounding box center [127, 107] width 33 height 13
click at [0, 0] on input "Open Carts 0" at bounding box center [0, 0] width 0 height 0
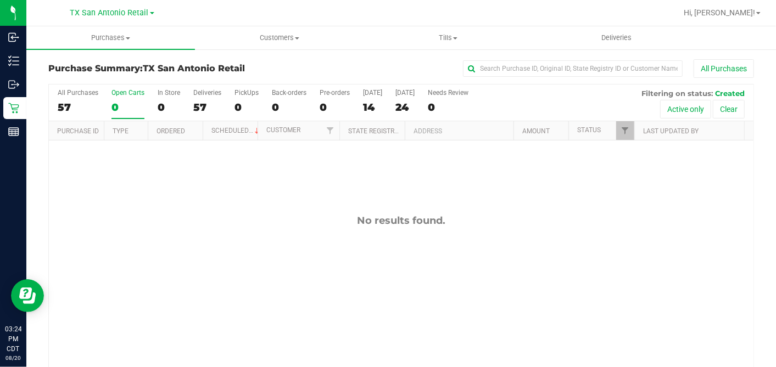
click at [419, 161] on div "No results found." at bounding box center [401, 293] width 704 height 305
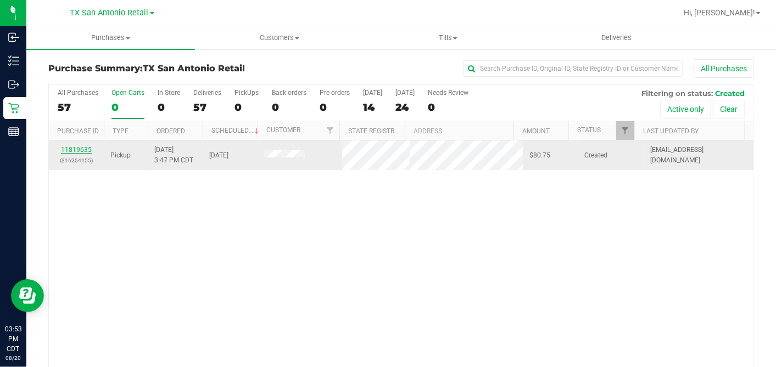
click at [81, 148] on link "11819635" at bounding box center [76, 150] width 31 height 8
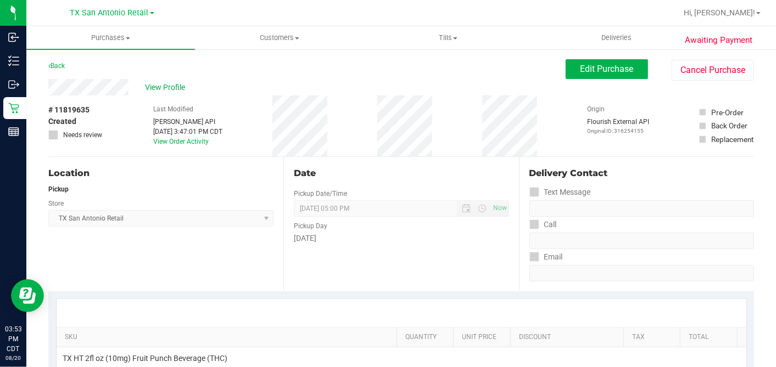
click at [105, 96] on div "# 11819635 Created Needs review Last Modified Jane API Aug 20, 2025 3:47:01 PM …" at bounding box center [400, 126] width 705 height 61
click at [170, 82] on span "View Profile" at bounding box center [167, 88] width 44 height 12
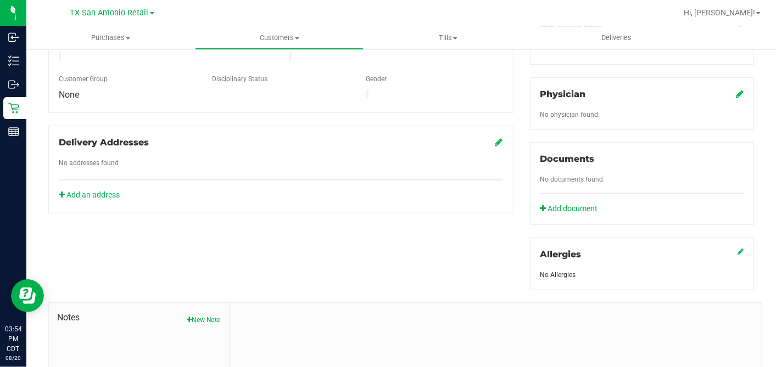
scroll to position [412, 0]
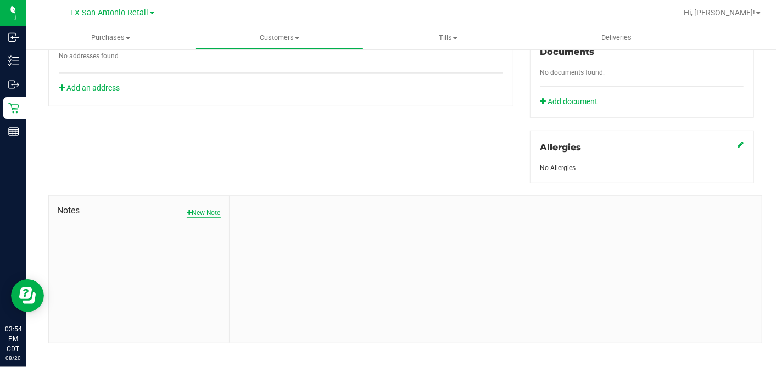
click at [200, 208] on button "New Note" at bounding box center [204, 213] width 34 height 10
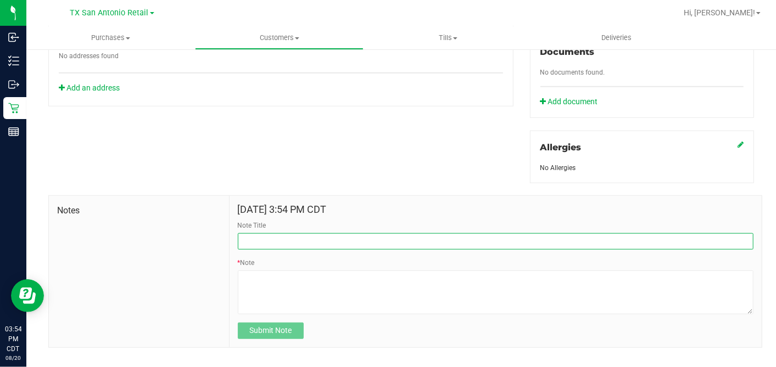
drag, startPoint x: 253, startPoint y: 229, endPoint x: 253, endPoint y: 237, distance: 7.7
click at [254, 233] on input "Note Title" at bounding box center [495, 241] width 515 height 16
type input "[PERSON_NAME]"
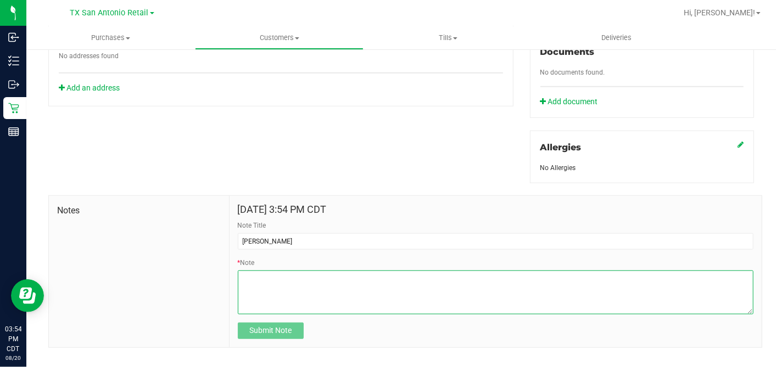
click at [266, 276] on textarea "* Note" at bounding box center [495, 293] width 515 height 44
paste textarea "Patient Name: DEAN THOMAS Address: 645 Overhill Dr SAN ANTONIO, TX, 78228 Phone…"
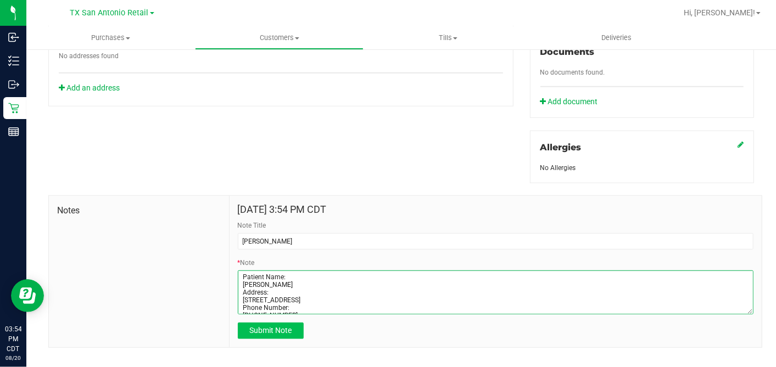
scroll to position [44, 0]
type textarea "Patient Name: DEAN THOMAS Address: 645 Overhill Dr SAN ANTONIO, TX, 78228 Phone…"
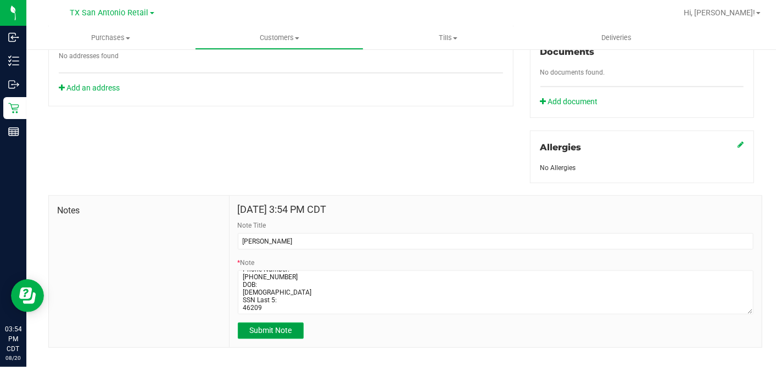
click at [284, 326] on span "Submit Note" at bounding box center [270, 330] width 42 height 9
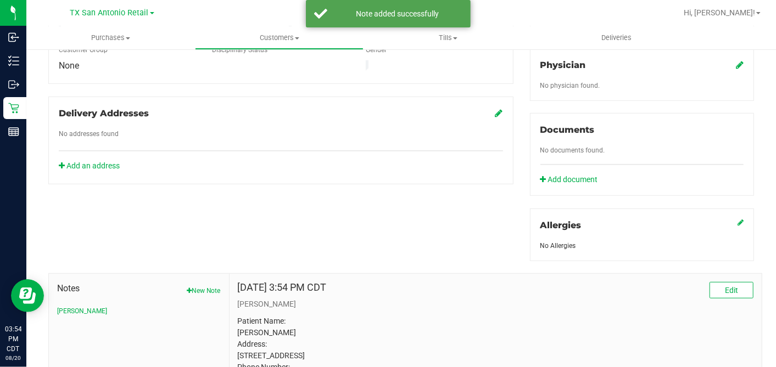
scroll to position [290, 0]
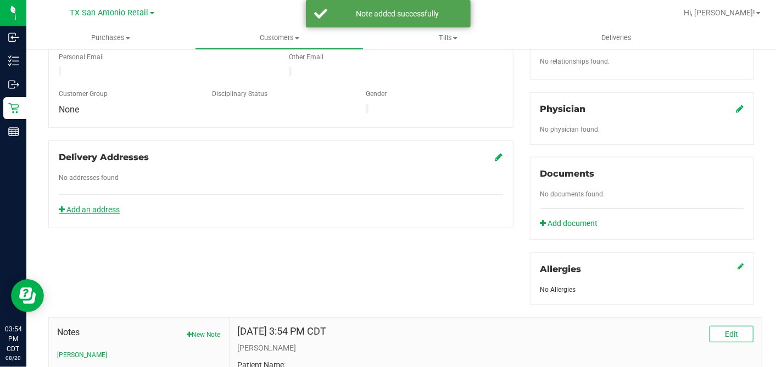
click at [106, 205] on link "Add an address" at bounding box center [89, 209] width 61 height 9
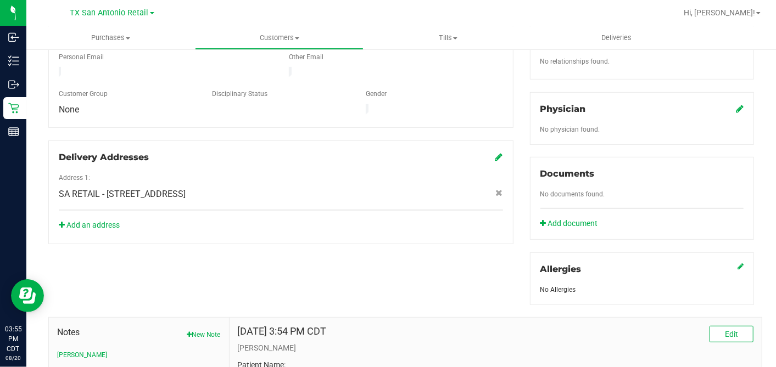
click at [736, 104] on icon at bounding box center [740, 108] width 8 height 9
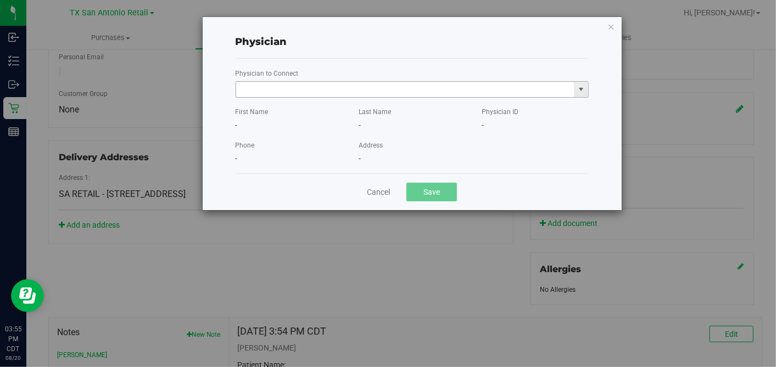
click at [466, 93] on input "text" at bounding box center [405, 89] width 338 height 15
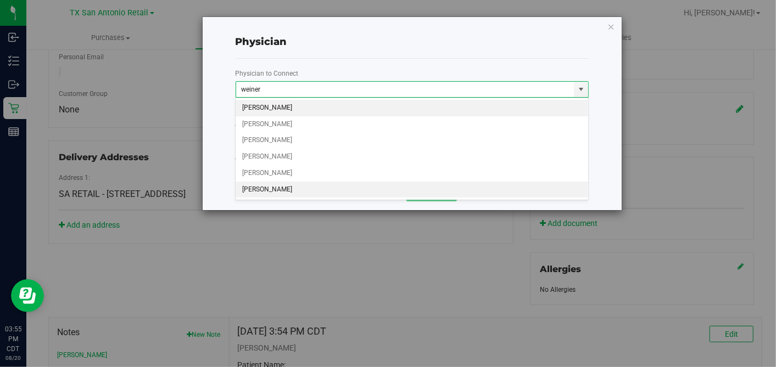
click at [359, 189] on li "ALAN WEINER" at bounding box center [412, 190] width 352 height 16
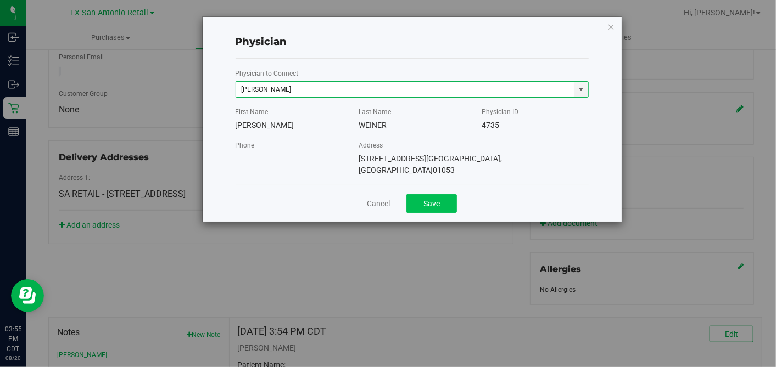
type input "ALAN WEINER"
click at [445, 197] on button "Save" at bounding box center [431, 203] width 51 height 19
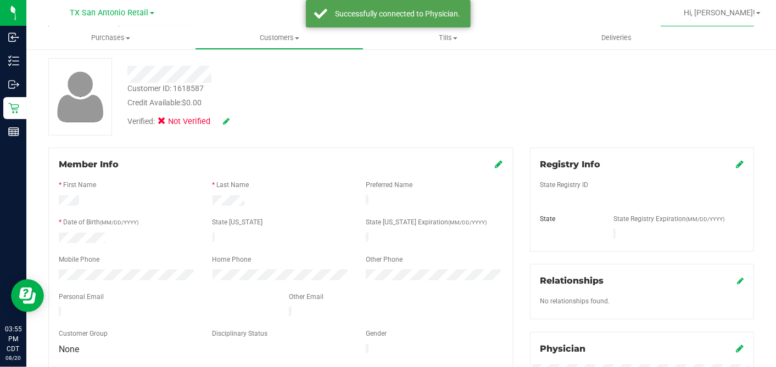
scroll to position [0, 0]
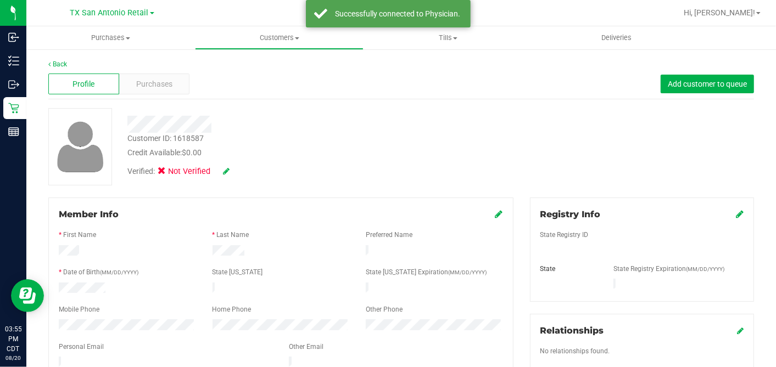
click at [736, 216] on icon at bounding box center [740, 214] width 8 height 9
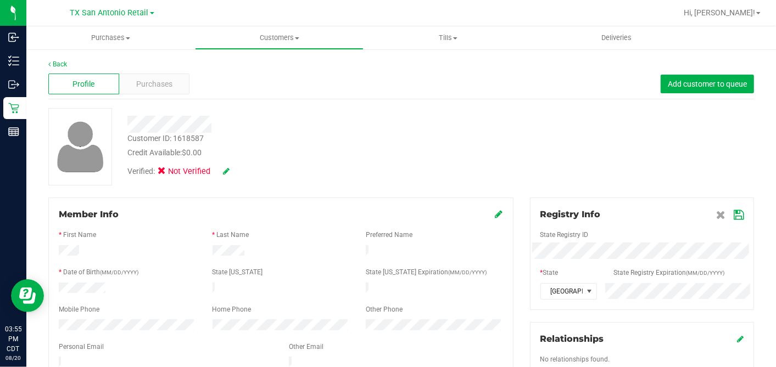
click at [733, 216] on icon at bounding box center [738, 215] width 10 height 9
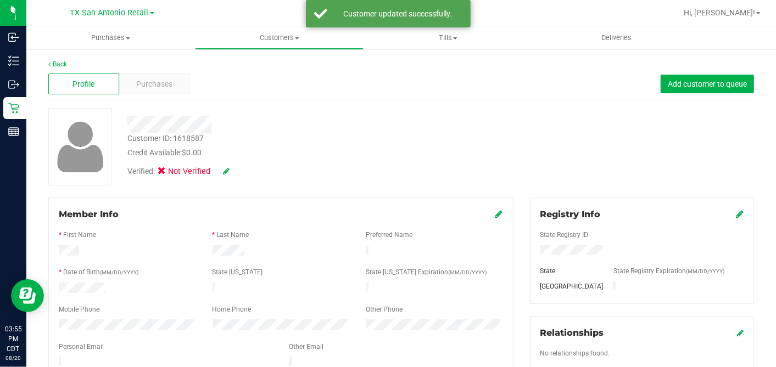
click at [496, 212] on div "Member Info * First Name * Last Name Preferred Name * Date of Birth (MM/DD/YYYY…" at bounding box center [280, 308] width 465 height 220
click at [495, 213] on icon at bounding box center [499, 214] width 8 height 9
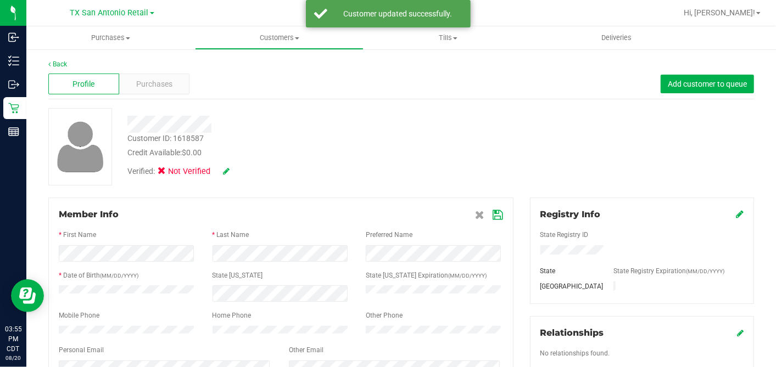
click at [493, 215] on icon at bounding box center [498, 215] width 10 height 9
drag, startPoint x: 439, startPoint y: 176, endPoint x: 425, endPoint y: 175, distance: 13.2
click at [438, 176] on div "Customer ID: 1618587 Credit Available: $0.00 Verified: Not Verified" at bounding box center [401, 146] width 722 height 77
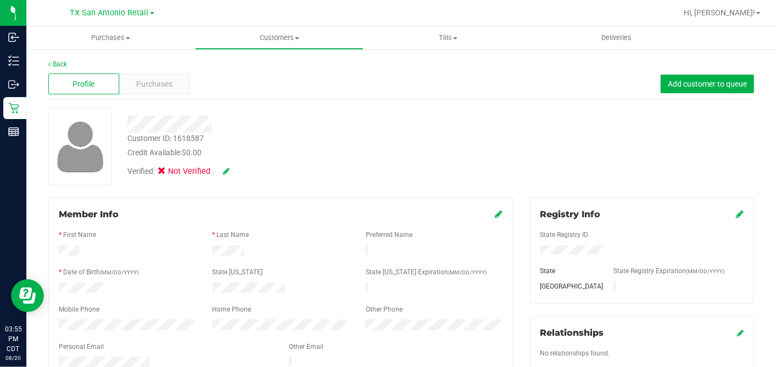
click at [227, 171] on icon at bounding box center [226, 171] width 7 height 8
drag, startPoint x: 163, startPoint y: 176, endPoint x: 174, endPoint y: 178, distance: 11.2
click at [165, 177] on span at bounding box center [165, 173] width 10 height 10
drag, startPoint x: 166, startPoint y: 169, endPoint x: 190, endPoint y: 171, distance: 23.7
click at [167, 173] on icon at bounding box center [164, 173] width 7 height 0
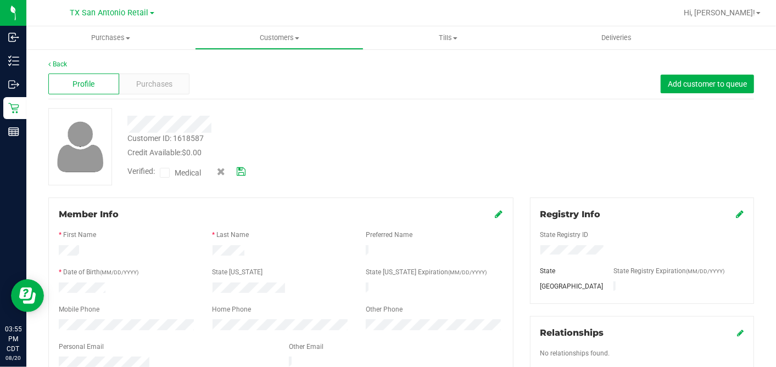
click at [0, 0] on input "Medical" at bounding box center [0, 0] width 0 height 0
click at [242, 170] on icon at bounding box center [241, 172] width 9 height 8
click at [367, 173] on div "Customer ID: 1618587 Credit Available: $0.00 Verified: Medical" at bounding box center [401, 146] width 722 height 77
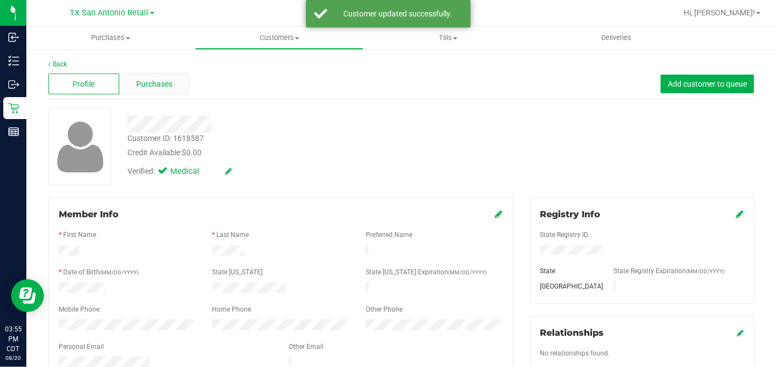
click at [153, 84] on span "Purchases" at bounding box center [154, 85] width 36 height 12
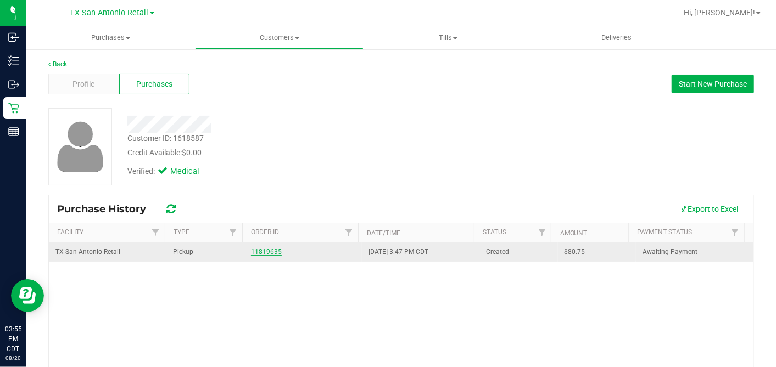
click at [255, 249] on link "11819635" at bounding box center [266, 252] width 31 height 8
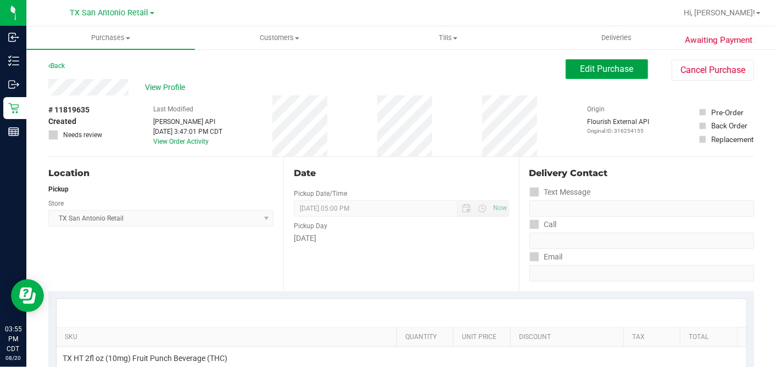
click at [581, 70] on span "Edit Purchase" at bounding box center [606, 69] width 53 height 10
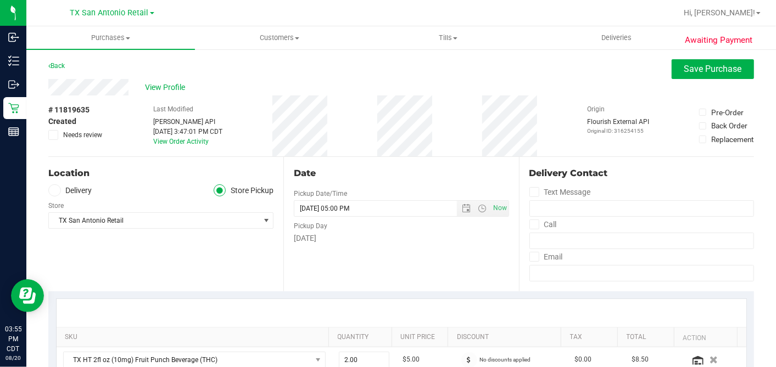
click at [56, 190] on icon at bounding box center [54, 190] width 7 height 0
click at [0, 0] on input "Delivery" at bounding box center [0, 0] width 0 height 0
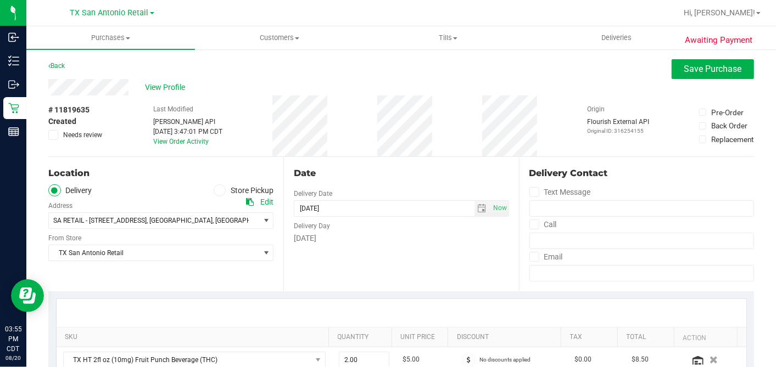
drag, startPoint x: 416, startPoint y: 261, endPoint x: 433, endPoint y: 195, distance: 67.5
click at [416, 260] on div "Date Delivery Date 08/21/2025 Now 08/21/2025 05:00 PM Now Delivery Day Thursday" at bounding box center [400, 224] width 235 height 134
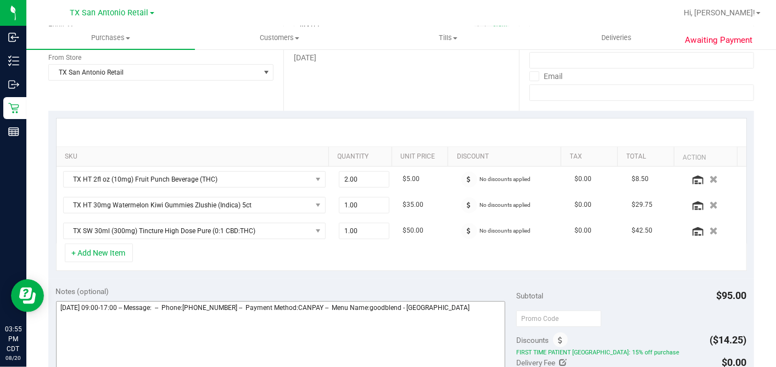
scroll to position [305, 0]
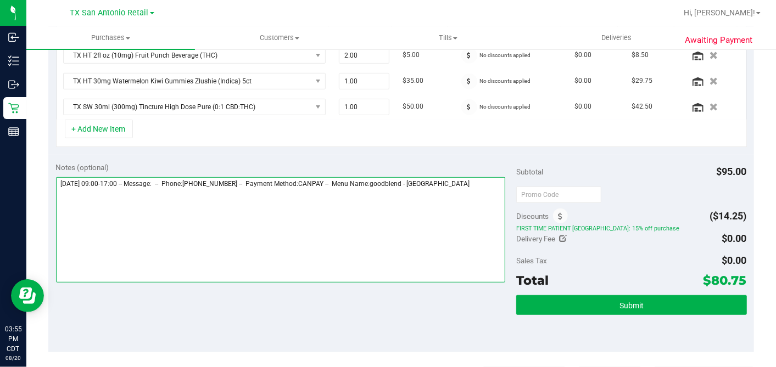
click at [472, 187] on textarea at bounding box center [281, 229] width 450 height 105
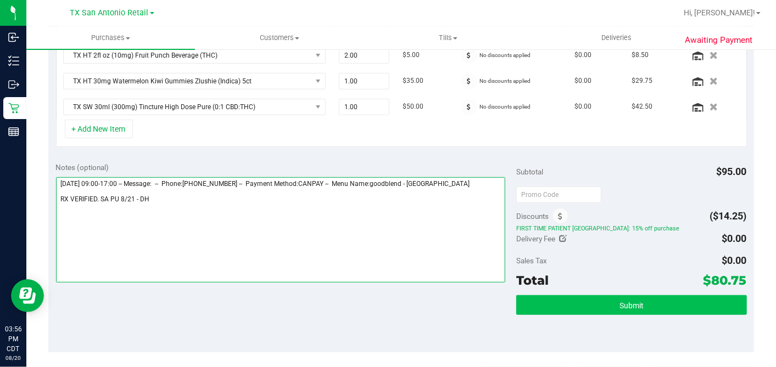
type textarea "Thursday 08/21/2025 09:00-17:00 -- Message: -- Phone:9037181327 -- Payment Meth…"
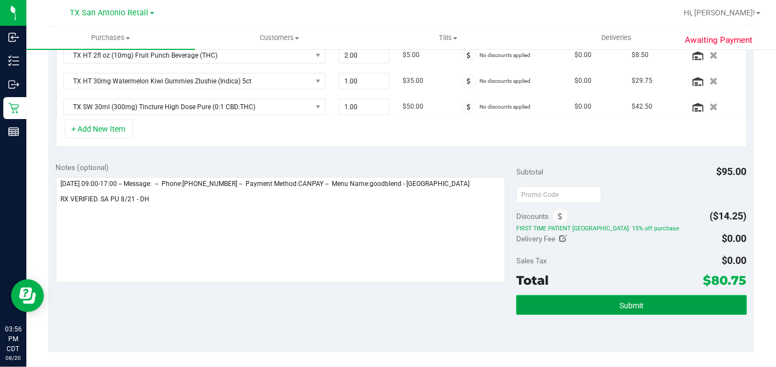
drag, startPoint x: 613, startPoint y: 295, endPoint x: 593, endPoint y: 301, distance: 21.0
click at [613, 295] on button "Submit" at bounding box center [631, 305] width 230 height 20
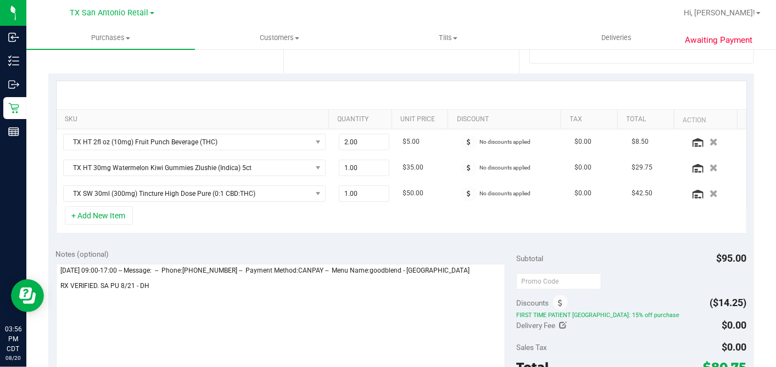
scroll to position [0, 0]
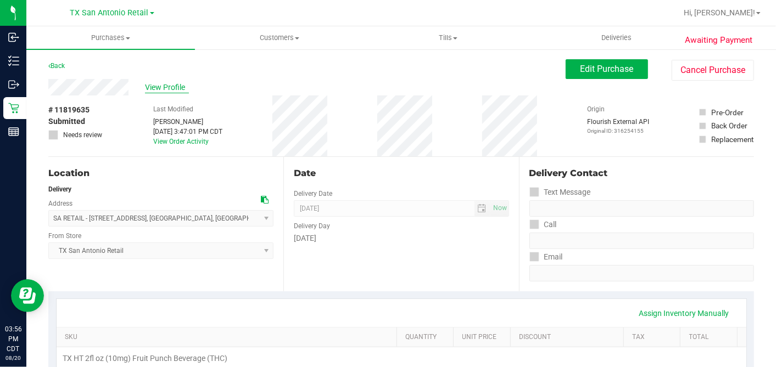
click at [162, 88] on span "View Profile" at bounding box center [167, 88] width 44 height 12
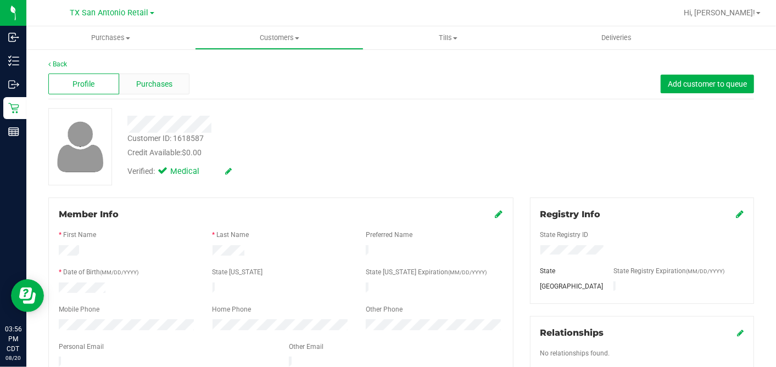
click at [172, 80] on div "Purchases" at bounding box center [154, 84] width 71 height 21
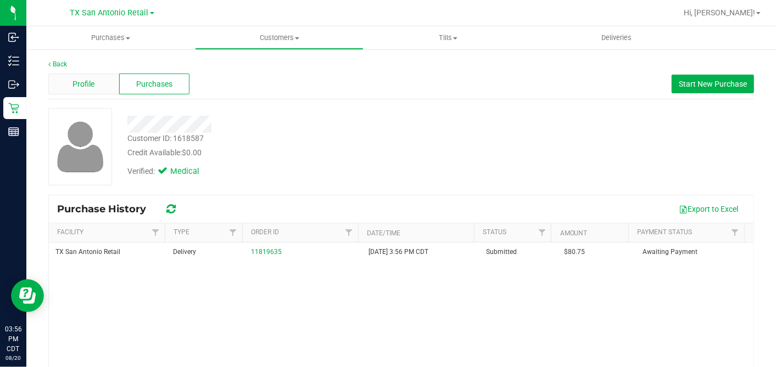
click at [85, 83] on span "Profile" at bounding box center [83, 85] width 22 height 12
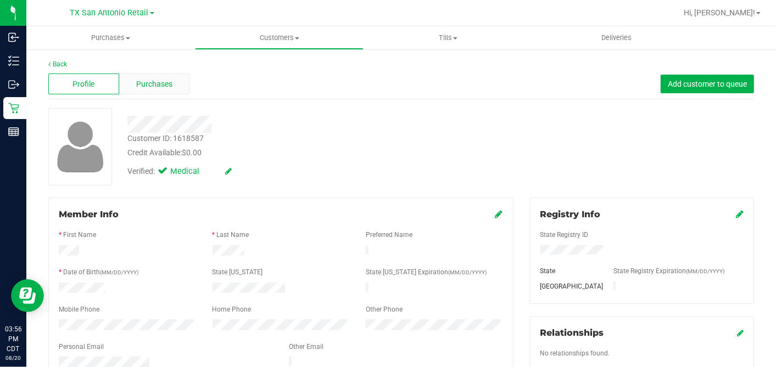
click at [145, 80] on span "Purchases" at bounding box center [154, 85] width 36 height 12
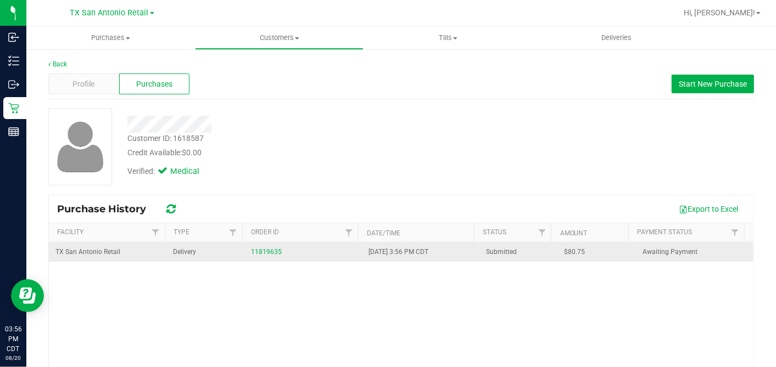
click at [564, 254] on span "$80.75" at bounding box center [574, 252] width 21 height 10
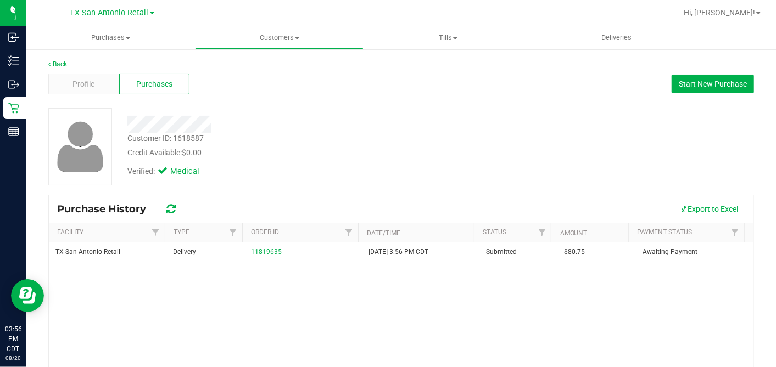
copy span "80.75"
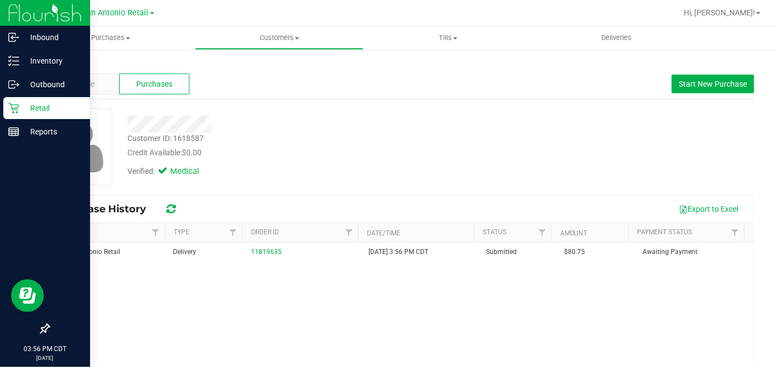
click at [11, 112] on icon at bounding box center [13, 108] width 11 height 11
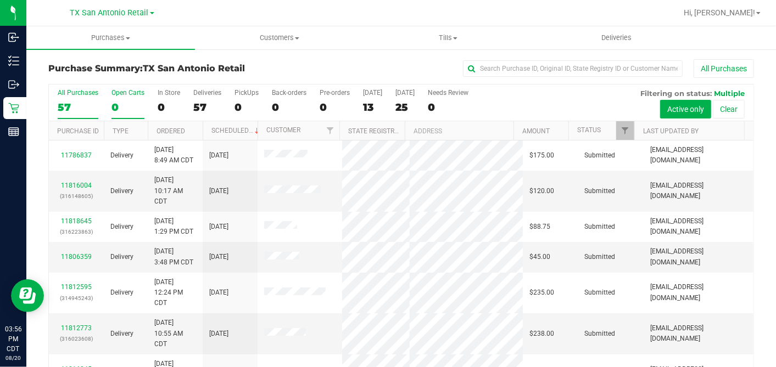
click at [122, 107] on div "0" at bounding box center [127, 107] width 33 height 13
click at [0, 0] on input "Open Carts 0" at bounding box center [0, 0] width 0 height 0
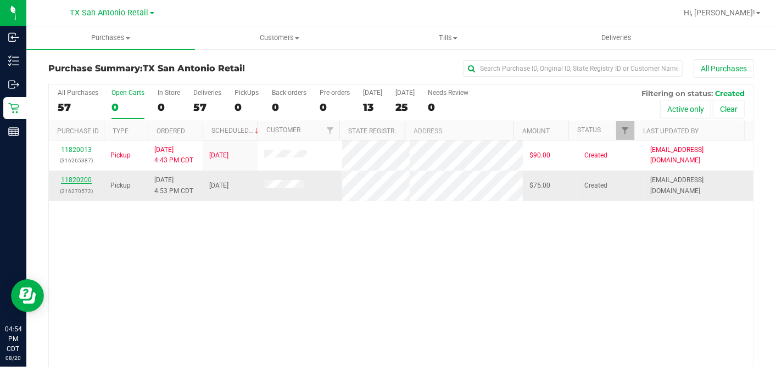
click at [85, 176] on link "11820200" at bounding box center [76, 180] width 31 height 8
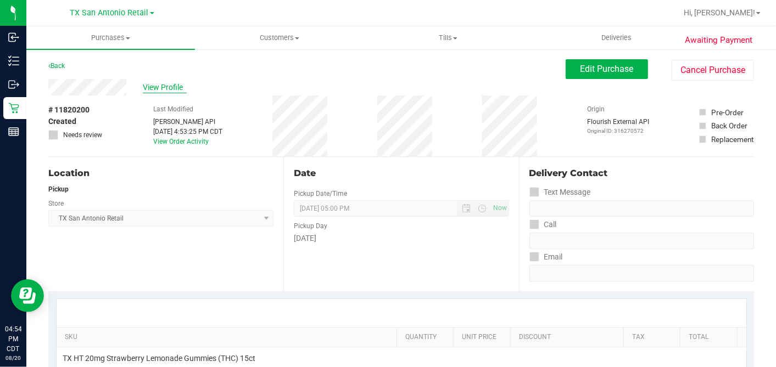
click at [166, 84] on span "View Profile" at bounding box center [165, 88] width 44 height 12
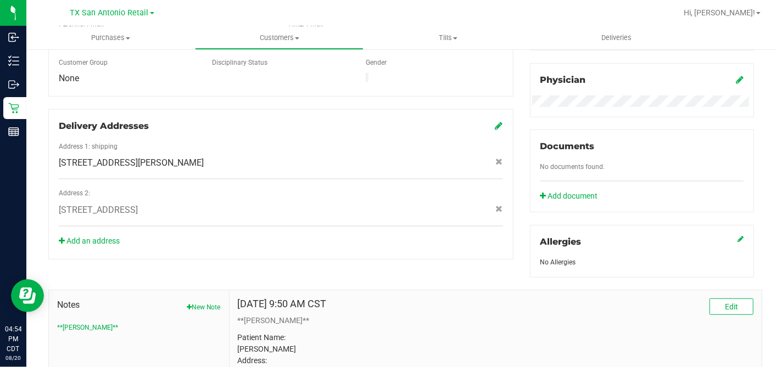
scroll to position [453, 0]
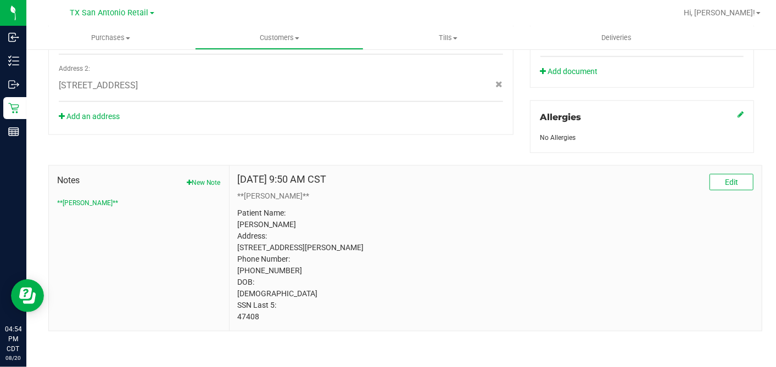
click at [248, 316] on p "Patient Name: Melissa Petry Address: 550 Heimer Rd Apt 515 San Antonio, TX, 782…" at bounding box center [495, 265] width 515 height 115
copy p "47408"
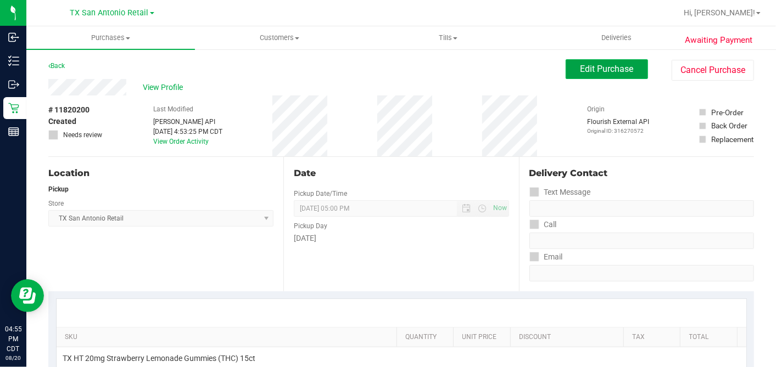
click at [586, 71] on span "Edit Purchase" at bounding box center [606, 69] width 53 height 10
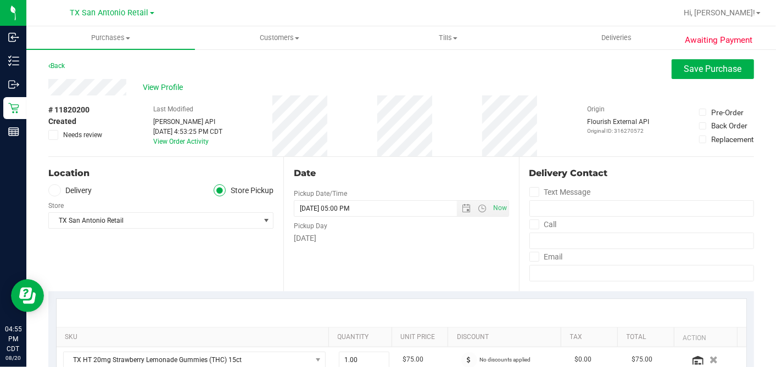
click at [59, 193] on label "Delivery" at bounding box center [70, 190] width 44 height 13
click at [0, 0] on input "Delivery" at bounding box center [0, 0] width 0 height 0
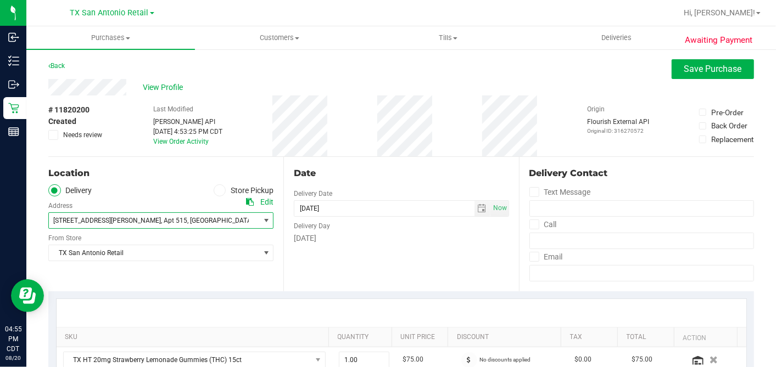
click at [123, 225] on span "550 Heimer Rd , Apt 515 , San Antonio , TX 78232" at bounding box center [149, 220] width 200 height 15
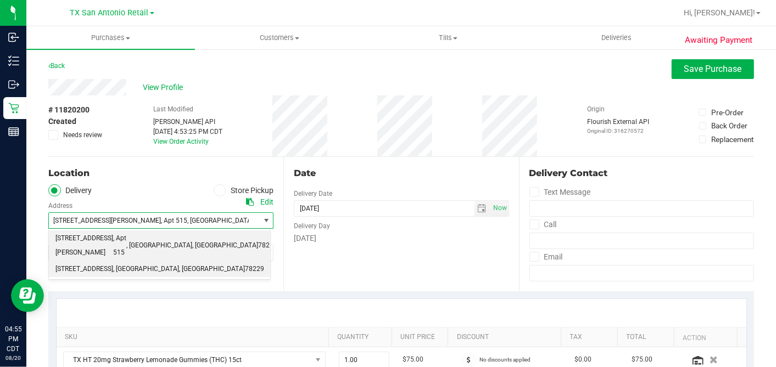
click at [113, 262] on span "18720 Stone Oak PKWY" at bounding box center [84, 269] width 58 height 14
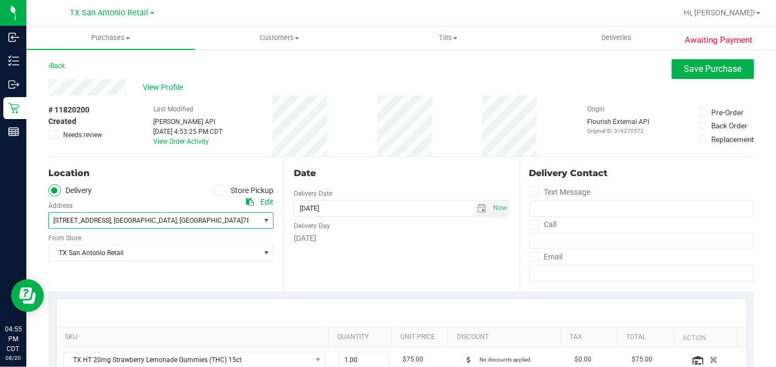
click at [357, 272] on div "Date Delivery Date 08/21/2025 Now 08/21/2025 05:00 PM Now Delivery Day Thursday" at bounding box center [400, 224] width 235 height 134
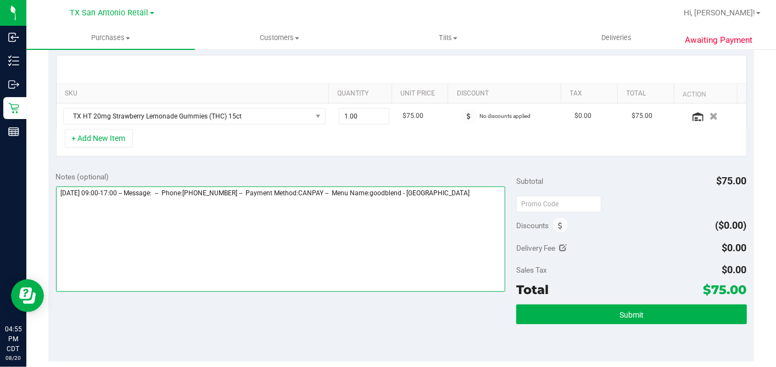
click at [492, 193] on textarea at bounding box center [281, 239] width 450 height 105
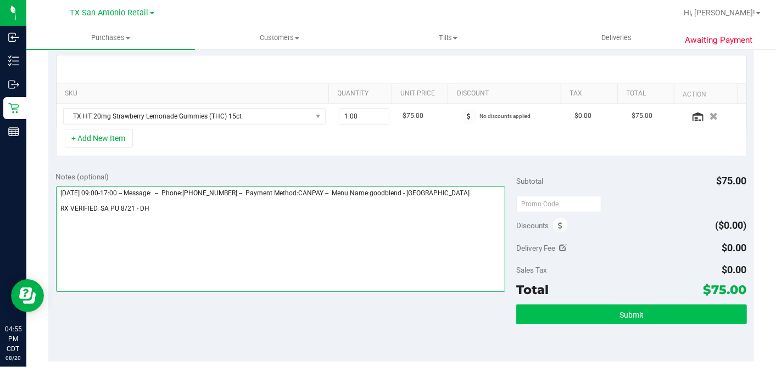
type textarea "Thursday 08/21/2025 09:00-17:00 -- Message: -- Phone:6193791428 -- Payment Meth…"
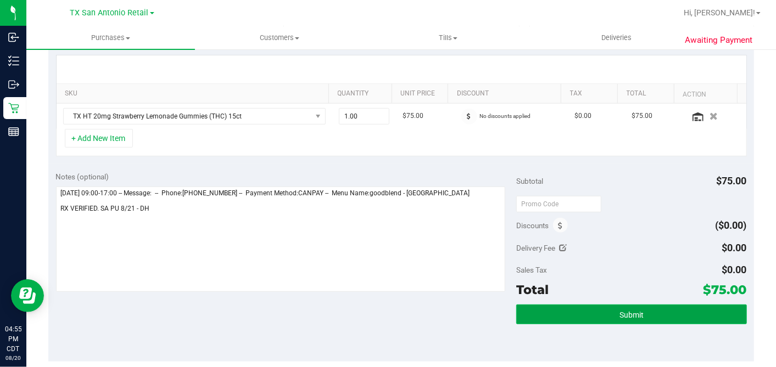
click at [576, 313] on button "Submit" at bounding box center [631, 315] width 230 height 20
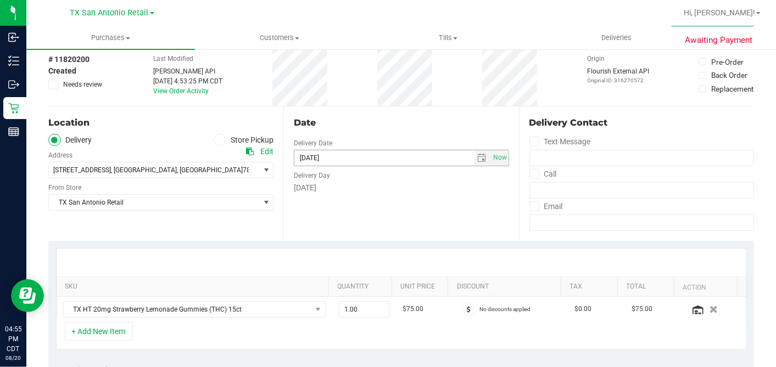
scroll to position [0, 0]
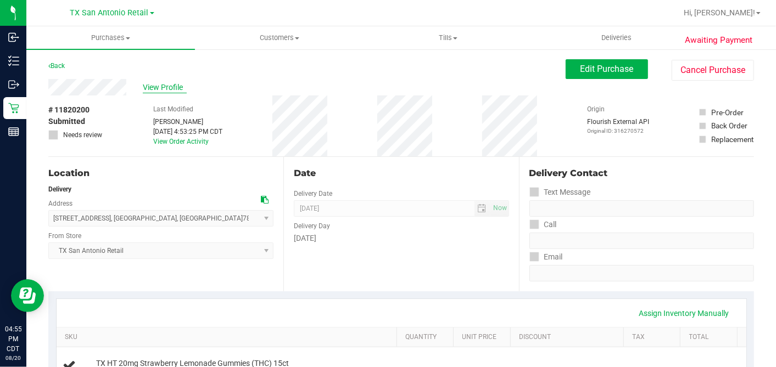
click at [163, 87] on span "View Profile" at bounding box center [165, 88] width 44 height 12
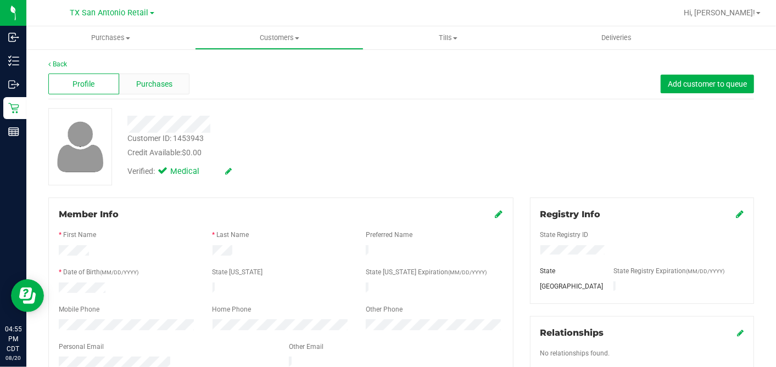
click at [156, 86] on span "Purchases" at bounding box center [154, 85] width 36 height 12
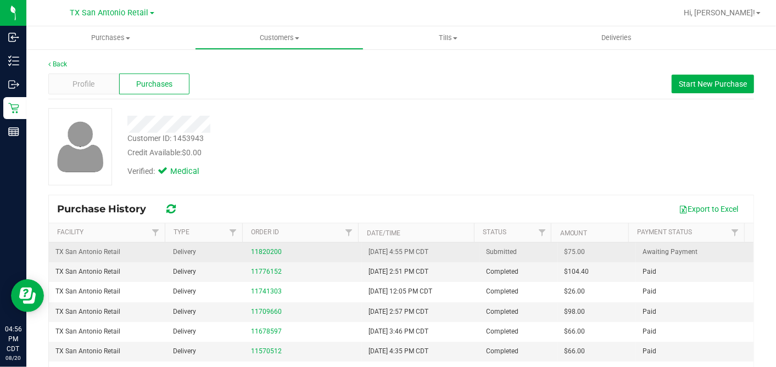
click at [564, 249] on span "$75.00" at bounding box center [574, 252] width 21 height 10
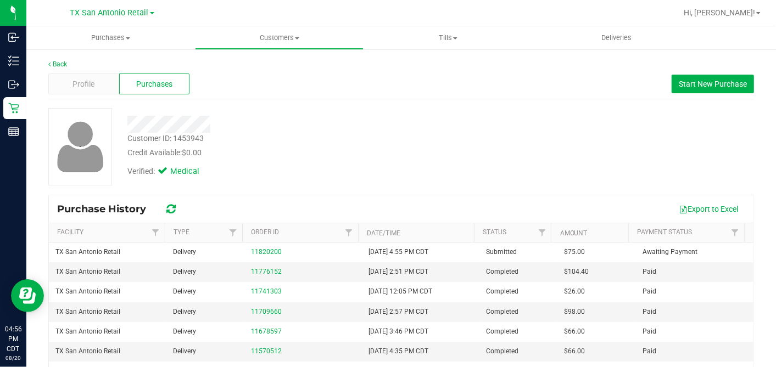
copy span "75.00"
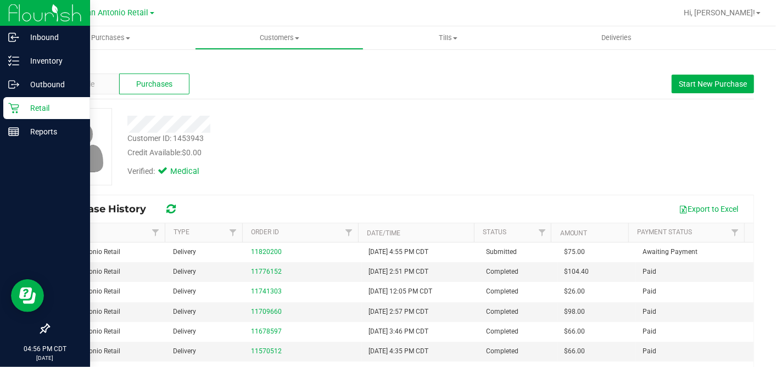
click at [14, 105] on icon at bounding box center [13, 108] width 11 height 11
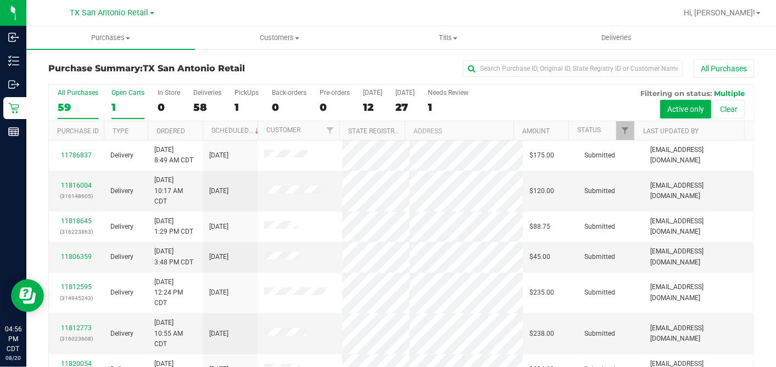
click at [117, 98] on label "Open Carts 1" at bounding box center [127, 104] width 33 height 30
click at [0, 0] on input "Open Carts 1" at bounding box center [0, 0] width 0 height 0
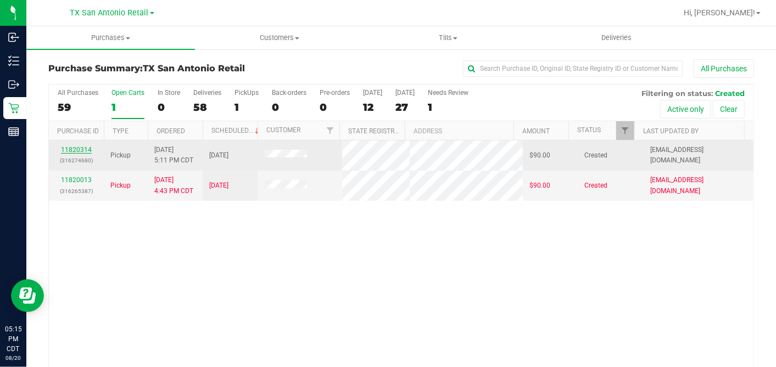
click at [82, 149] on link "11820314" at bounding box center [76, 150] width 31 height 8
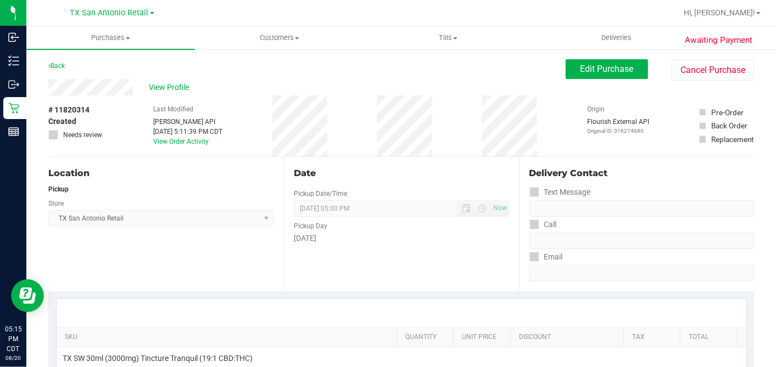
click at [109, 100] on div "# 11820314 Created Needs review Last Modified Jane API Aug 20, 2025 5:11:39 PM …" at bounding box center [400, 126] width 705 height 61
click at [158, 89] on span "View Profile" at bounding box center [171, 88] width 44 height 12
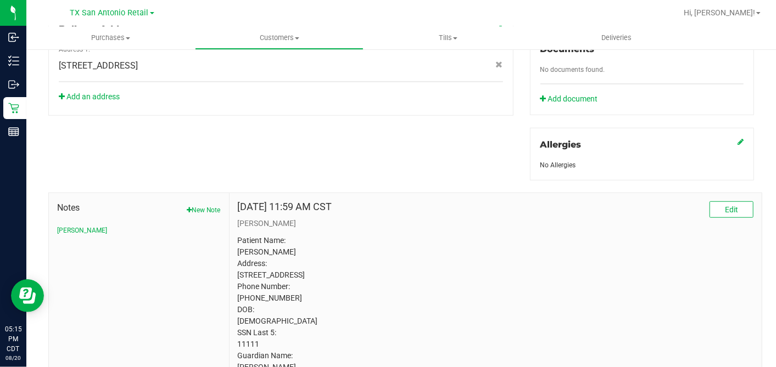
scroll to position [489, 0]
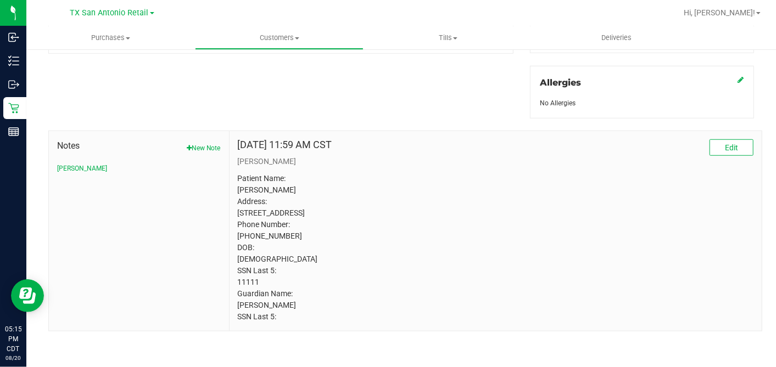
click at [245, 284] on p "Patient Name: Omar Fanasch Address: 63 Champions Run San Antonio, TX, 78258 Pho…" at bounding box center [495, 248] width 515 height 150
copy p "11111"
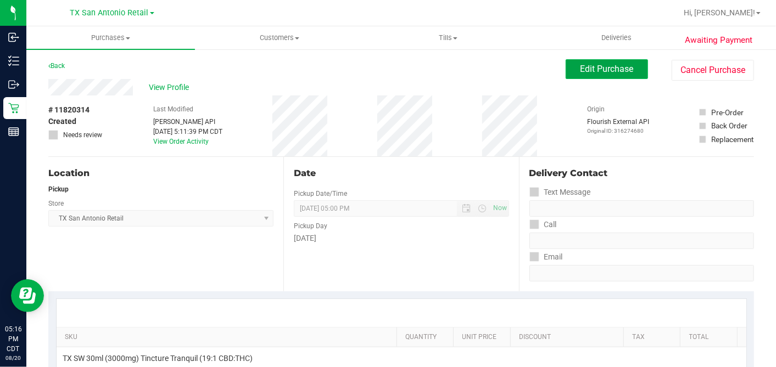
click at [607, 69] on span "Edit Purchase" at bounding box center [606, 69] width 53 height 10
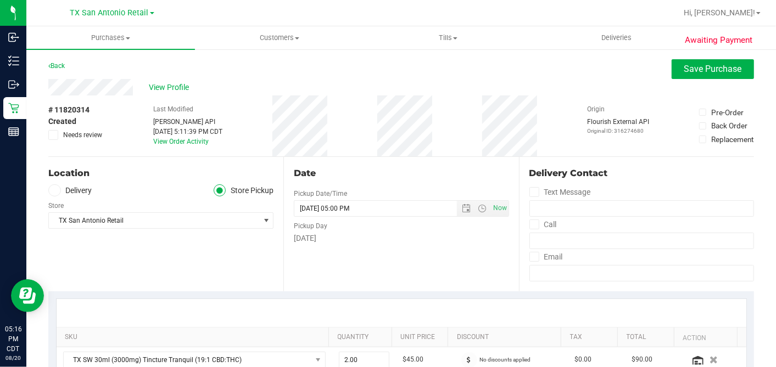
click at [71, 194] on label "Delivery" at bounding box center [70, 190] width 44 height 13
click at [0, 0] on input "Delivery" at bounding box center [0, 0] width 0 height 0
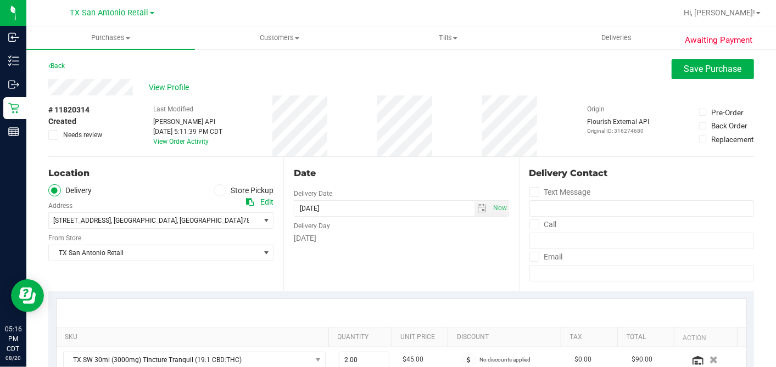
click at [356, 258] on div "Date Delivery Date 08/22/2025 Now 08/22/2025 05:00 PM Now Delivery Day Friday" at bounding box center [400, 224] width 235 height 134
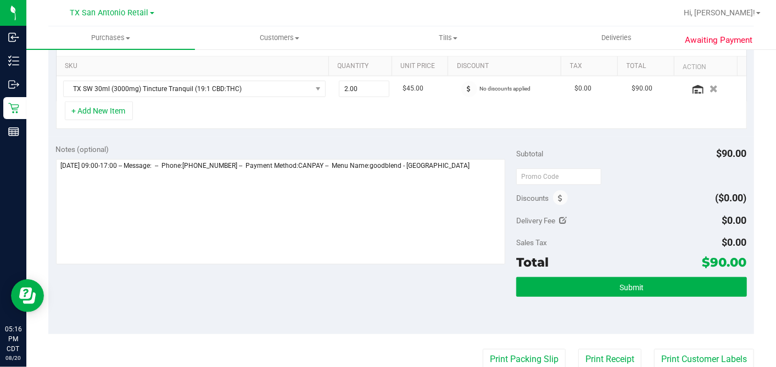
scroll to position [366, 0]
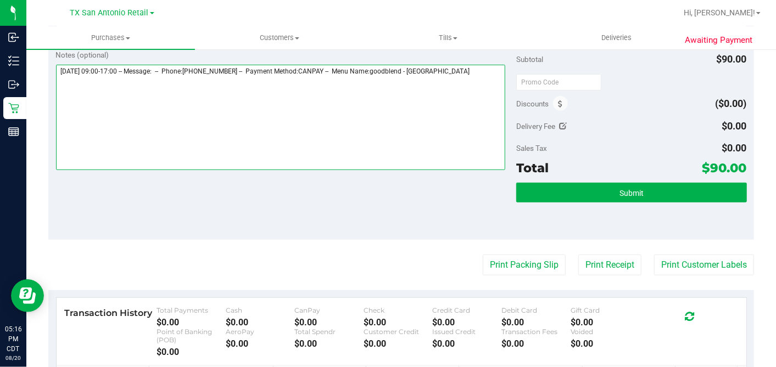
click at [472, 65] on textarea at bounding box center [281, 117] width 450 height 105
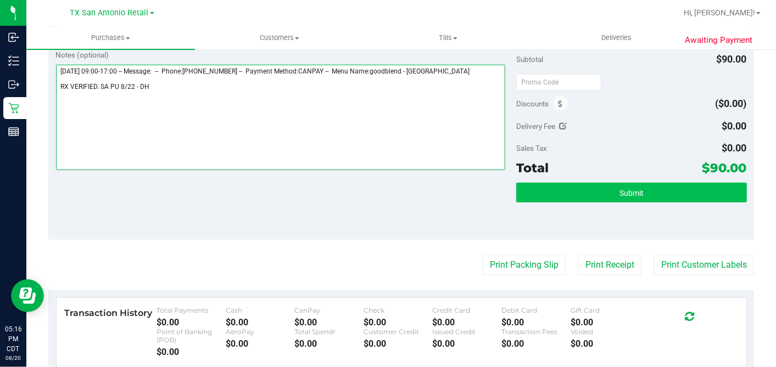
type textarea "Friday 08/22/2025 09:00-17:00 -- Message: -- Phone:4095542645 -- Payment Method…"
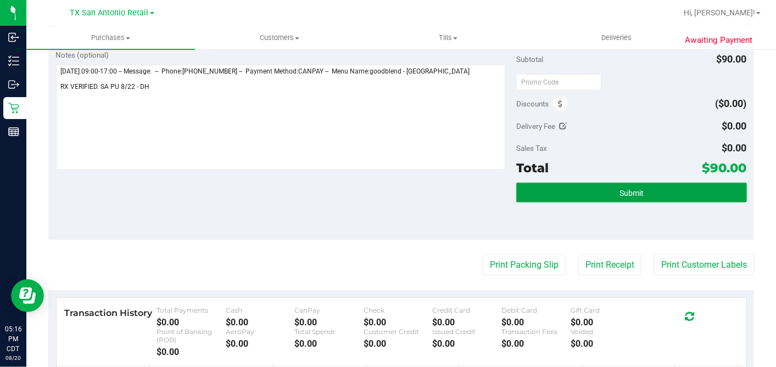
click at [602, 195] on button "Submit" at bounding box center [631, 193] width 230 height 20
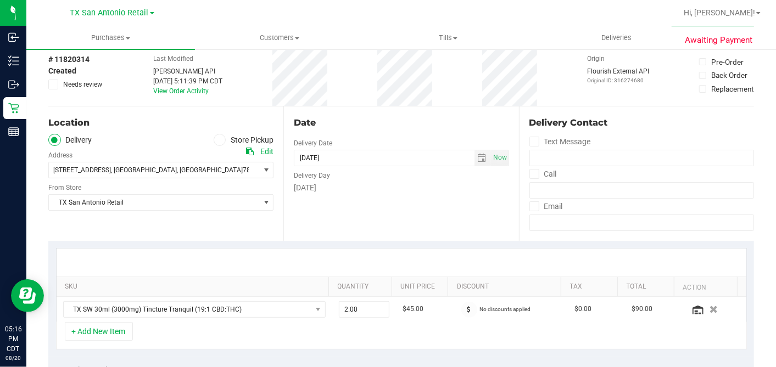
scroll to position [0, 0]
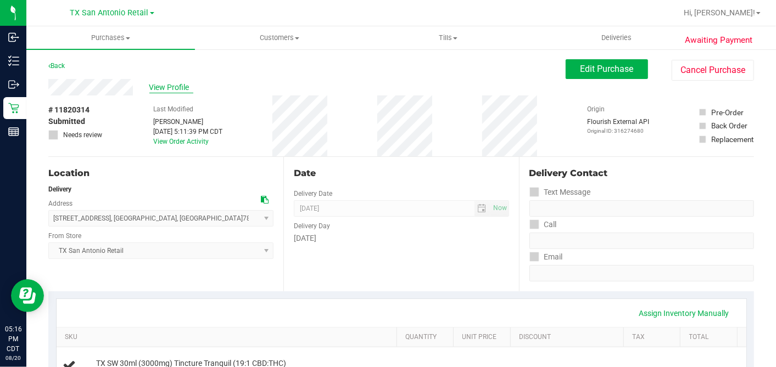
click at [171, 86] on span "View Profile" at bounding box center [171, 88] width 44 height 12
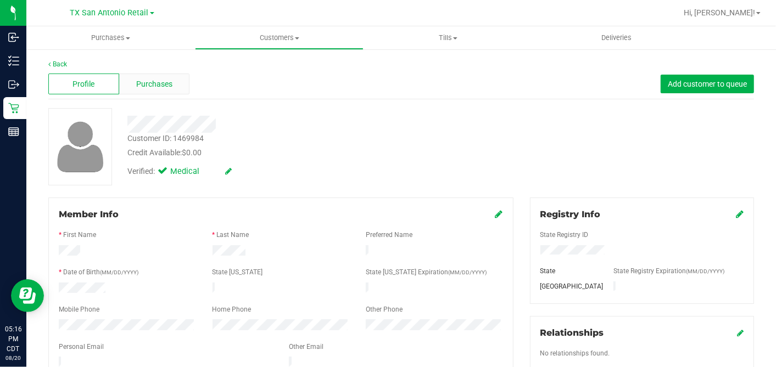
click at [153, 93] on div "Purchases" at bounding box center [154, 84] width 71 height 21
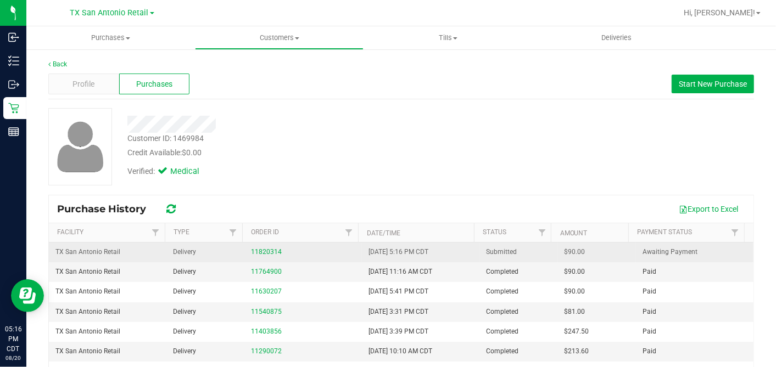
click at [564, 252] on span "$90.00" at bounding box center [574, 252] width 21 height 10
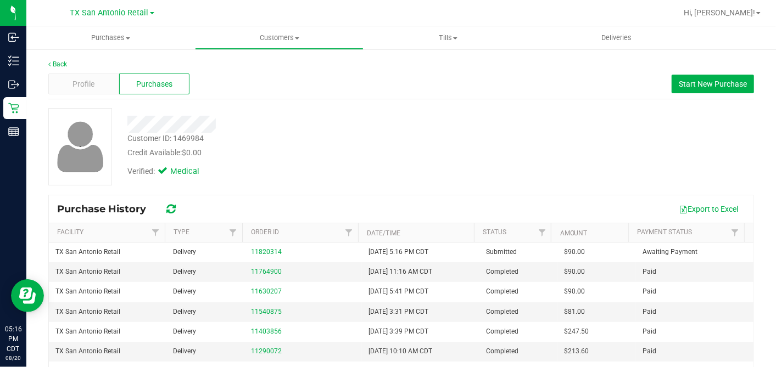
copy span "90.00"
click at [365, 131] on div at bounding box center [299, 124] width 361 height 17
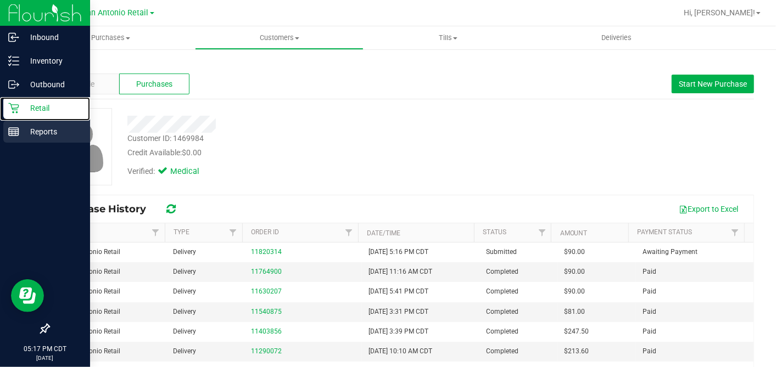
drag, startPoint x: 21, startPoint y: 108, endPoint x: 74, endPoint y: 126, distance: 55.7
click at [20, 108] on p "Retail" at bounding box center [52, 108] width 66 height 13
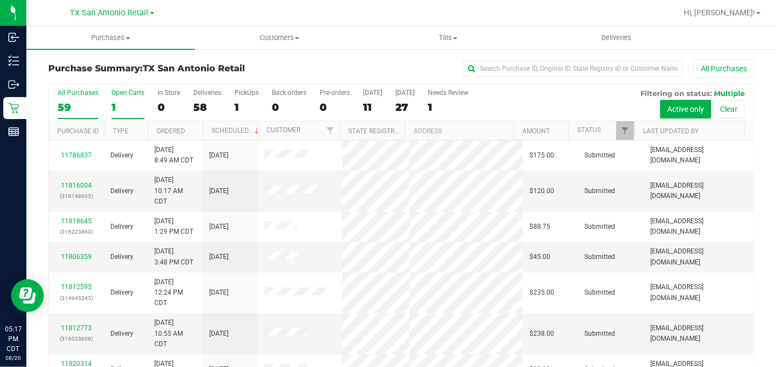
click at [130, 105] on div "1" at bounding box center [127, 107] width 33 height 13
click at [0, 0] on input "Open Carts 1" at bounding box center [0, 0] width 0 height 0
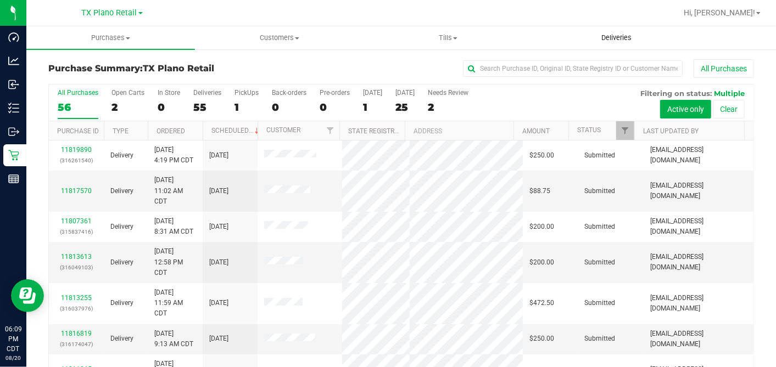
click at [641, 37] on span "Deliveries" at bounding box center [616, 38] width 60 height 10
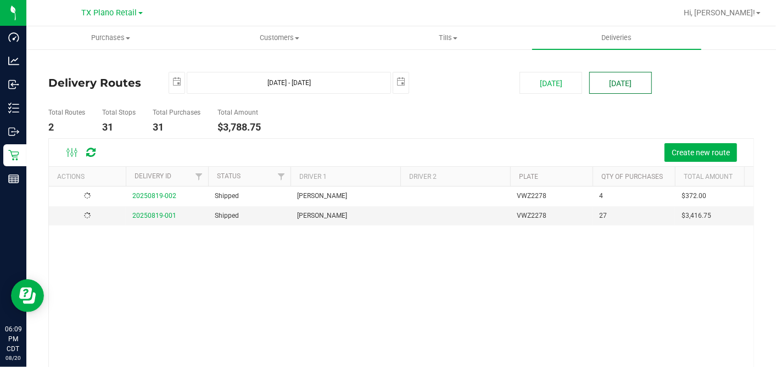
drag, startPoint x: 613, startPoint y: 86, endPoint x: 608, endPoint y: 99, distance: 13.6
click at [613, 87] on button "[DATE]" at bounding box center [620, 83] width 63 height 22
type input "[DATE] - [DATE]"
type input "[DATE]"
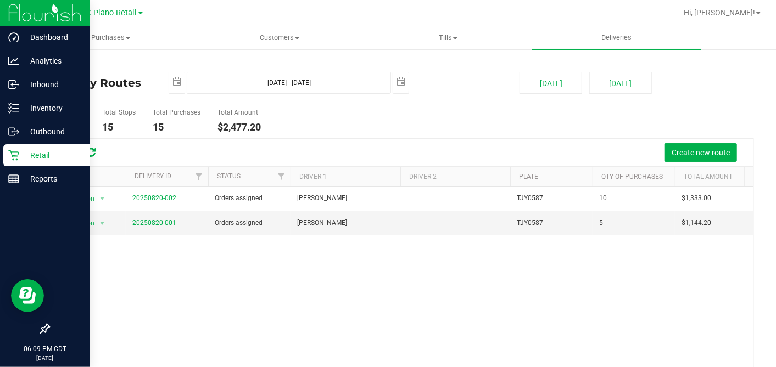
click at [15, 154] on icon at bounding box center [13, 155] width 11 height 11
